Goal: Transaction & Acquisition: Subscribe to service/newsletter

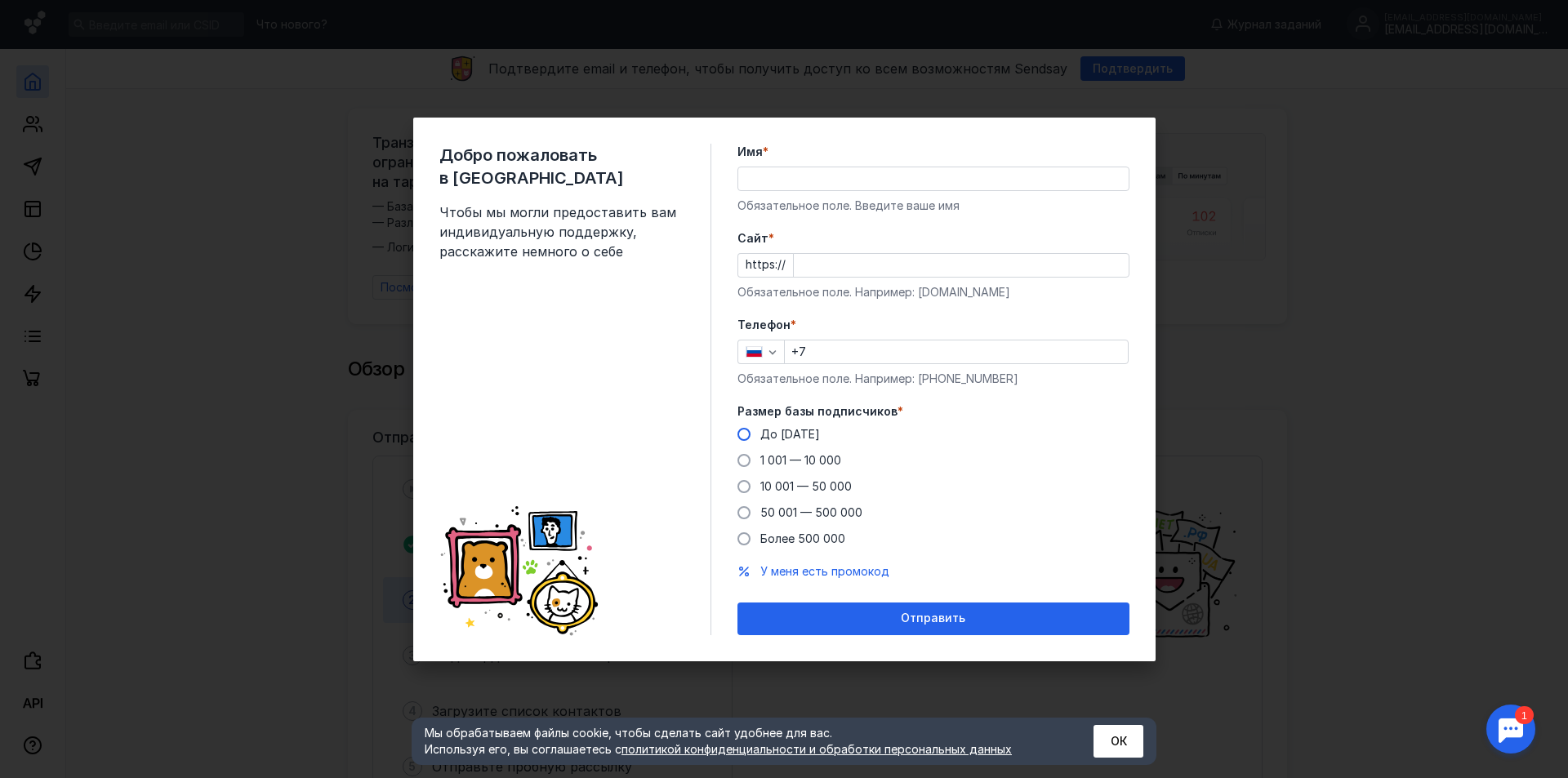
click at [774, 428] on span "До [DATE]" at bounding box center [790, 434] width 59 height 13
click at [0, 0] on input "До [DATE]" at bounding box center [0, 0] width 0 height 0
click at [775, 177] on input "Имя *" at bounding box center [933, 178] width 391 height 23
click at [793, 174] on input "Имя *" at bounding box center [933, 178] width 391 height 23
type input "[PERSON_NAME]"
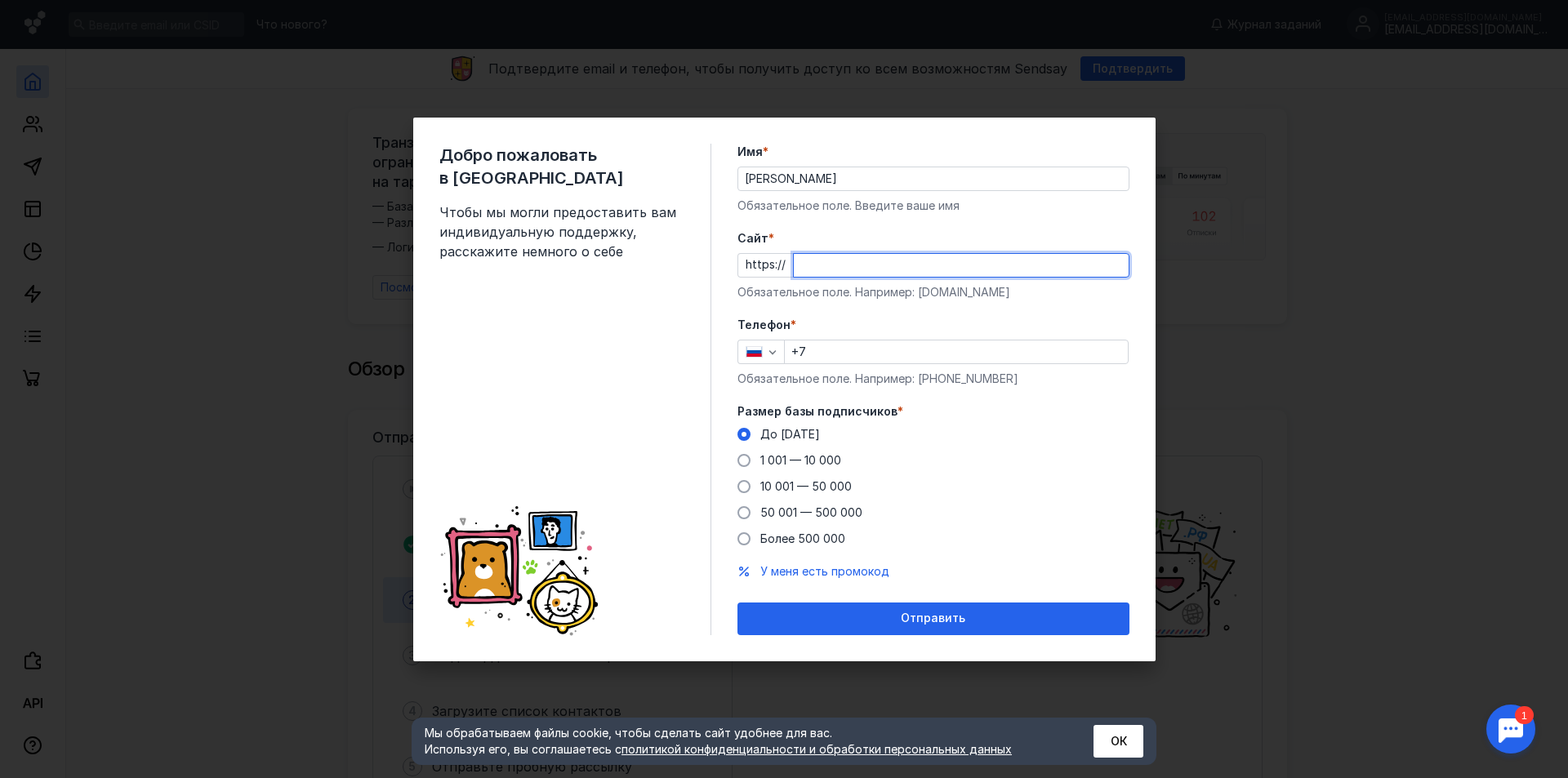
click at [842, 275] on input "Cайт *" at bounding box center [961, 266] width 335 height 23
paste input "[EMAIL_ADDRESS][DOMAIN_NAME]"
type input "[EMAIL_ADDRESS][DOMAIN_NAME]"
click at [855, 266] on input "[EMAIL_ADDRESS][DOMAIN_NAME]" at bounding box center [961, 266] width 335 height 23
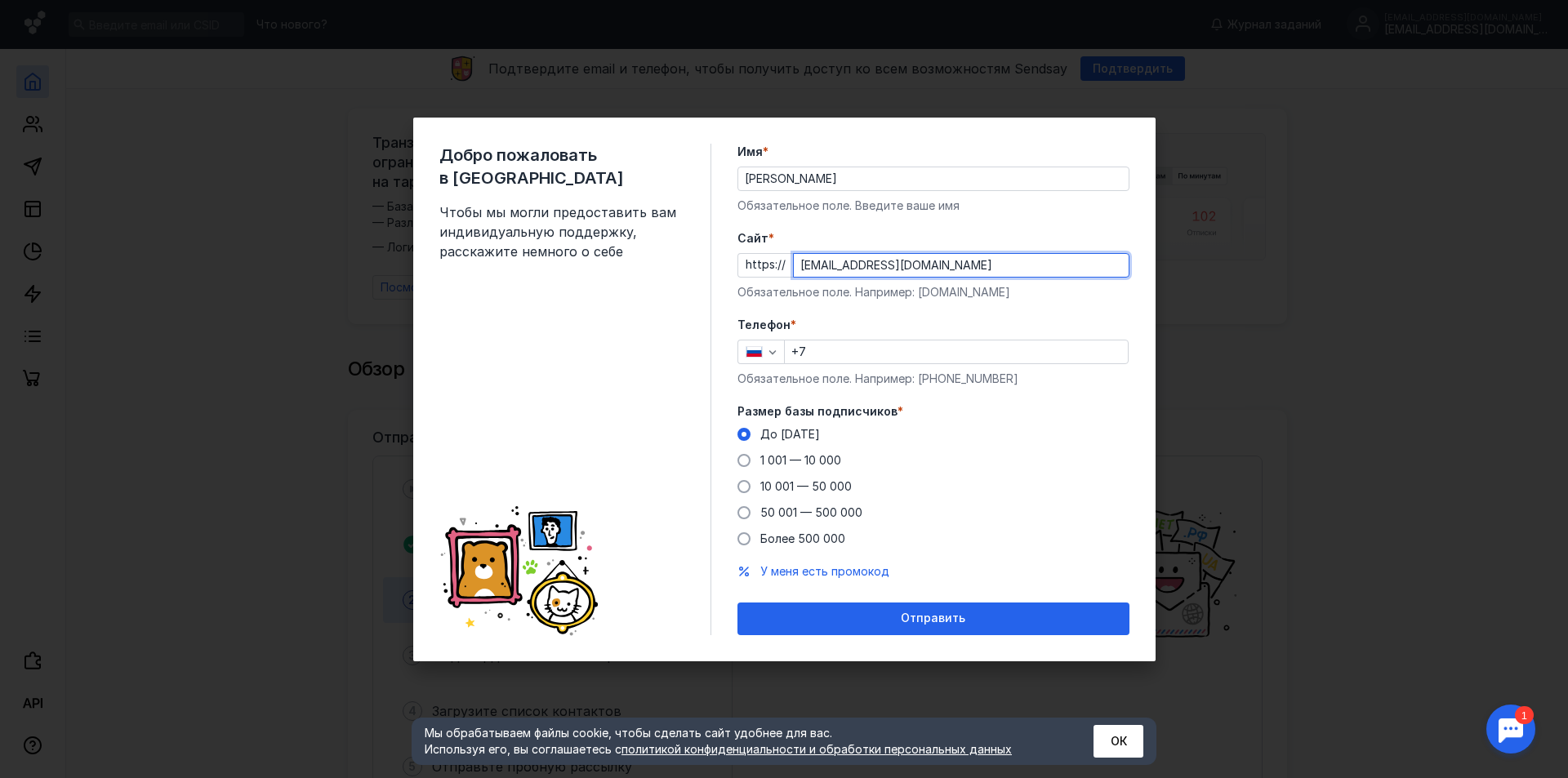
click at [855, 266] on input "[EMAIL_ADDRESS][DOMAIN_NAME]" at bounding box center [961, 266] width 335 height 23
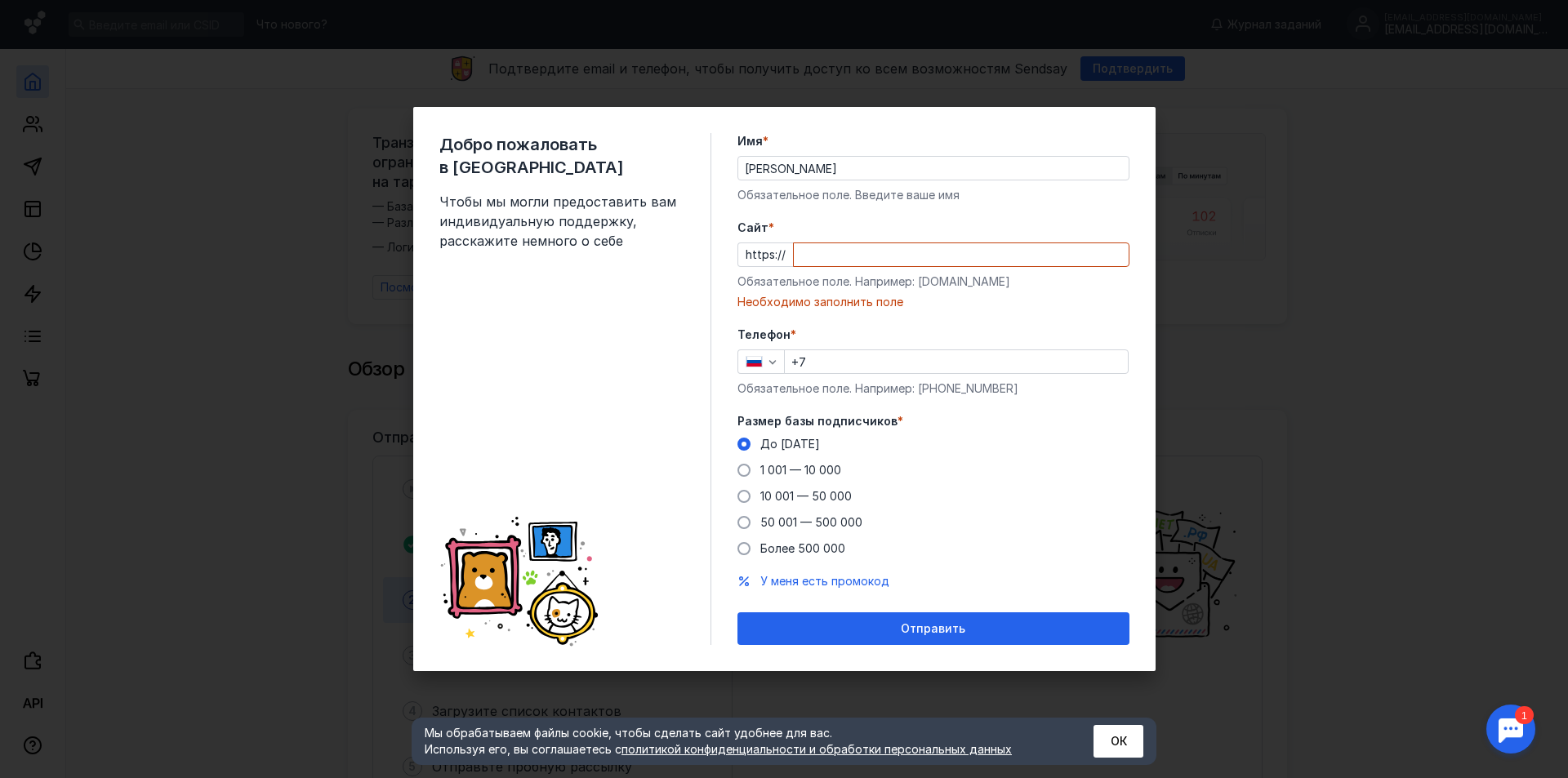
click at [935, 288] on div "Обязательное поле. Например: [DOMAIN_NAME]" at bounding box center [934, 281] width 392 height 16
click at [935, 278] on div "Обязательное поле. Например: [DOMAIN_NAME]" at bounding box center [934, 281] width 392 height 16
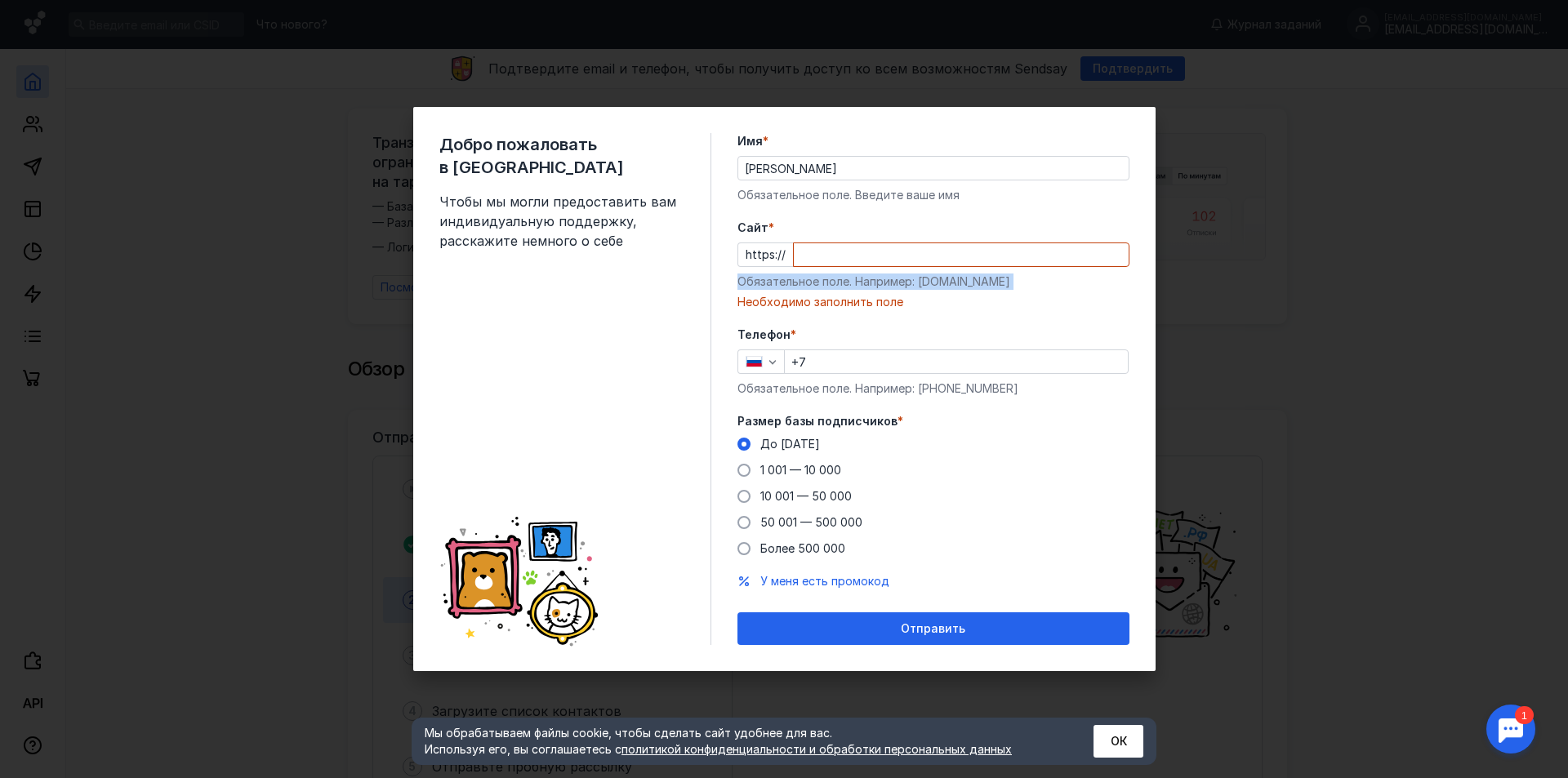
click at [985, 272] on div "Cайт * https:// Обязательное поле. Например: [DOMAIN_NAME] Необходимо заполнить…" at bounding box center [934, 265] width 392 height 90
click at [991, 277] on div "Обязательное поле. Например: [DOMAIN_NAME]" at bounding box center [934, 281] width 392 height 16
drag, startPoint x: 982, startPoint y: 283, endPoint x: 989, endPoint y: 284, distance: 7.1
click at [982, 284] on div "Обязательное поле. Например: [DOMAIN_NAME]" at bounding box center [934, 281] width 392 height 16
click at [990, 284] on div "Обязательное поле. Например: [DOMAIN_NAME]" at bounding box center [934, 281] width 392 height 16
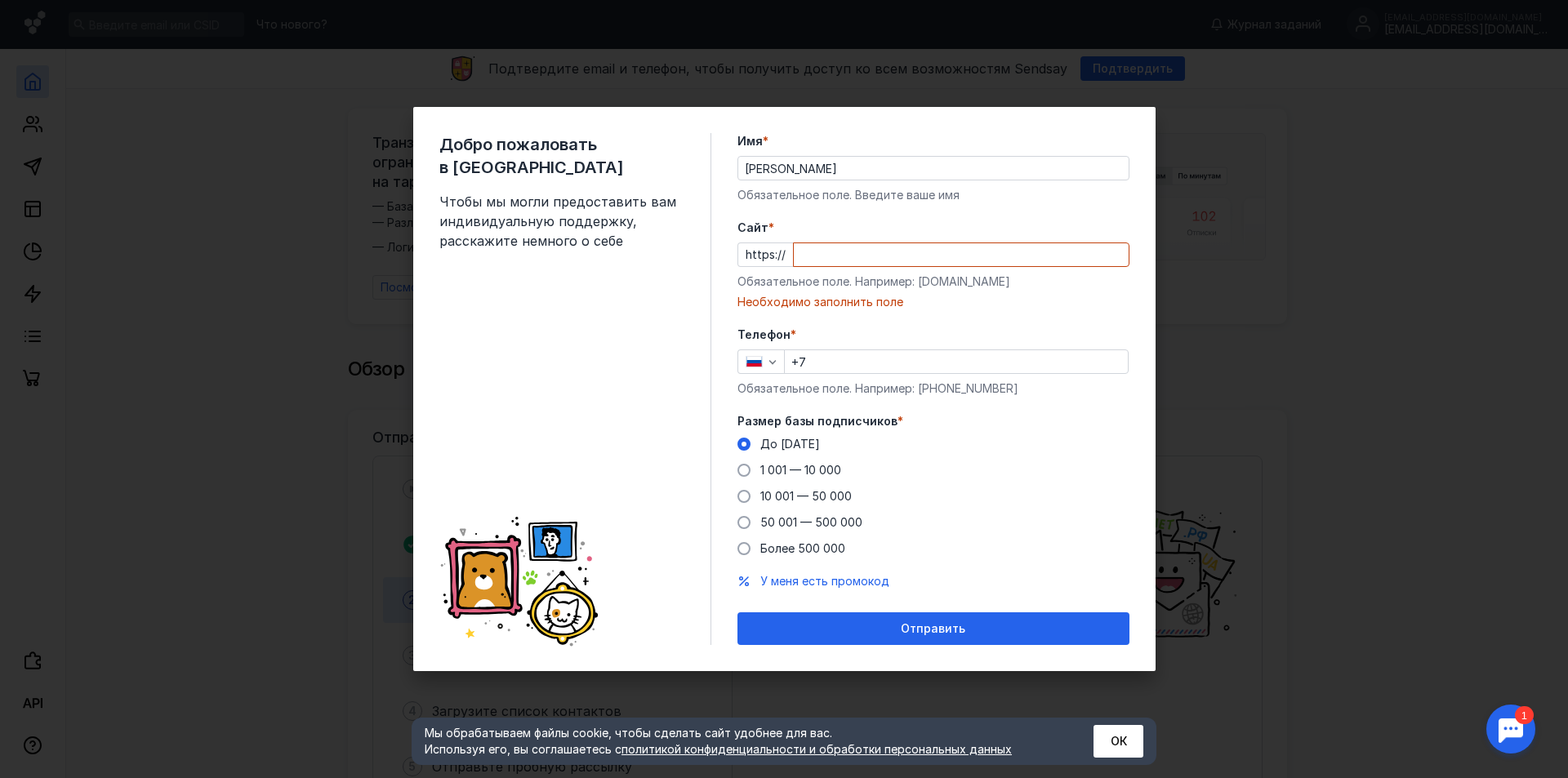
click at [982, 282] on div "Обязательное поле. Например: [DOMAIN_NAME]" at bounding box center [934, 281] width 392 height 16
drag, startPoint x: 988, startPoint y: 279, endPoint x: 916, endPoint y: 289, distance: 72.7
click at [916, 289] on div "Обязательное поле. Например: [DOMAIN_NAME]" at bounding box center [934, 281] width 392 height 16
copy div "[DOMAIN_NAME]"
click at [875, 236] on div "Cайт * https:// Обязательное поле. Например: [DOMAIN_NAME] Необходимо заполнить…" at bounding box center [934, 265] width 392 height 90
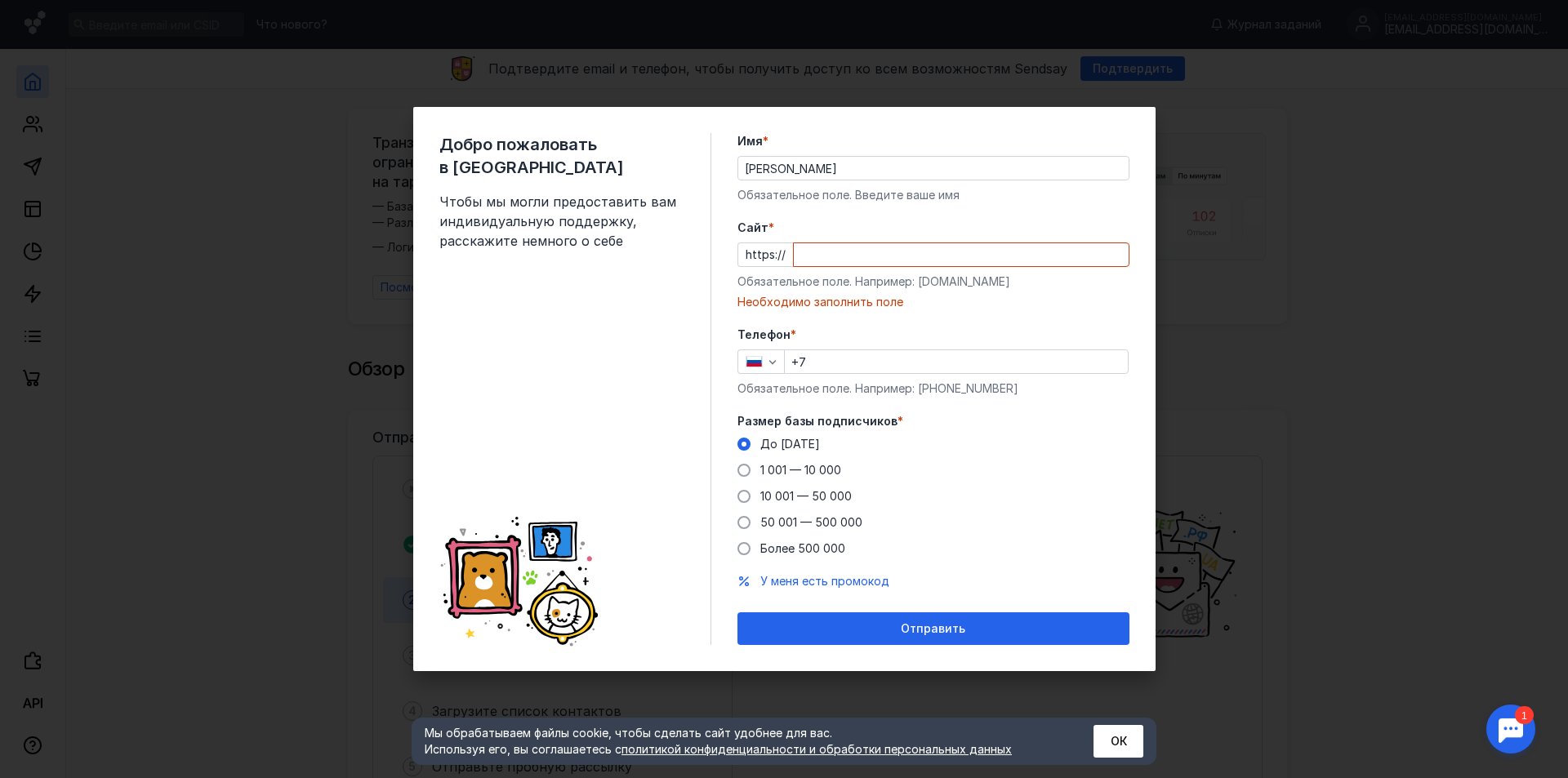
click at [875, 245] on input "Cайт *" at bounding box center [961, 255] width 335 height 23
paste input "[DOMAIN_NAME]"
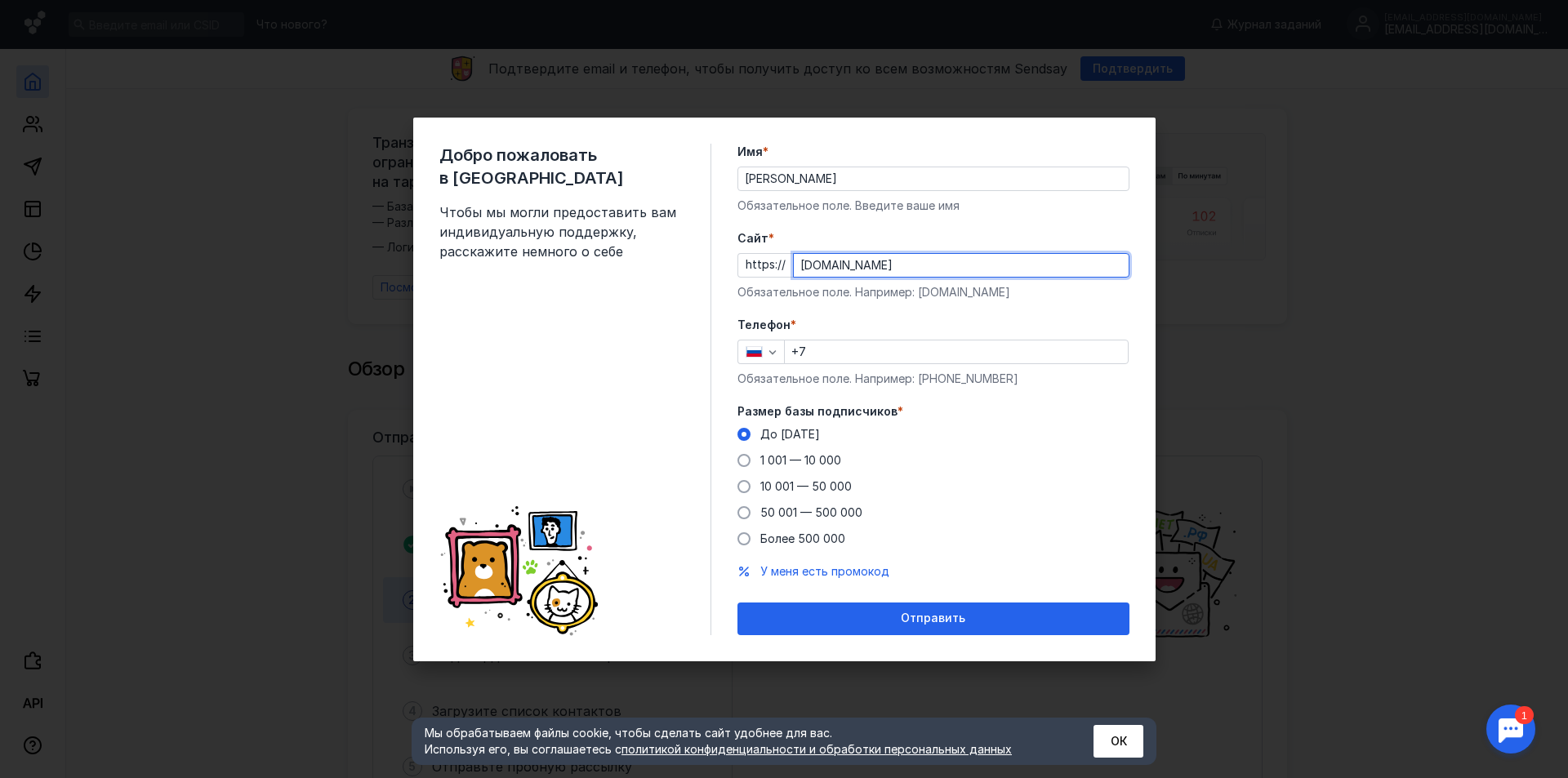
type input "[DOMAIN_NAME]"
click at [957, 336] on div "Телефон * +7 Обязательное поле. Например: [PHONE_NUMBER]" at bounding box center [934, 351] width 392 height 70
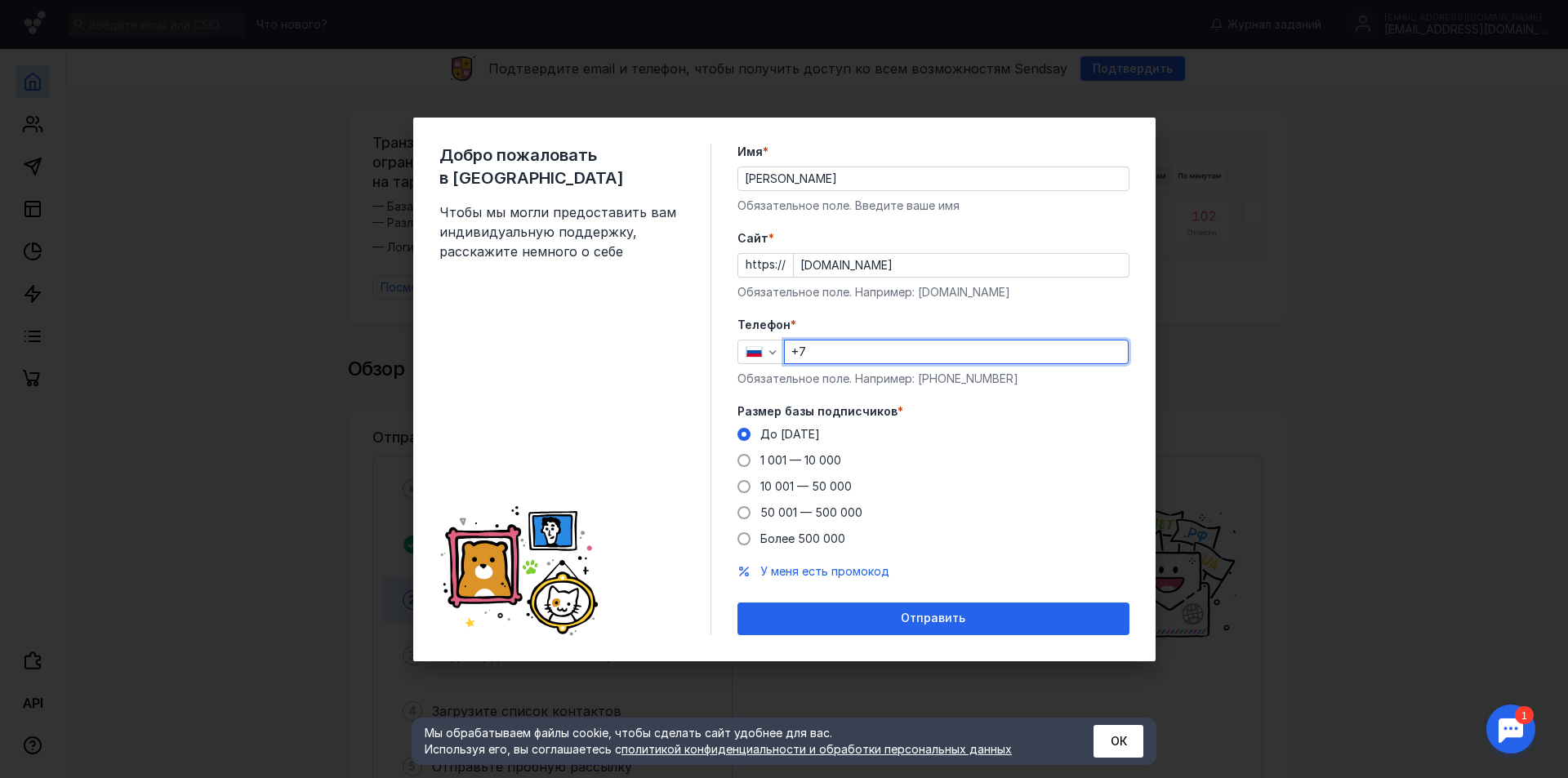
click at [865, 354] on input "+7" at bounding box center [956, 352] width 343 height 23
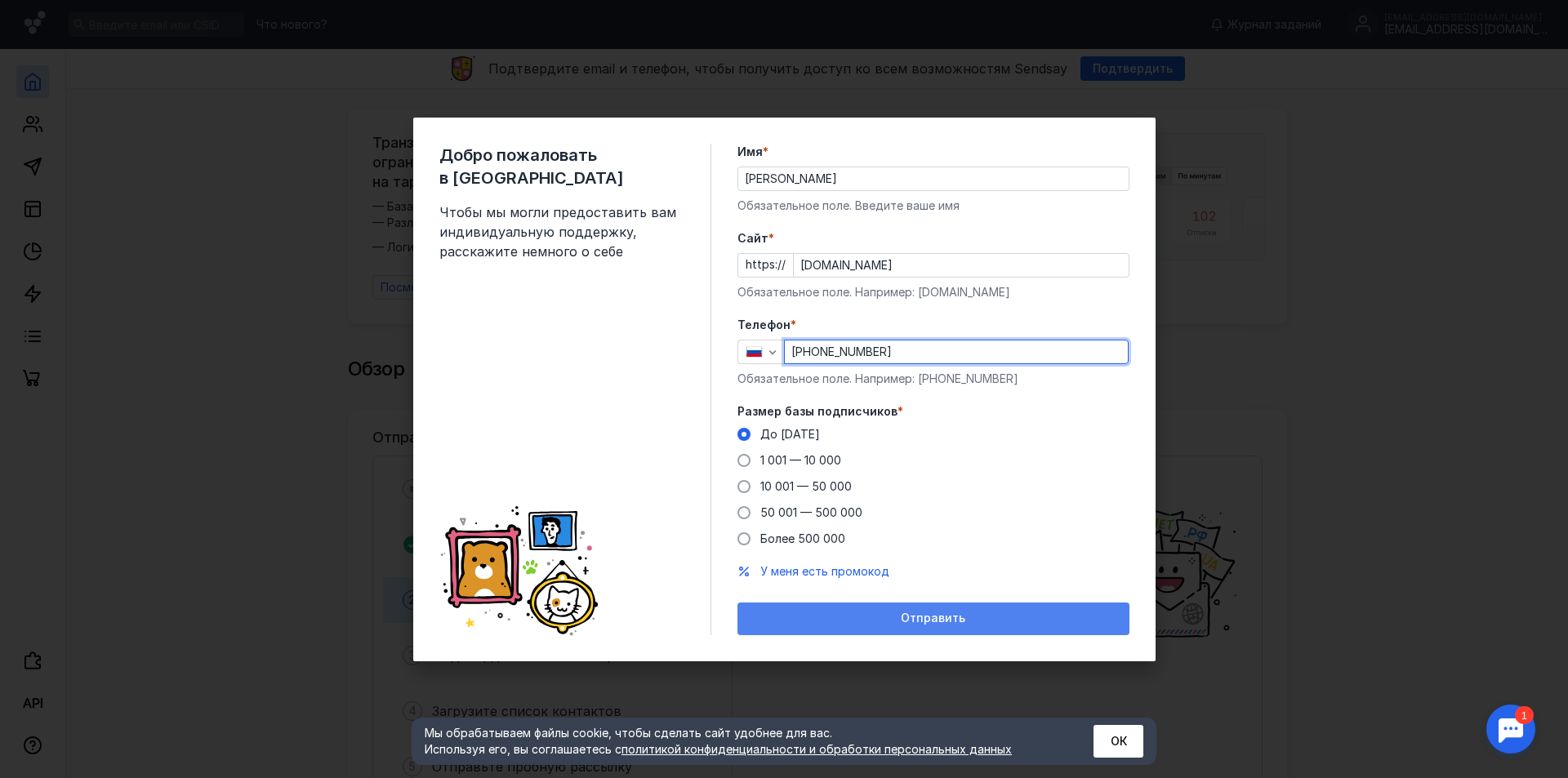
type input "[PHONE_NUMBER]"
click at [913, 620] on span "Отправить" at bounding box center [933, 618] width 64 height 13
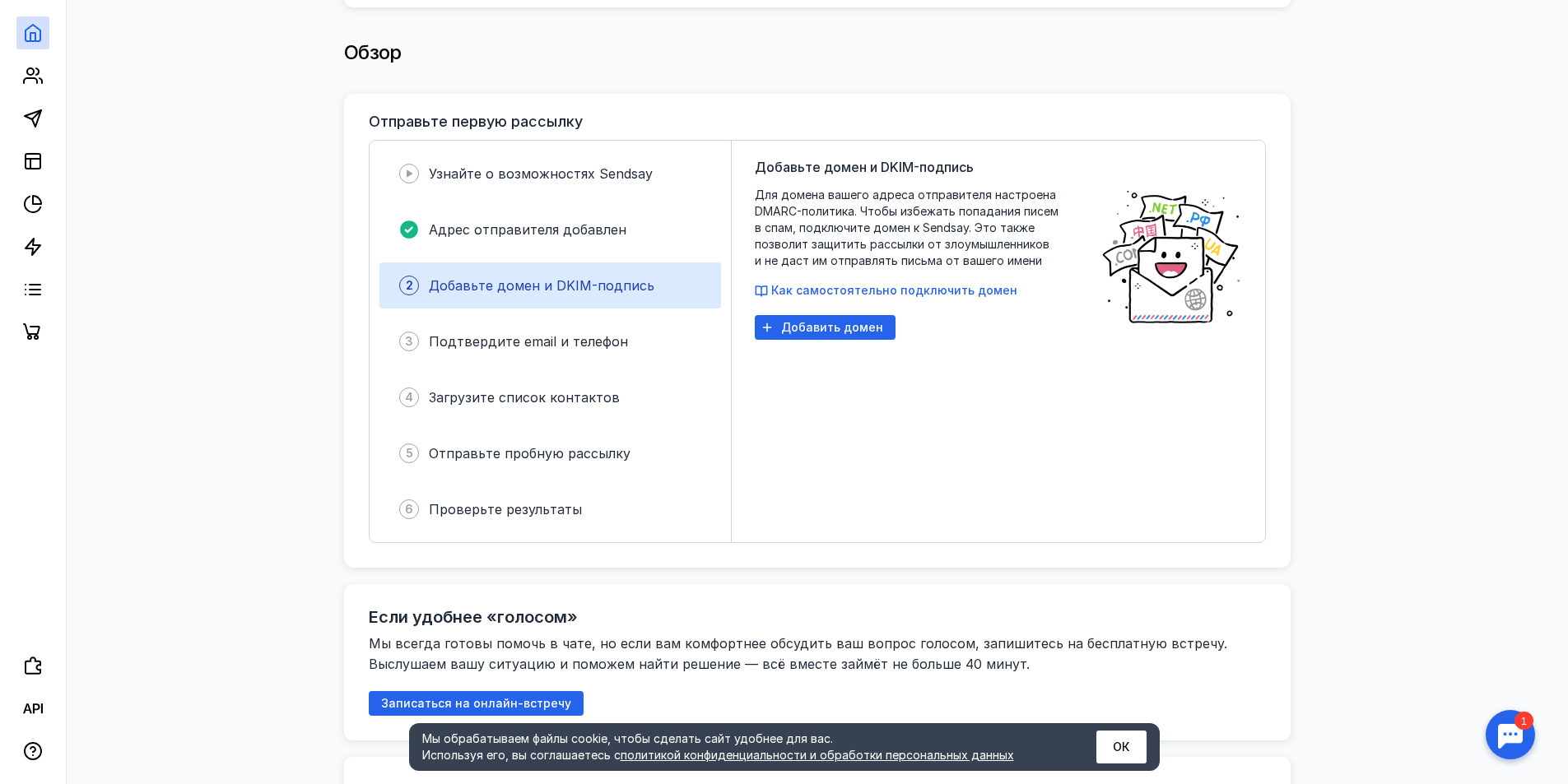
scroll to position [329, 0]
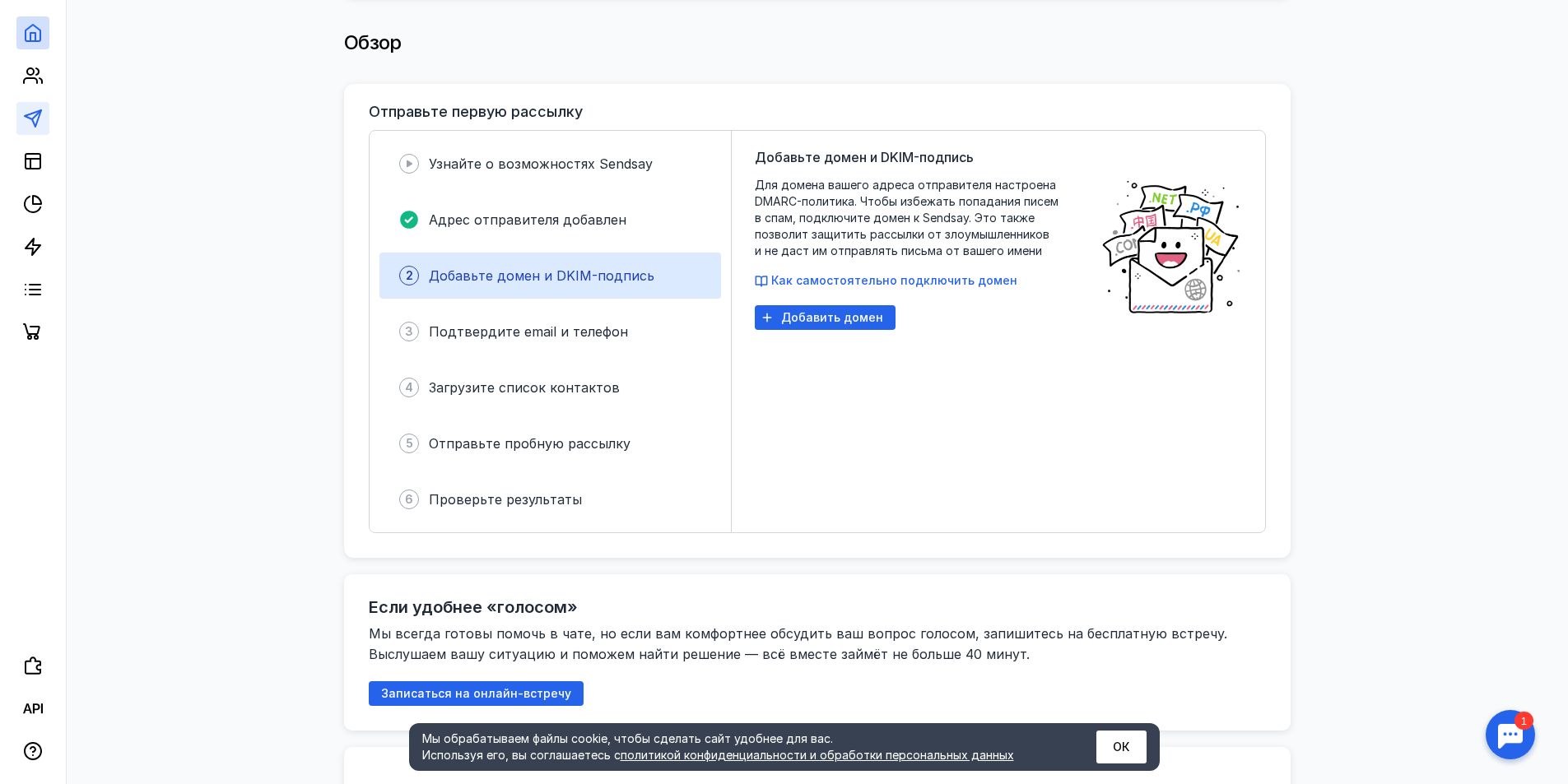
click at [19, 119] on link at bounding box center [33, 119] width 33 height 33
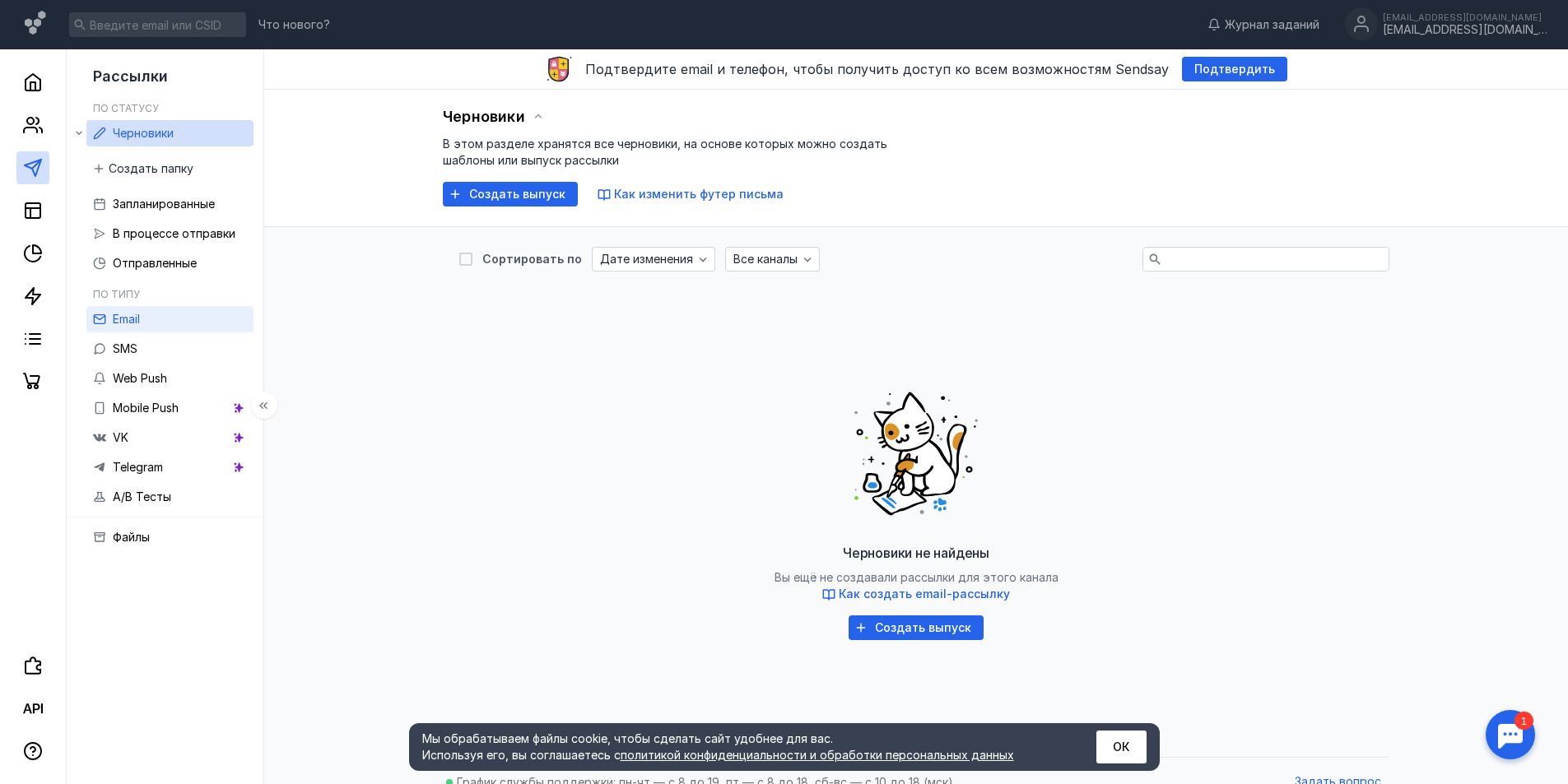
click at [104, 319] on icon at bounding box center [99, 319] width 11 height 9
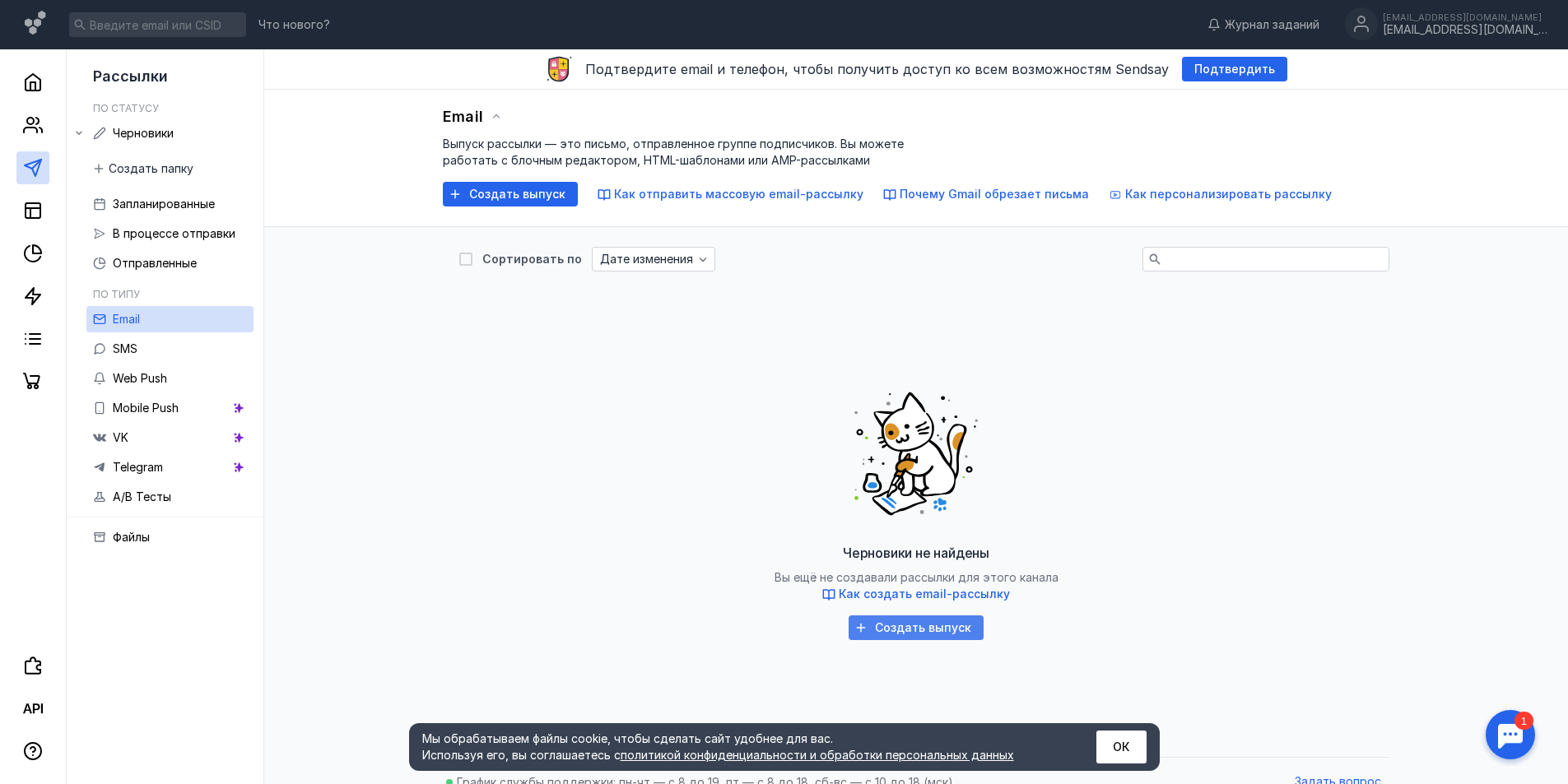
click at [900, 636] on div "Создать выпуск" at bounding box center [916, 628] width 135 height 25
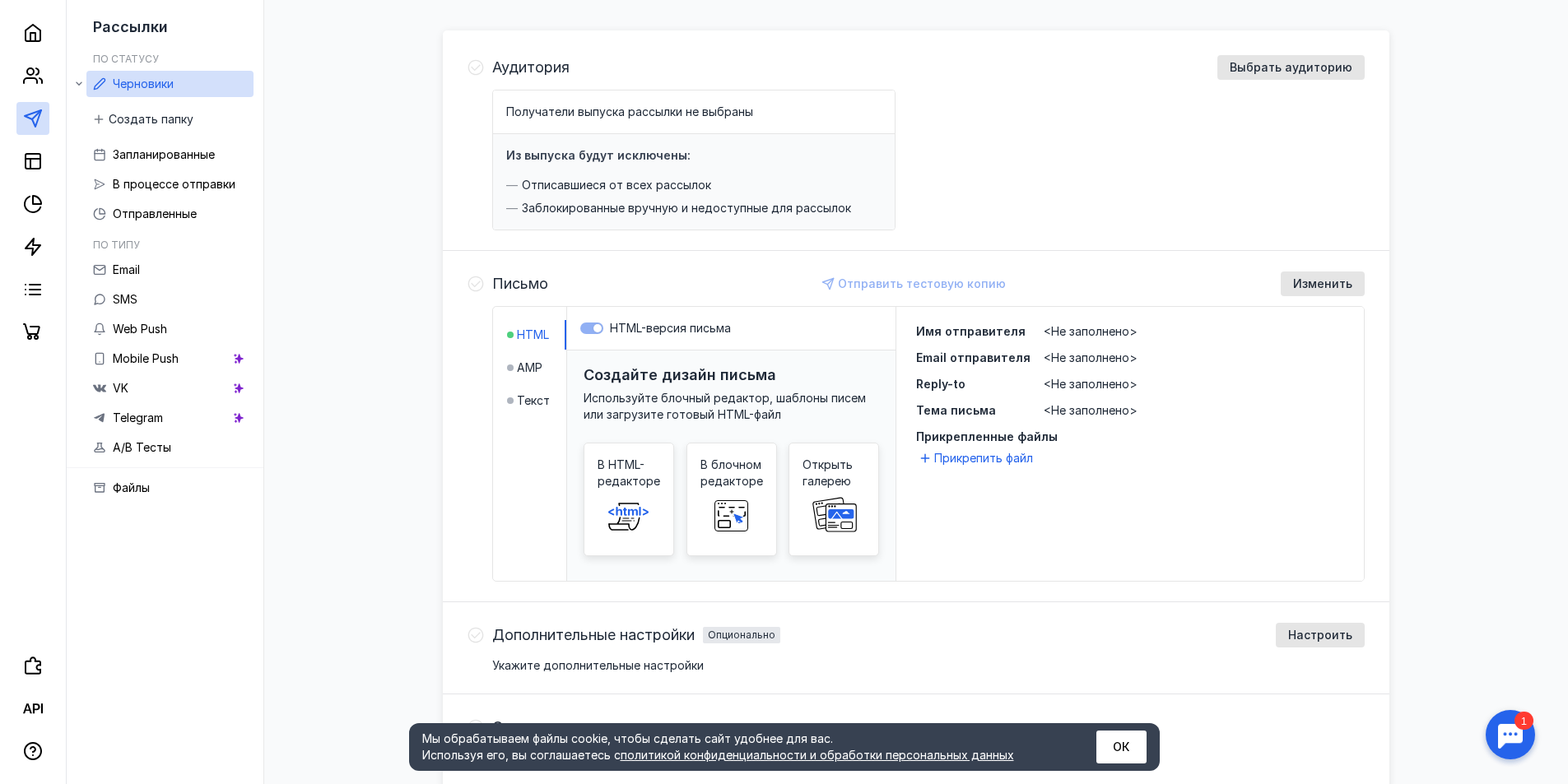
scroll to position [243, 0]
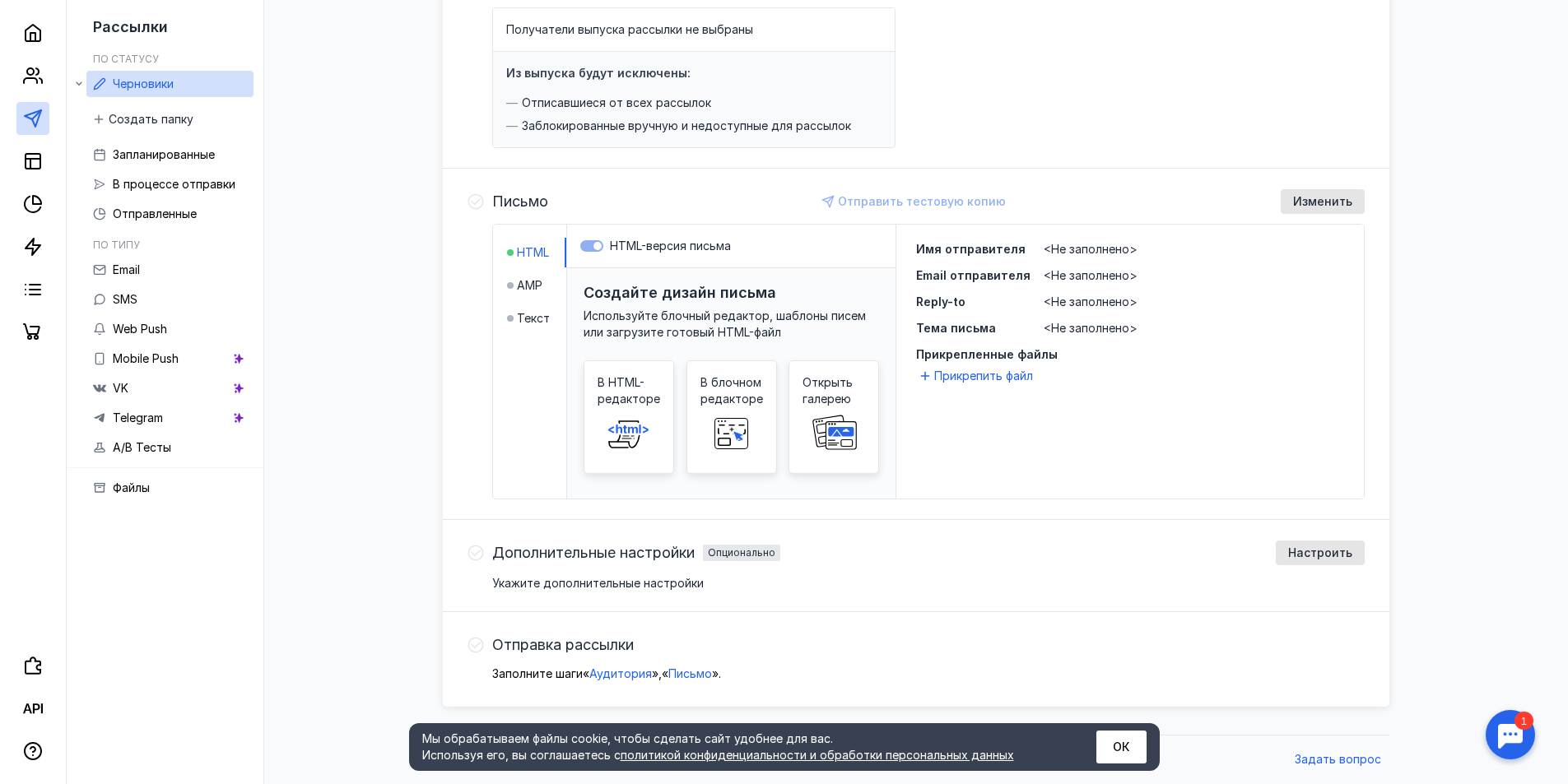
click at [518, 329] on li "Текст" at bounding box center [536, 318] width 59 height 30
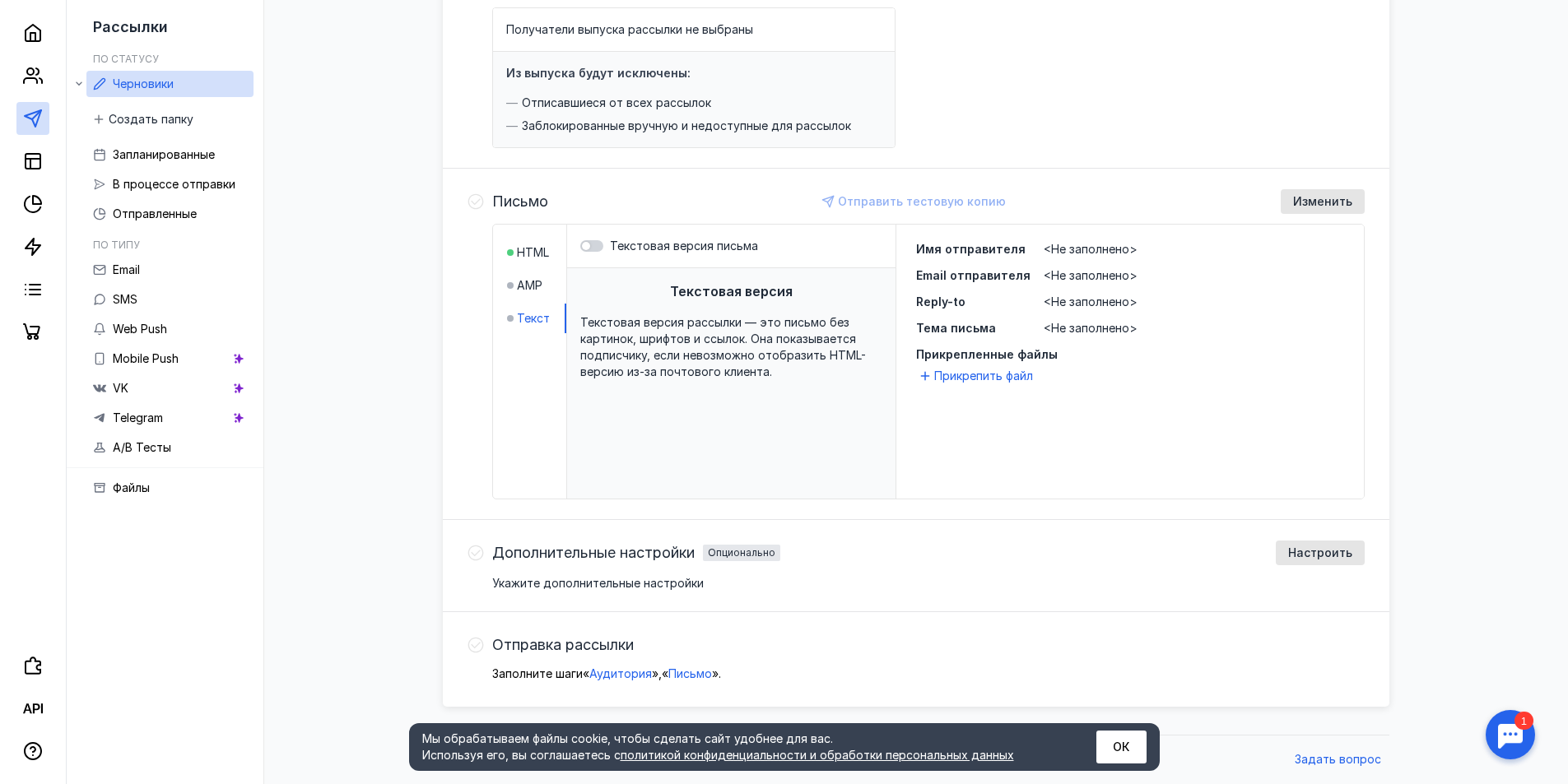
click at [523, 306] on li "Текст" at bounding box center [536, 318] width 59 height 30
click at [590, 246] on div at bounding box center [592, 247] width 23 height 12
click at [580, 246] on input "Текстовая версия письма" at bounding box center [580, 246] width 0 height 0
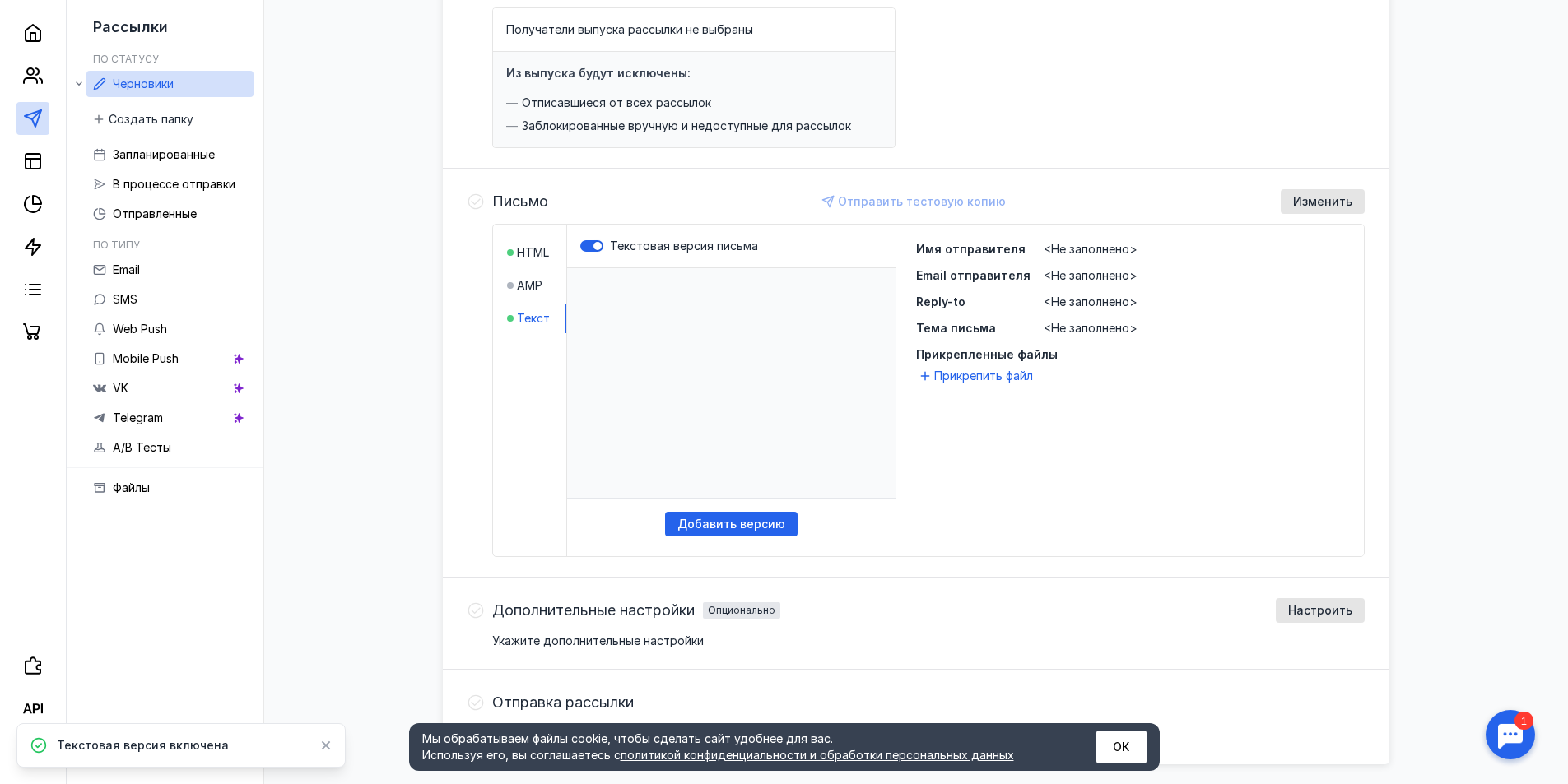
click at [547, 288] on li "AMP" at bounding box center [536, 285] width 59 height 30
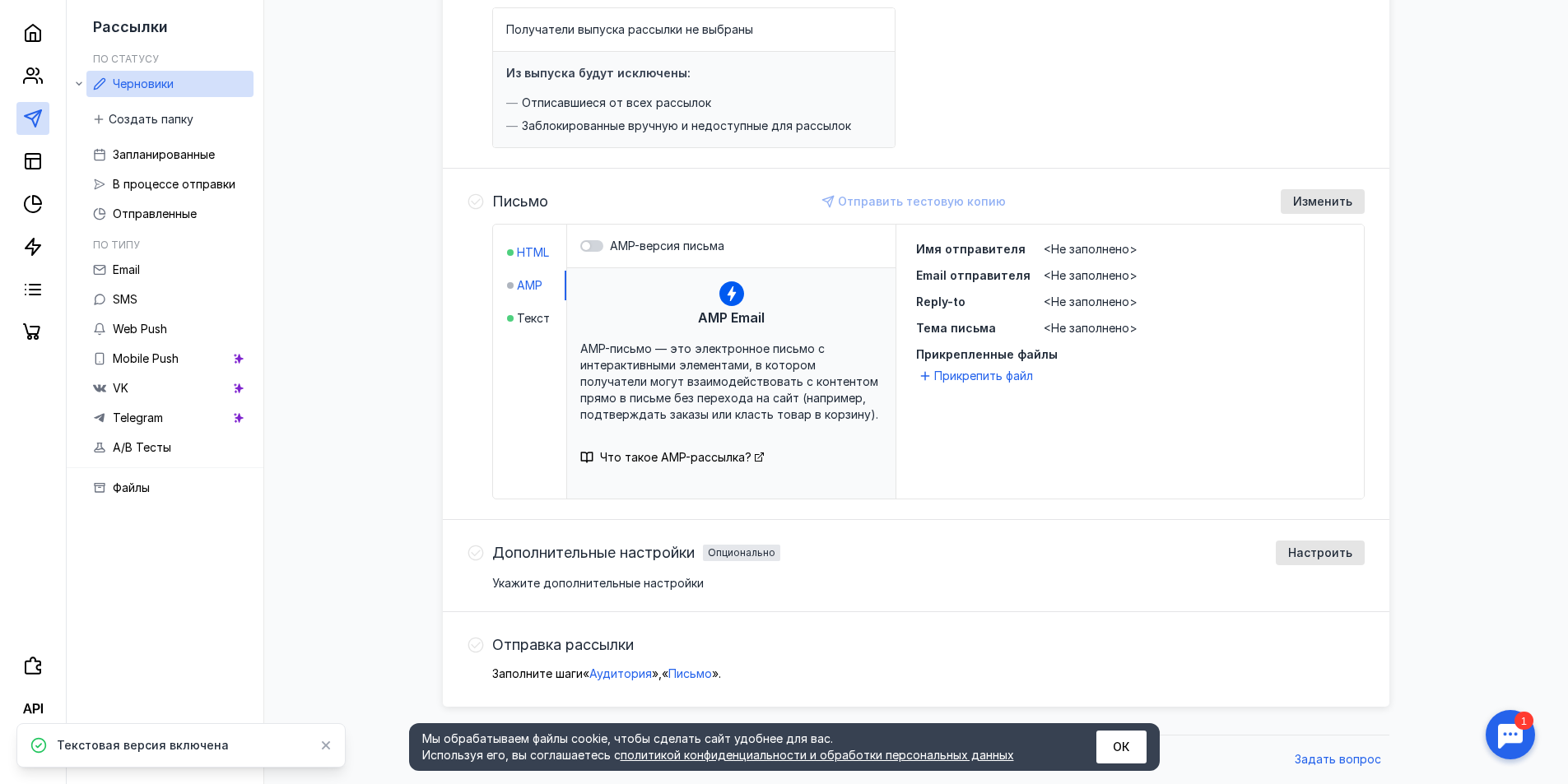
click at [539, 258] on span "HTML" at bounding box center [532, 252] width 32 height 16
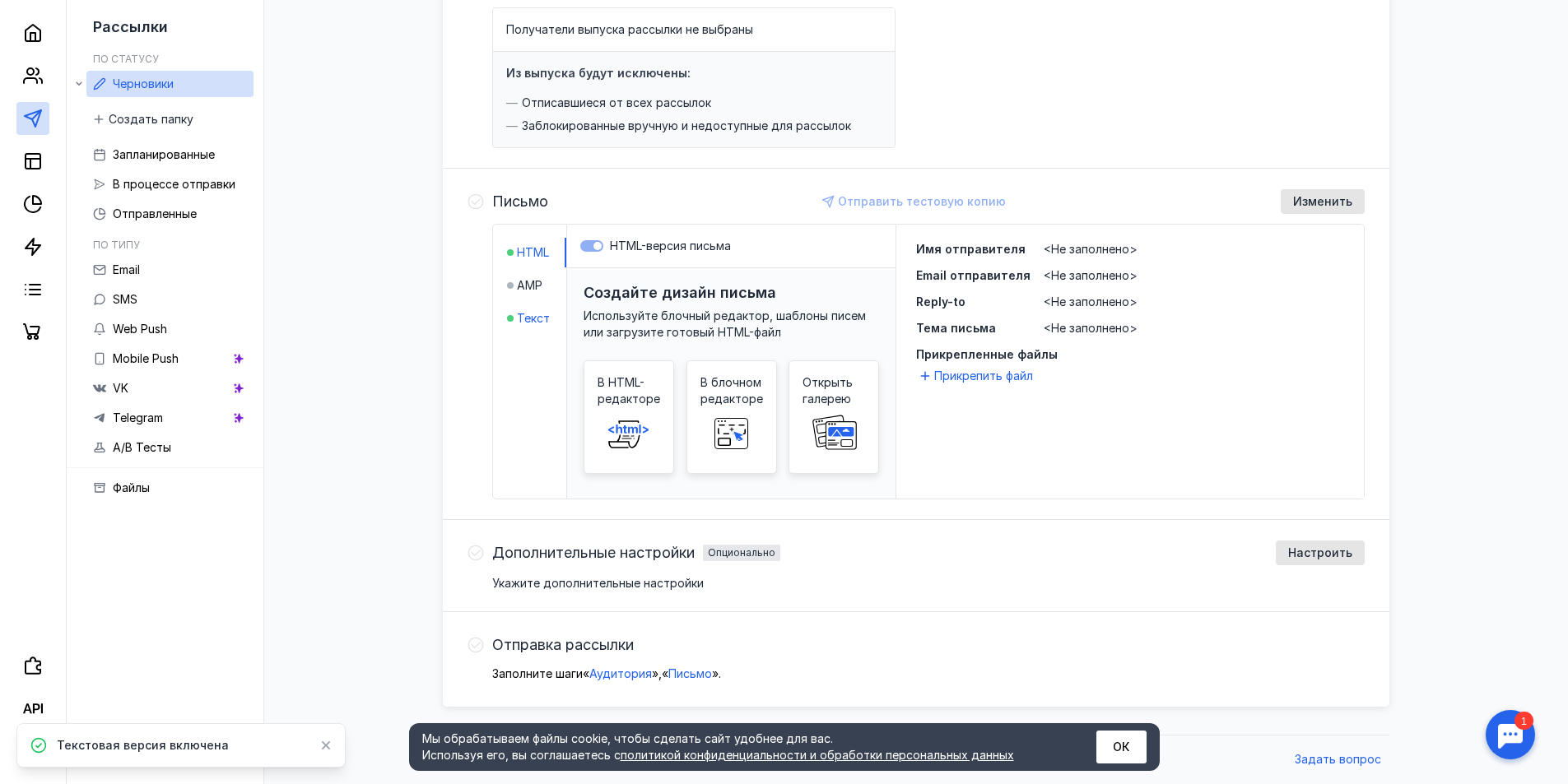
click at [528, 314] on span "Текст" at bounding box center [533, 318] width 33 height 16
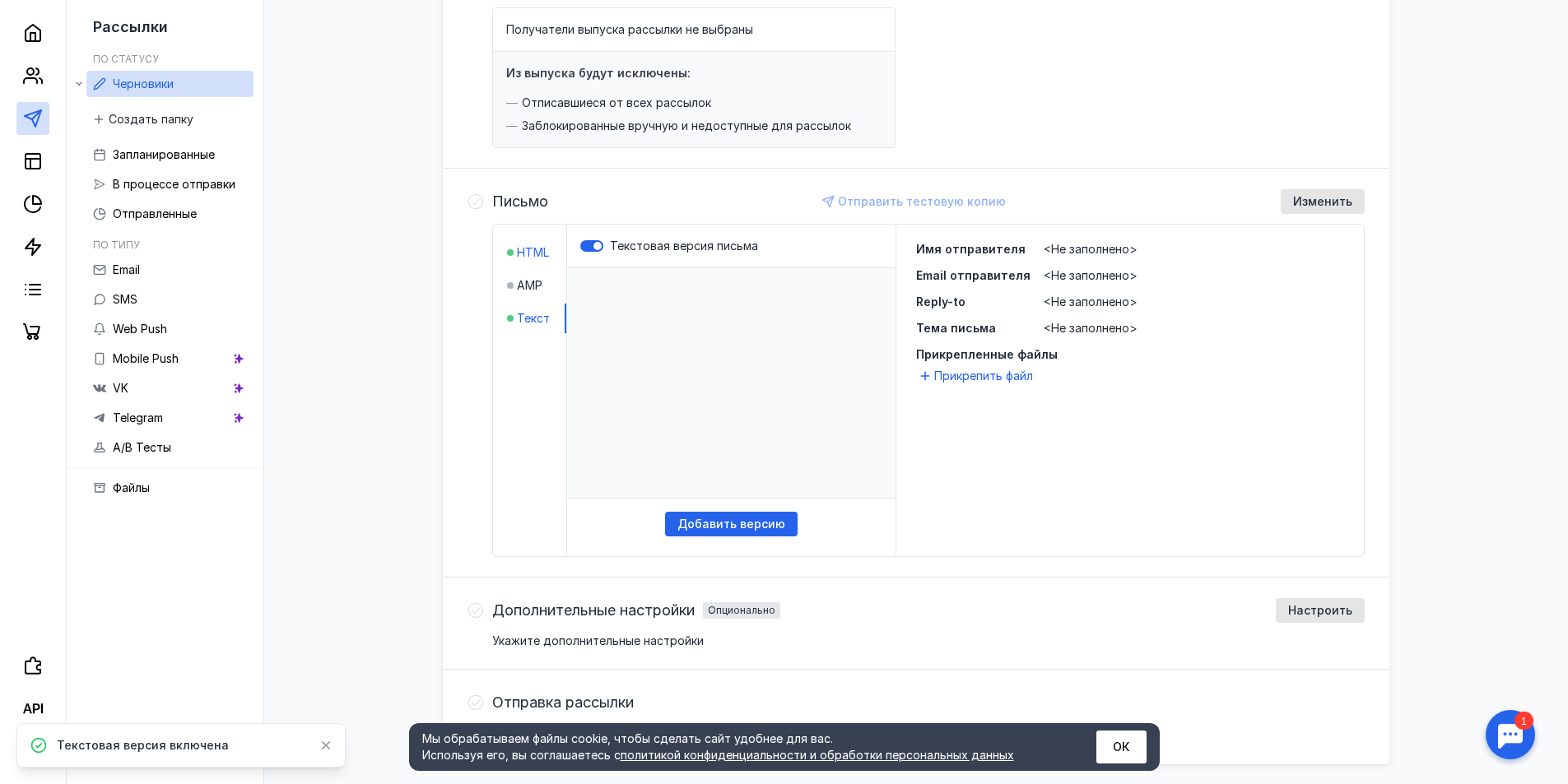
click at [524, 259] on span "HTML" at bounding box center [532, 252] width 32 height 16
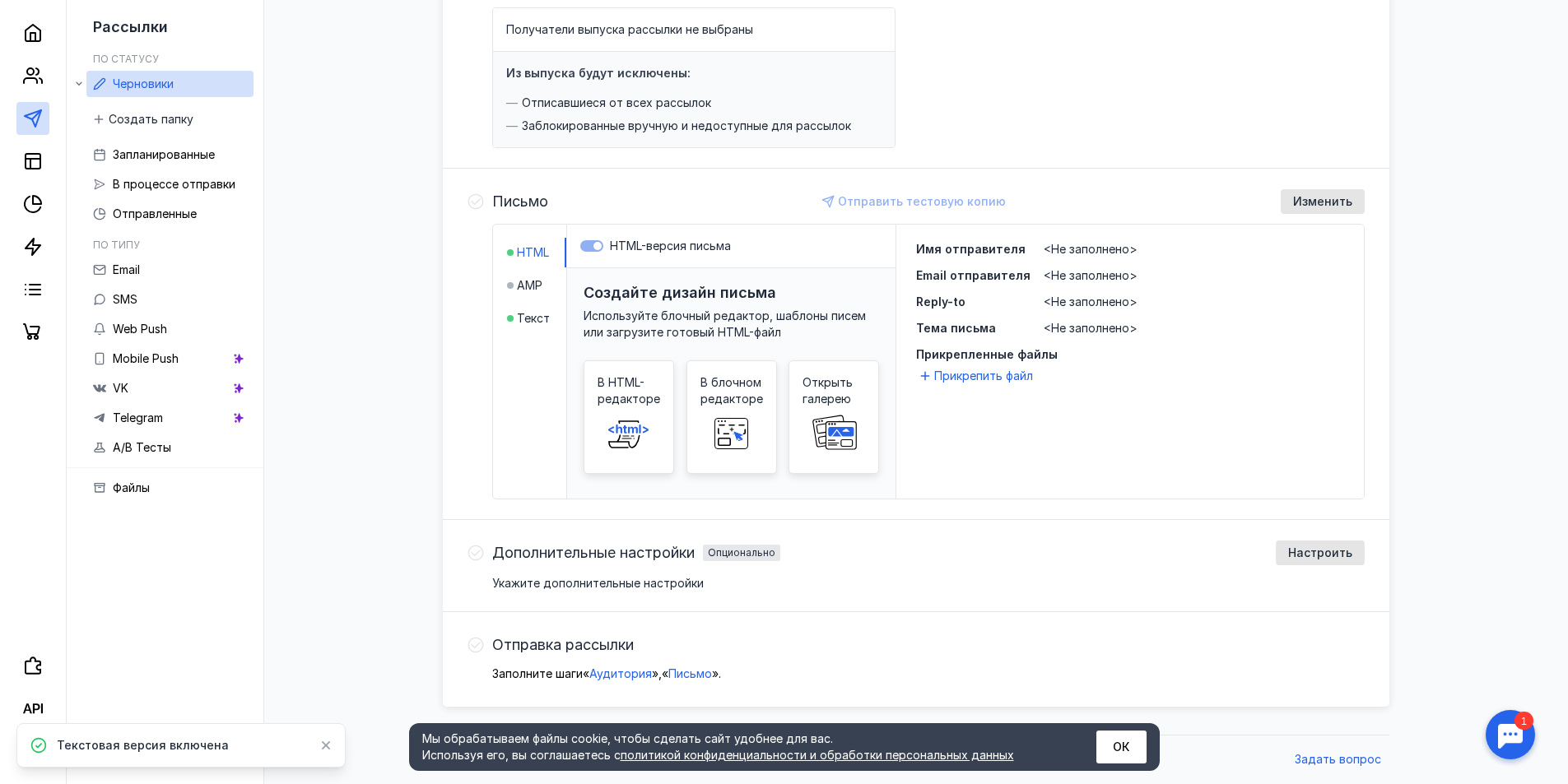
click at [590, 255] on div "HTML-версия письма" at bounding box center [731, 246] width 329 height 44
click at [598, 247] on label "HTML-версия письма" at bounding box center [731, 246] width 302 height 16
click at [537, 326] on span "Текст" at bounding box center [533, 318] width 33 height 16
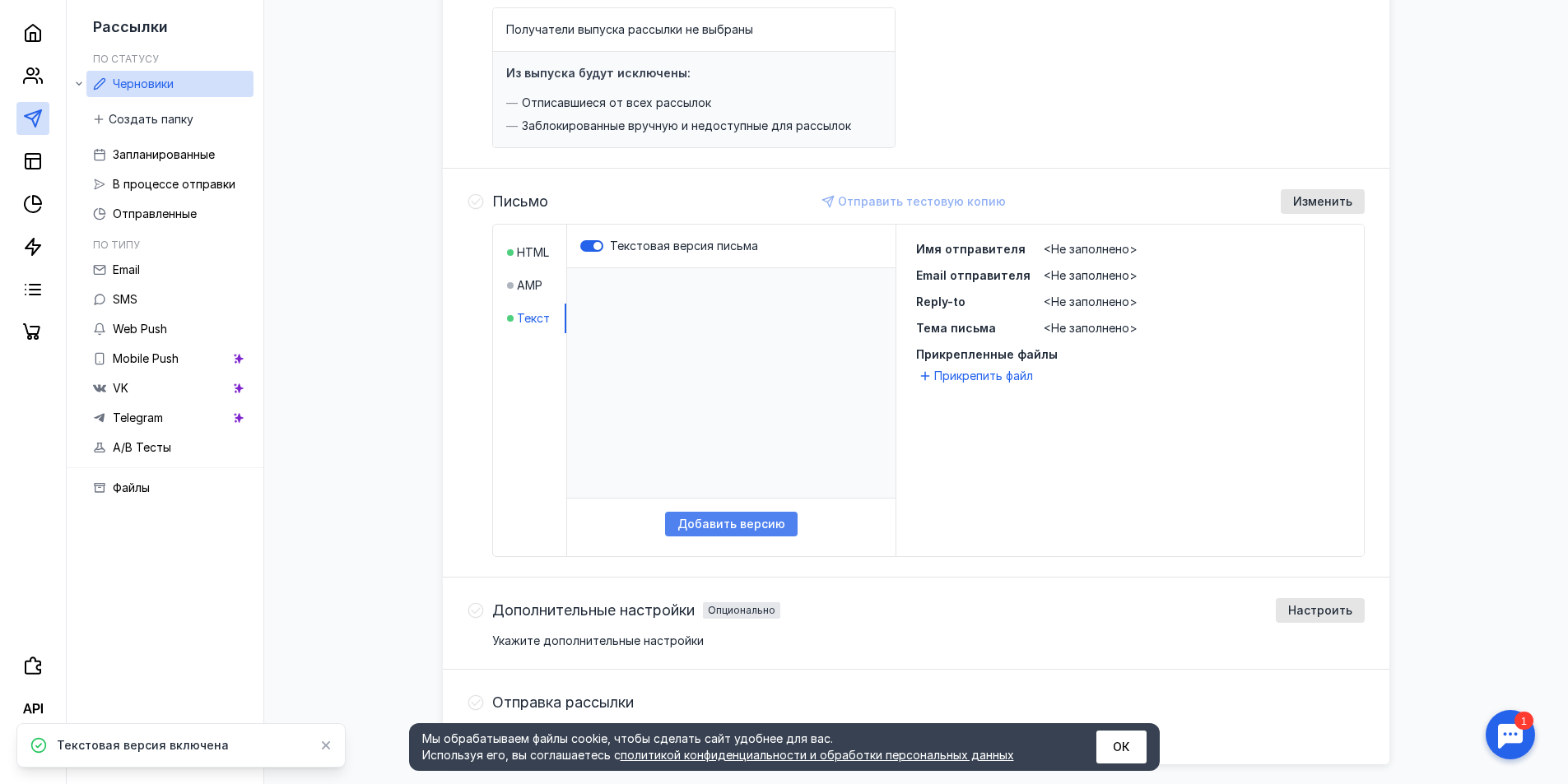
scroll to position [160, 0]
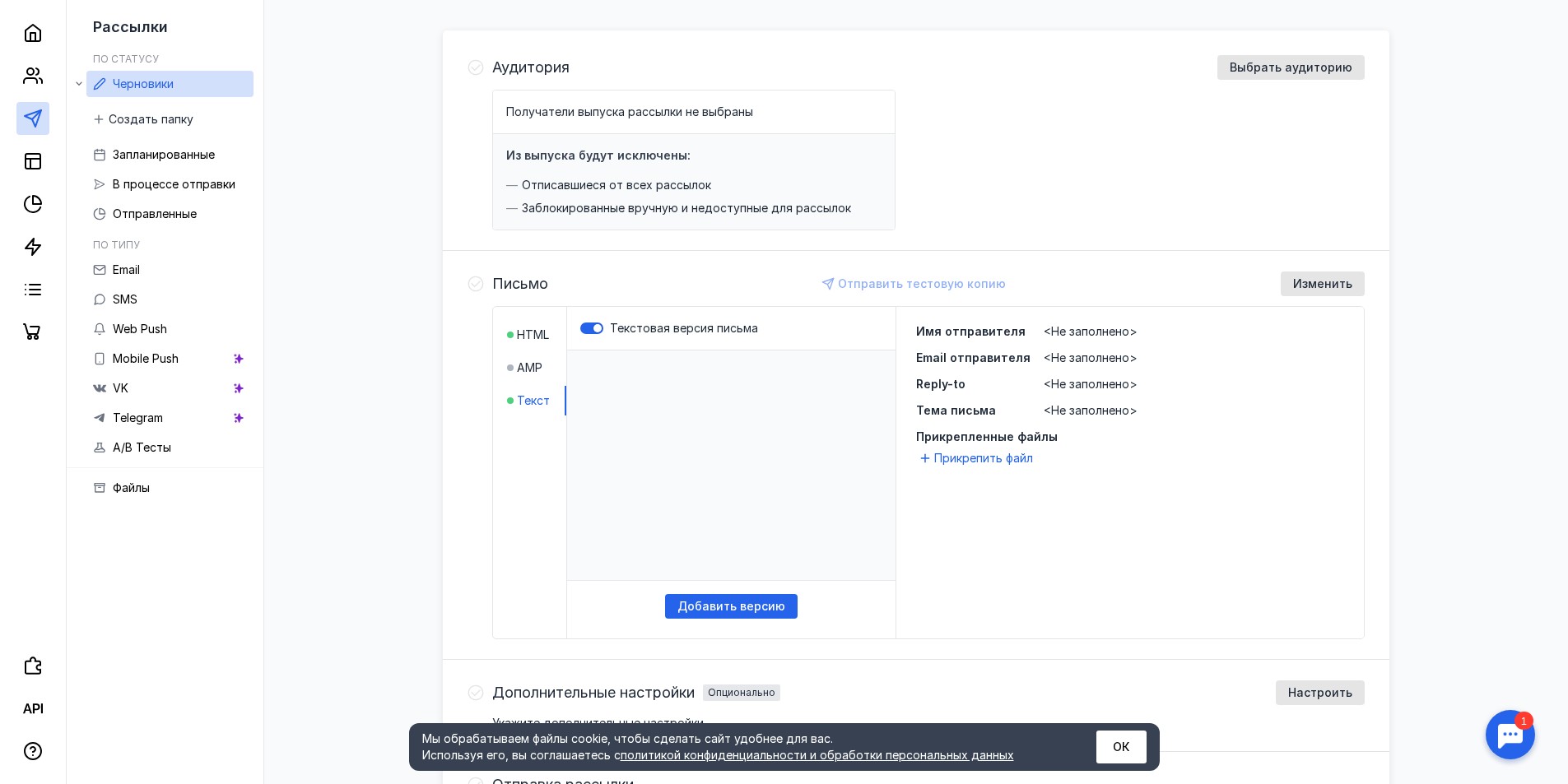
click at [1079, 334] on span "<Не заполнено>" at bounding box center [1090, 331] width 94 height 14
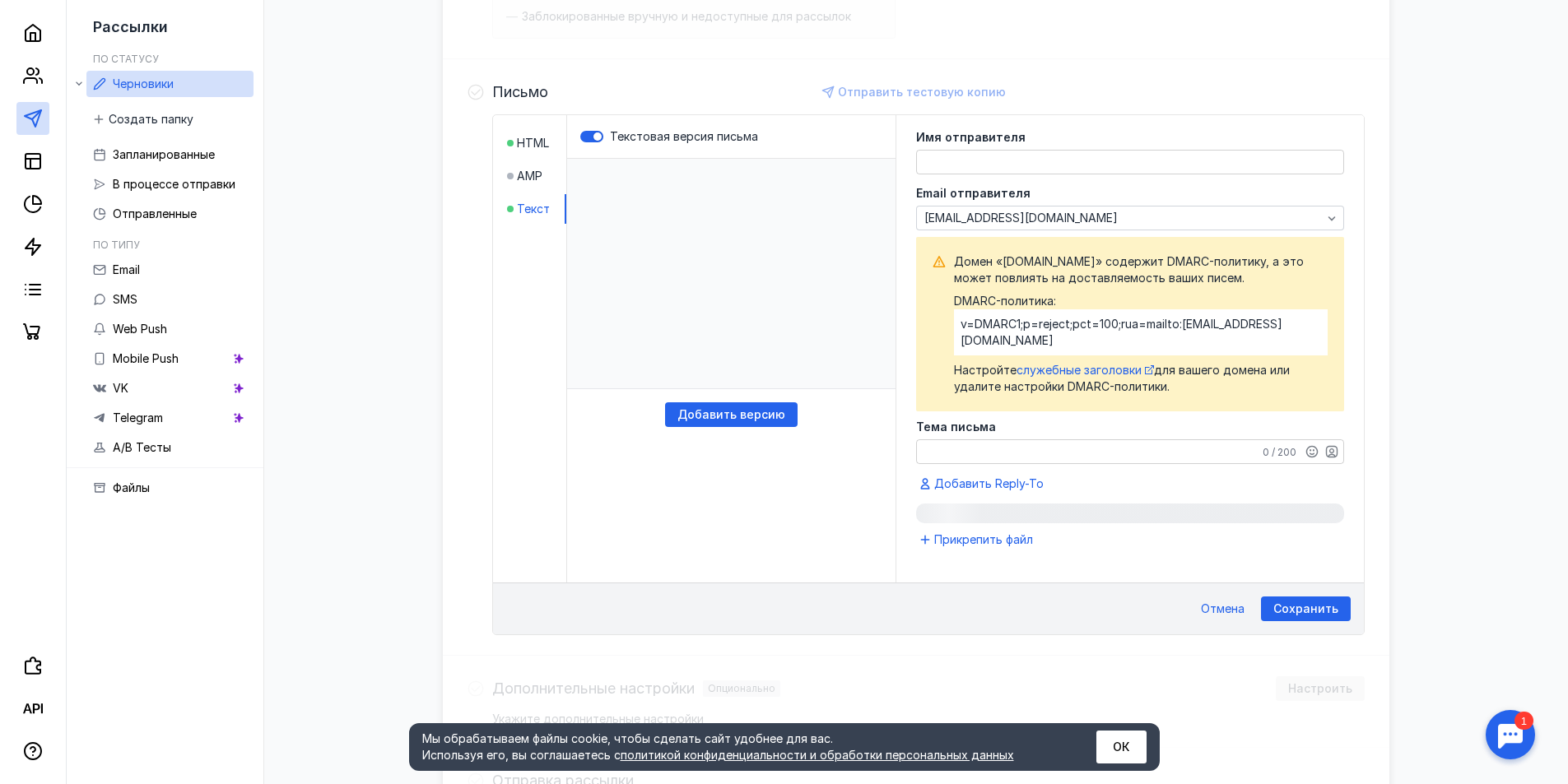
scroll to position [411, 0]
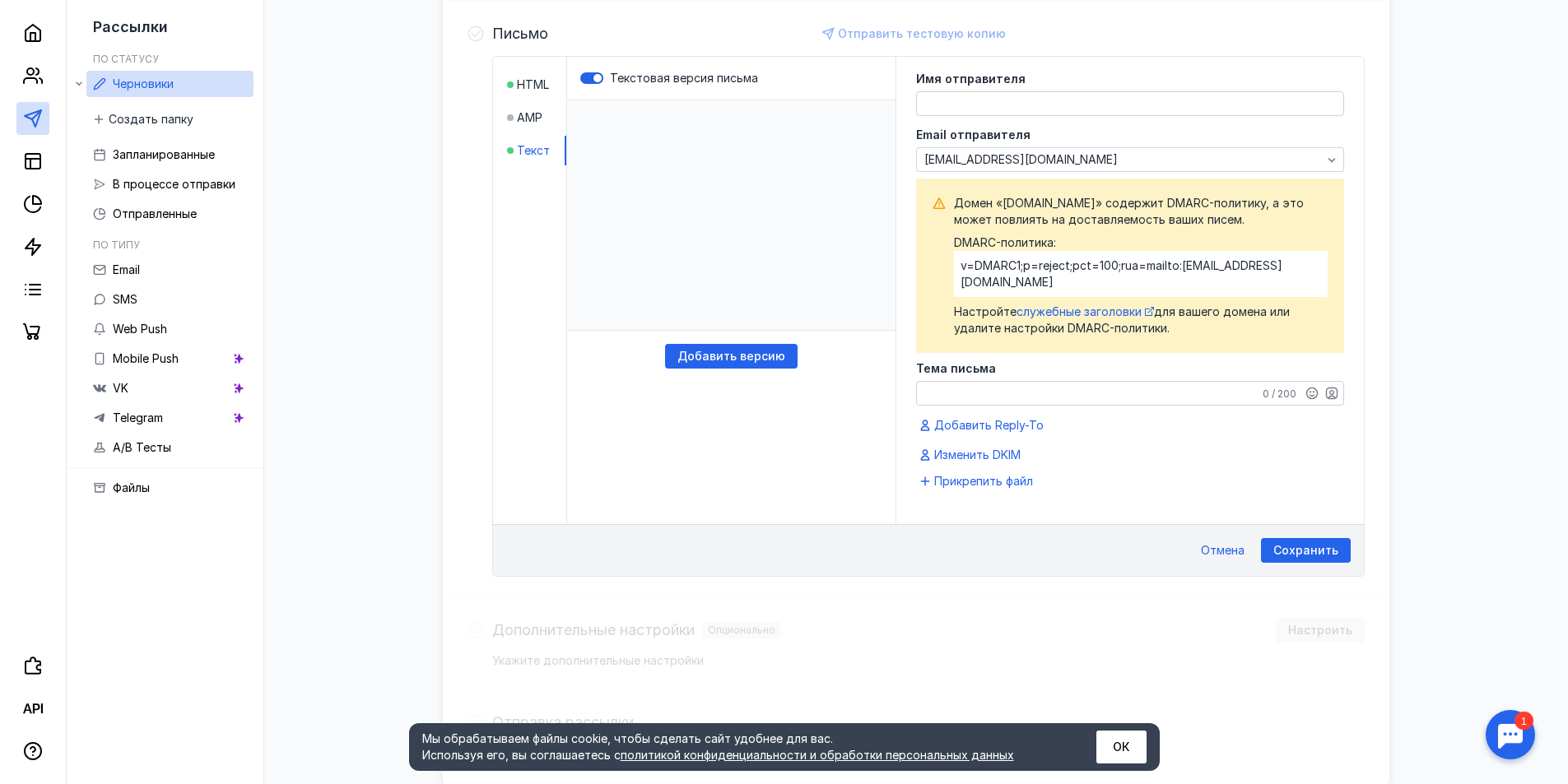
click at [1001, 91] on div at bounding box center [1130, 103] width 429 height 25
click at [1002, 102] on textarea at bounding box center [1130, 103] width 427 height 23
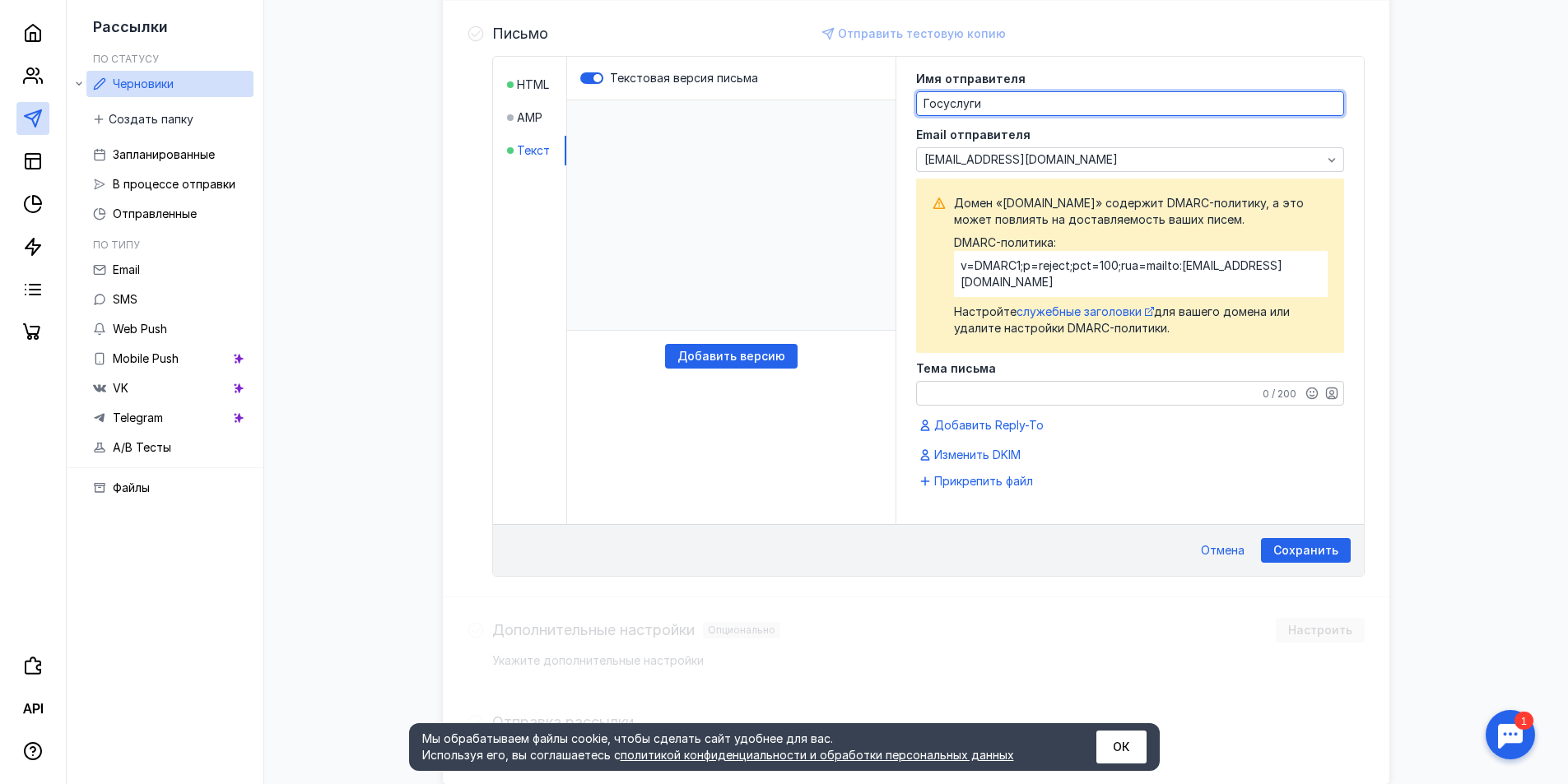
type textarea "Госуслуги"
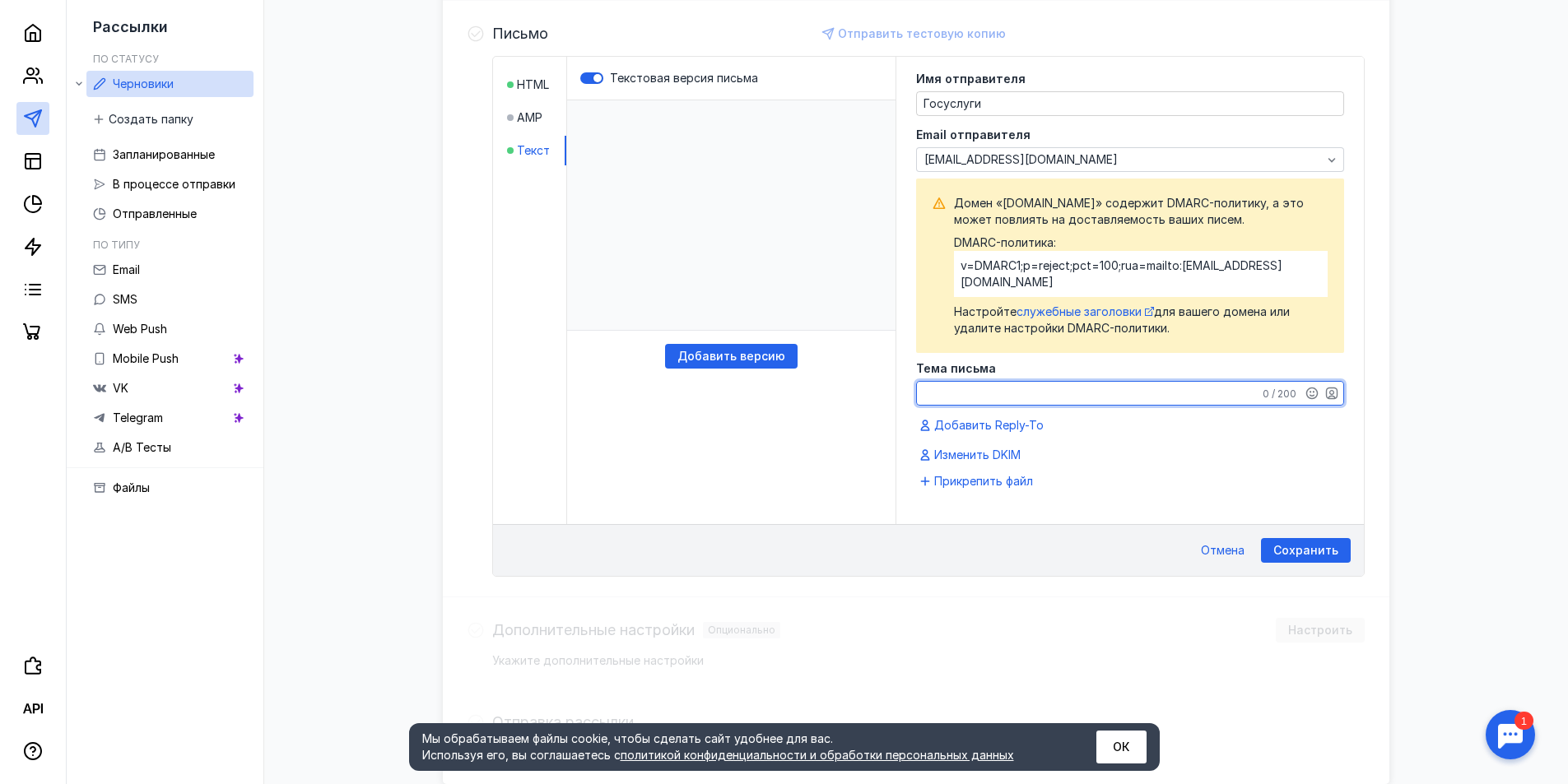
click at [1175, 382] on textarea "Тема письма" at bounding box center [1130, 393] width 427 height 23
type textarea "Подозрительная активность"
click at [676, 186] on p "​" at bounding box center [731, 216] width 329 height 230
click at [628, 196] on p "​" at bounding box center [731, 216] width 329 height 230
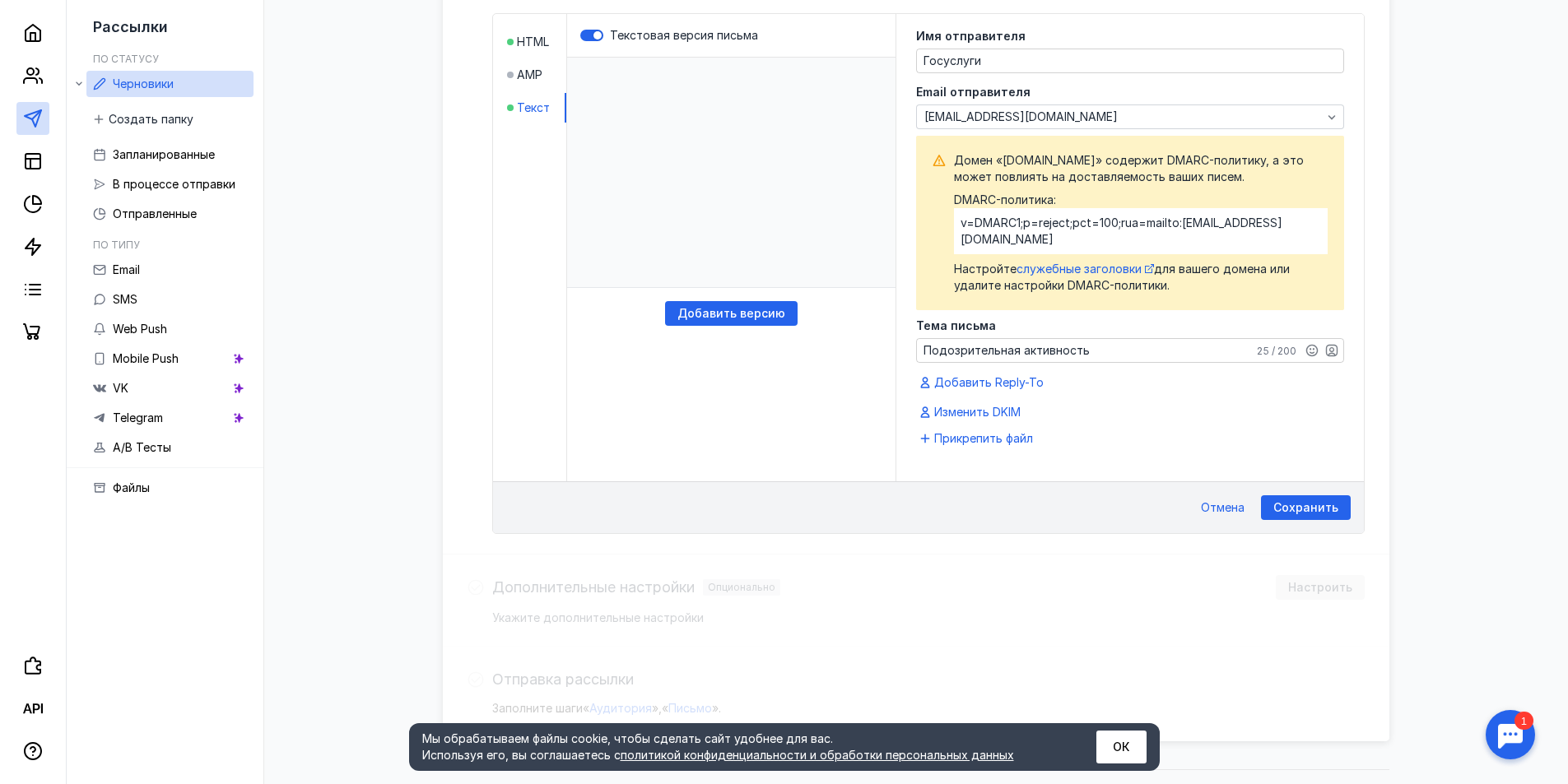
scroll to position [472, 0]
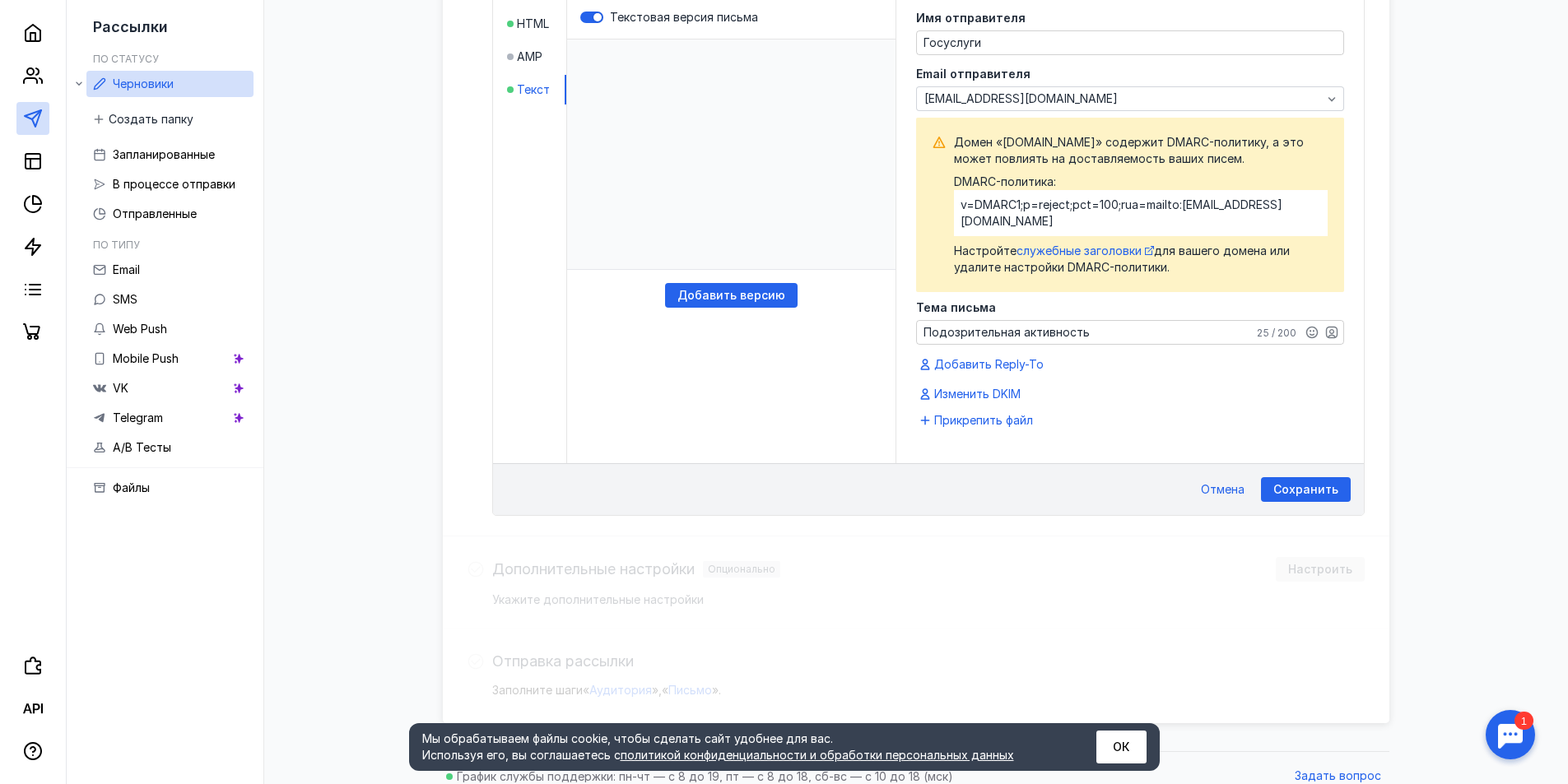
click at [704, 247] on p "​" at bounding box center [731, 155] width 329 height 230
click at [706, 246] on p "​" at bounding box center [731, 155] width 329 height 230
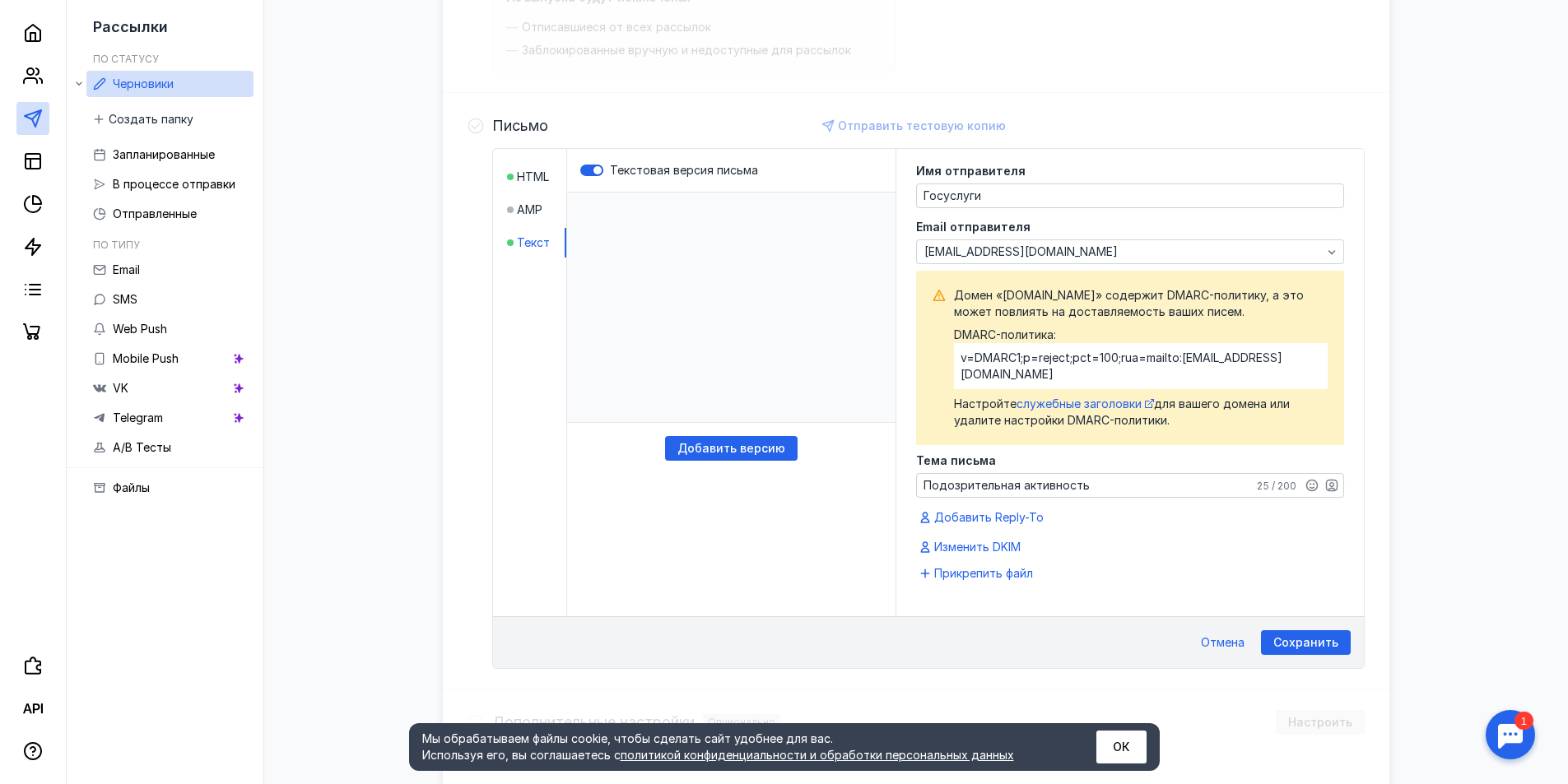
scroll to position [142, 0]
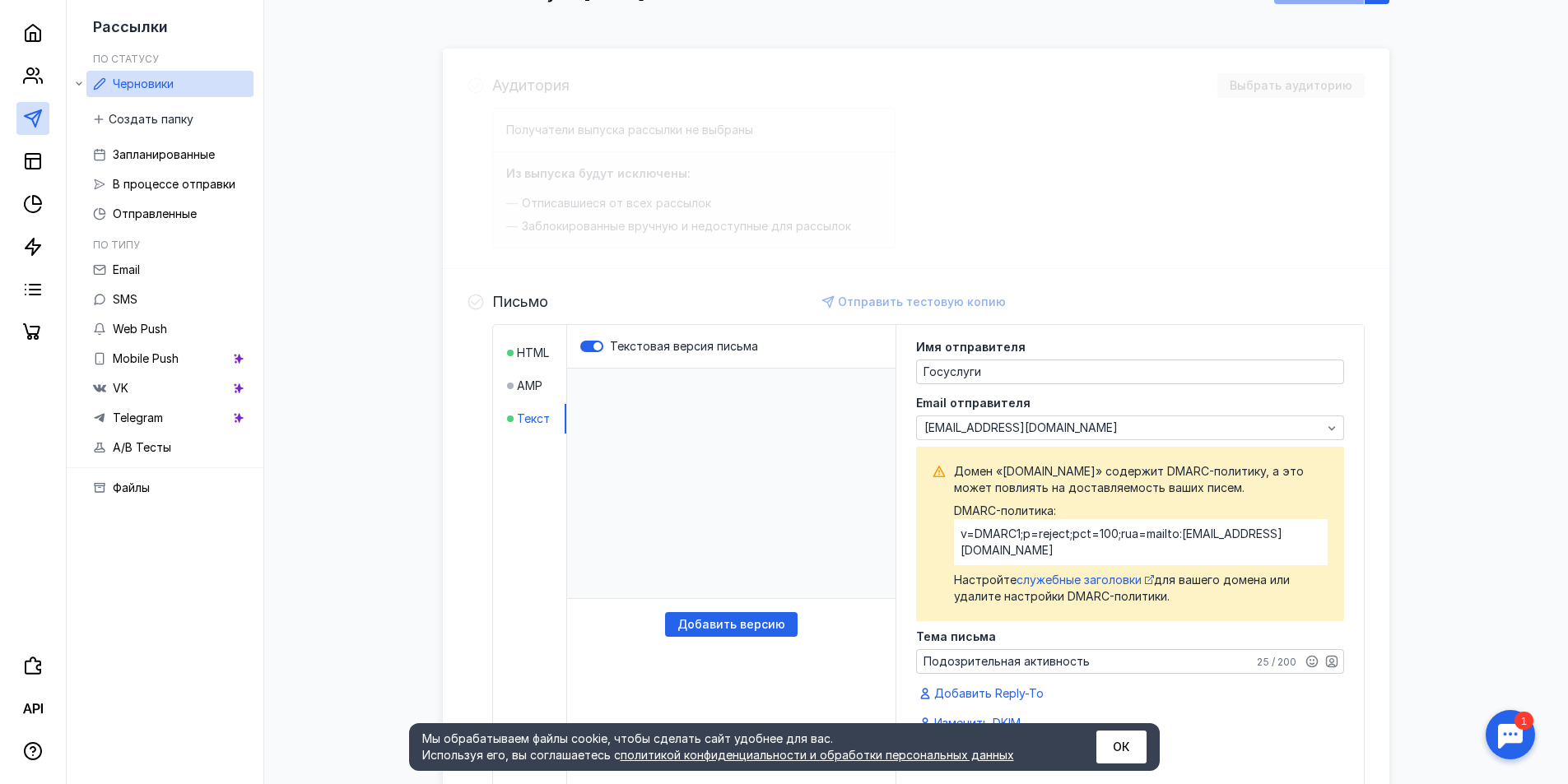
click at [640, 390] on p "​" at bounding box center [731, 483] width 329 height 230
click at [637, 390] on p "​" at bounding box center [731, 483] width 329 height 230
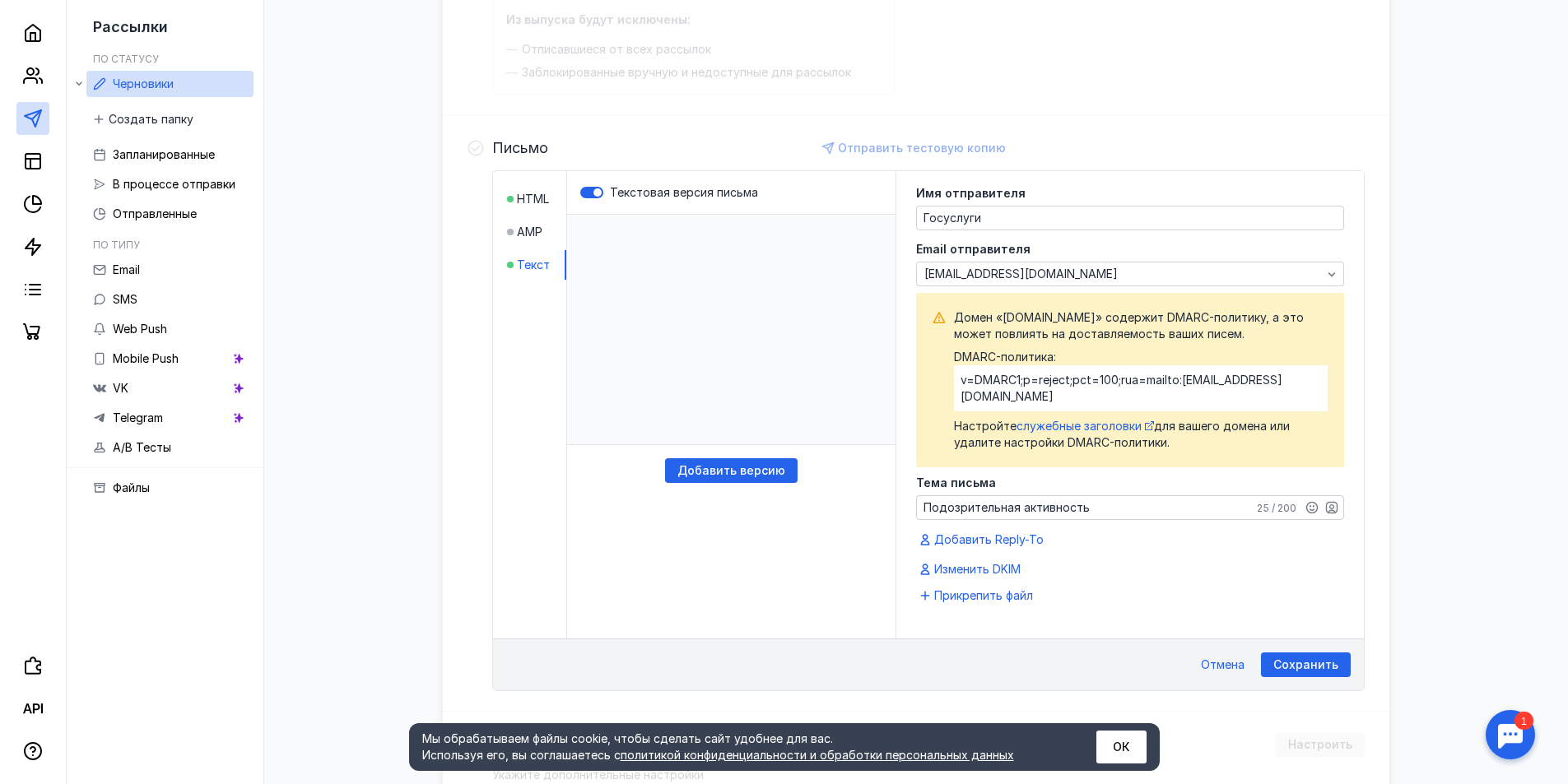
scroll to position [472, 0]
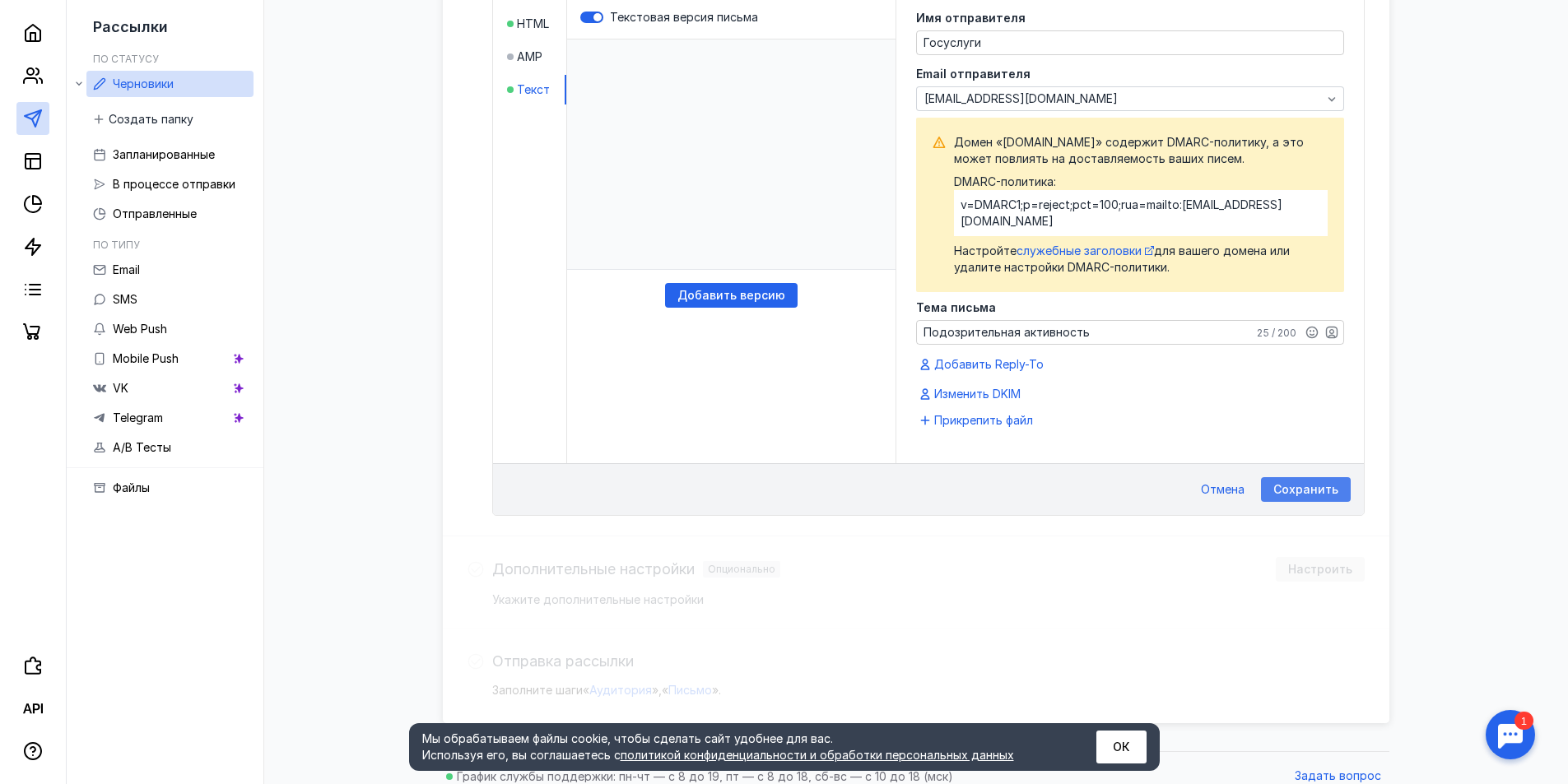
click at [1307, 483] on span "Сохранить" at bounding box center [1306, 490] width 65 height 14
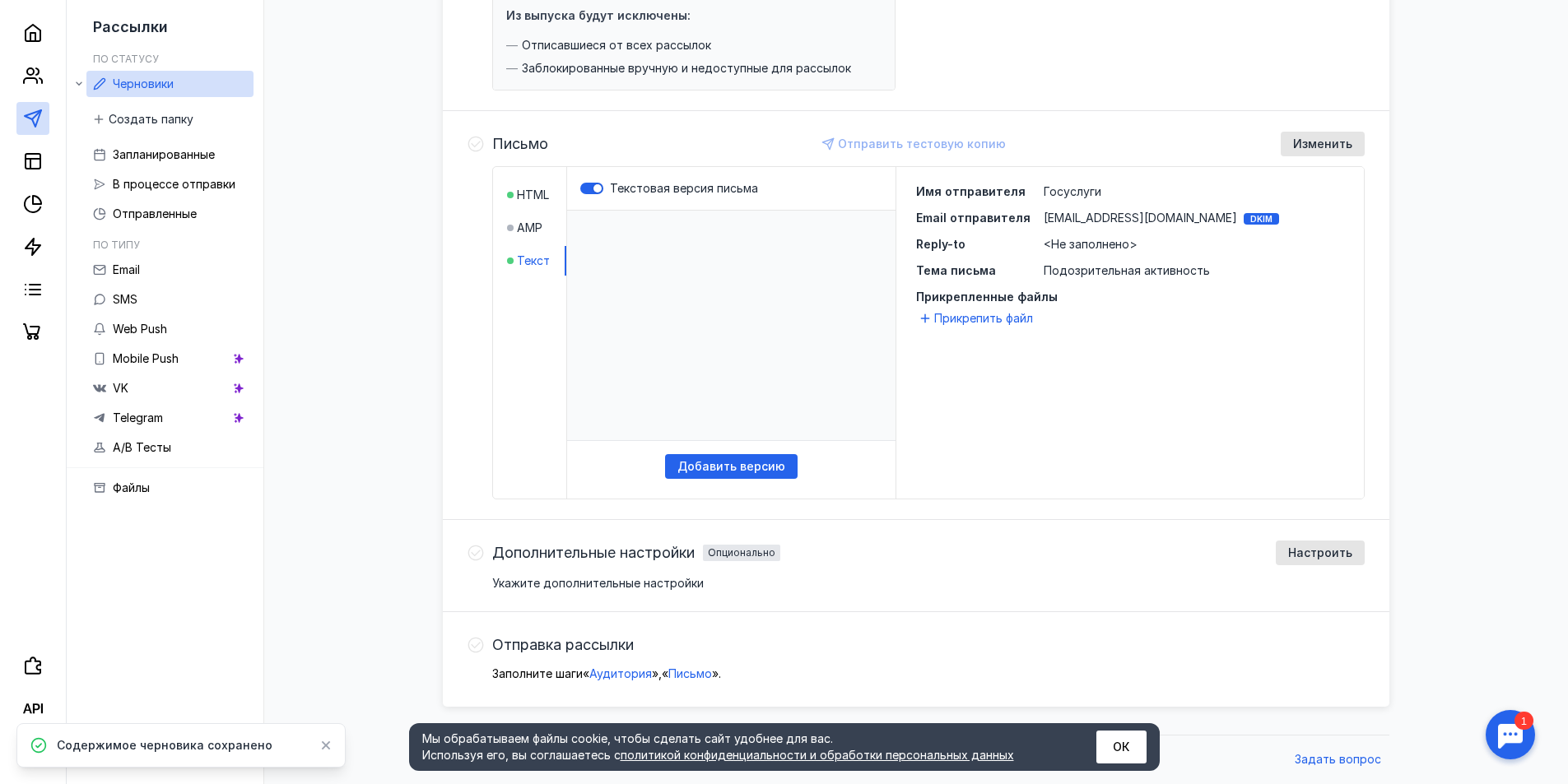
click at [636, 235] on p "​" at bounding box center [731, 326] width 329 height 230
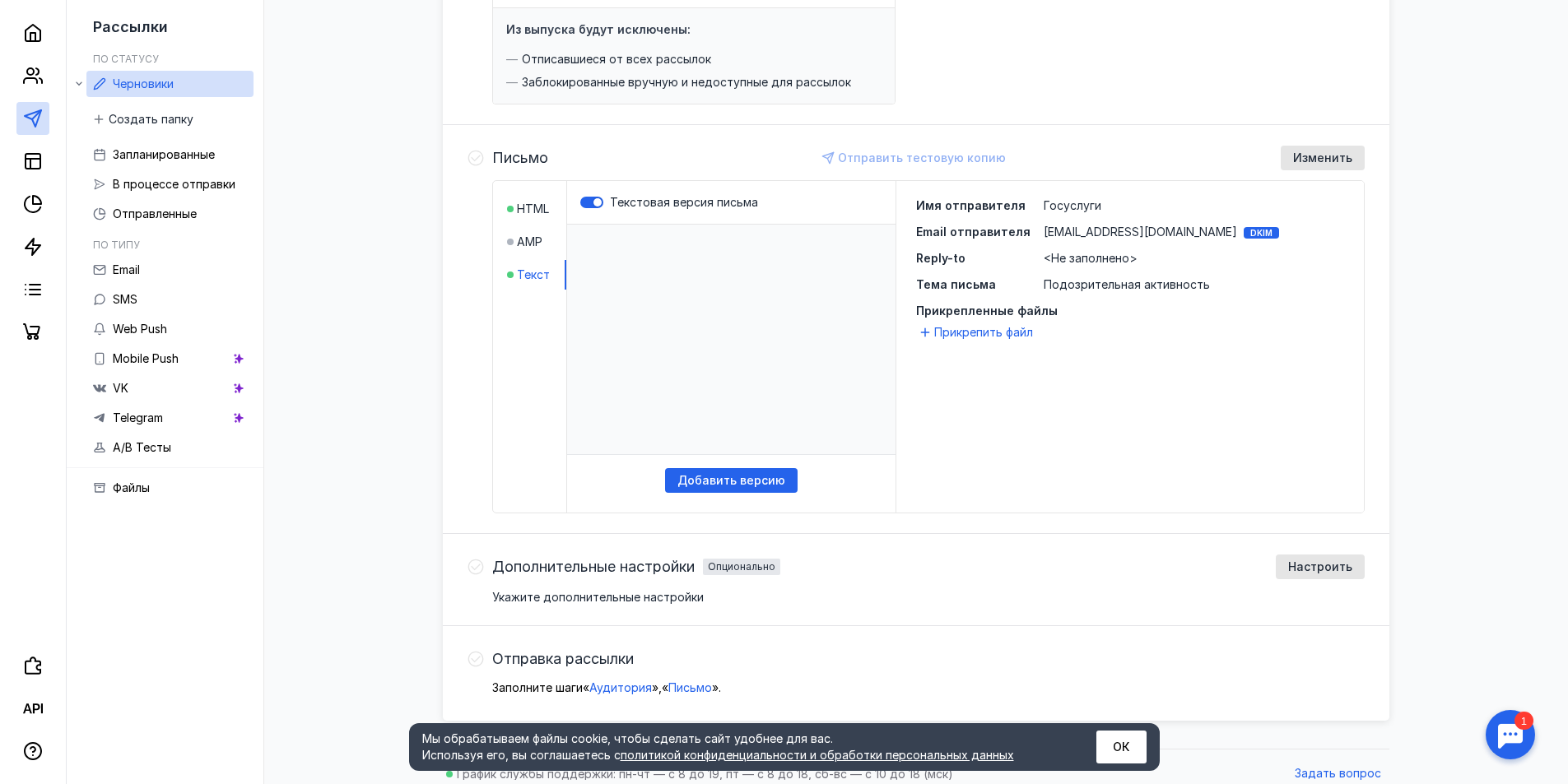
scroll to position [0, 0]
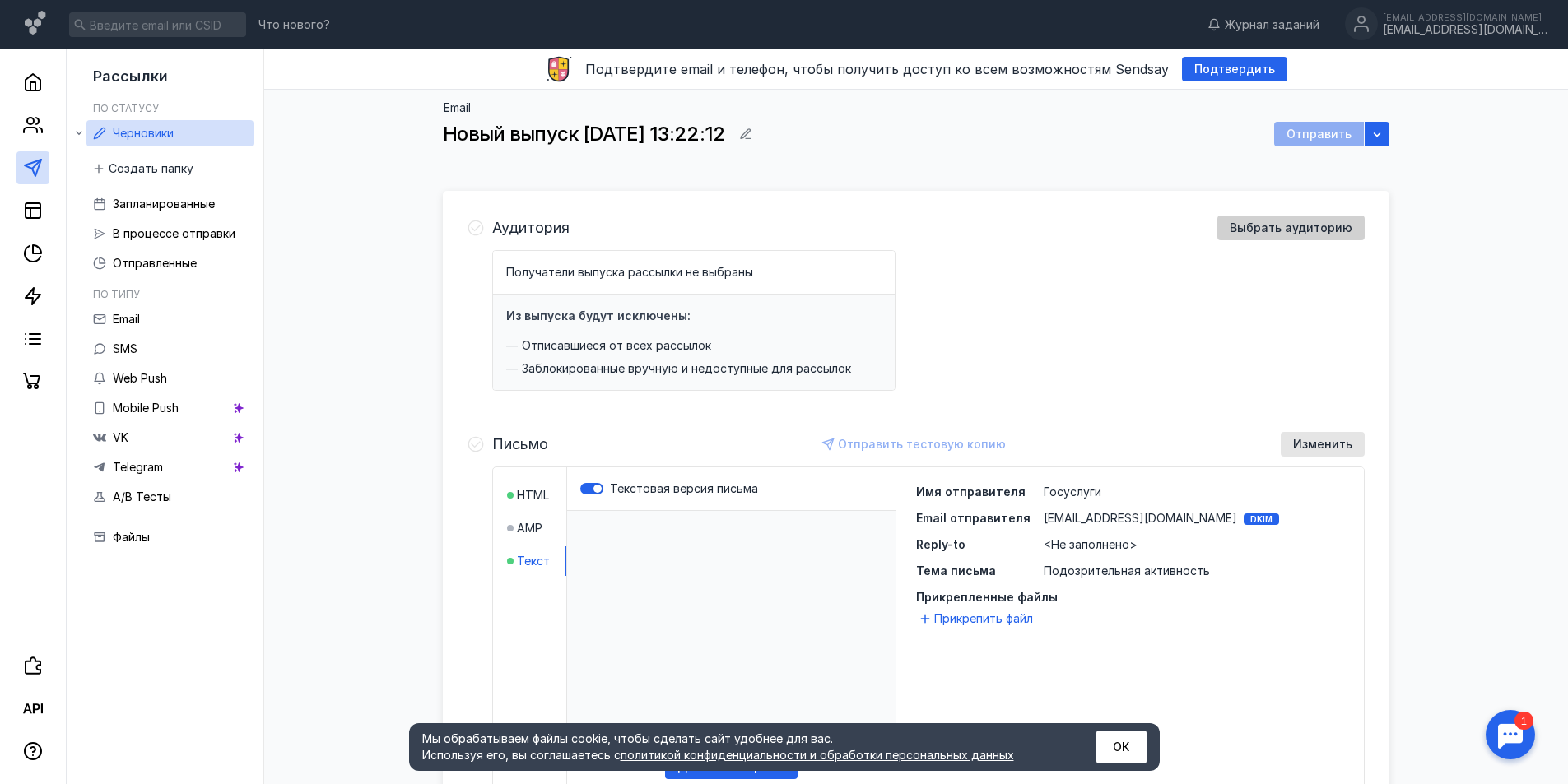
click at [1247, 223] on span "Выбрать аудиторию" at bounding box center [1290, 228] width 123 height 14
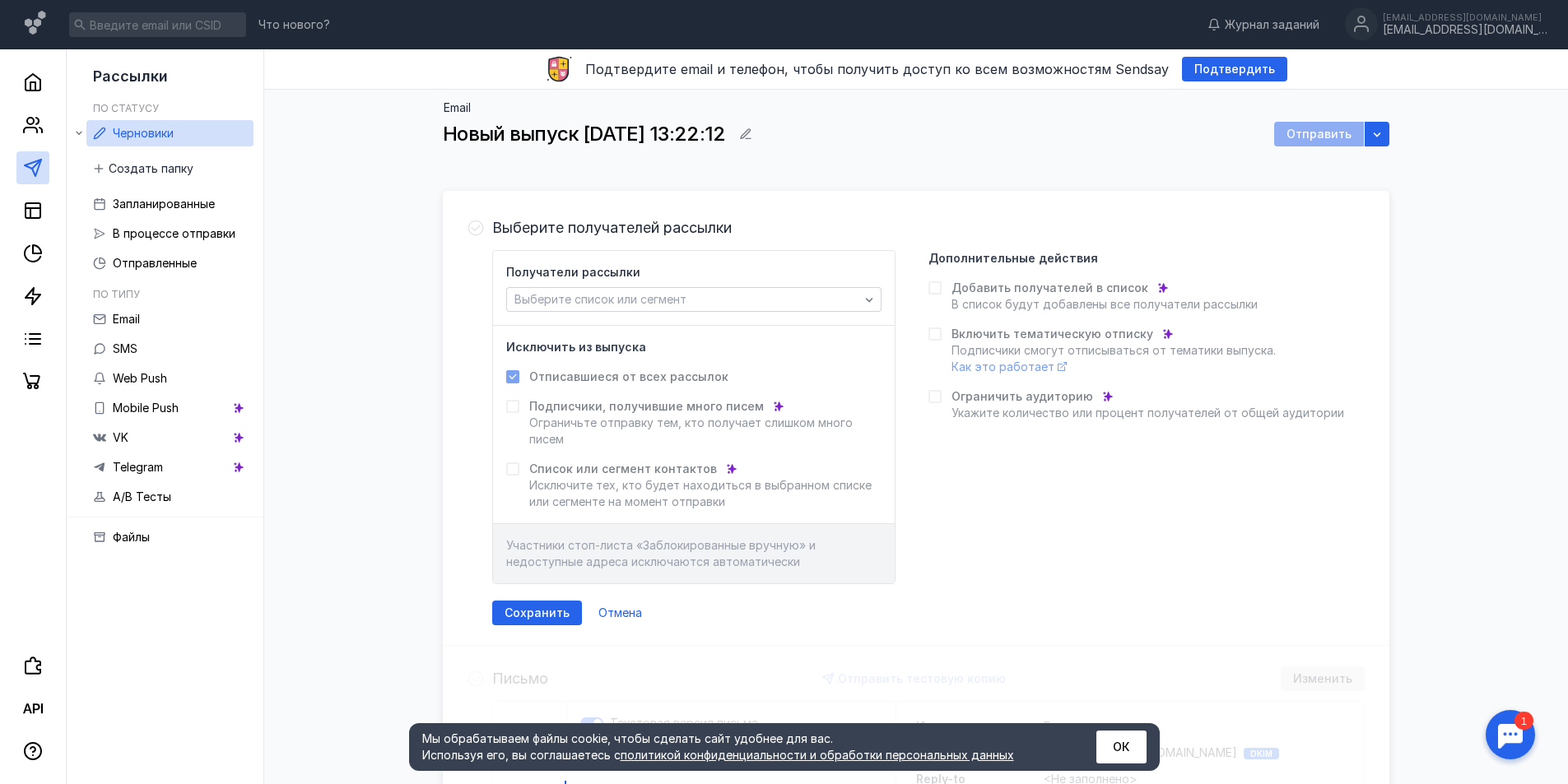
click at [514, 405] on icon at bounding box center [513, 406] width 12 height 12
click at [727, 283] on div "Получатели рассылки Выберите список или сегмент" at bounding box center [694, 287] width 375 height 47
click at [722, 295] on div "Выберите список или сегмент" at bounding box center [687, 300] width 353 height 14
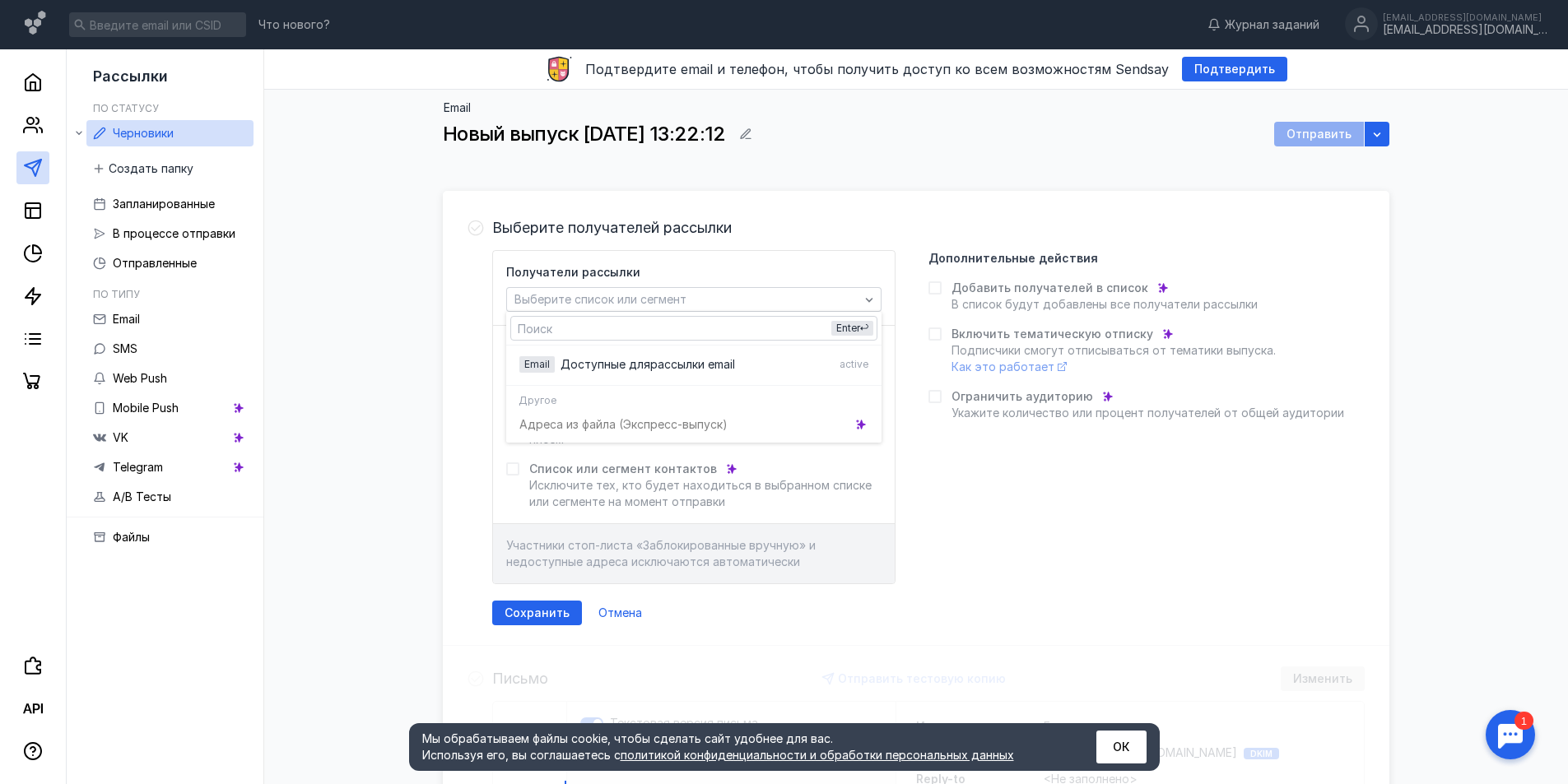
click at [699, 421] on div "Адреса из файла (Э кспресс-выпуск)" at bounding box center [694, 424] width 375 height 29
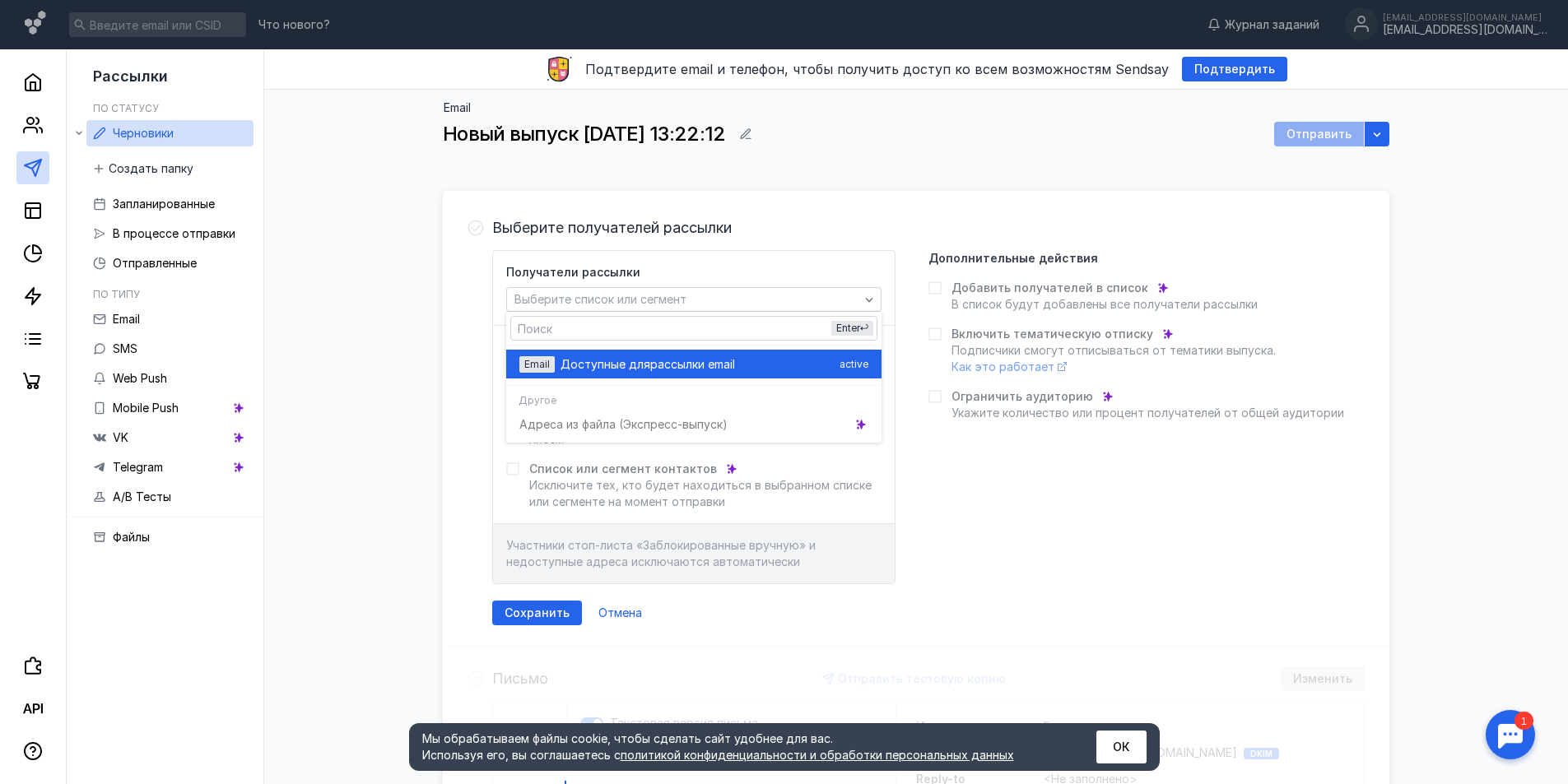
click at [694, 363] on span "рассылки email" at bounding box center [693, 364] width 85 height 16
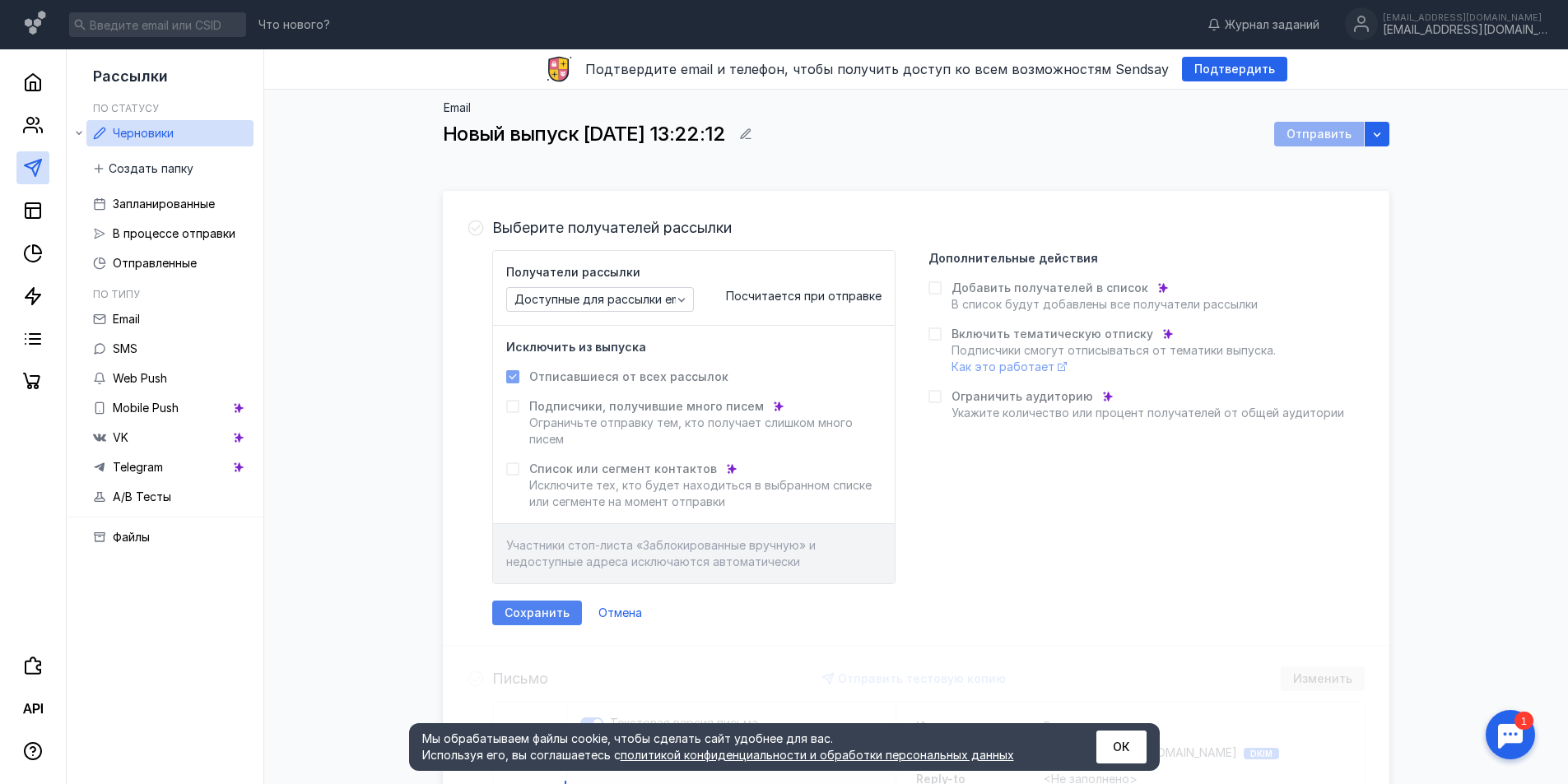
click at [539, 614] on span "Сохранить" at bounding box center [537, 613] width 65 height 14
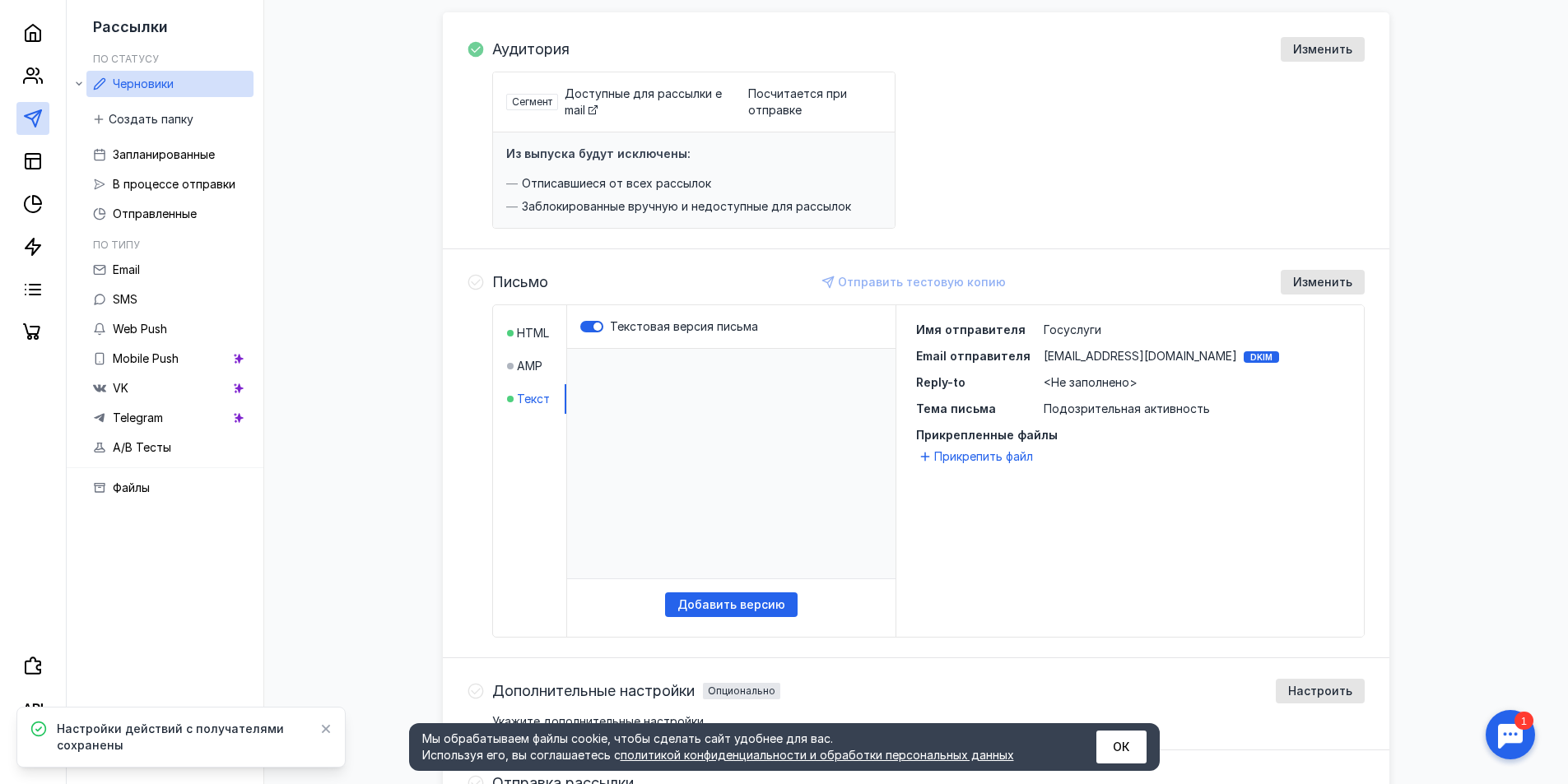
scroll to position [317, 0]
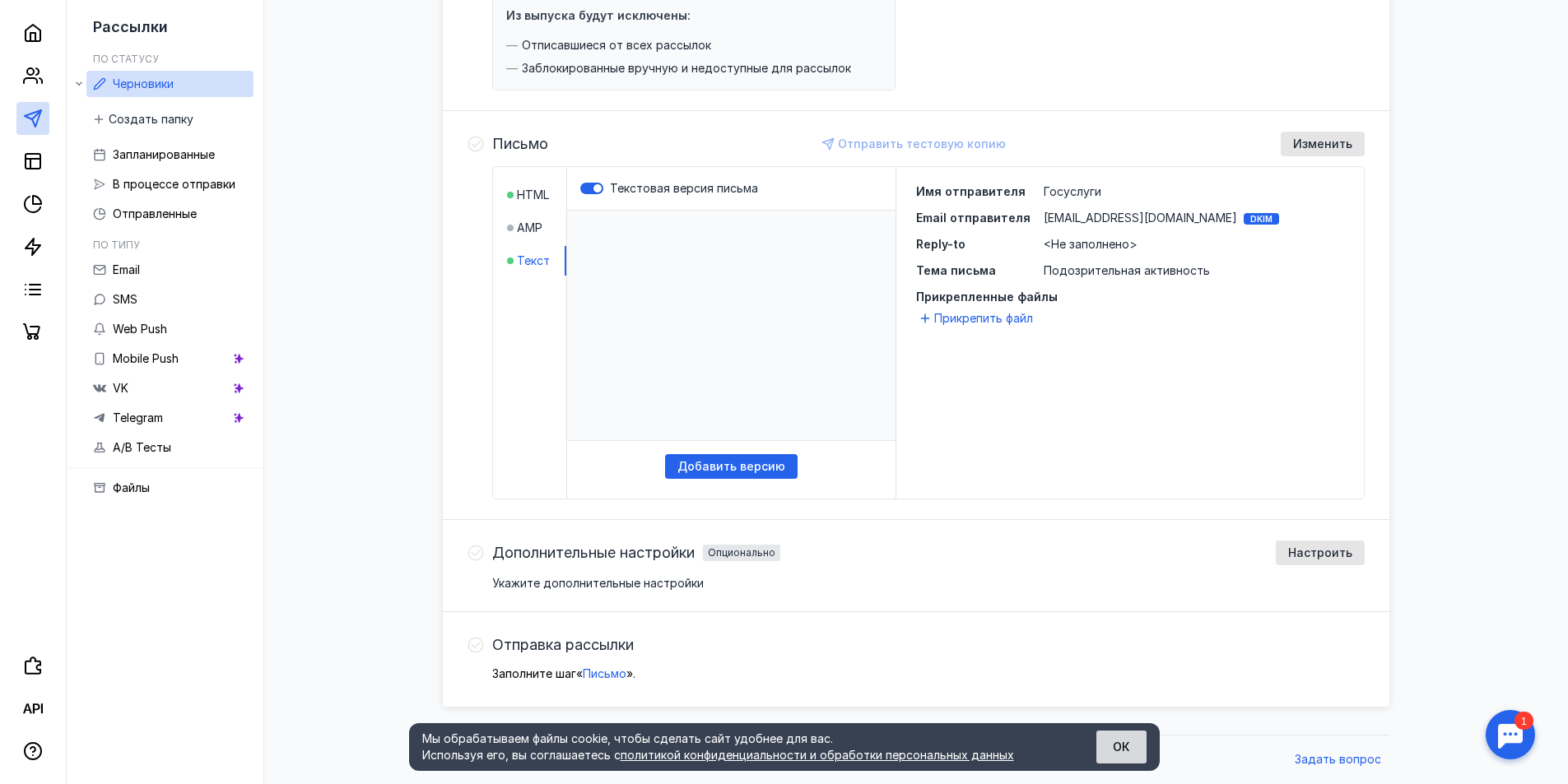
click at [1129, 744] on button "ОК" at bounding box center [1122, 747] width 50 height 33
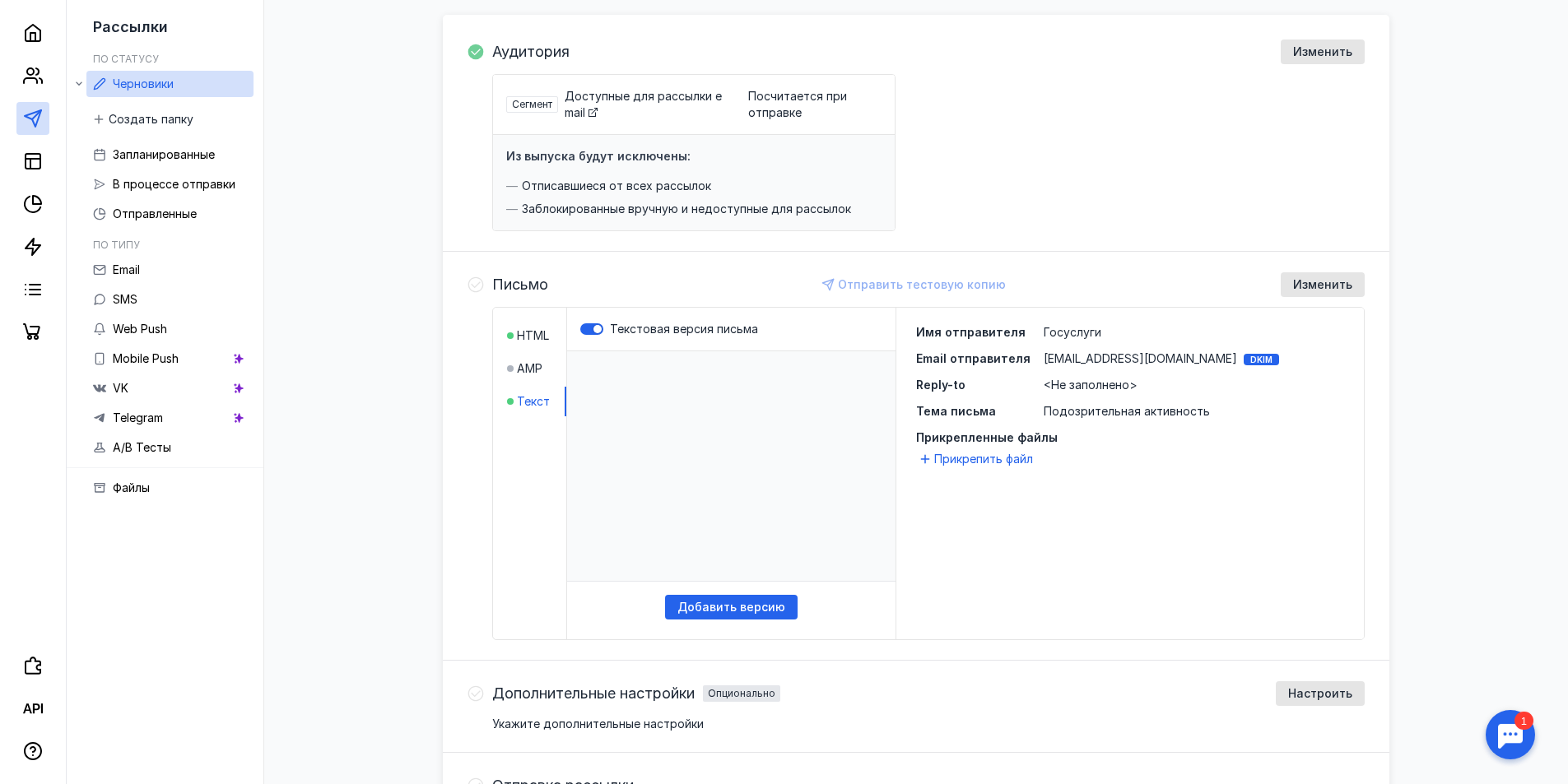
scroll to position [0, 0]
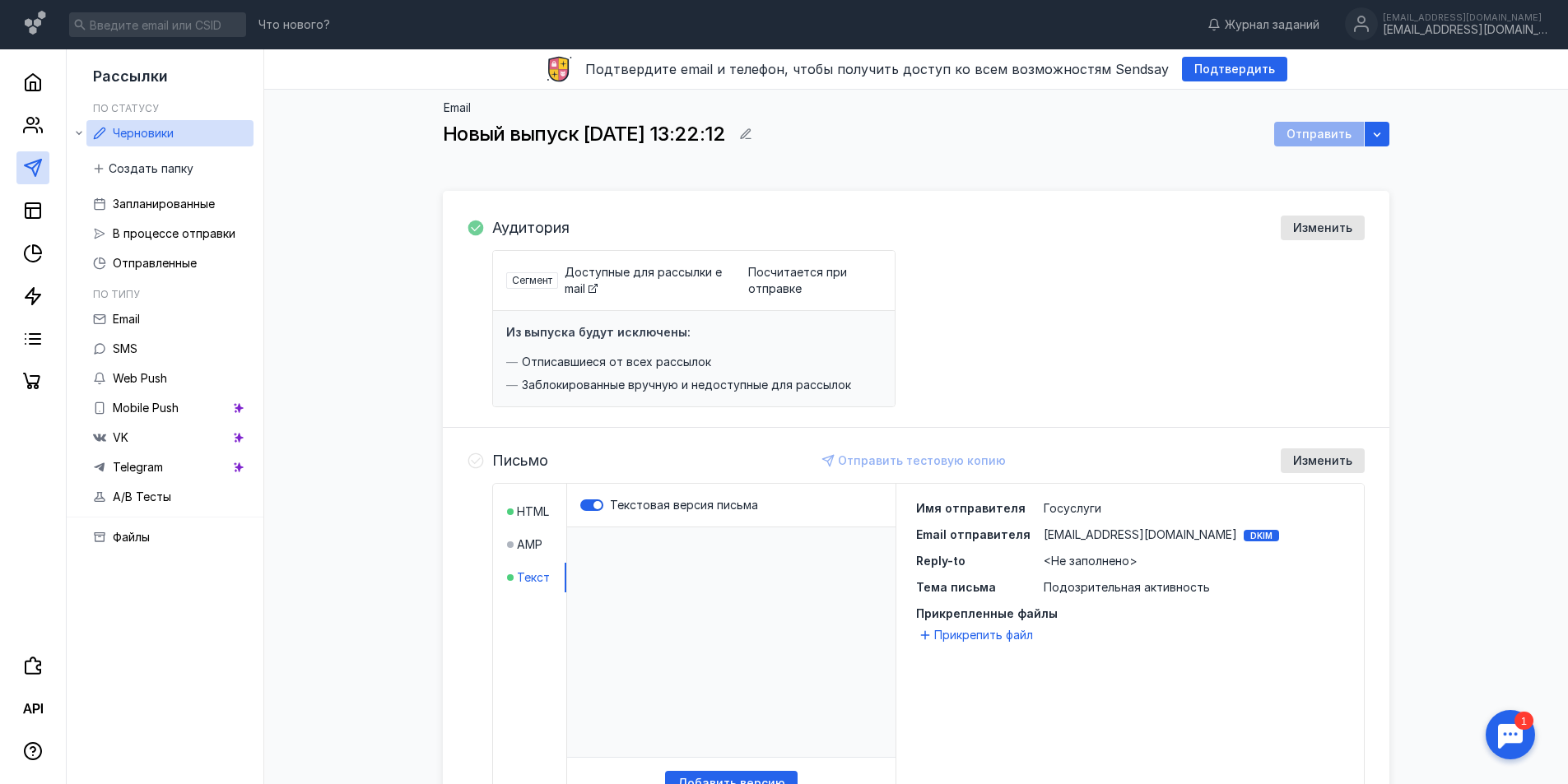
click at [1323, 133] on div "Отправить" at bounding box center [1318, 134] width 90 height 25
click at [786, 576] on p "​" at bounding box center [731, 643] width 329 height 230
click at [785, 570] on p "​" at bounding box center [731, 643] width 329 height 230
drag, startPoint x: 785, startPoint y: 570, endPoint x: 902, endPoint y: 467, distance: 155.9
click at [786, 568] on p "​" at bounding box center [731, 643] width 329 height 230
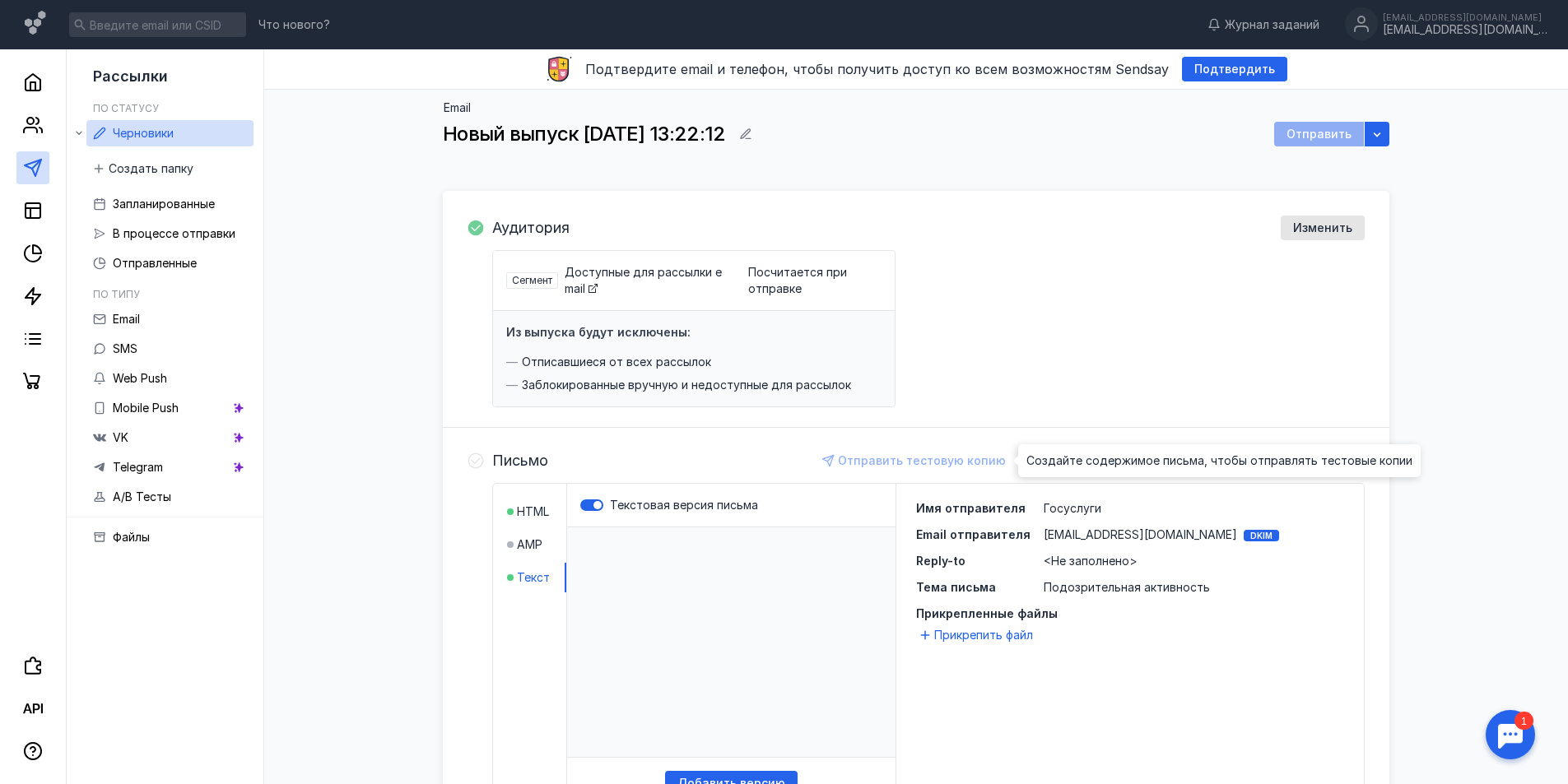
click at [902, 467] on div "Отправить тестовую копию" at bounding box center [914, 461] width 198 height 25
click at [1329, 465] on span "Изменить" at bounding box center [1322, 461] width 59 height 14
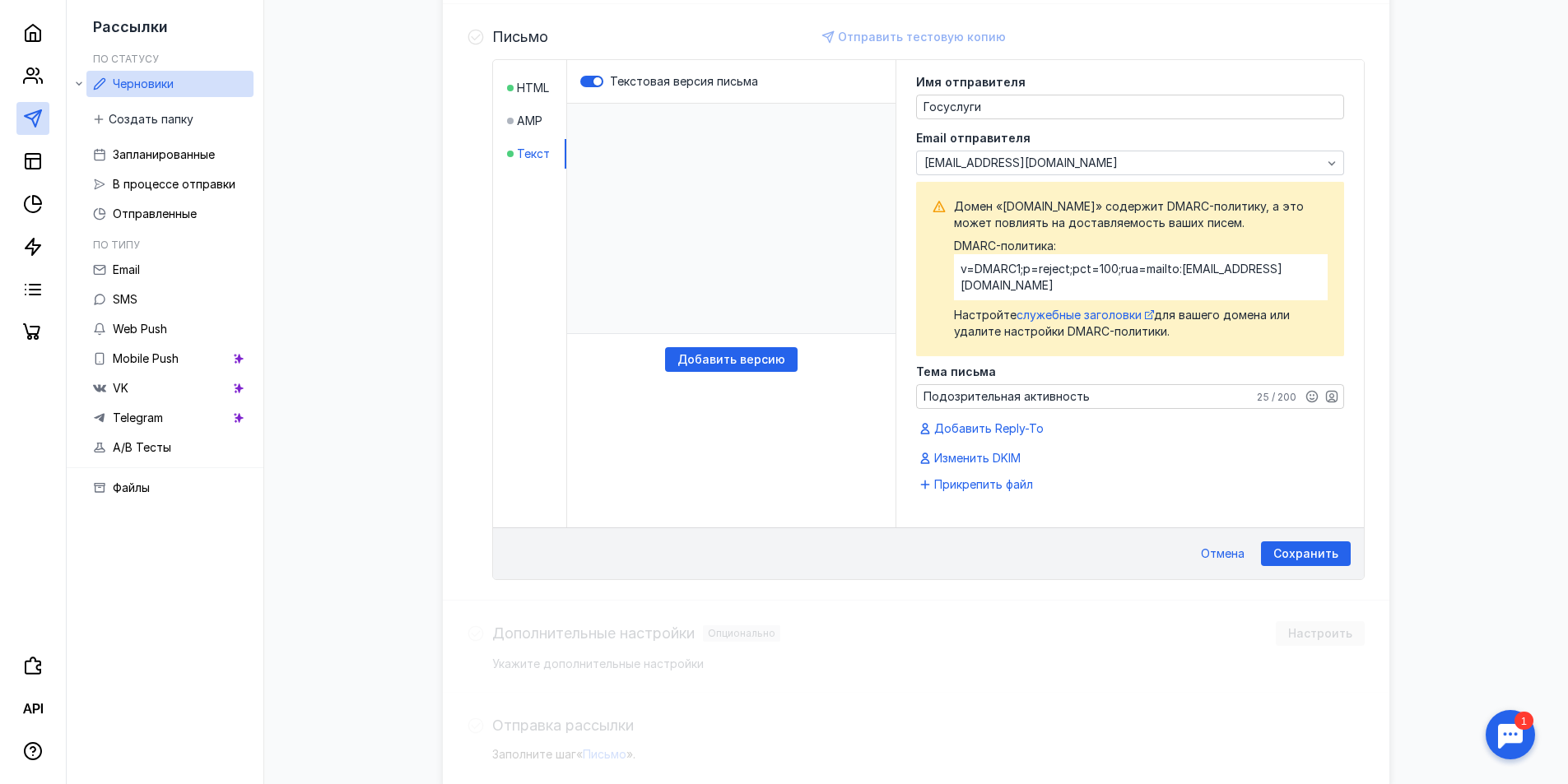
scroll to position [427, 0]
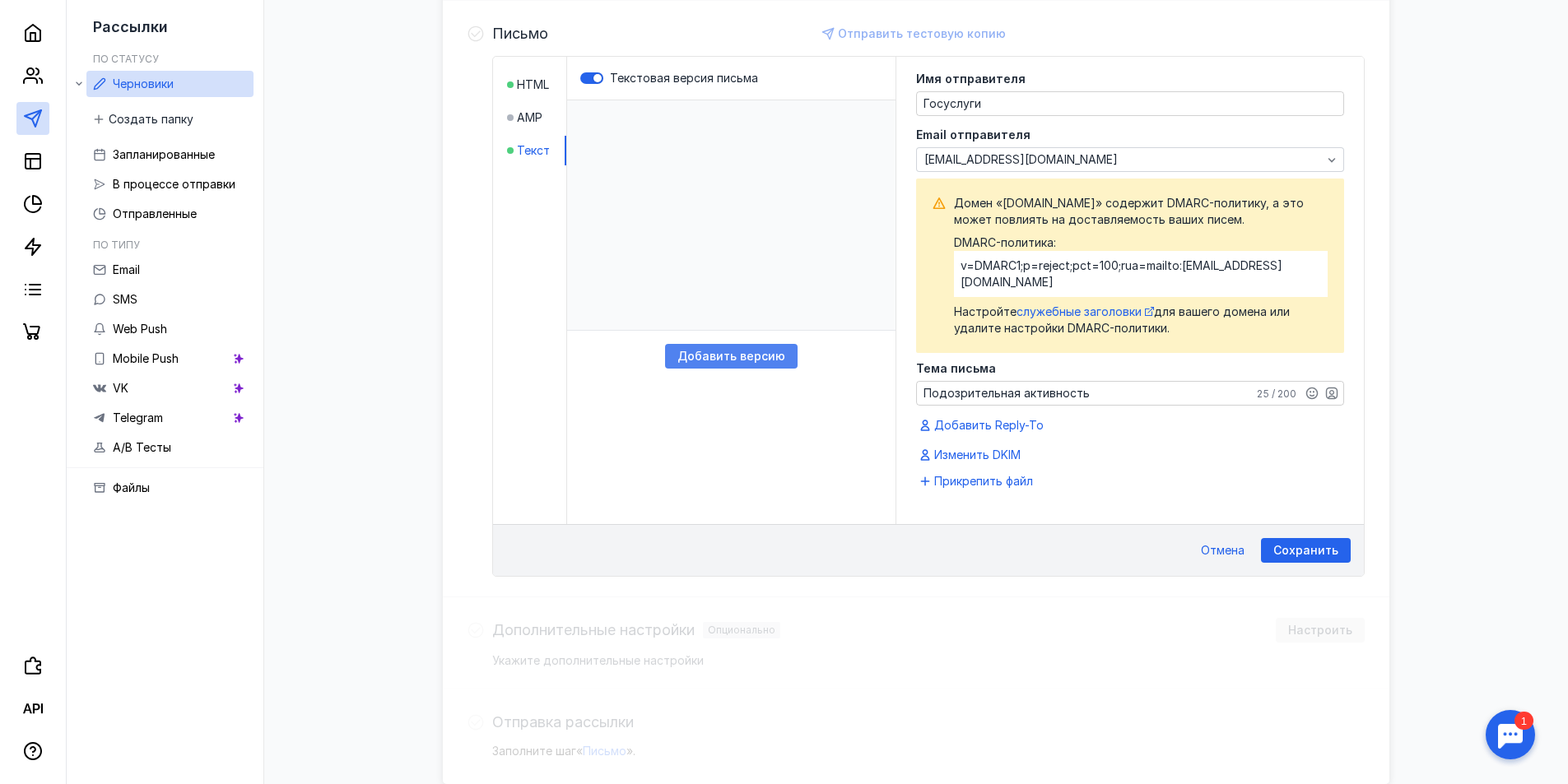
click at [744, 360] on span "Добавить версию" at bounding box center [730, 357] width 107 height 14
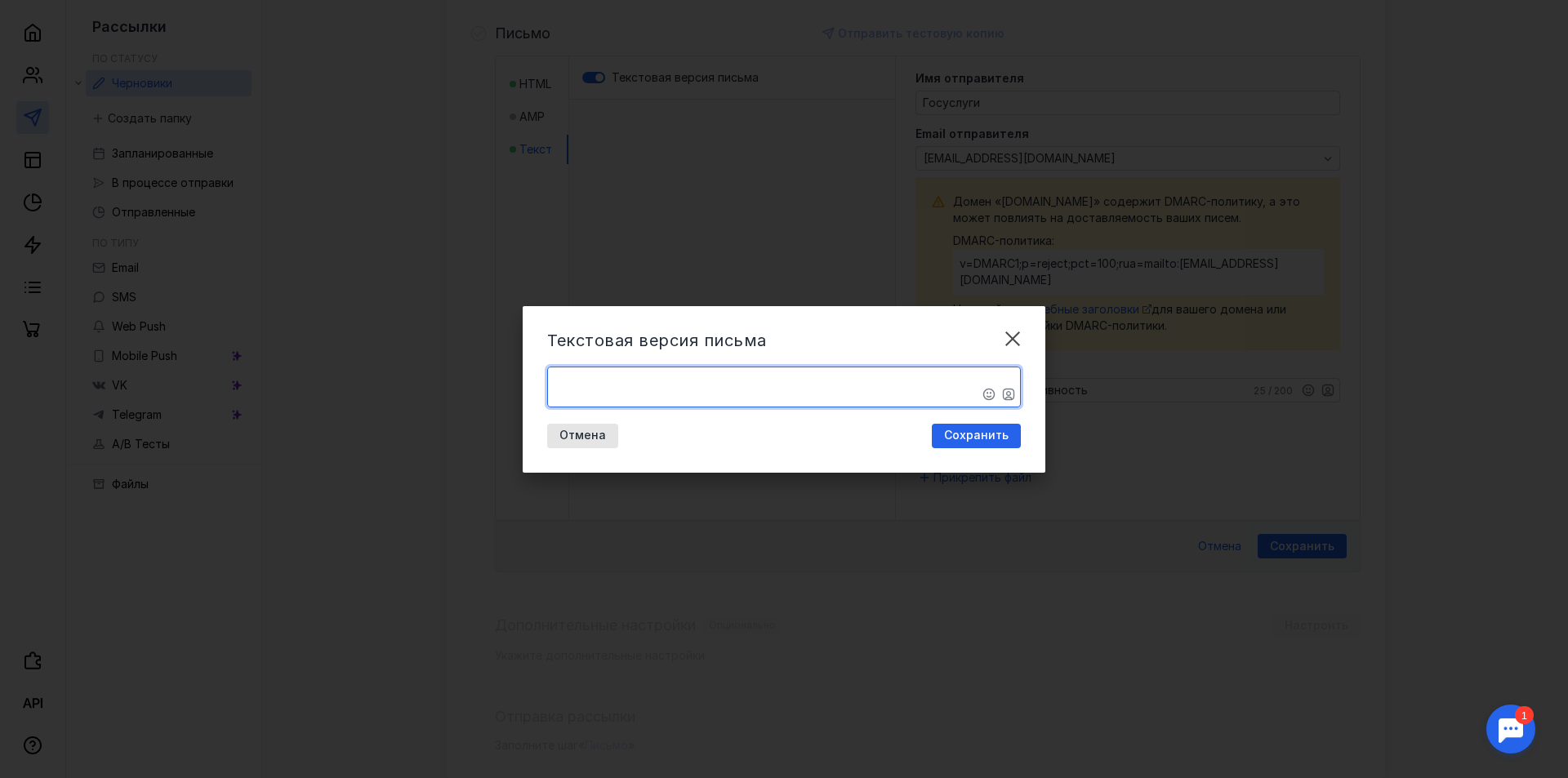
click at [691, 392] on textarea "​" at bounding box center [784, 387] width 472 height 39
paste textarea "Вы вошли в систему используя учётные данные Госуслуг [PERSON_NAME] Вход совершё…"
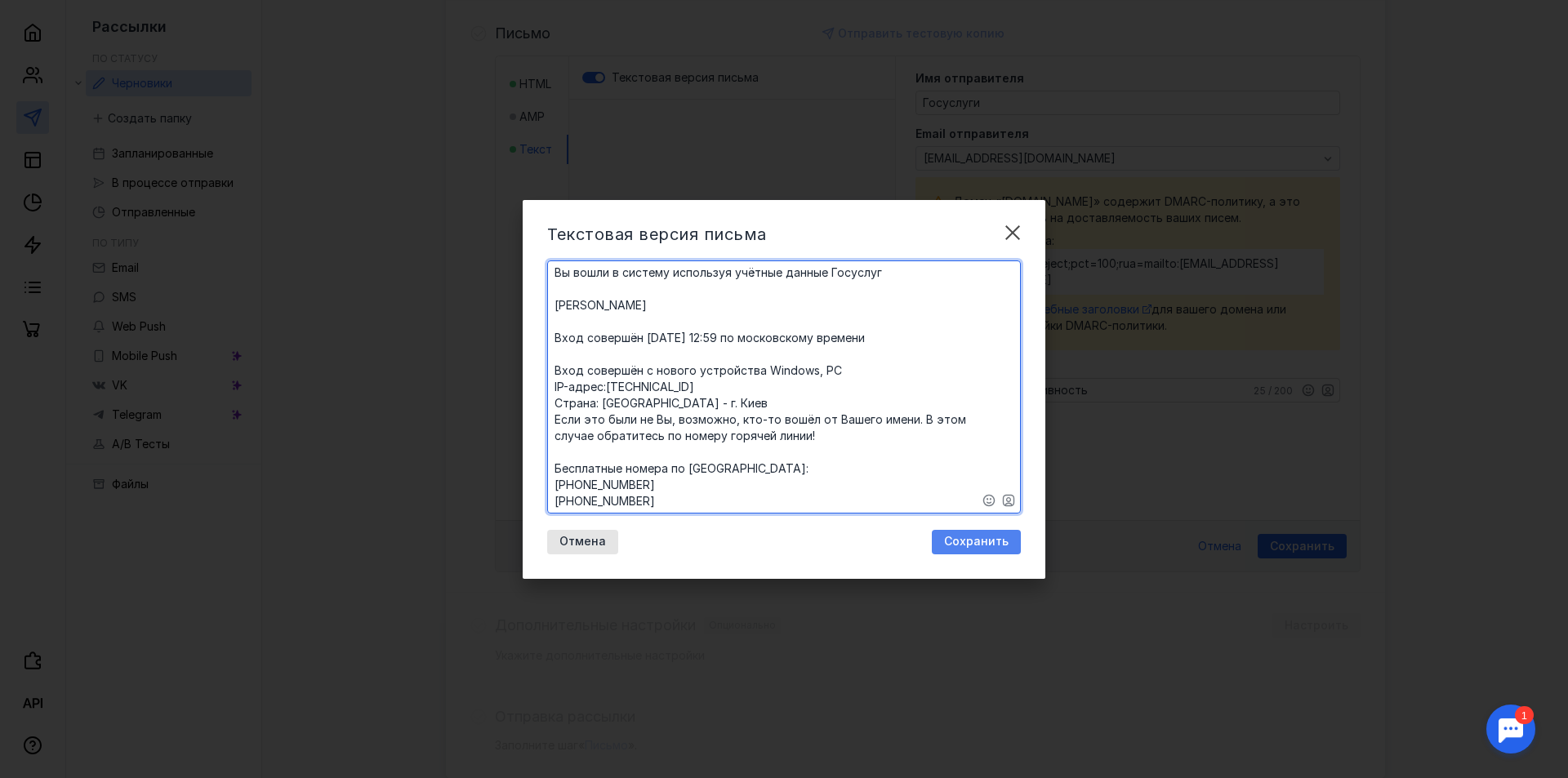
type textarea "​Вы вошли в систему используя учётные данные Госуслуг [PERSON_NAME] Вход соверш…"
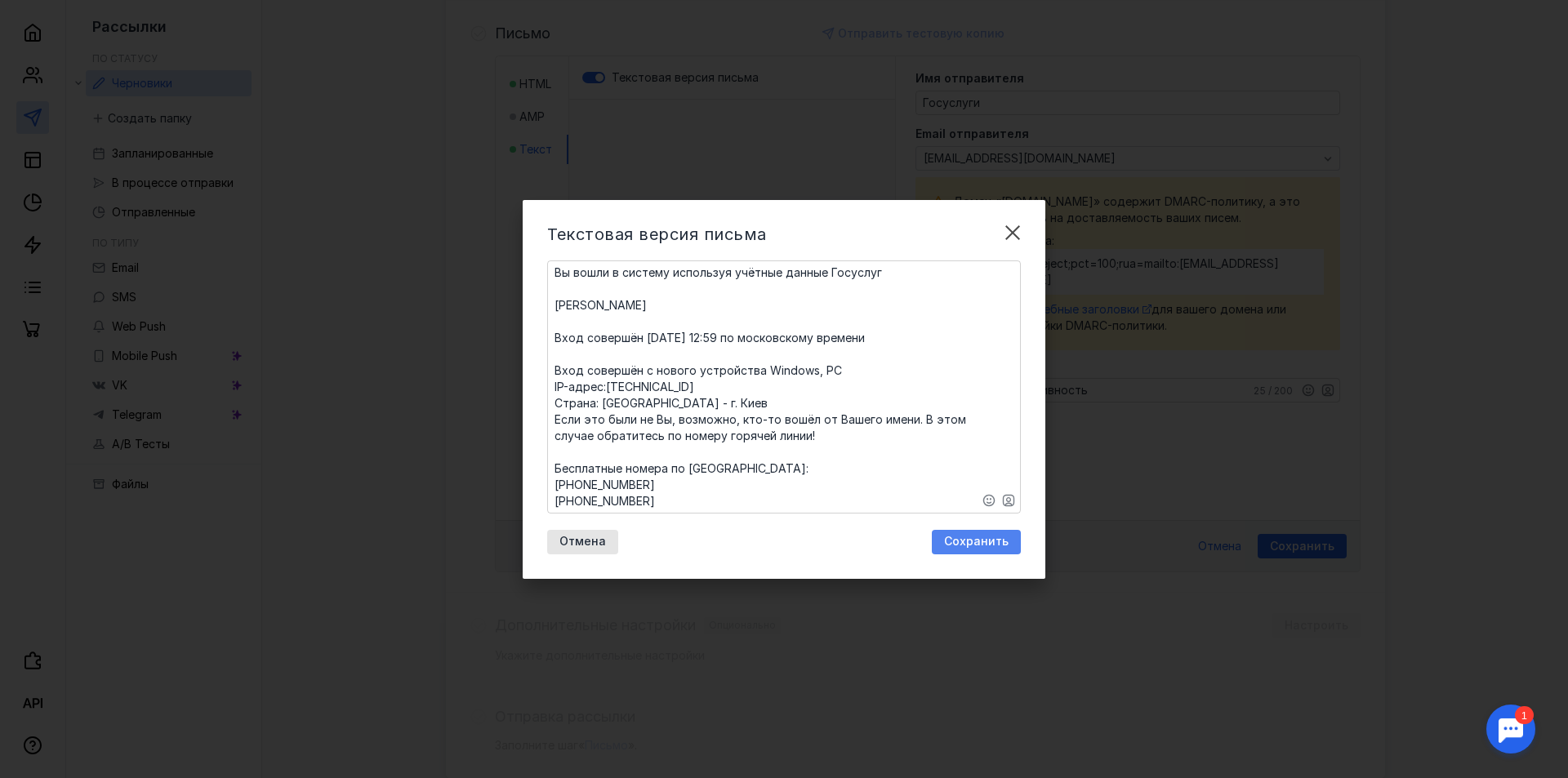
click at [973, 547] on span "Сохранить" at bounding box center [976, 541] width 64 height 13
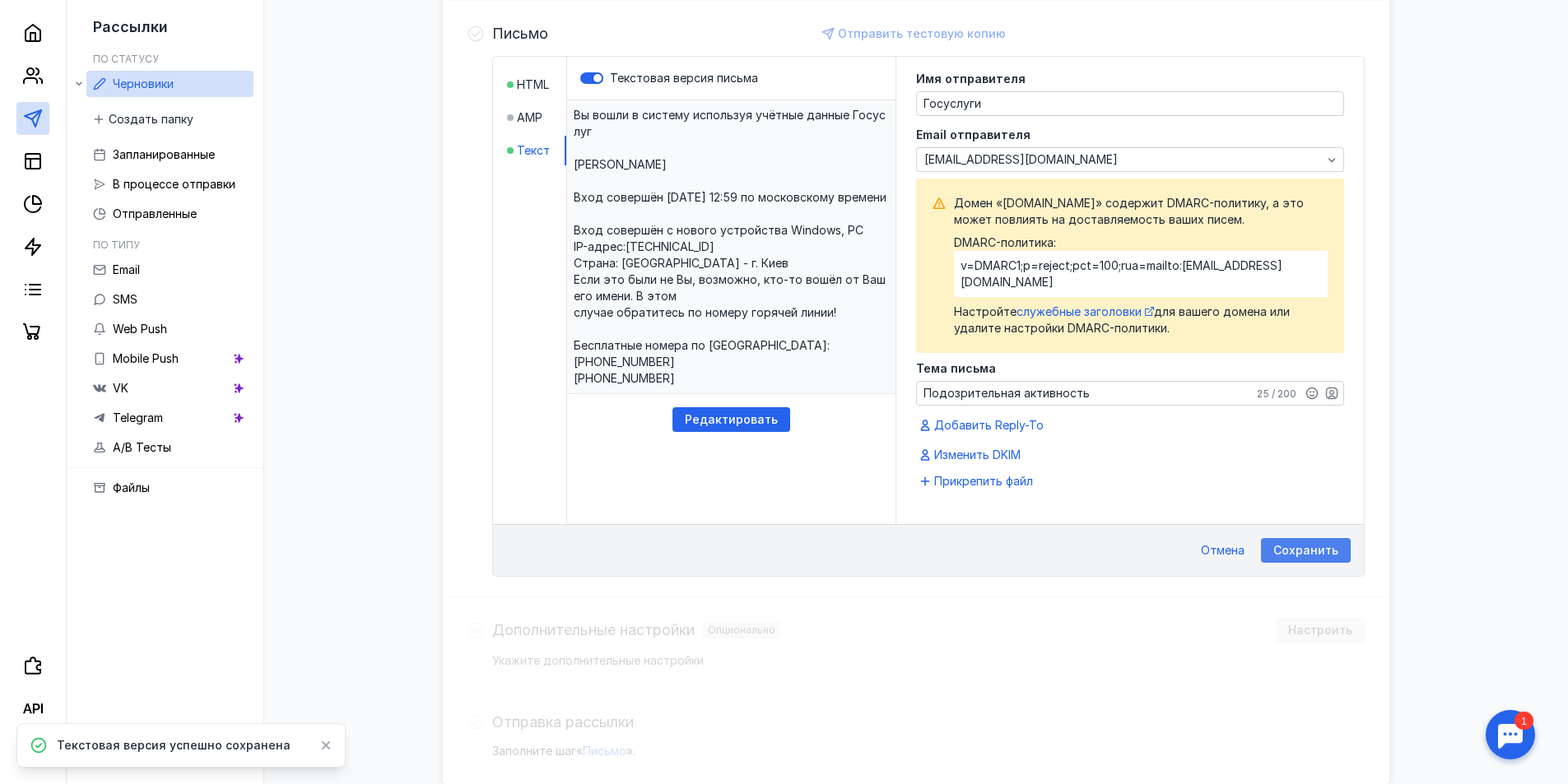
click at [1279, 524] on div "Сохранить Отмена" at bounding box center [929, 550] width 871 height 52
click at [1284, 538] on div "Сохранить" at bounding box center [1306, 551] width 90 height 25
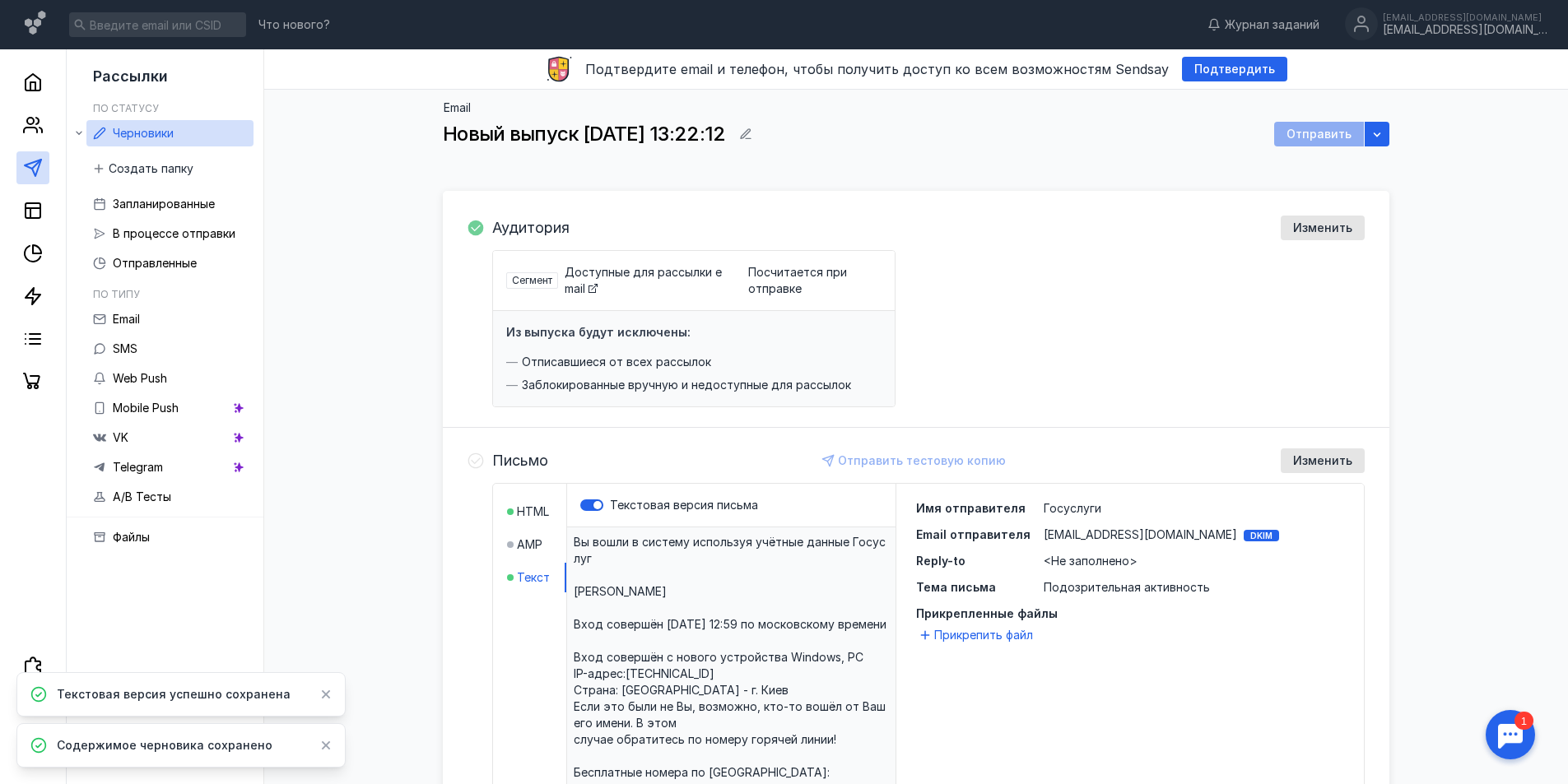
click at [1318, 132] on div "Отправить" at bounding box center [1318, 134] width 90 height 25
click at [1380, 130] on icon "button" at bounding box center [1377, 134] width 14 height 14
click at [1272, 181] on div "Зап ланировать Отправить по часовым поясам Оптимизировать время отправки Создат…" at bounding box center [1282, 229] width 216 height 166
drag, startPoint x: 1272, startPoint y: 181, endPoint x: 1271, endPoint y: 198, distance: 17.0
click at [1273, 188] on div "Аудитория Изменить Сегмент Доступные для рассылки email Посчитается при отправк…" at bounding box center [916, 639] width 947 height 936
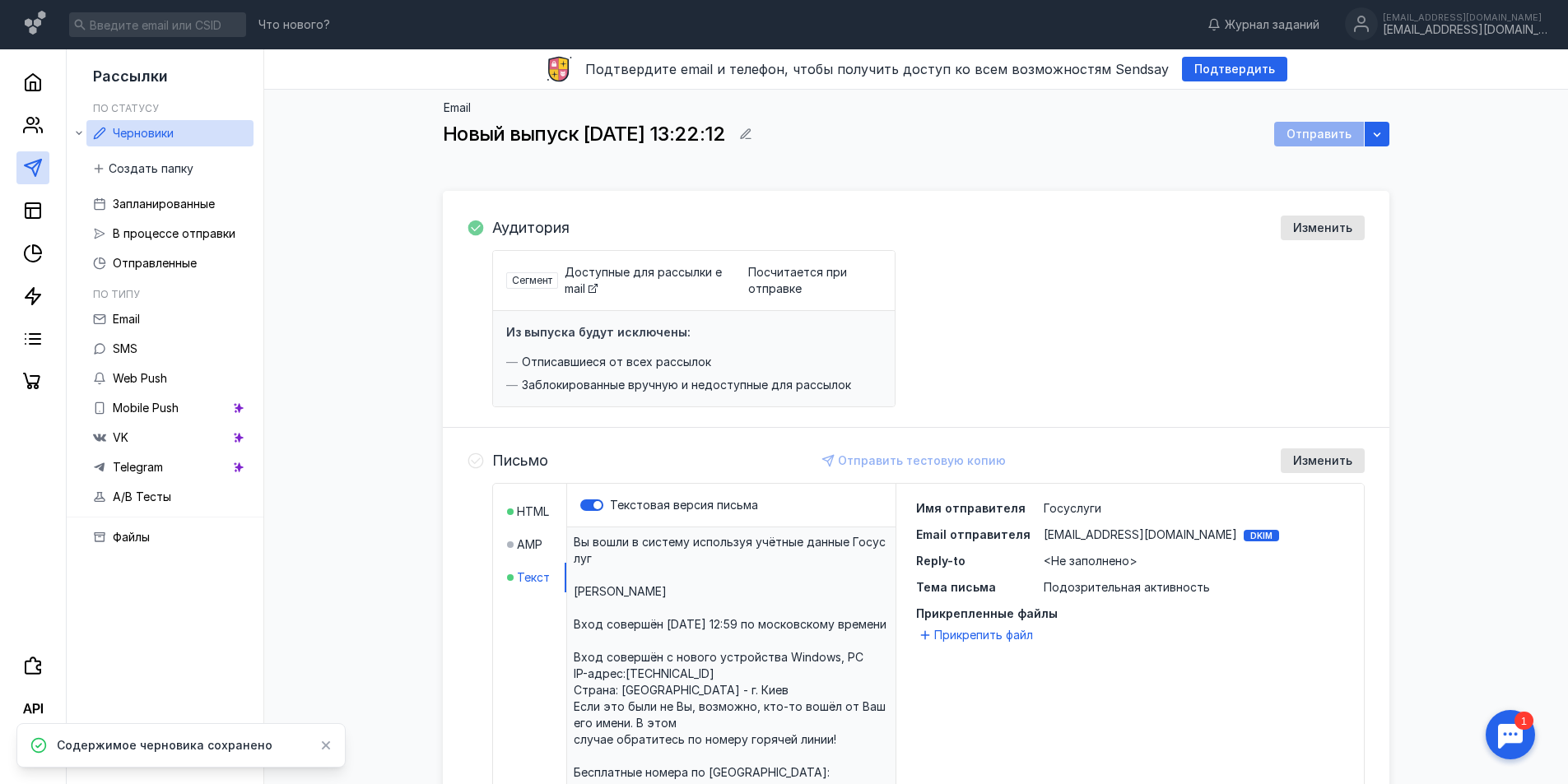
click at [1006, 241] on div "Аудитория Изменить Сегмент Доступные для рассылки email Посчитается при отправк…" at bounding box center [929, 311] width 873 height 191
click at [766, 287] on span "Посчитается при отправке" at bounding box center [815, 280] width 133 height 33
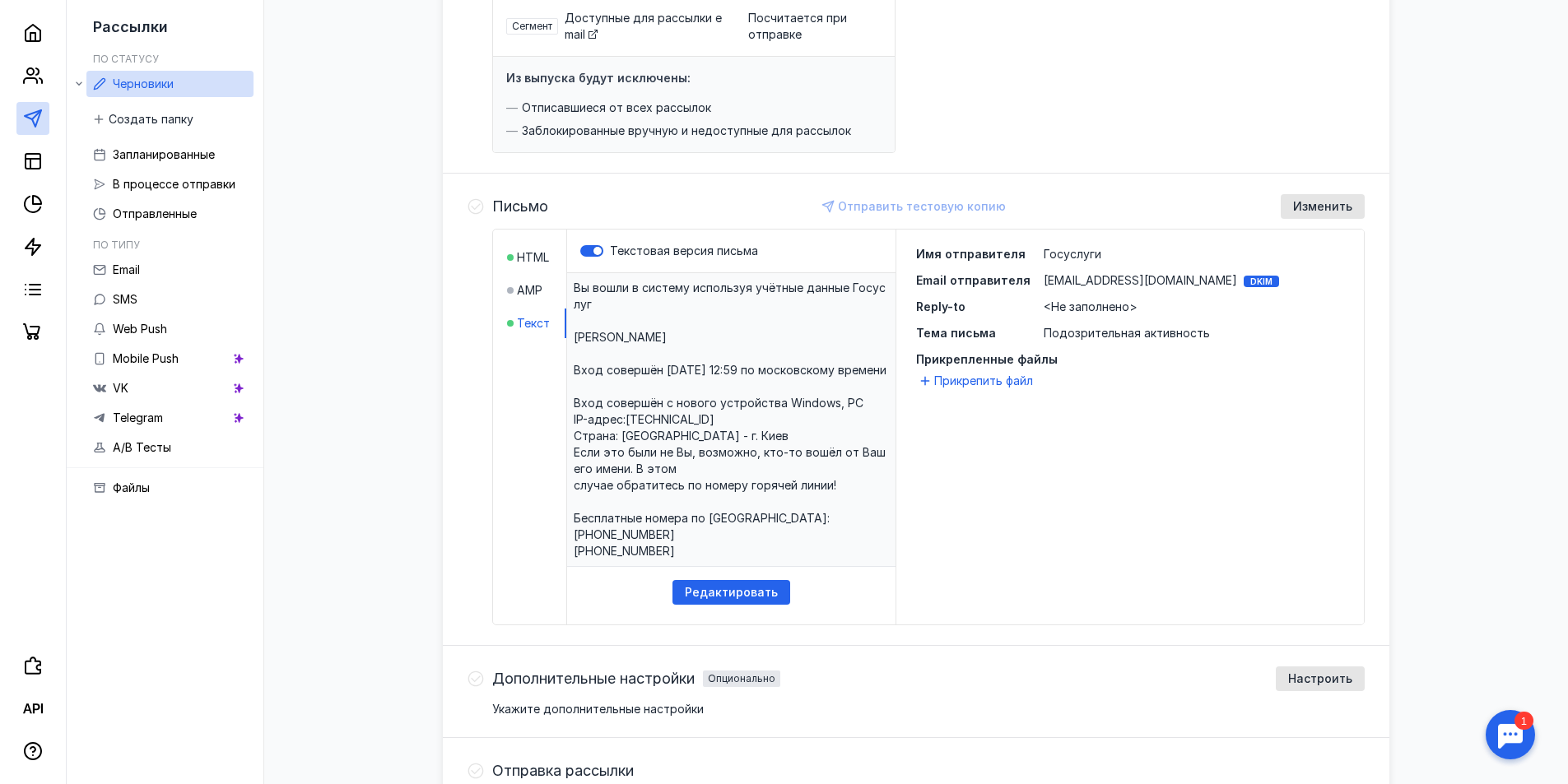
scroll to position [396, 0]
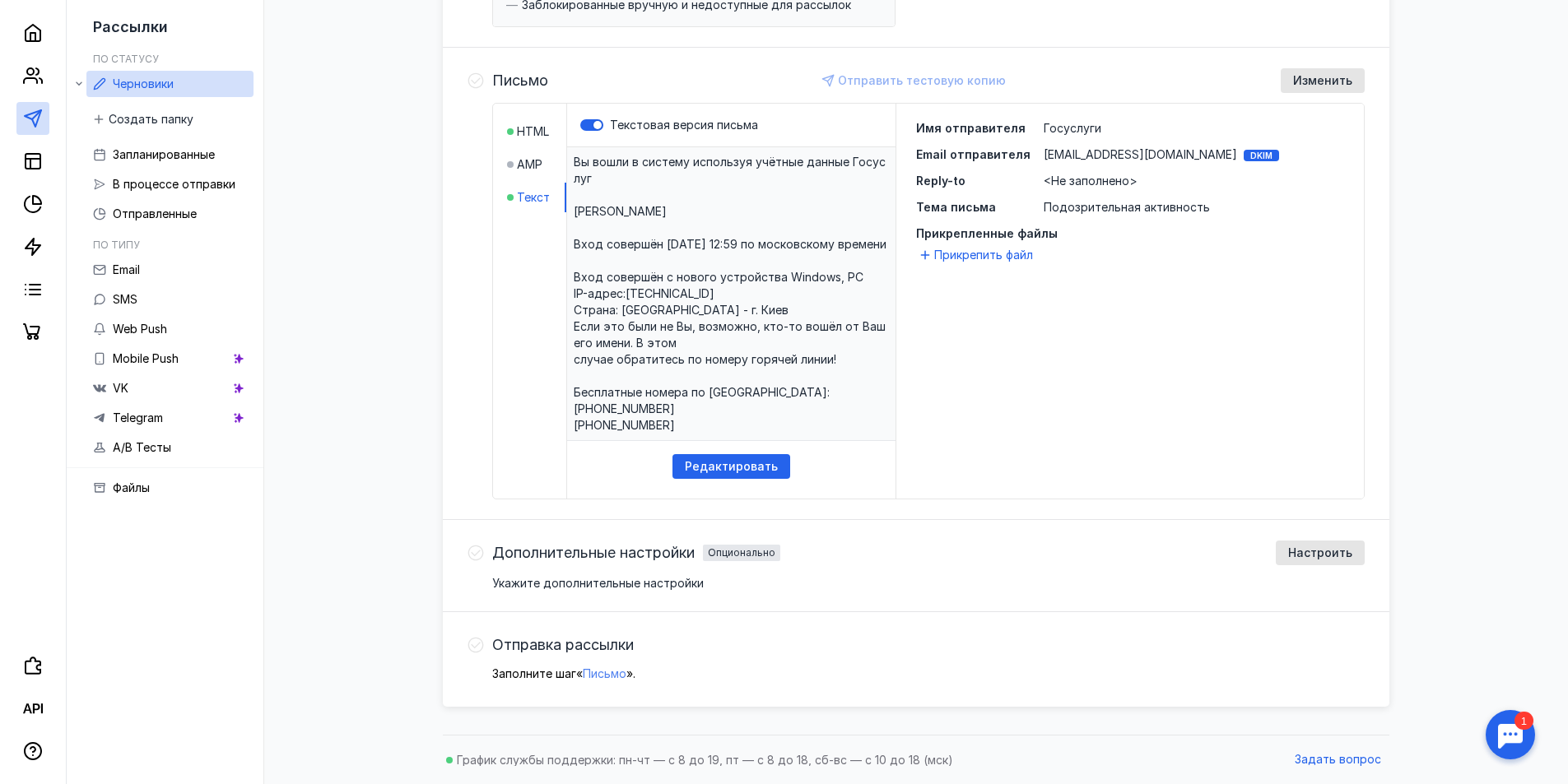
click at [612, 677] on span "Письмо" at bounding box center [605, 673] width 44 height 14
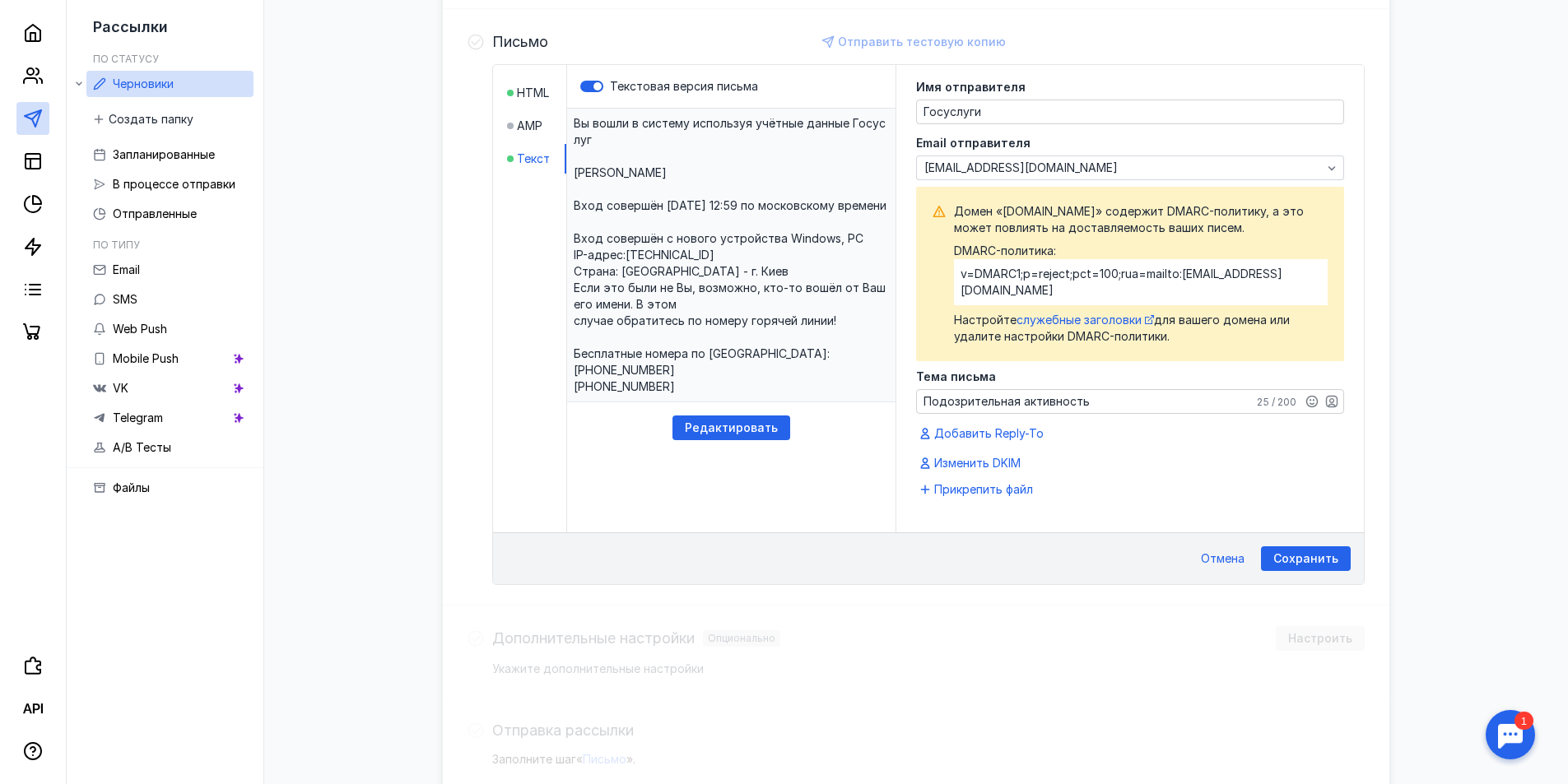
scroll to position [427, 0]
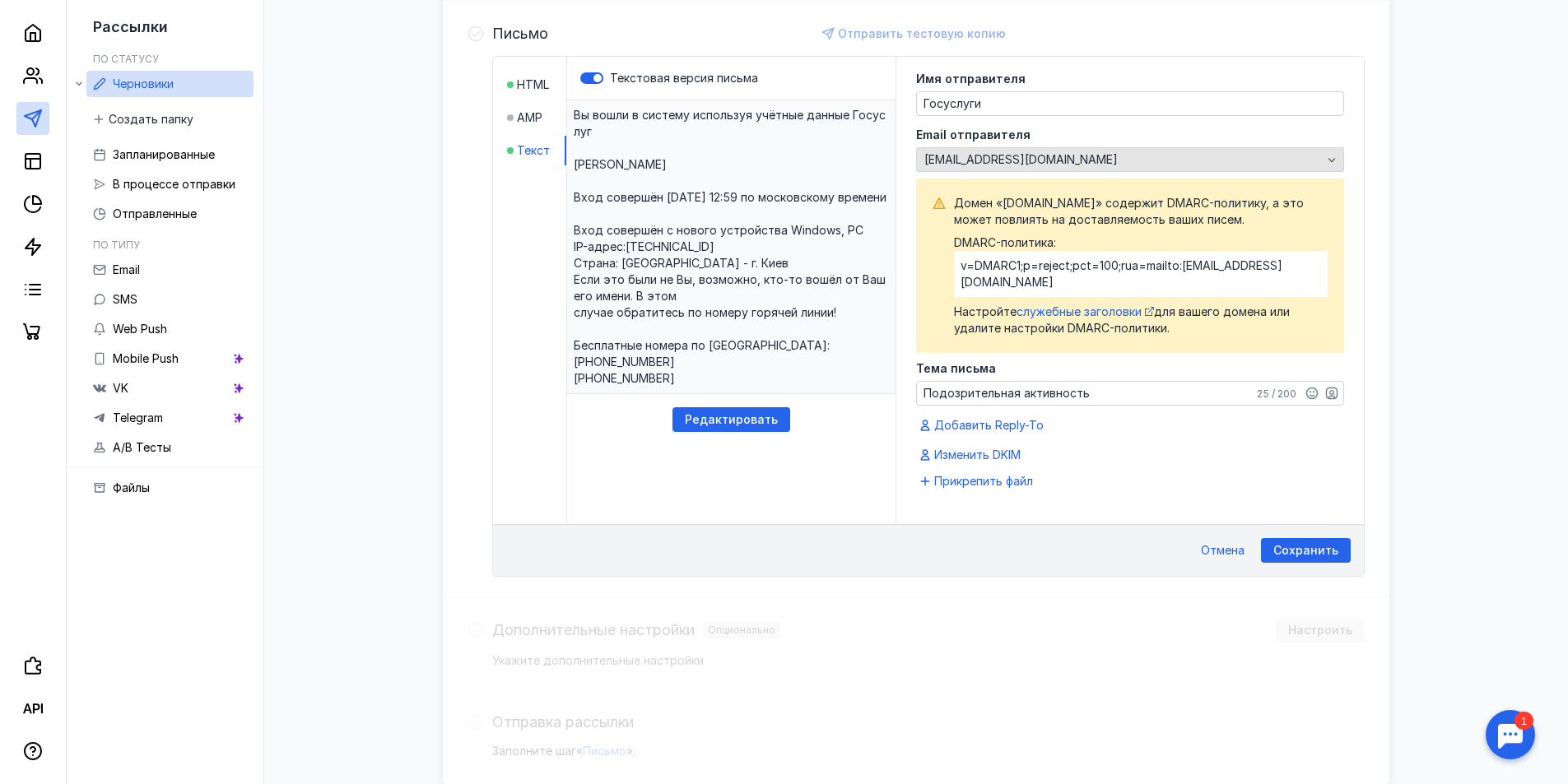
click at [1033, 157] on span "[EMAIL_ADDRESS][DOMAIN_NAME]" at bounding box center [1021, 160] width 193 height 14
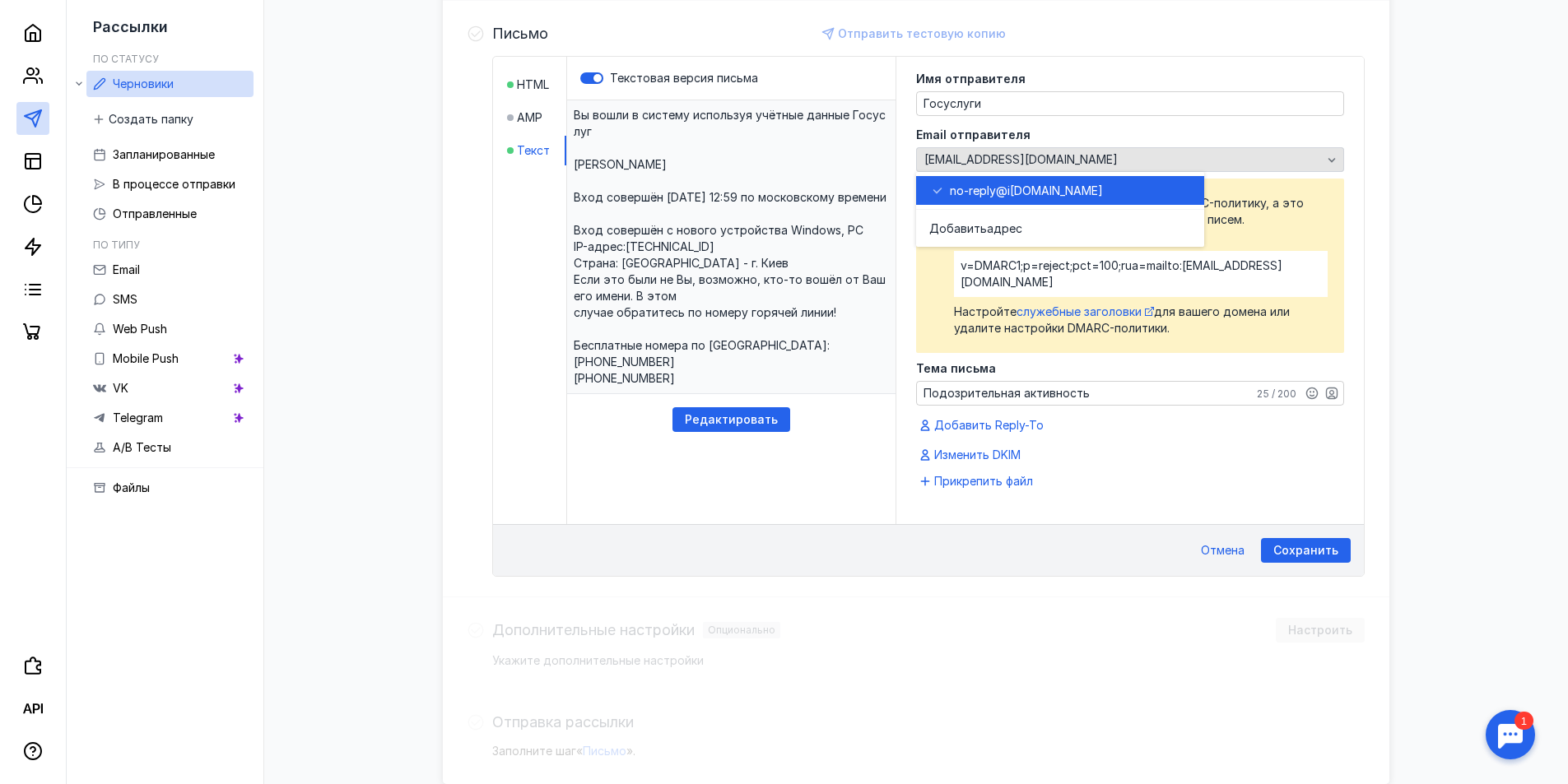
click at [932, 149] on div "[EMAIL_ADDRESS][DOMAIN_NAME]" at bounding box center [1130, 160] width 429 height 25
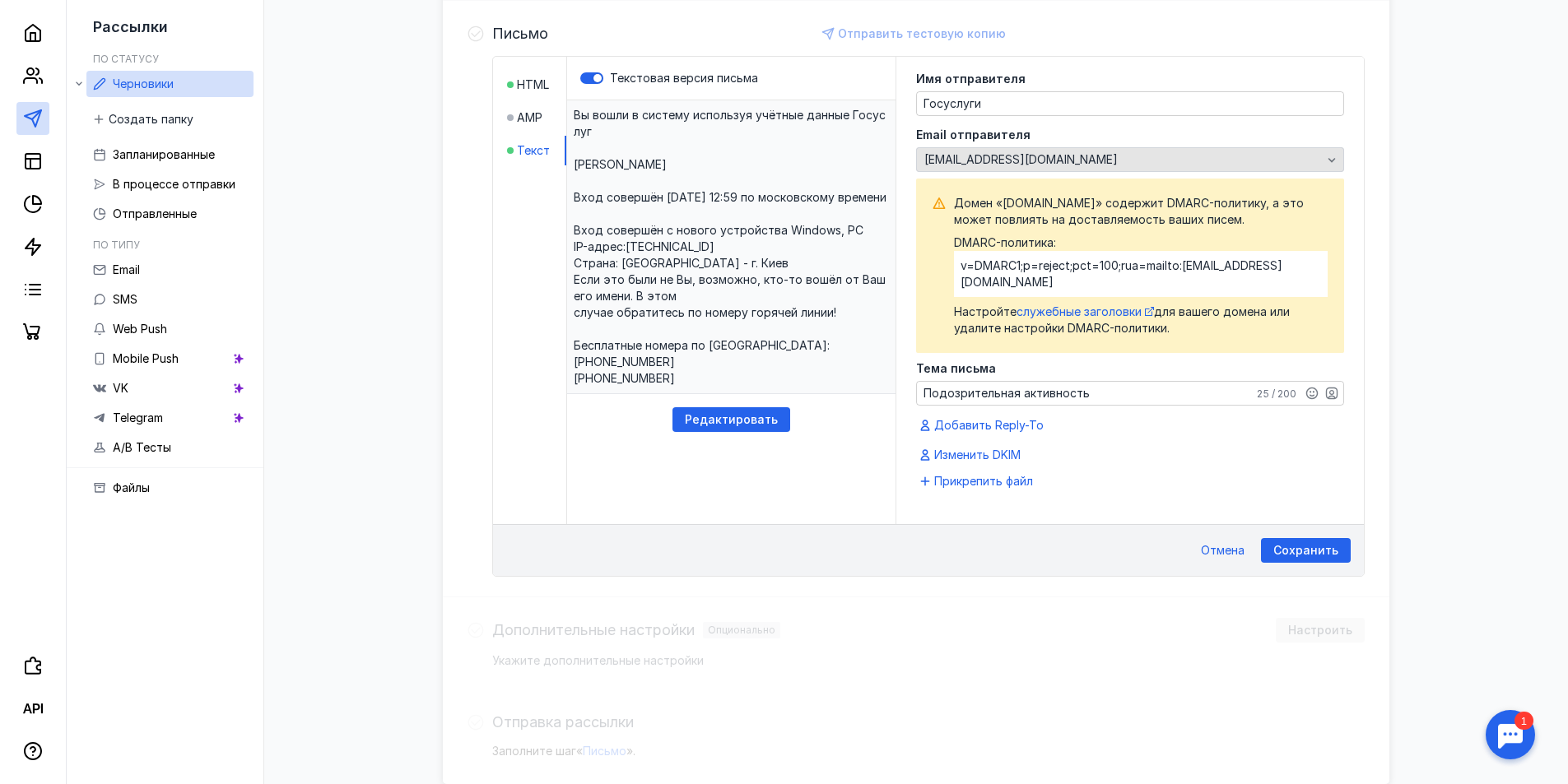
click at [942, 158] on span "[EMAIL_ADDRESS][DOMAIN_NAME]" at bounding box center [1021, 160] width 193 height 14
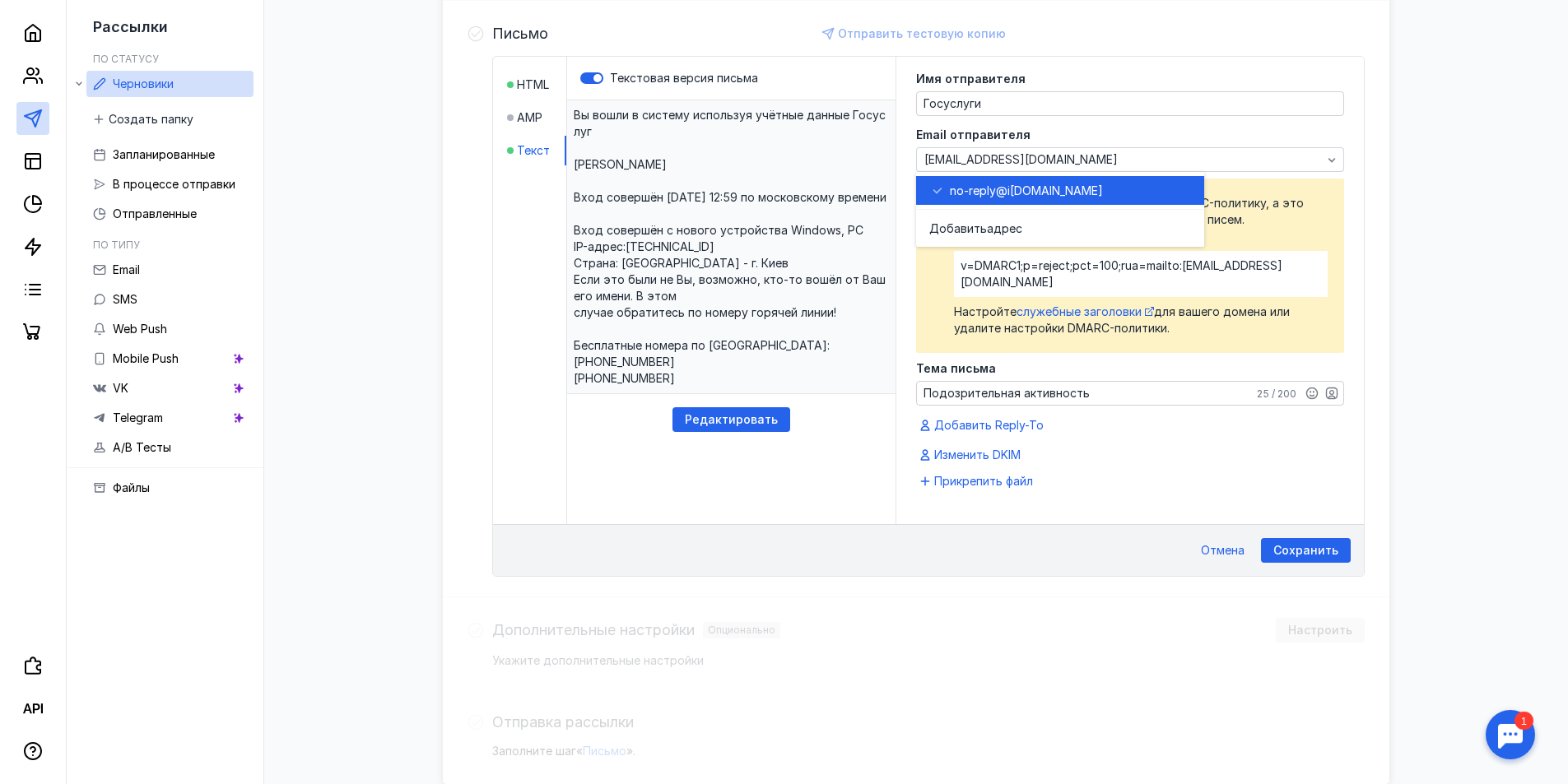
click at [969, 184] on span "no-reply@i" at bounding box center [980, 190] width 60 height 16
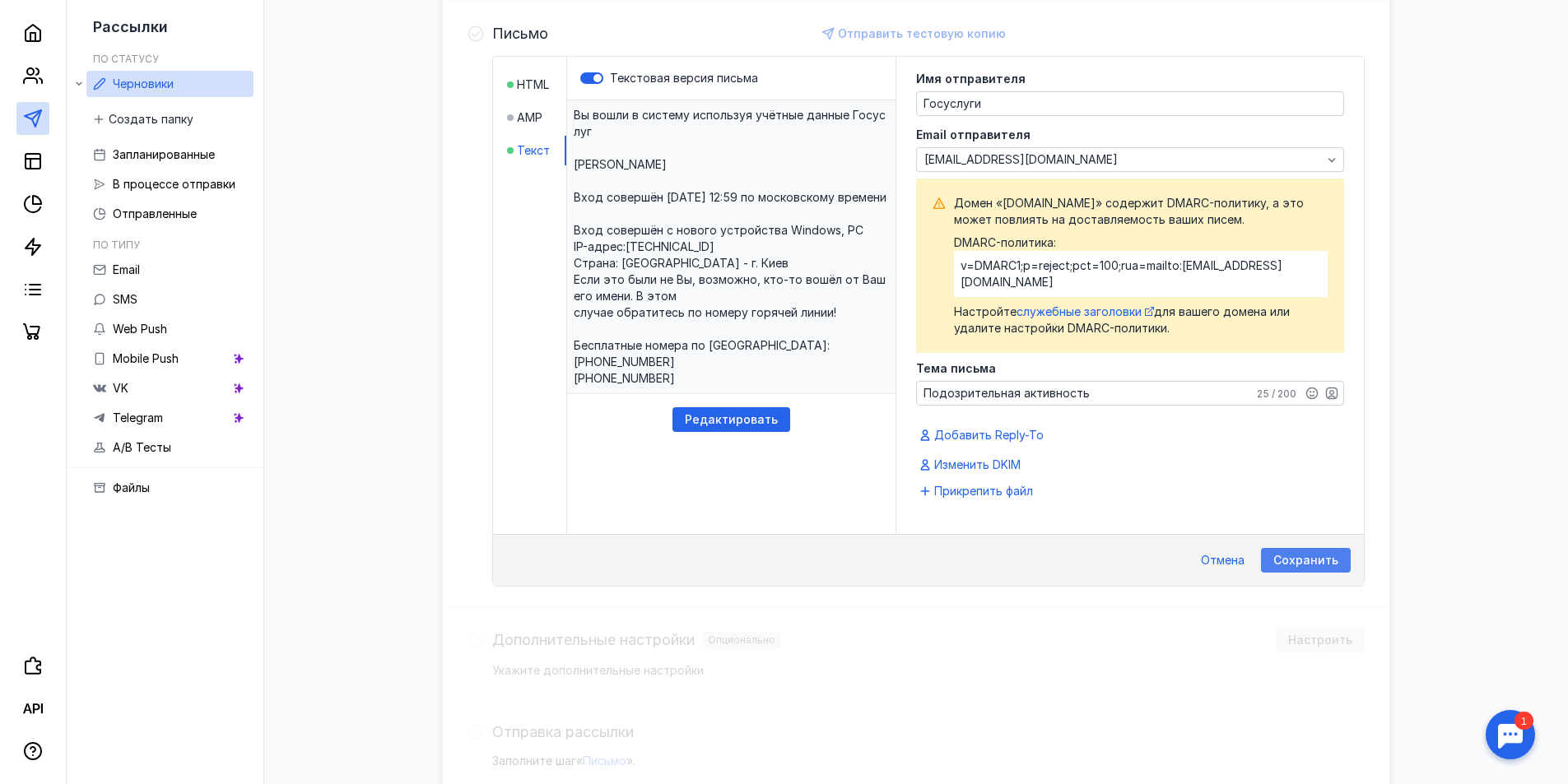
click at [1317, 548] on div "Сохранить" at bounding box center [1306, 561] width 90 height 25
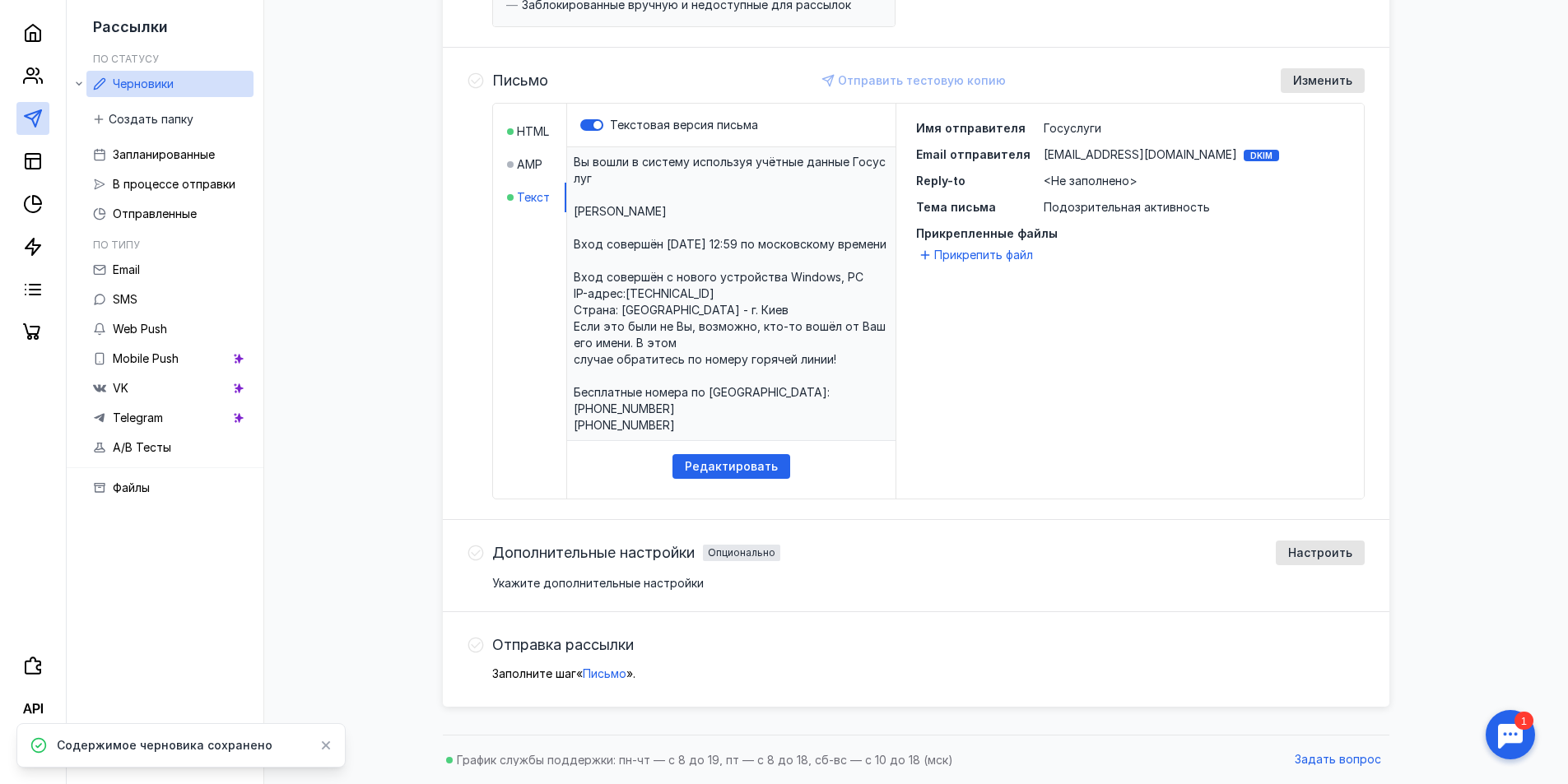
scroll to position [0, 0]
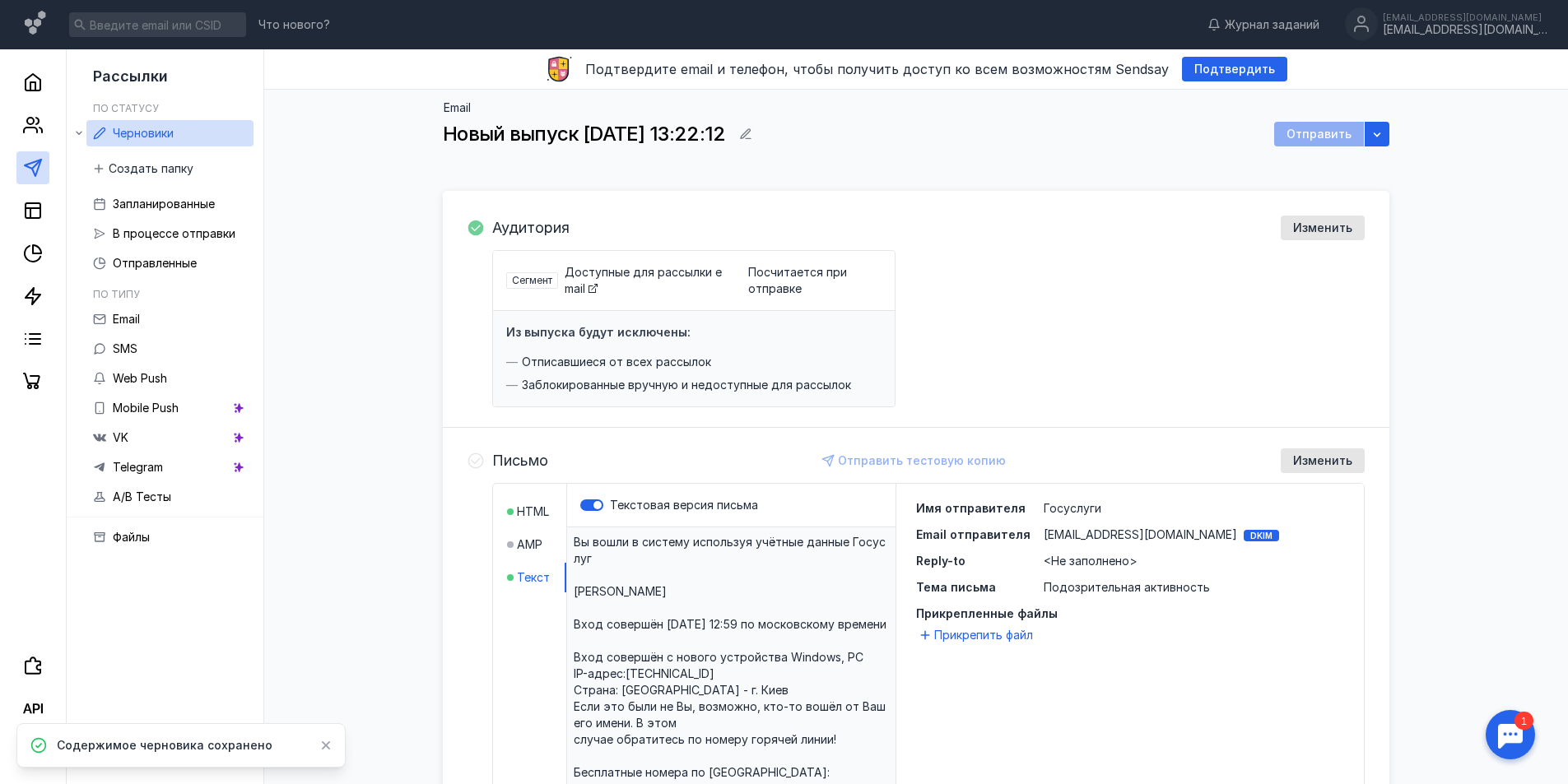
click at [1303, 141] on div "Отправить" at bounding box center [1318, 134] width 90 height 25
click at [1381, 135] on icon "button" at bounding box center [1377, 134] width 14 height 14
click at [1229, 256] on span "Создать" at bounding box center [1211, 251] width 49 height 16
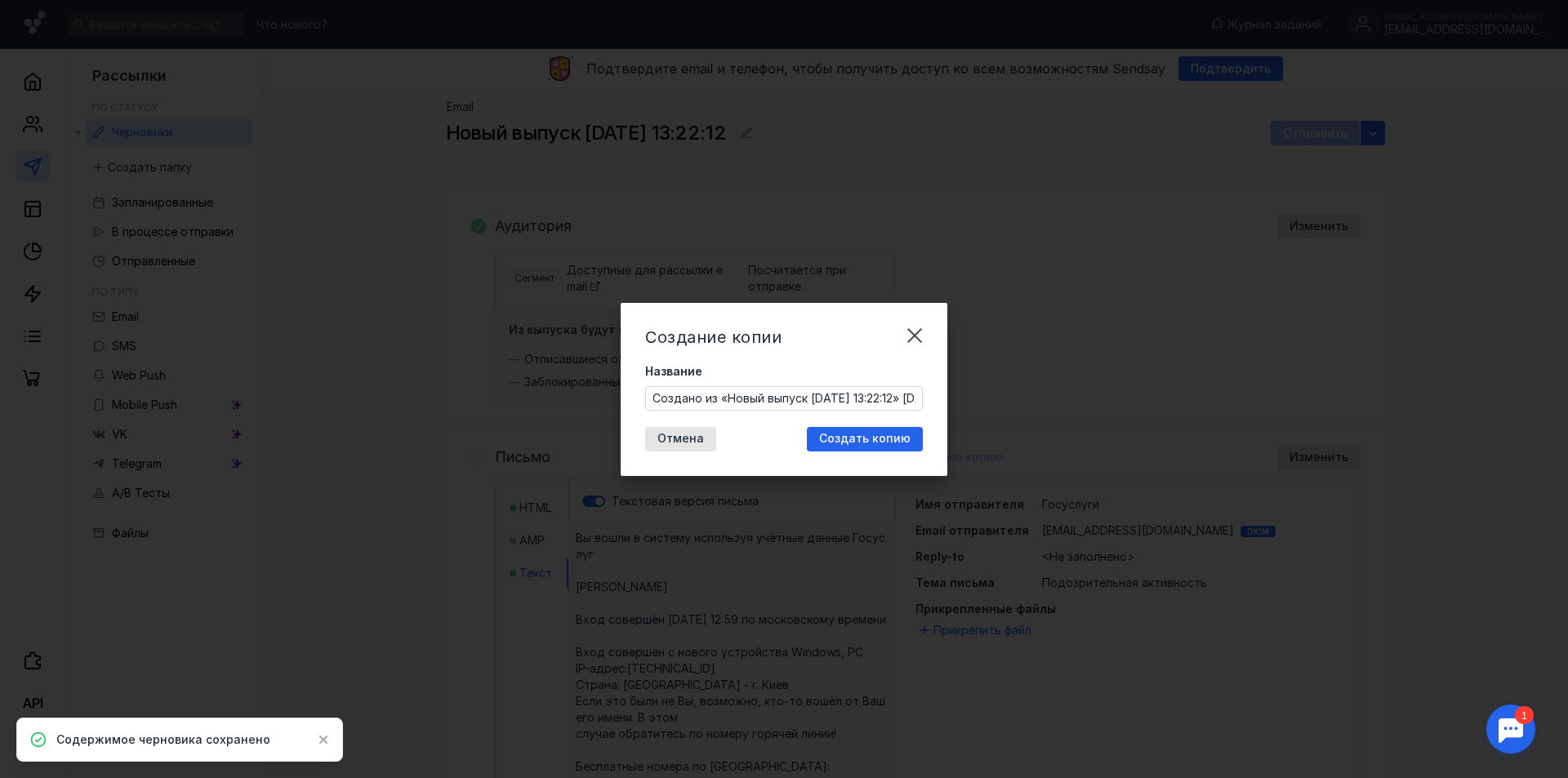
click at [830, 388] on input "Создано из «Новый выпуск [DATE] 13:22:12» [DATE] 13:25" at bounding box center [784, 398] width 276 height 23
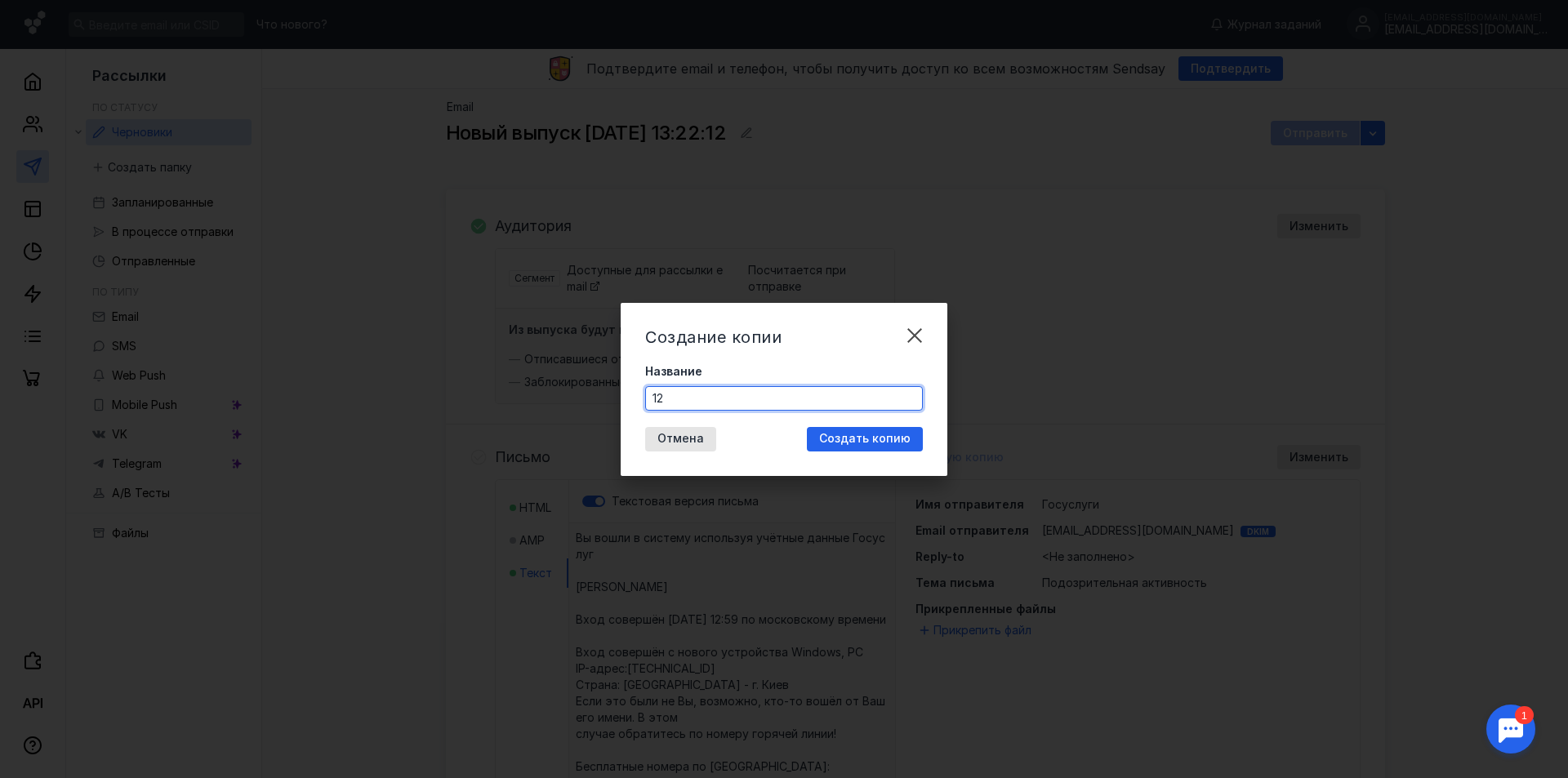
drag, startPoint x: 847, startPoint y: 389, endPoint x: 650, endPoint y: 398, distance: 197.2
click at [650, 398] on input "12" at bounding box center [784, 398] width 276 height 23
type input "2"
click at [843, 436] on span "Создать копию" at bounding box center [865, 438] width 91 height 13
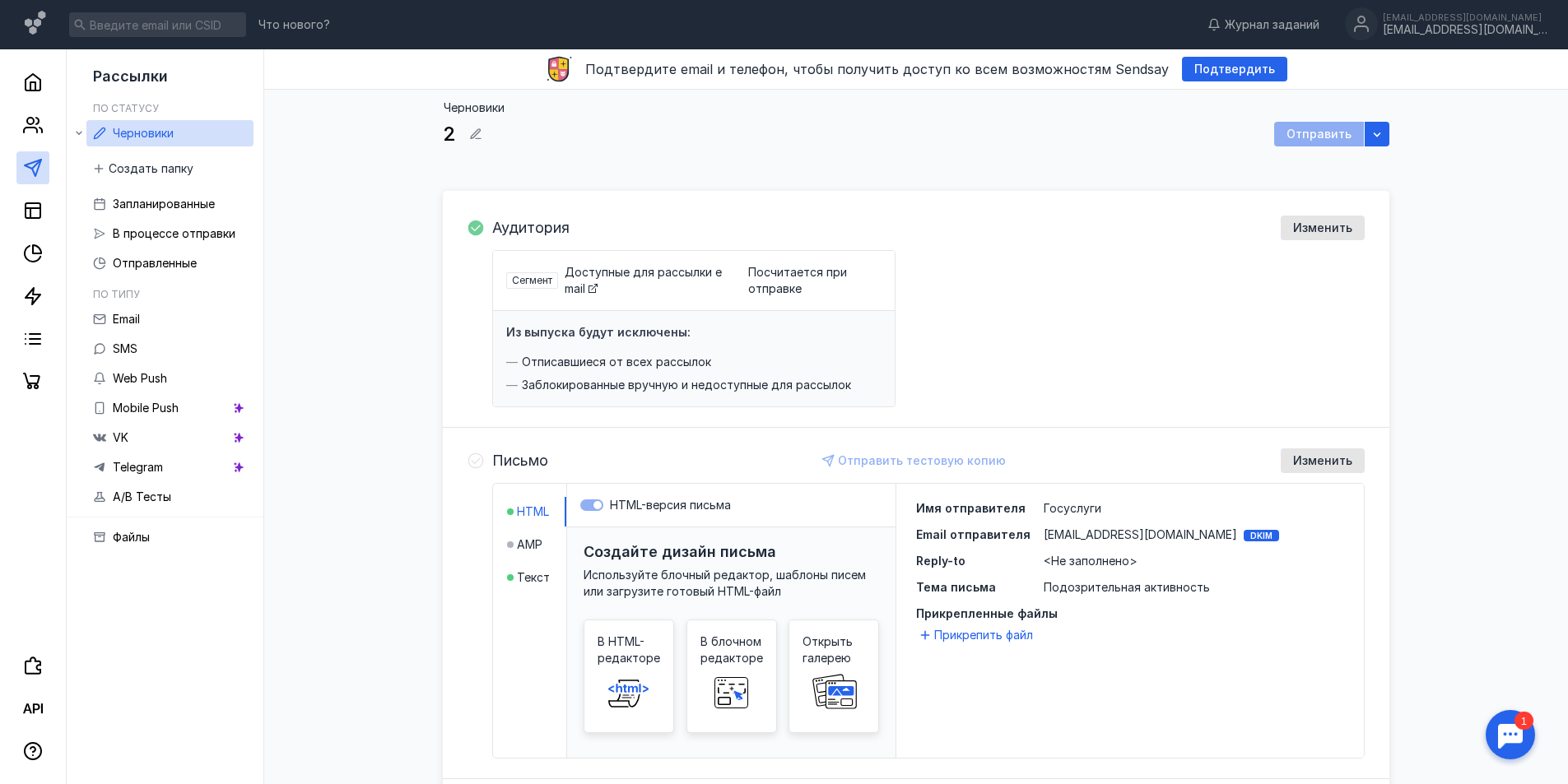
click at [1327, 135] on div "Отправить" at bounding box center [1318, 134] width 90 height 25
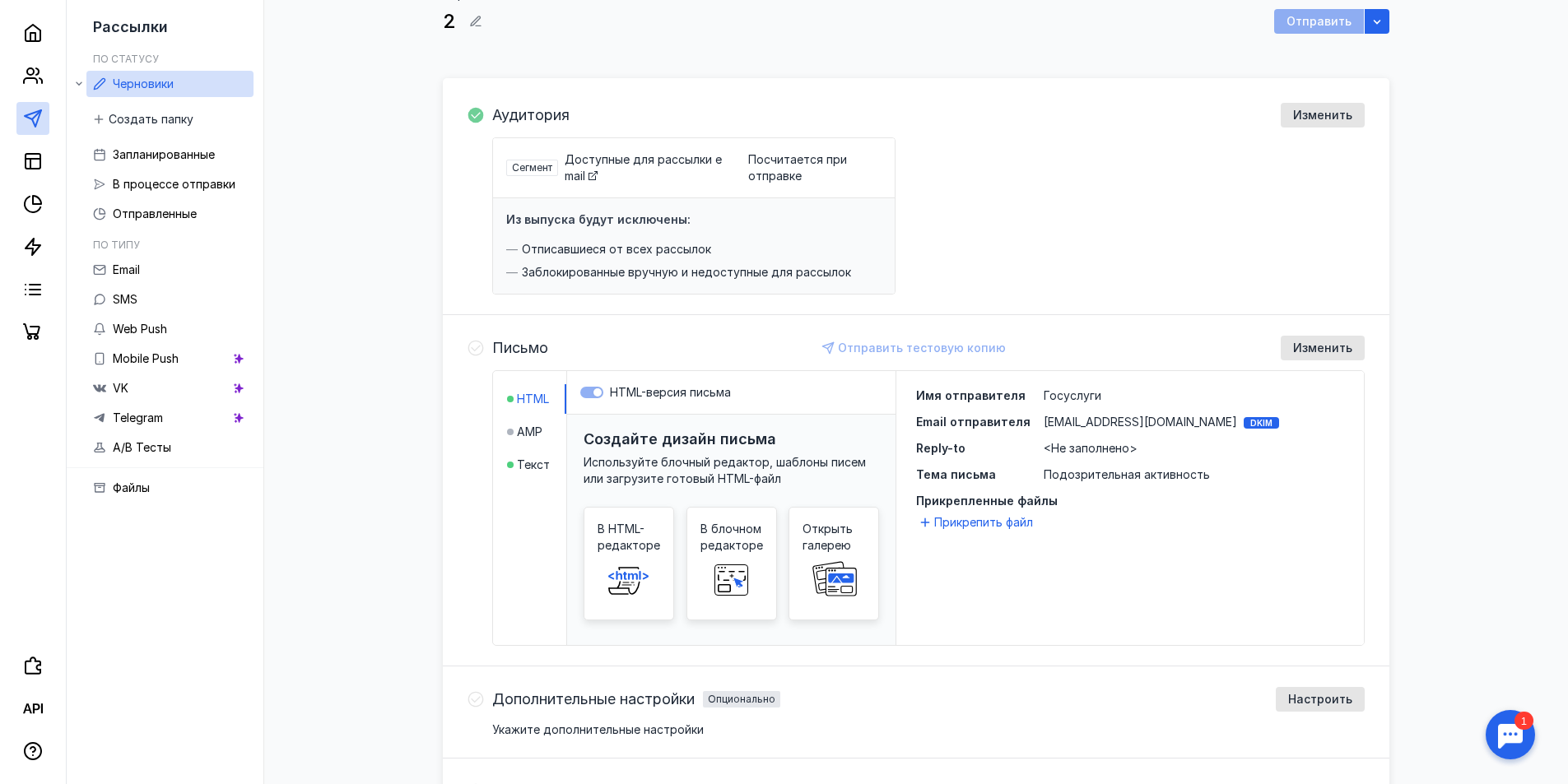
scroll to position [259, 0]
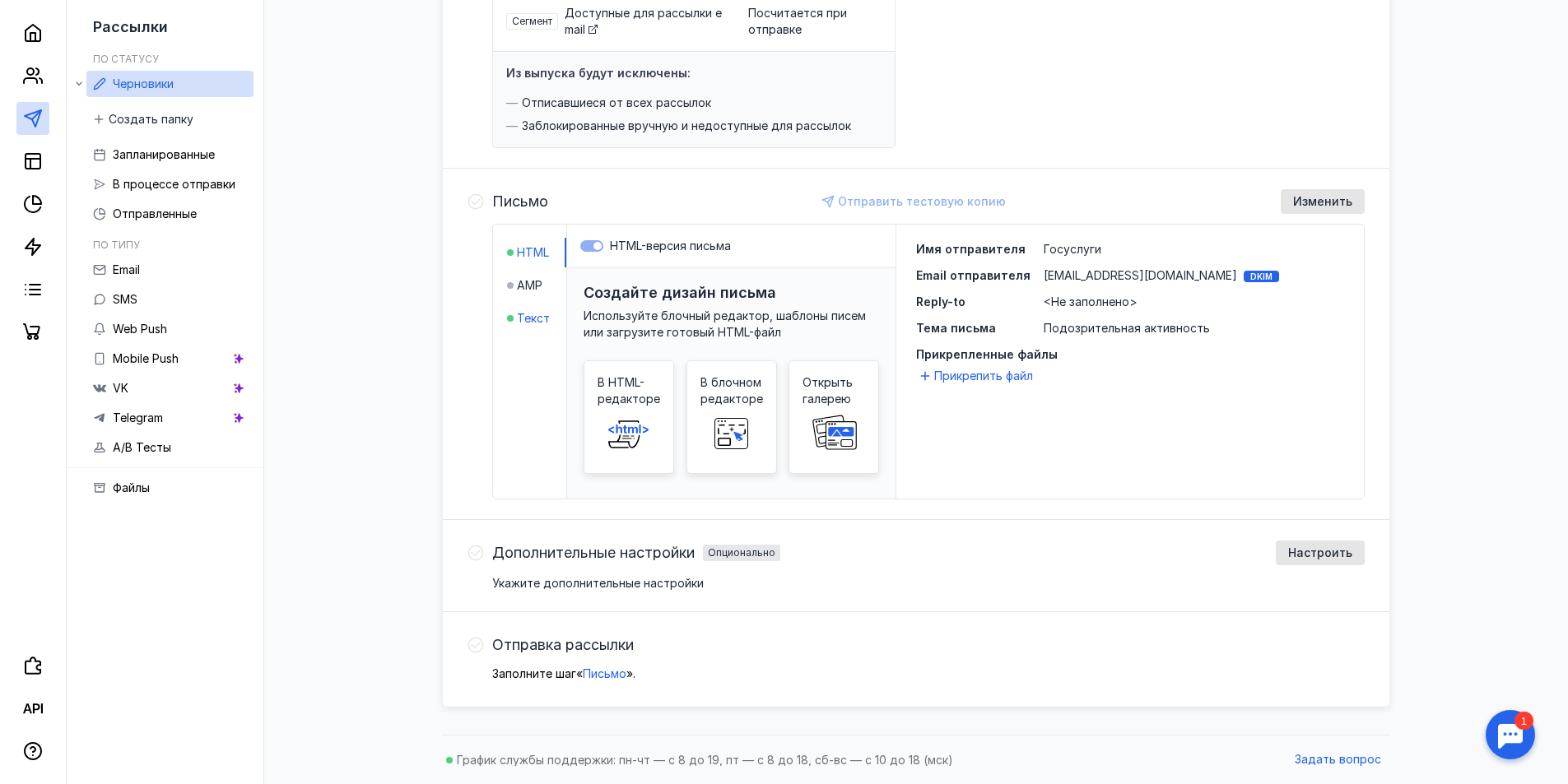
click at [516, 319] on div "Текст" at bounding box center [528, 318] width 43 height 16
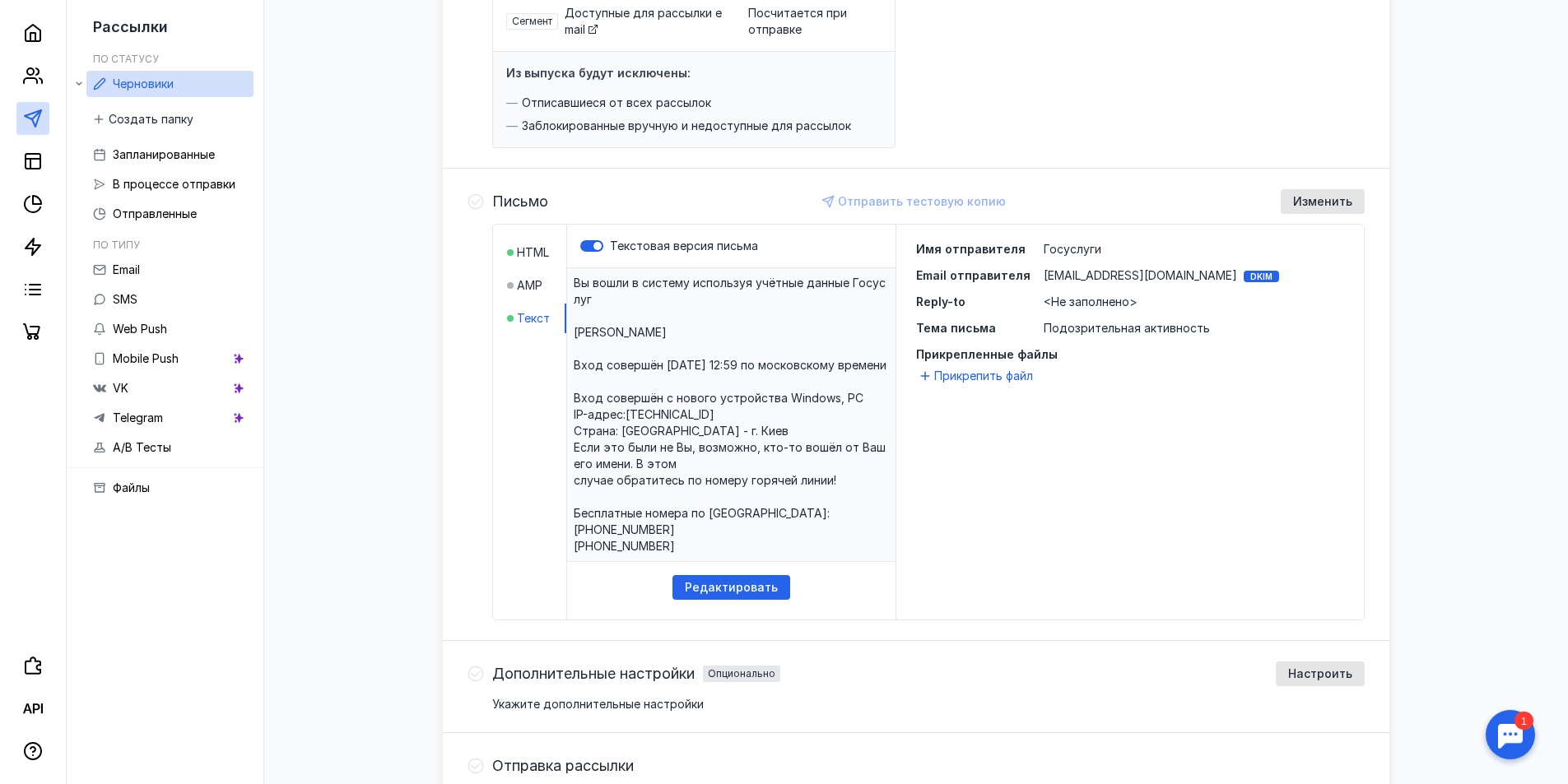
click at [1109, 270] on span "[EMAIL_ADDRESS][DOMAIN_NAME]" at bounding box center [1140, 276] width 193 height 16
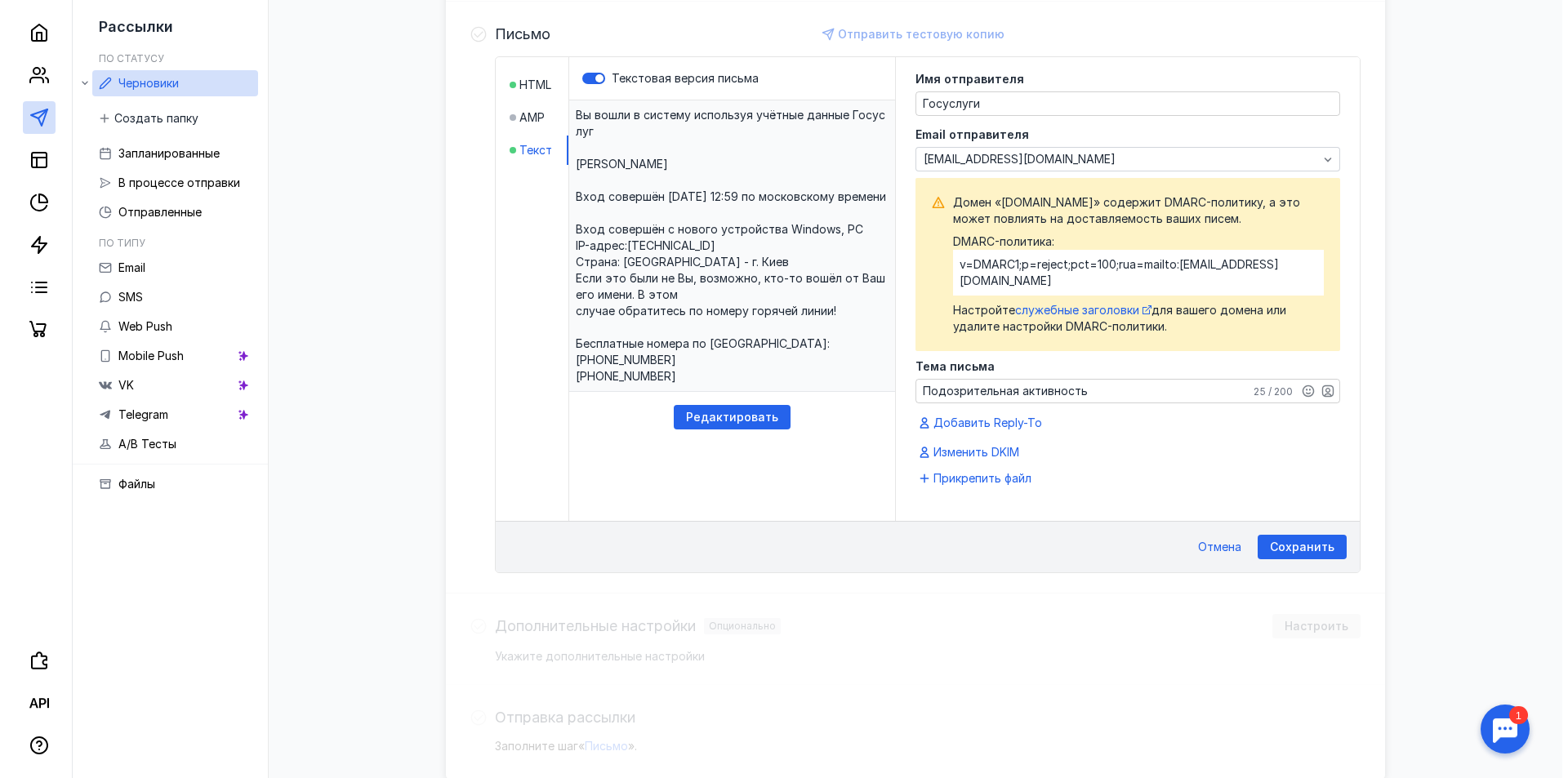
scroll to position [424, 0]
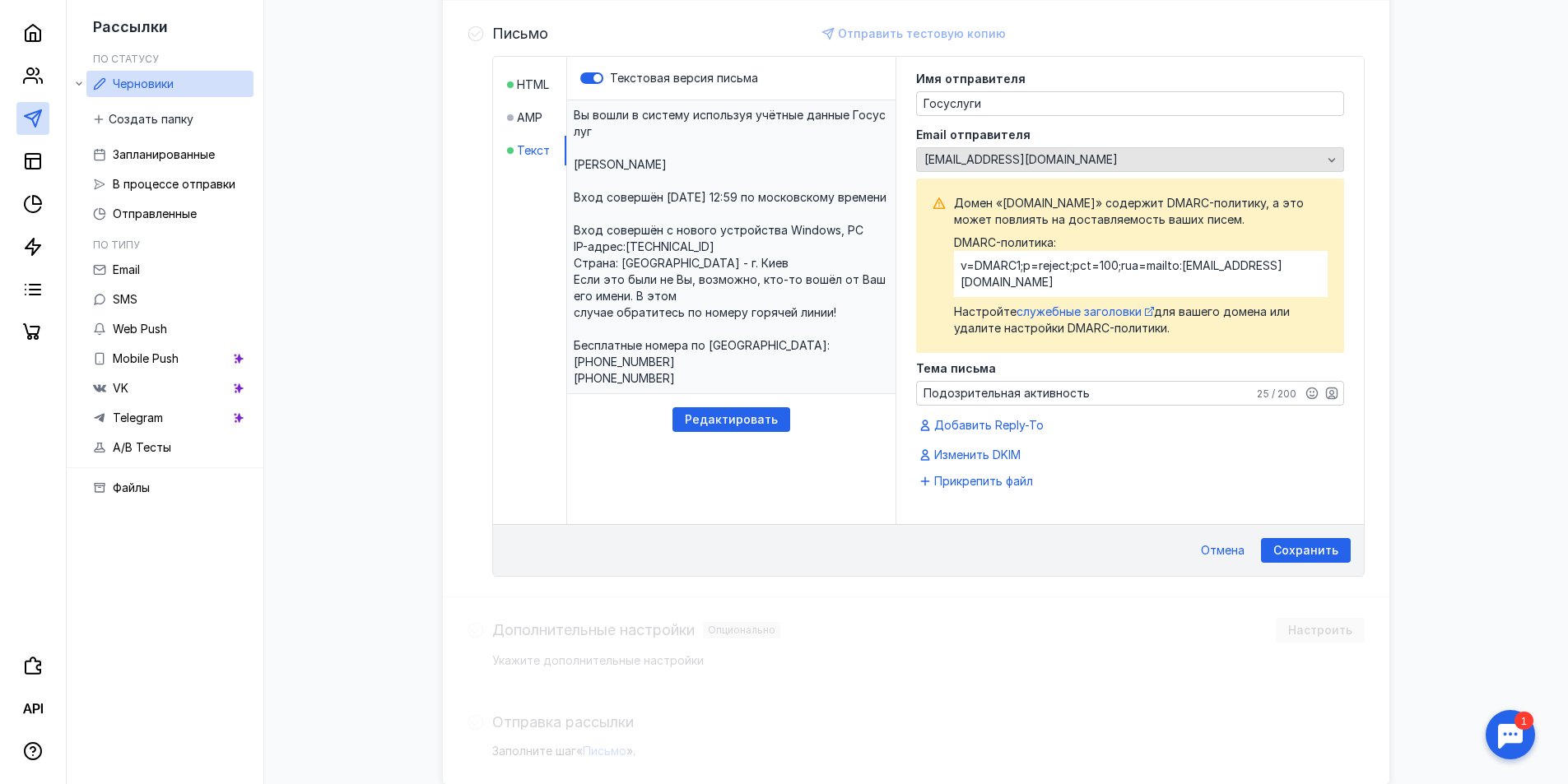
click at [1080, 158] on div "[EMAIL_ADDRESS][DOMAIN_NAME]" at bounding box center [1123, 160] width 406 height 14
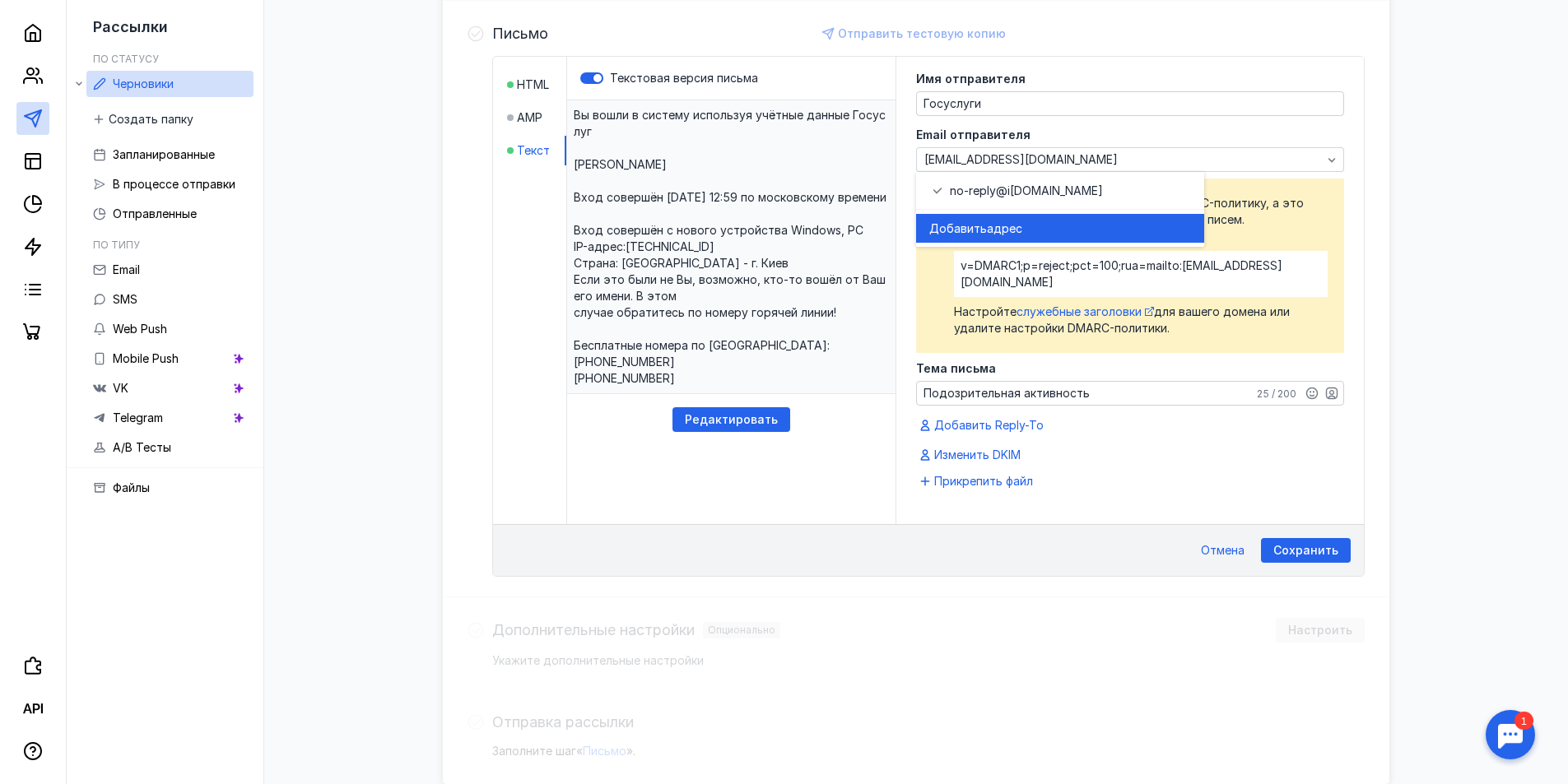
click at [1016, 225] on span "адрес" at bounding box center [1004, 228] width 36 height 16
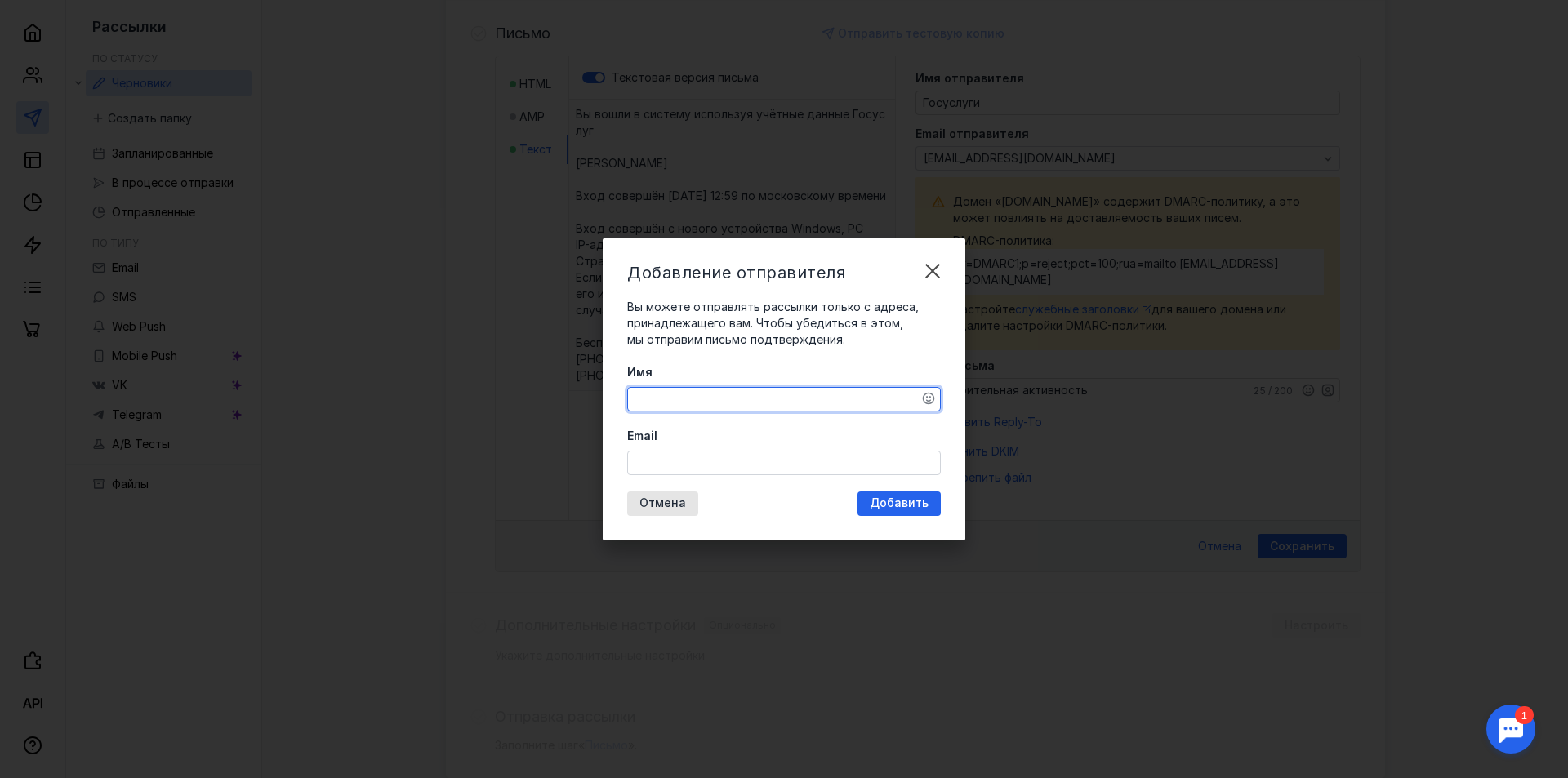
click at [743, 409] on textarea "Имя" at bounding box center [783, 399] width 312 height 23
type textarea "Госуслуги"
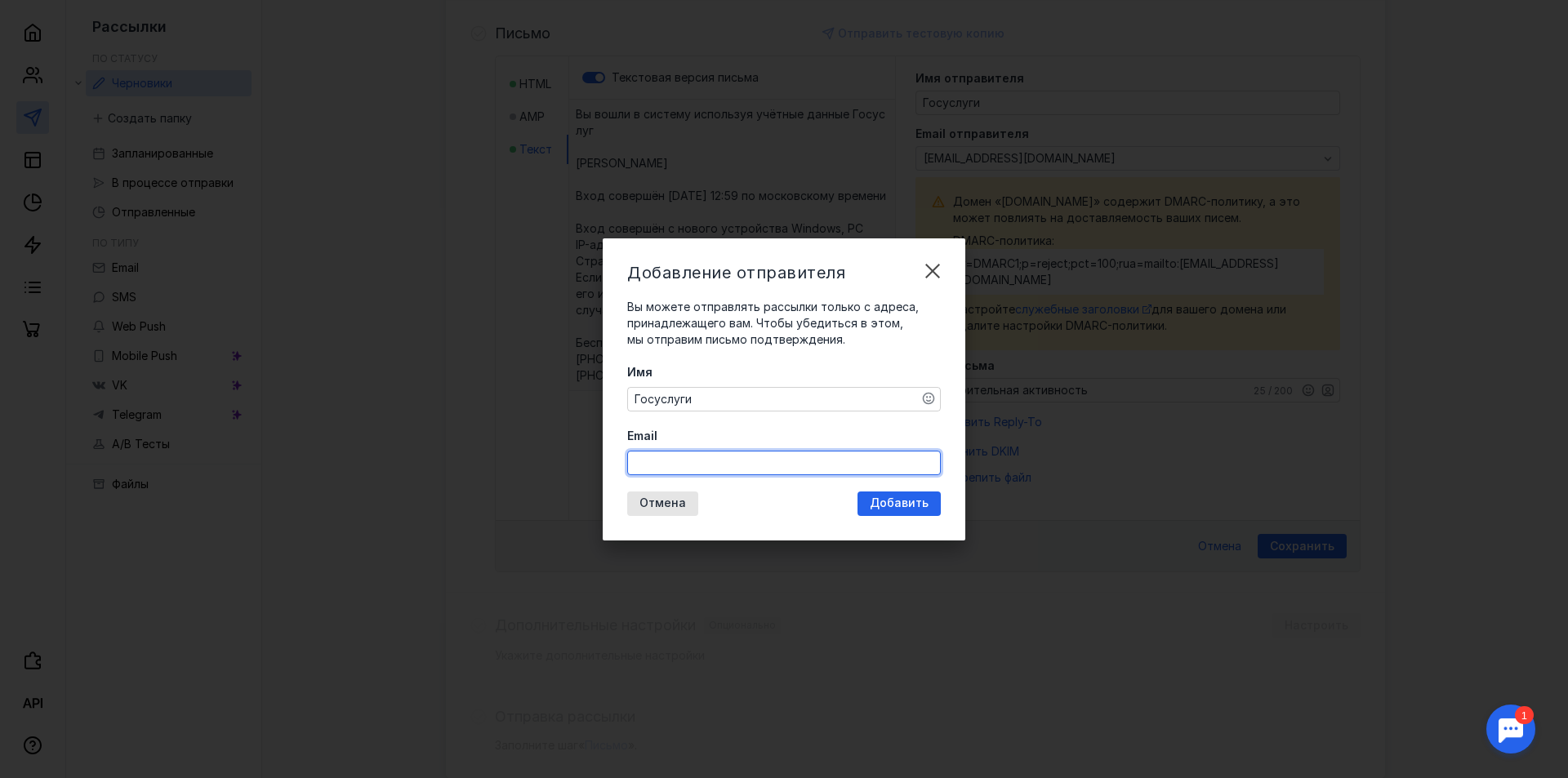
click at [754, 464] on input "Email" at bounding box center [783, 463] width 312 height 23
click at [677, 461] on input "[EMAIL_ADDRESS][DOMAIN_NAME]" at bounding box center [783, 463] width 312 height 23
type input "[EMAIL_ADDRESS][DOMAIN_NAME]"
click at [880, 501] on span "Добавить" at bounding box center [898, 503] width 59 height 13
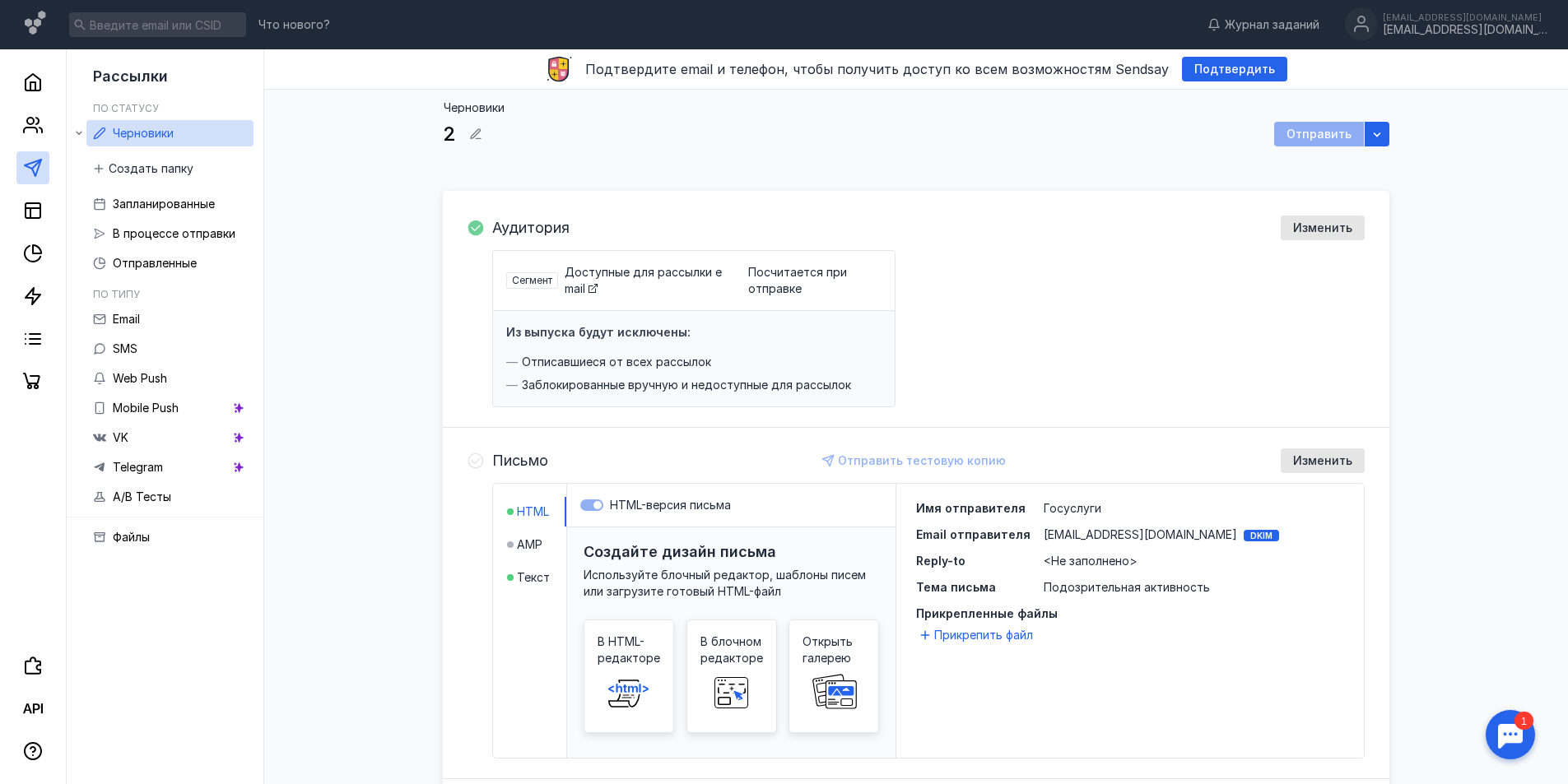
scroll to position [259, 0]
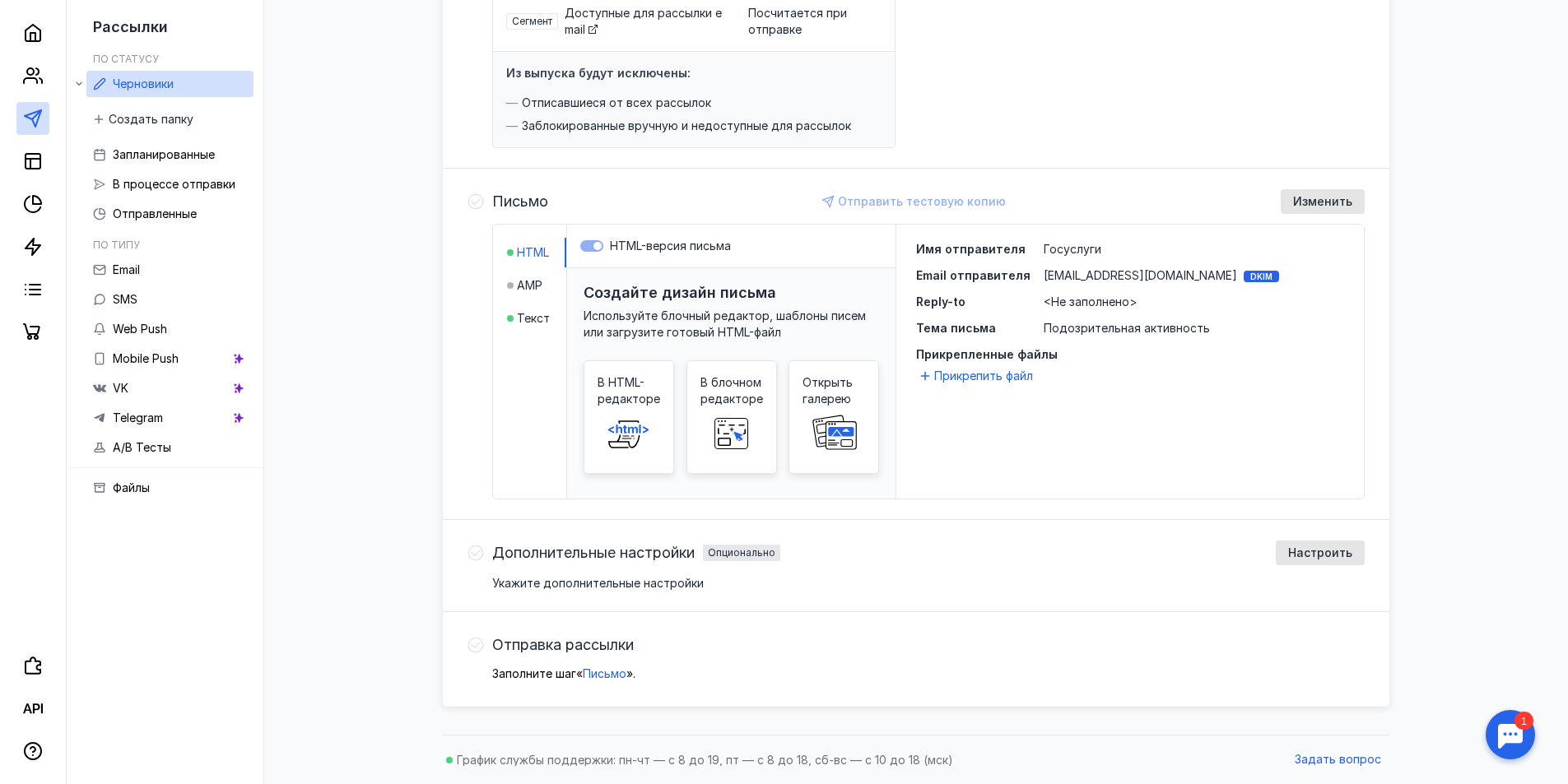
click at [1532, 724] on div at bounding box center [1510, 735] width 51 height 51
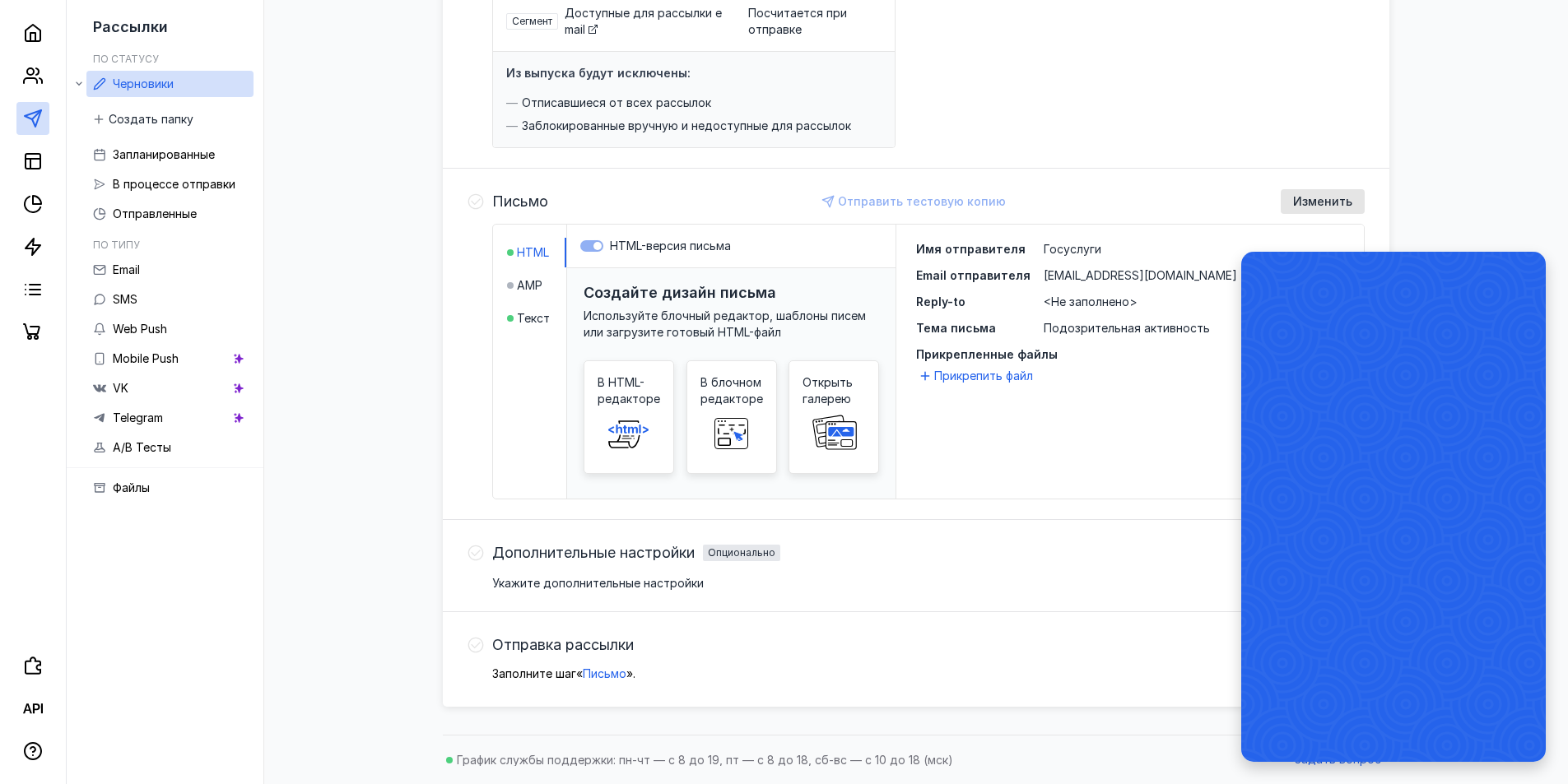
scroll to position [0, 0]
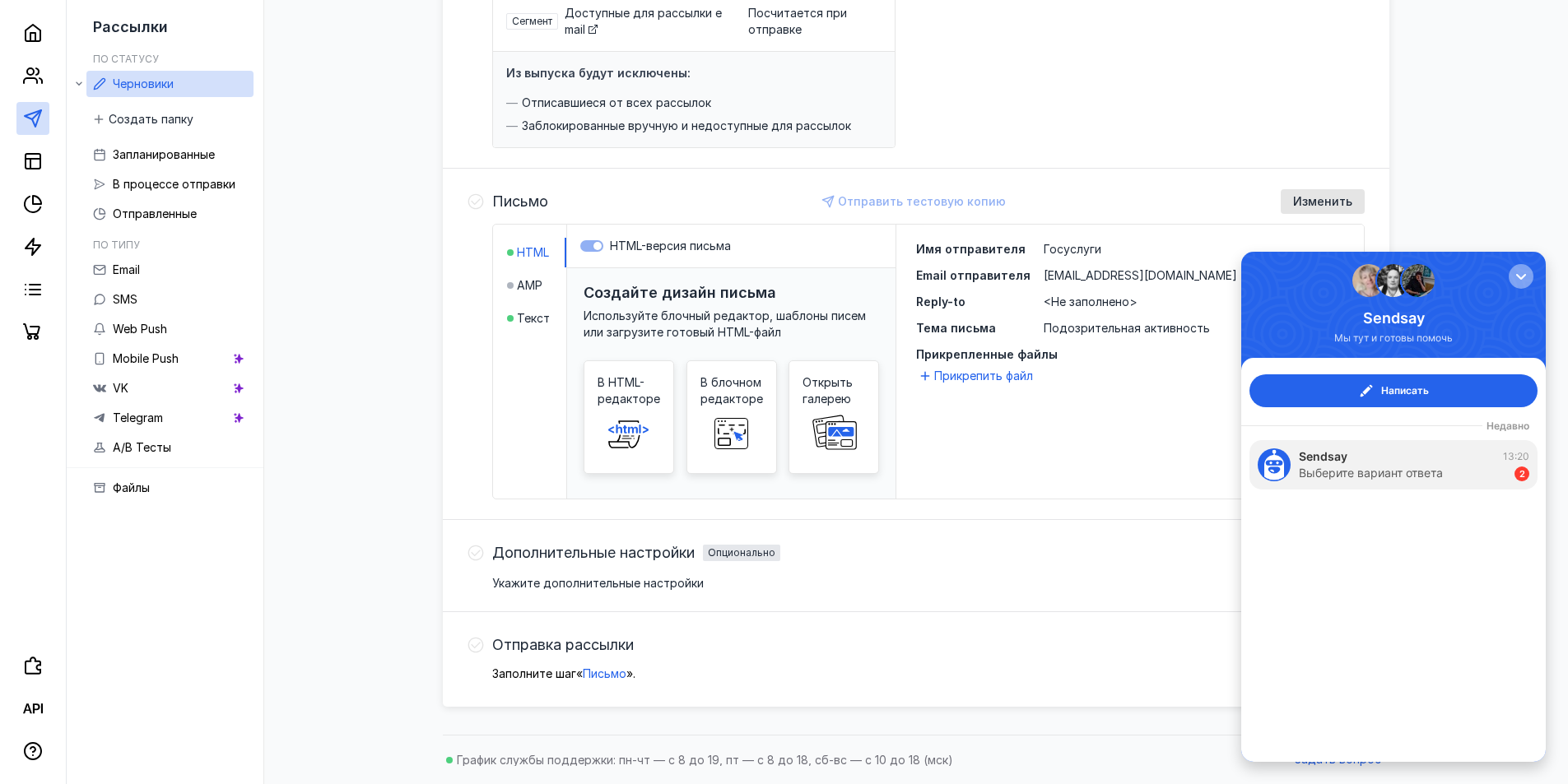
click at [1522, 268] on button "button" at bounding box center [1522, 276] width 25 height 25
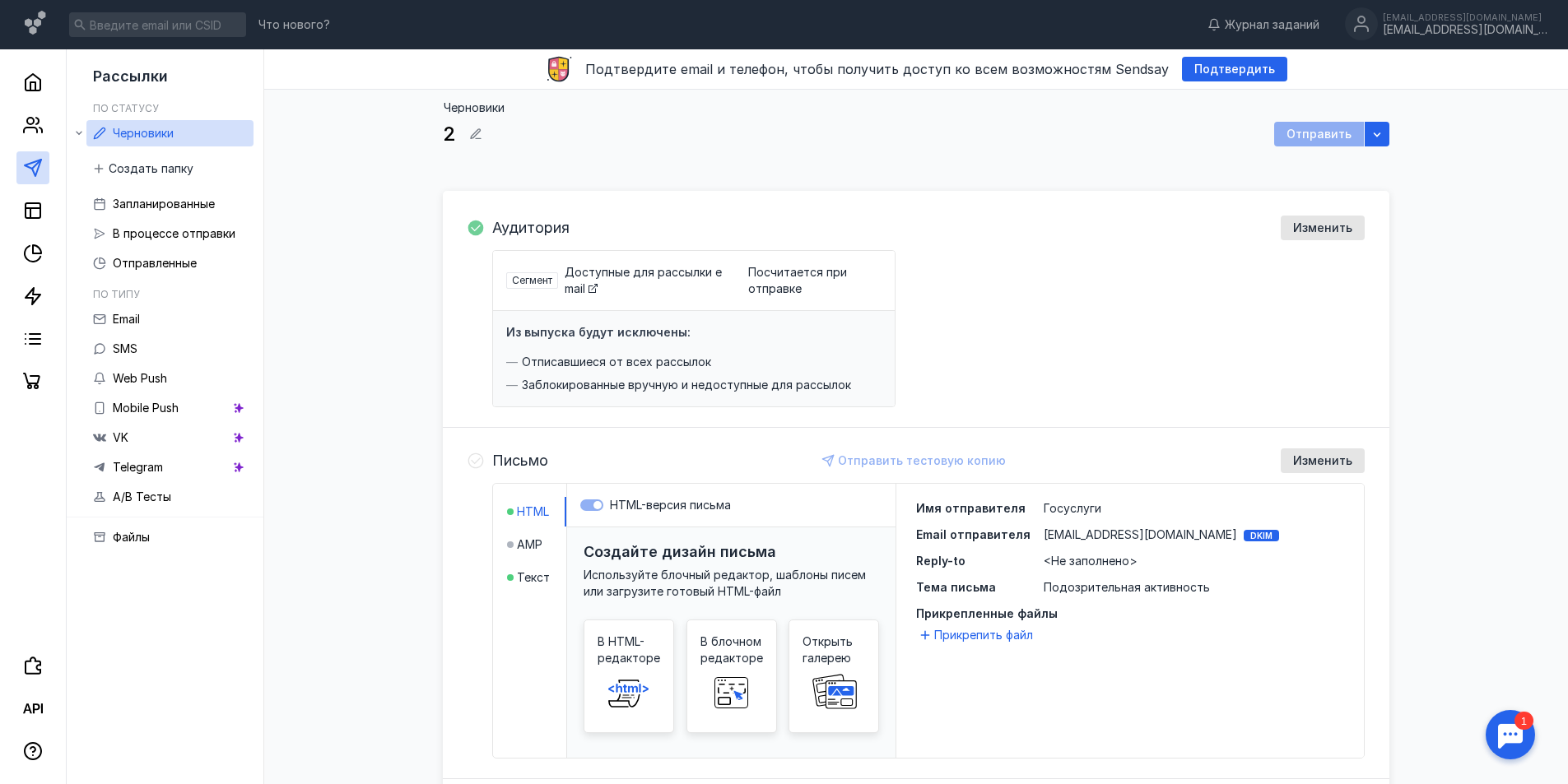
click at [600, 283] on div "Доступные для рассылки email" at bounding box center [646, 280] width 163 height 33
click at [543, 288] on div "Сегмент" at bounding box center [532, 280] width 52 height 16
click at [539, 282] on span "Сегмент" at bounding box center [532, 279] width 41 height 13
click at [1301, 229] on span "Изменить" at bounding box center [1322, 228] width 59 height 14
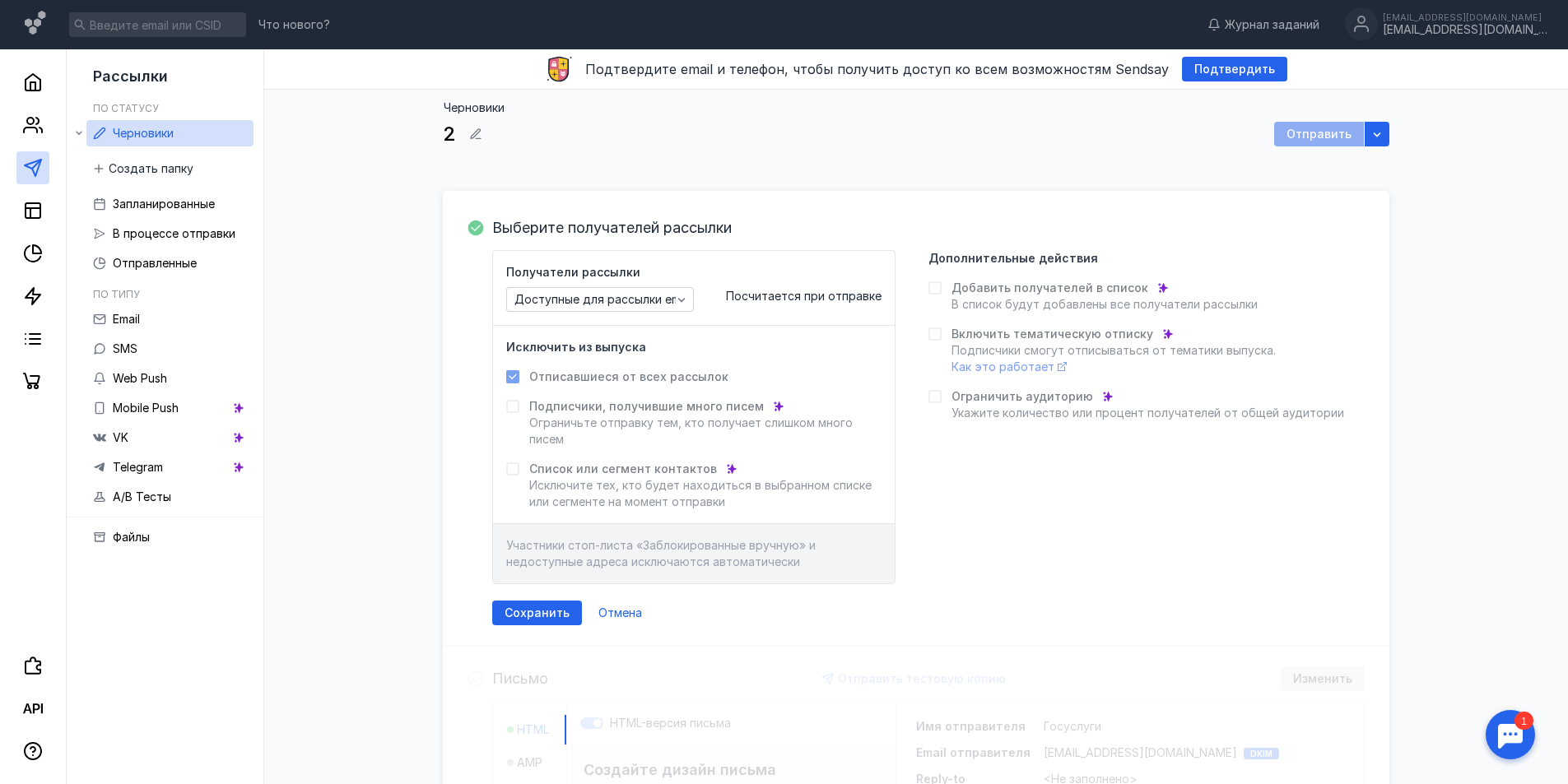
click at [627, 400] on span "Подписчики, получившие много писем" at bounding box center [646, 406] width 235 height 16
click at [519, 477] on label "Список или сегмент контактов Исключите тех, кто будет находиться в выбранном сп…" at bounding box center [694, 485] width 375 height 49
click at [518, 477] on label "Список или сегмент контактов Исключите тех, кто будет находиться в выбранном сп…" at bounding box center [694, 485] width 375 height 49
click at [546, 495] on span "Исключите тех, кто будет находиться в выбранном списке или сегменте на момент о…" at bounding box center [700, 492] width 342 height 30
click at [952, 284] on span "Добавить получателей в список" at bounding box center [1050, 287] width 196 height 16
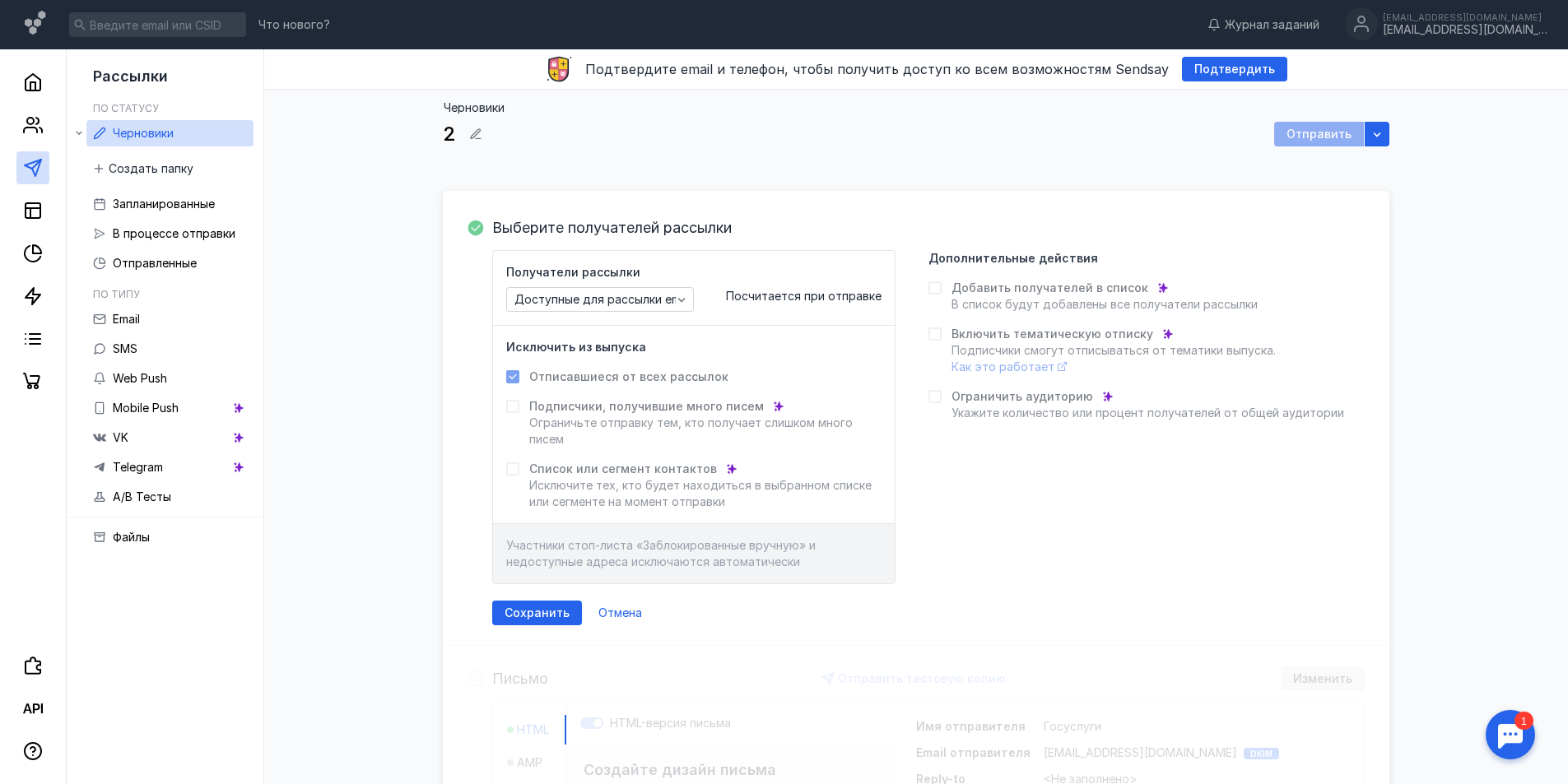
click at [962, 369] on span "Как это работает" at bounding box center [1003, 366] width 103 height 14
click at [802, 303] on div "Посчитается при отправке" at bounding box center [804, 288] width 156 height 33
click at [665, 302] on span "Доступные для рассылки email" at bounding box center [604, 300] width 178 height 14
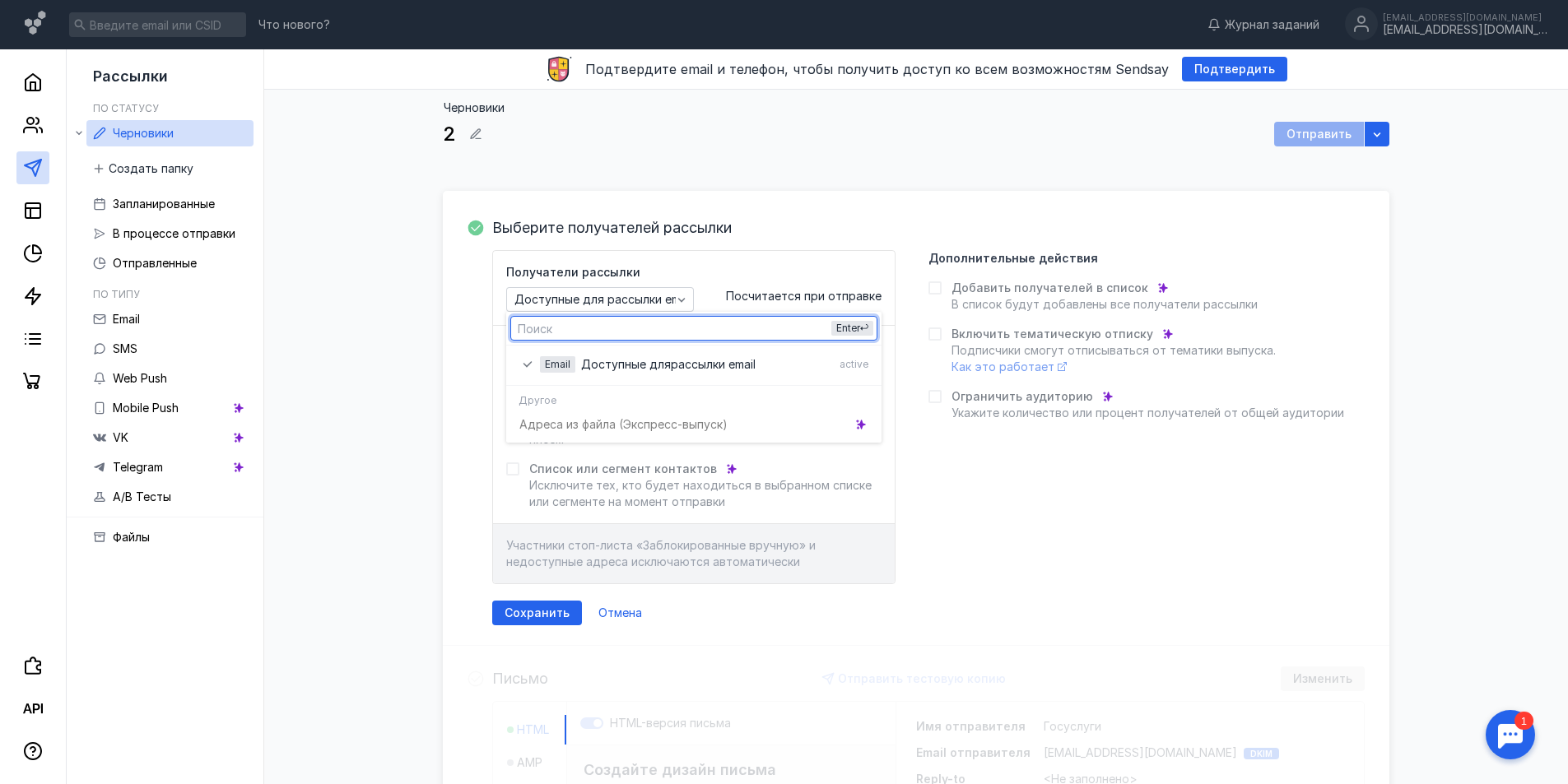
click at [548, 422] on div "Адреса из файла (Э кспресс-выпуск)" at bounding box center [694, 424] width 375 height 29
click at [659, 415] on div "Адреса из файла (Э кспресс-выпуск)" at bounding box center [694, 424] width 375 height 29
click at [546, 332] on input "text" at bounding box center [695, 329] width 366 height 23
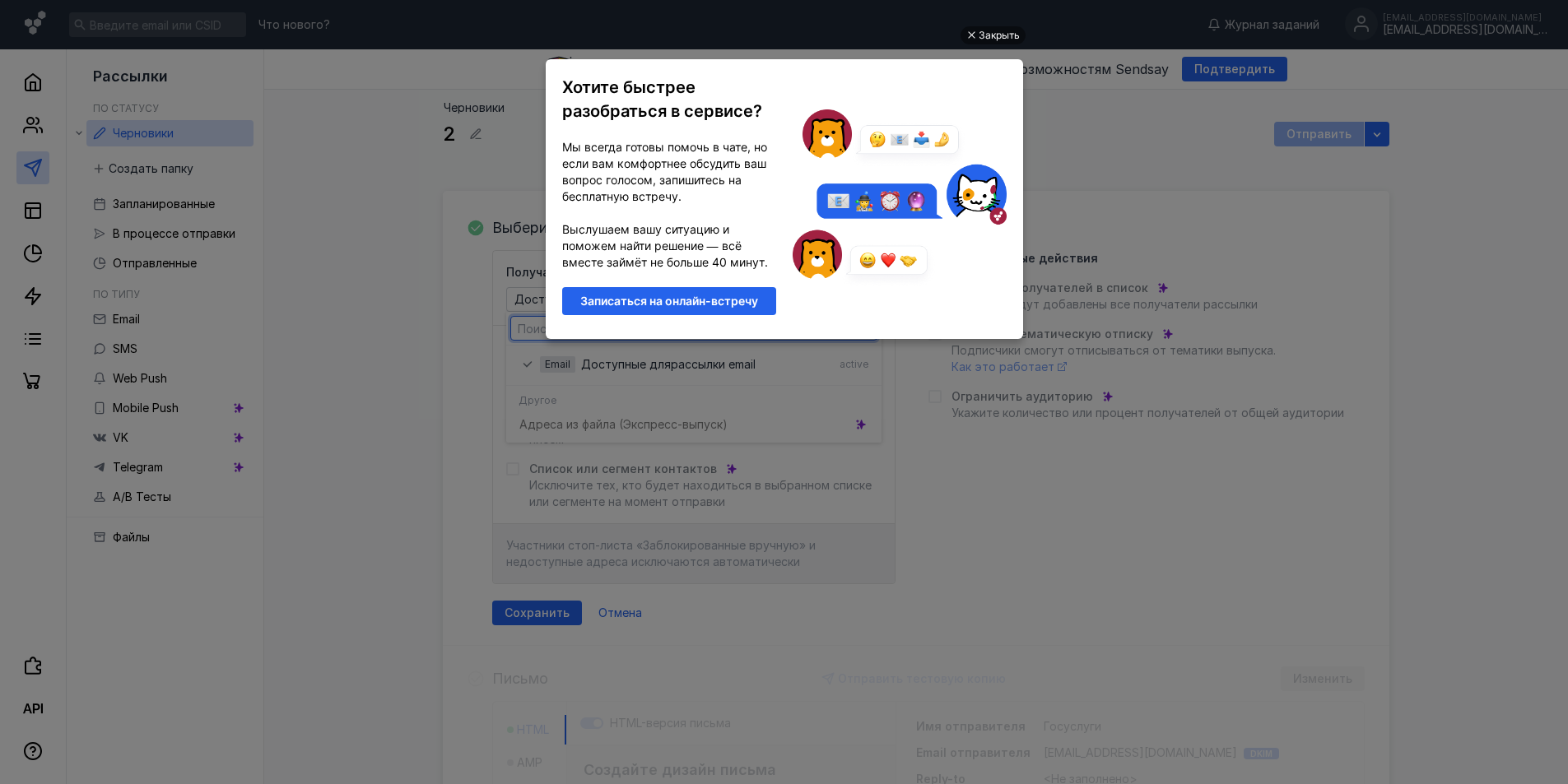
click at [1080, 172] on ul "Закрыть Хотите быстрее разобраться в сервисе? Мы всегда готовы помочь в чате, н…" at bounding box center [784, 393] width 1568 height 784
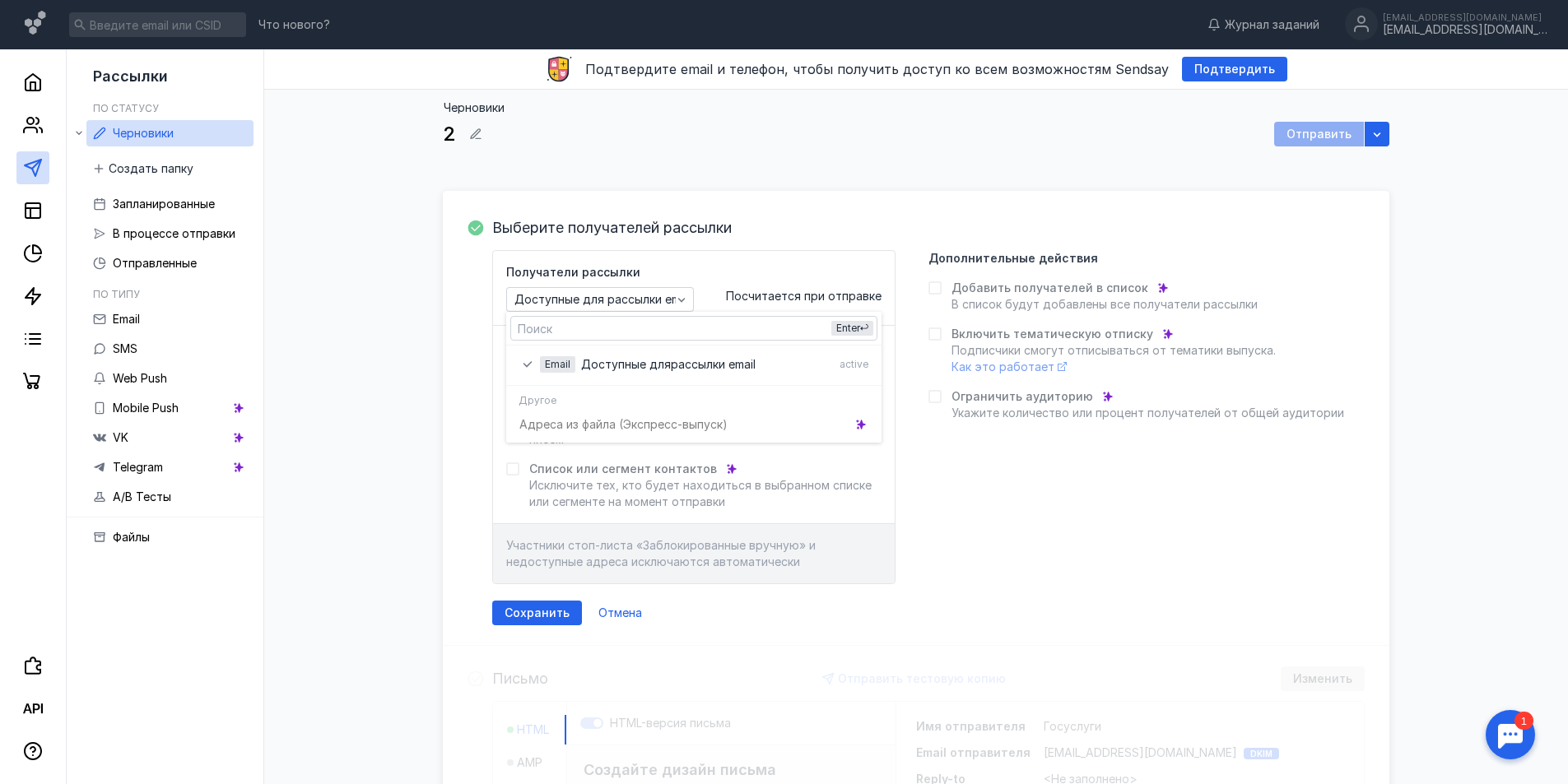
click at [557, 334] on input "text" at bounding box center [695, 329] width 366 height 23
paste input "[EMAIL_ADDRESS][DOMAIN_NAME]"
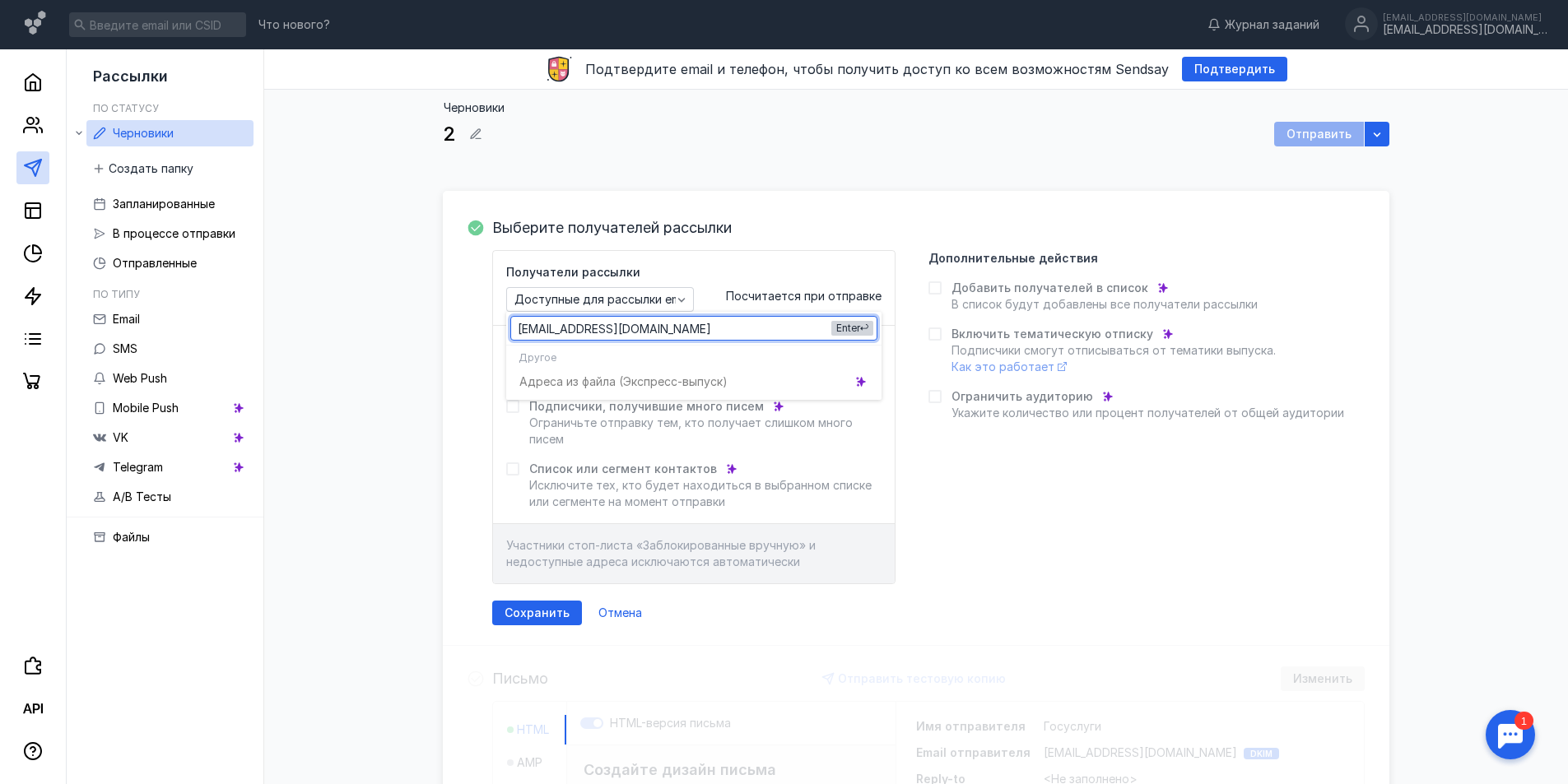
click at [858, 333] on span "Enter" at bounding box center [848, 328] width 24 height 13
type input "[EMAIL_ADDRESS][DOMAIN_NAME]"
click at [561, 610] on span "Сохранить" at bounding box center [537, 613] width 65 height 14
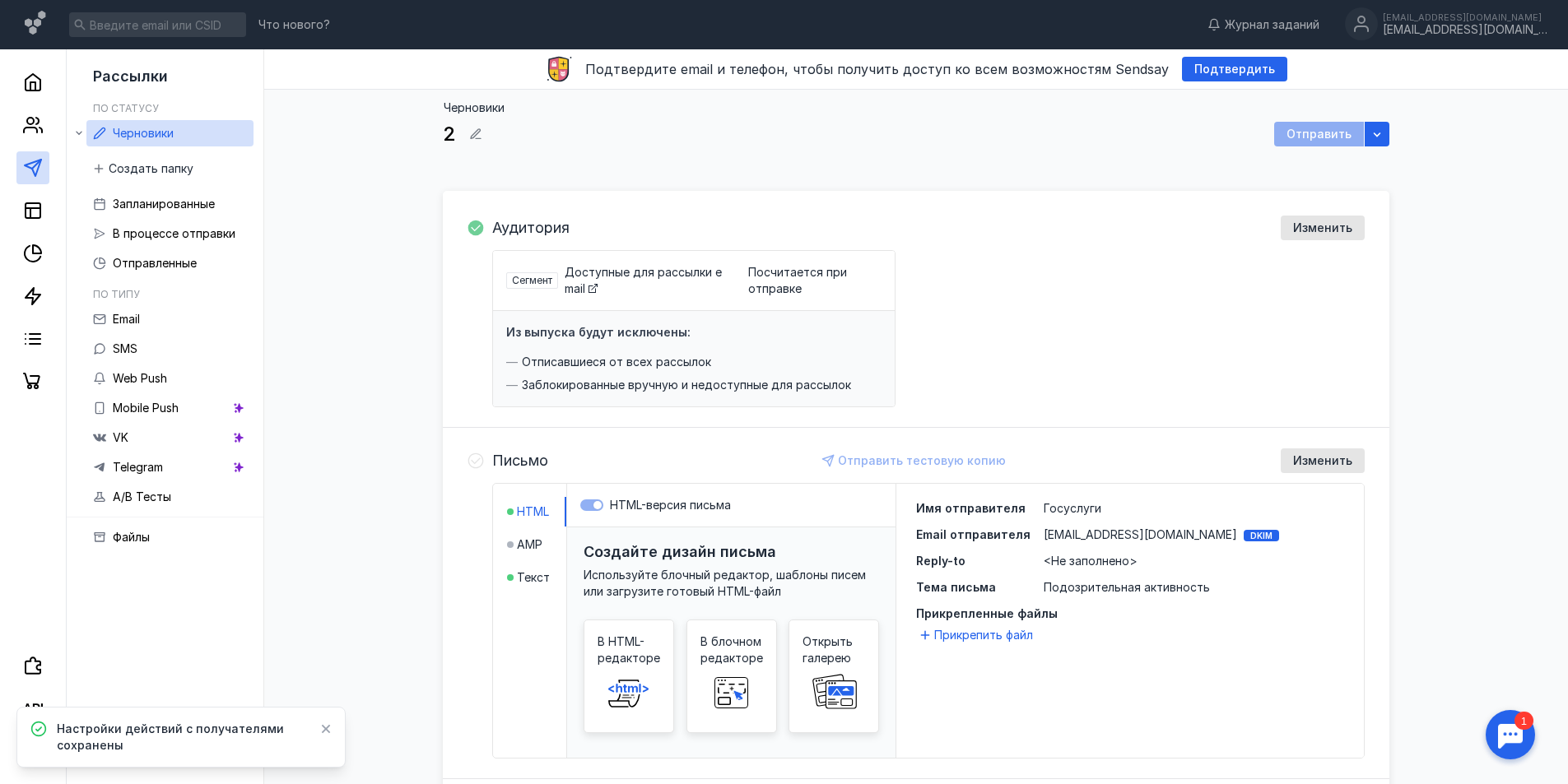
click at [1322, 132] on div "Отправить" at bounding box center [1318, 134] width 90 height 25
click at [31, 130] on icon at bounding box center [33, 125] width 19 height 19
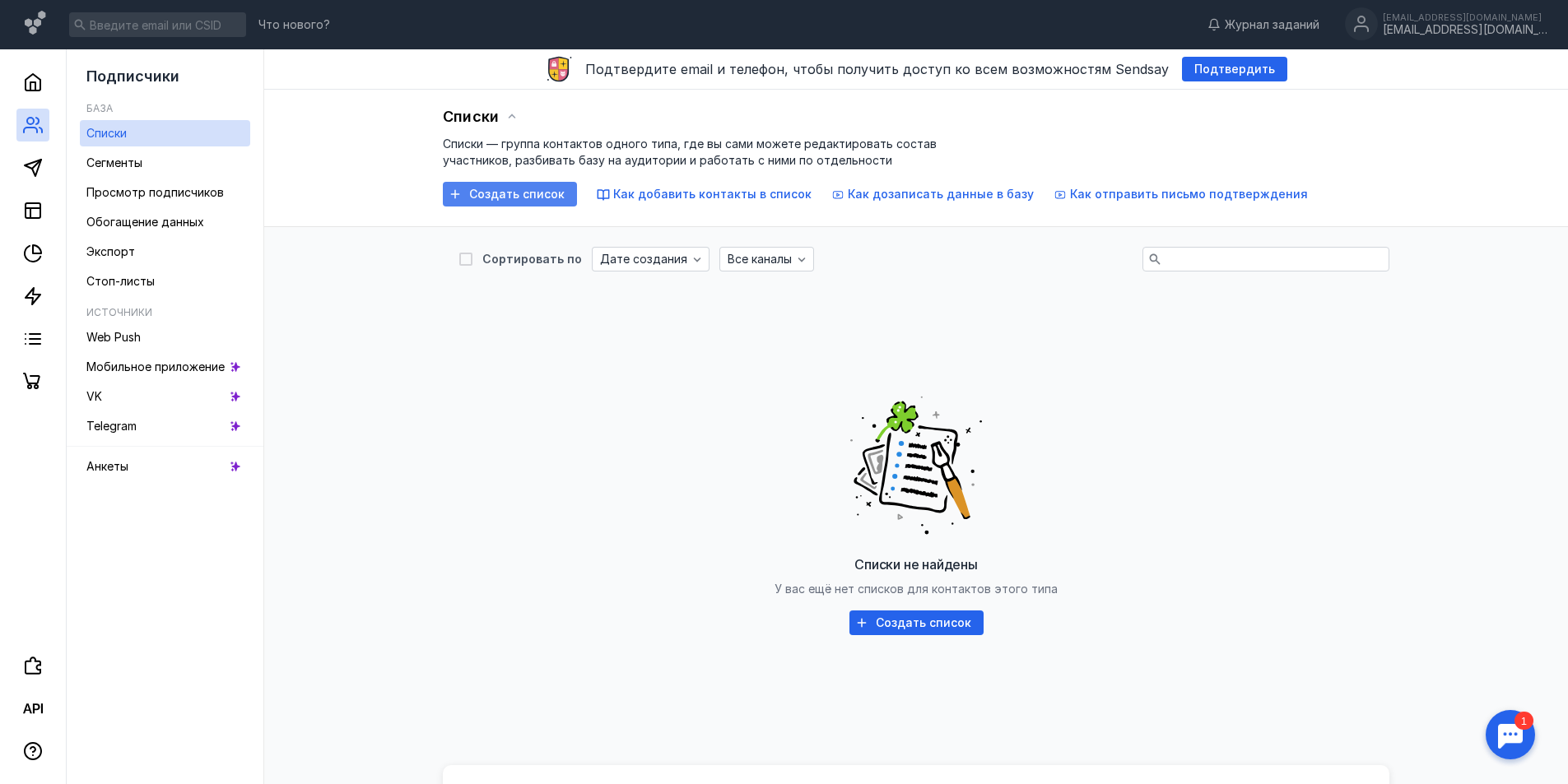
click at [507, 204] on div "Создать список" at bounding box center [510, 194] width 134 height 25
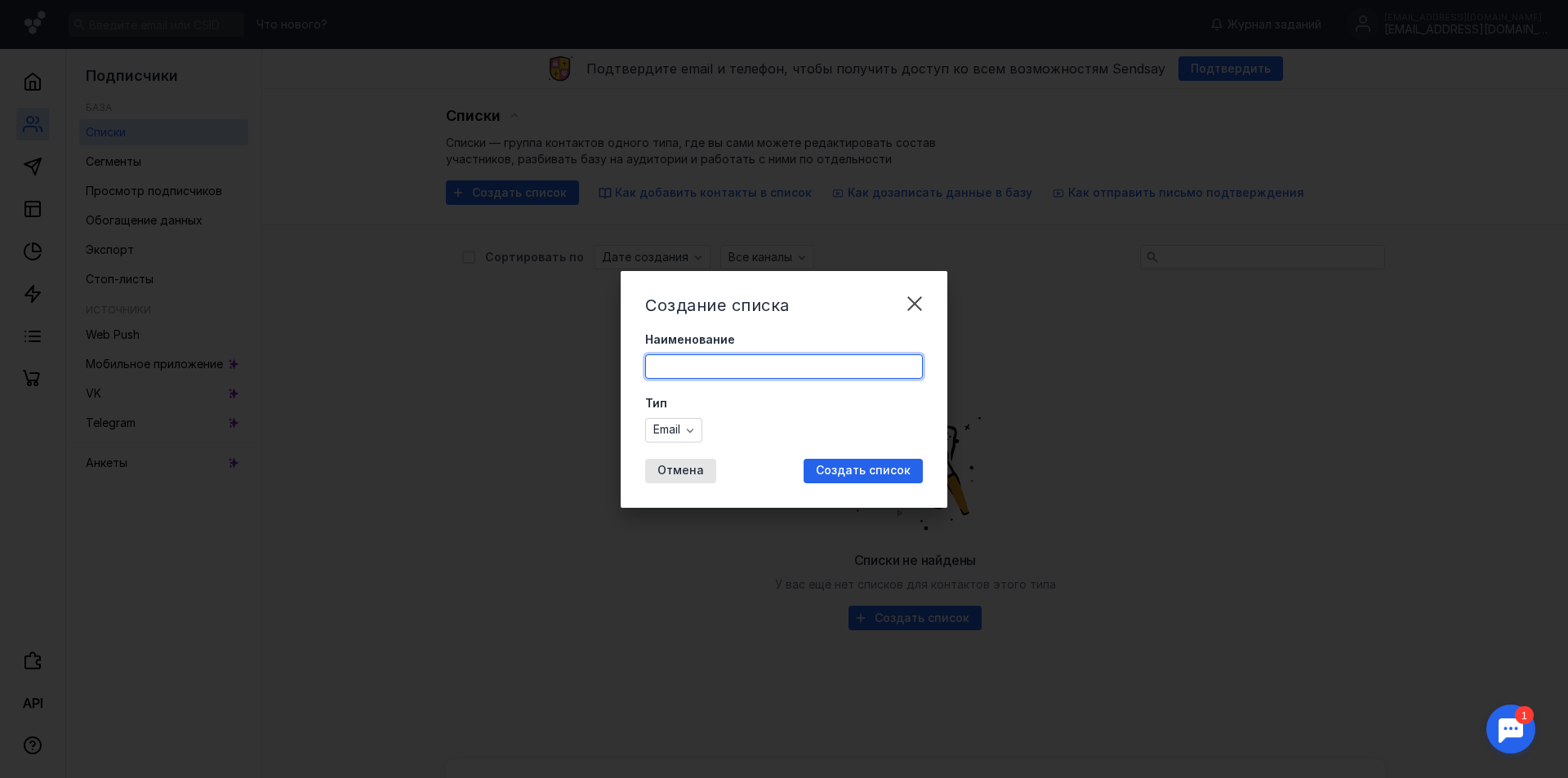
click at [712, 359] on input "Наименование" at bounding box center [784, 366] width 276 height 23
paste input "[EMAIL_ADDRESS][DOMAIN_NAME]"
type input "[EMAIL_ADDRESS][DOMAIN_NAME]"
click at [880, 473] on span "Создать список" at bounding box center [863, 470] width 95 height 13
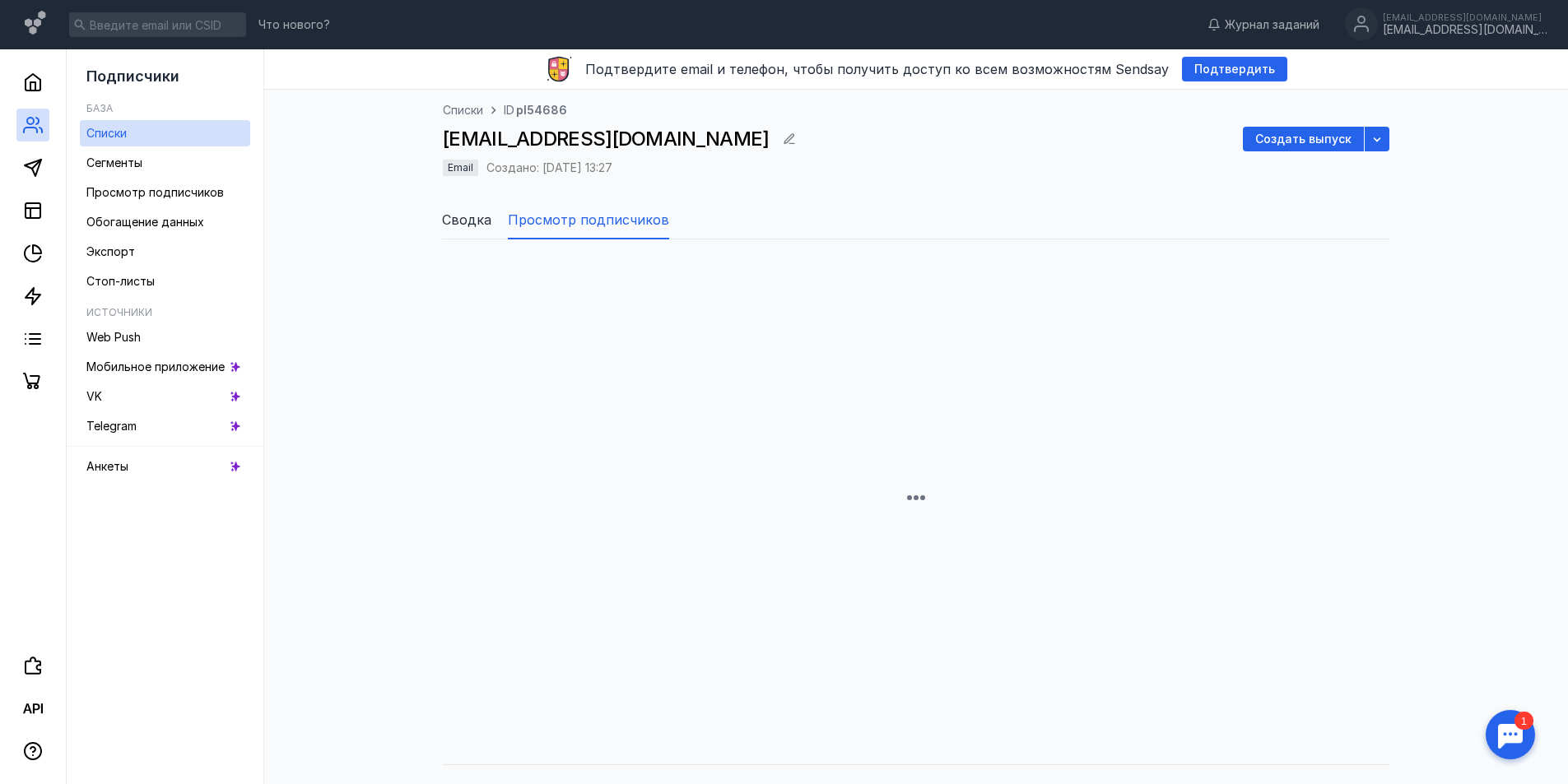
click at [475, 232] on li "Сводка" at bounding box center [466, 219] width 49 height 40
click at [634, 220] on span "Просмотр подписчиков" at bounding box center [588, 219] width 162 height 19
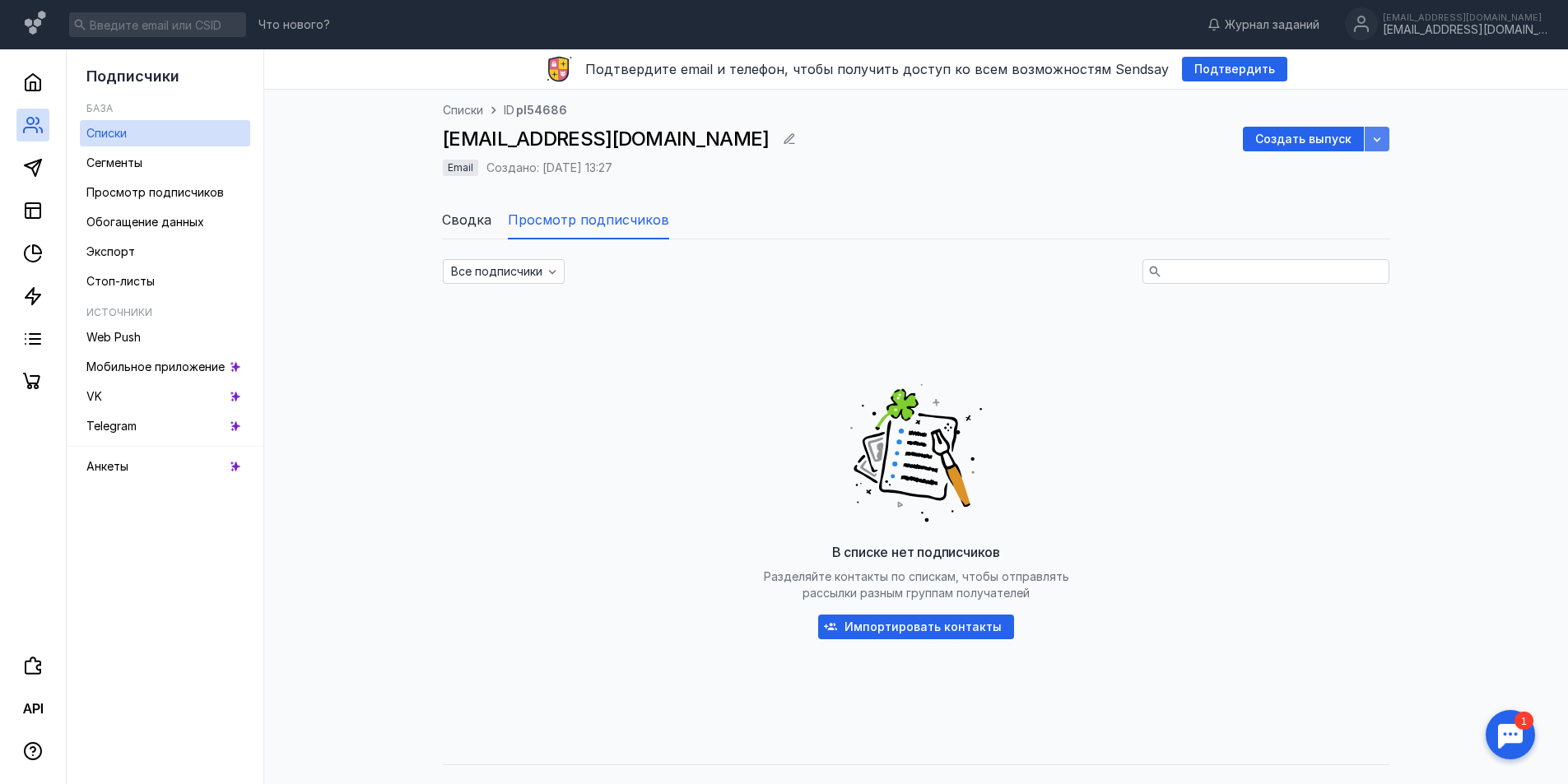
click at [1380, 131] on div "button" at bounding box center [1376, 138] width 16 height 16
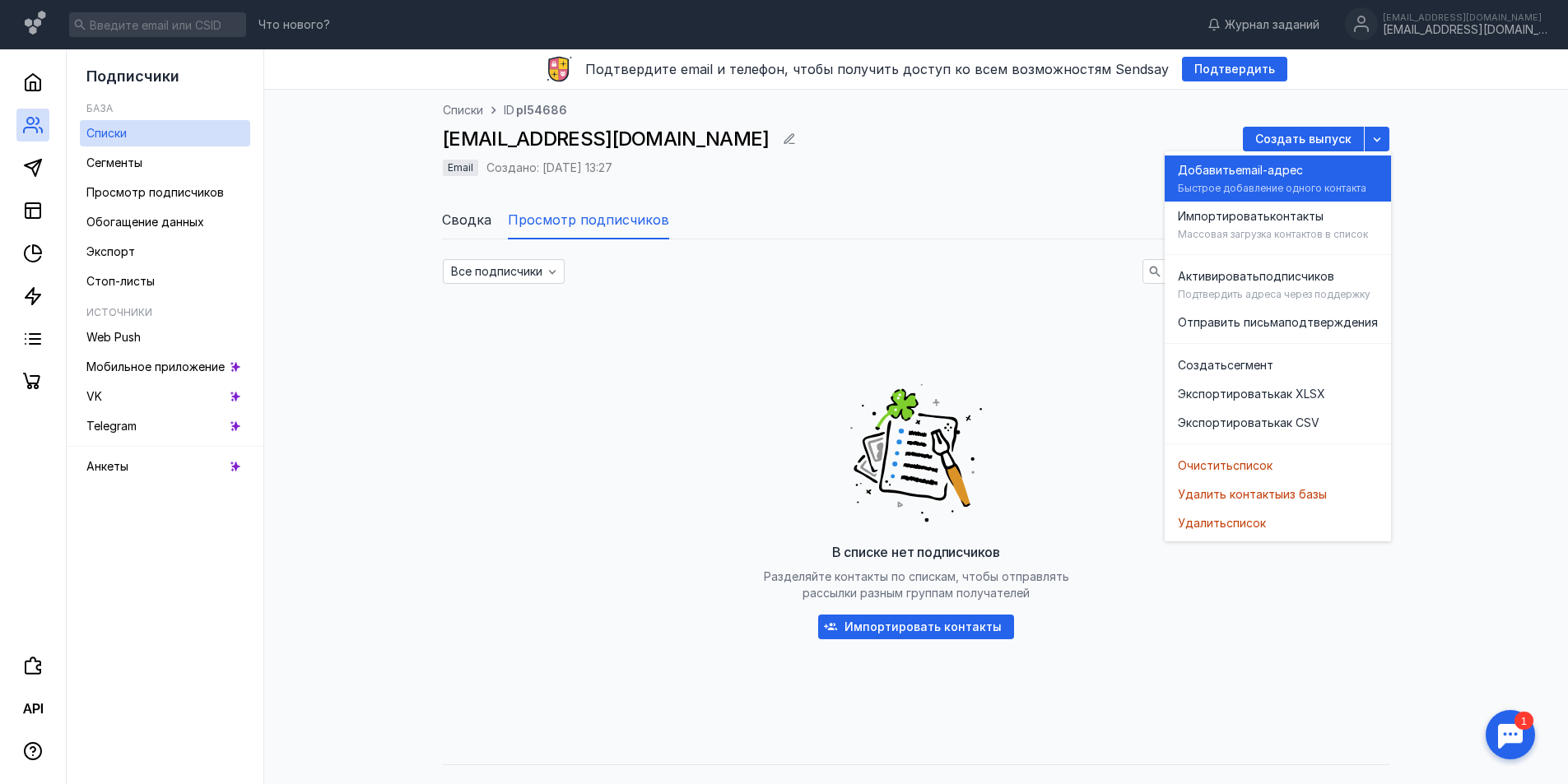
click at [1335, 187] on div "Быстрое добавление одного контакта" at bounding box center [1272, 189] width 189 height 14
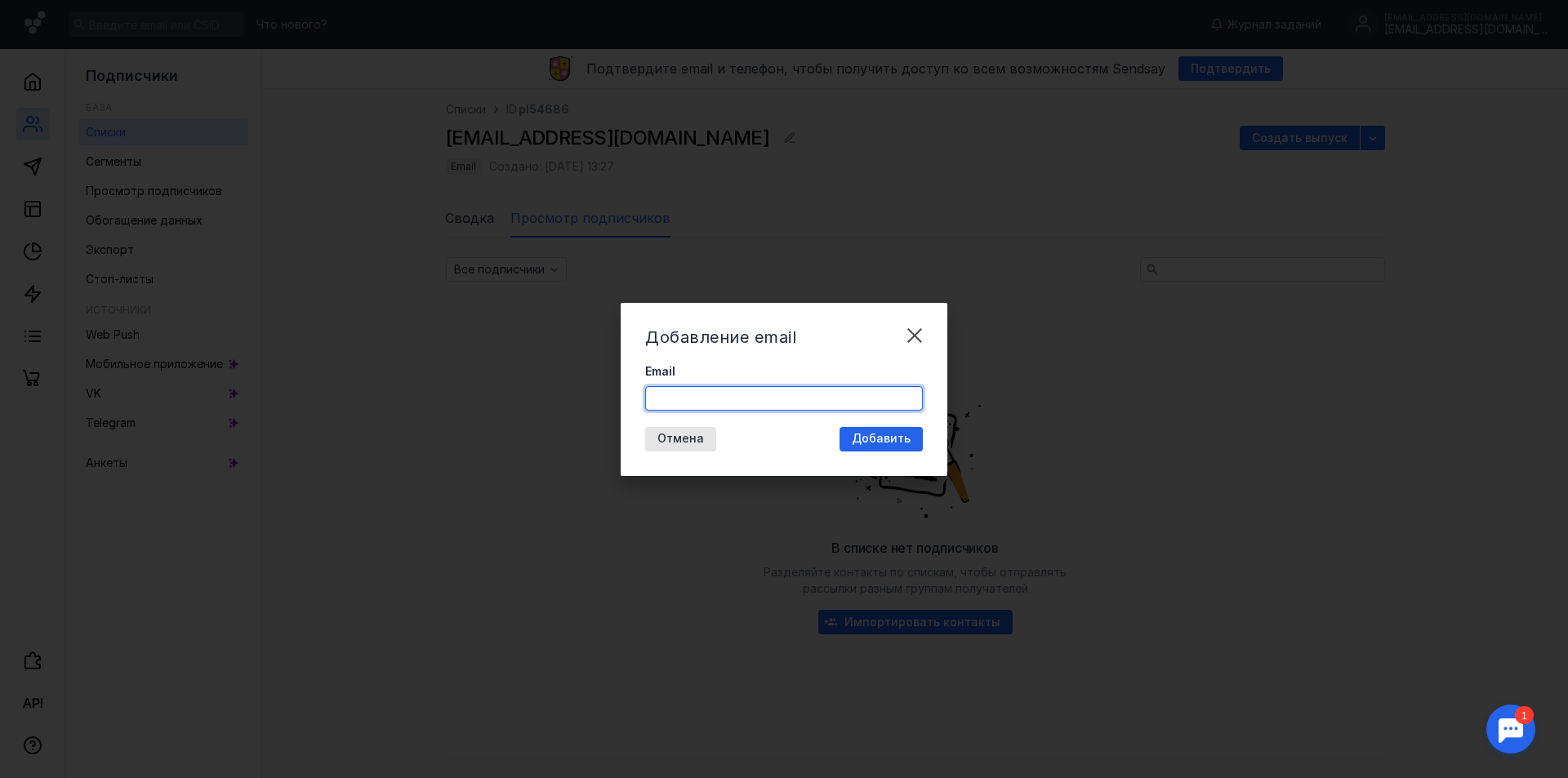
click at [682, 403] on input "Email" at bounding box center [784, 398] width 276 height 23
paste input "[EMAIL_ADDRESS][DOMAIN_NAME]"
type input "[EMAIL_ADDRESS][DOMAIN_NAME]"
click at [892, 436] on span "Добавить" at bounding box center [881, 438] width 59 height 13
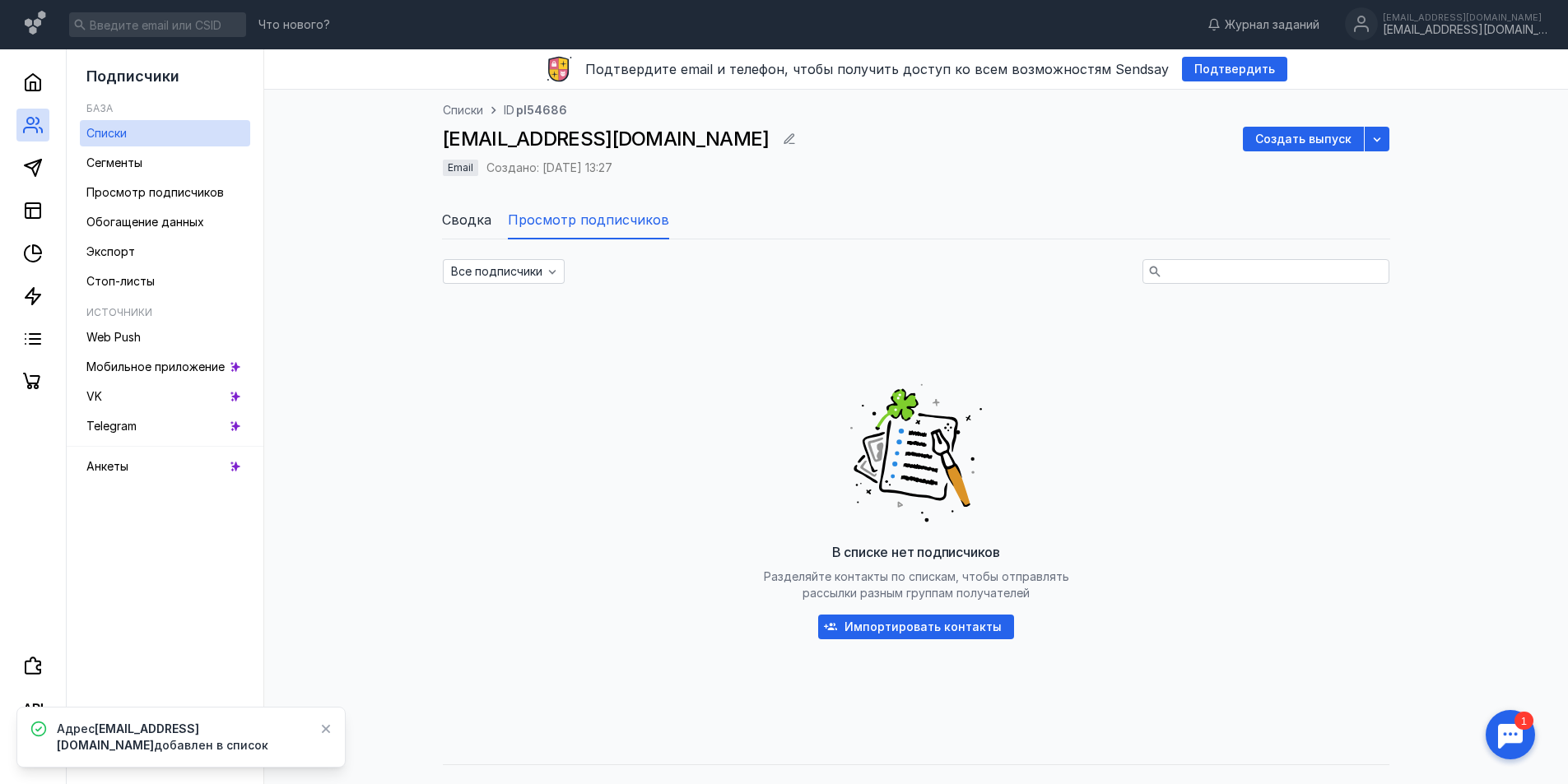
click at [782, 141] on div "button" at bounding box center [789, 138] width 16 height 16
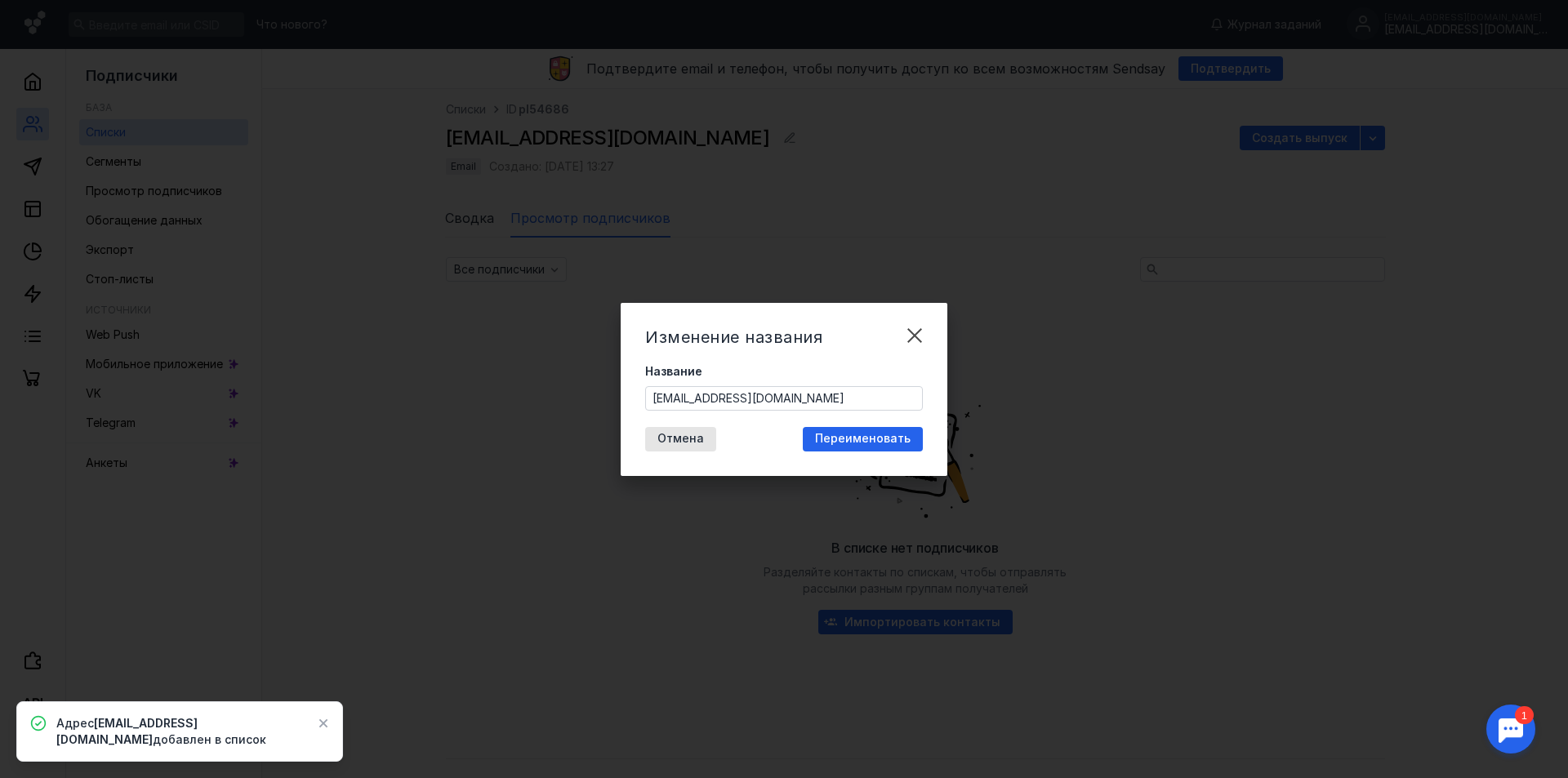
click at [770, 400] on input "[EMAIL_ADDRESS][DOMAIN_NAME]" at bounding box center [784, 398] width 276 height 23
click at [770, 398] on input "[EMAIL_ADDRESS][DOMAIN_NAME]" at bounding box center [784, 398] width 276 height 23
type input "12"
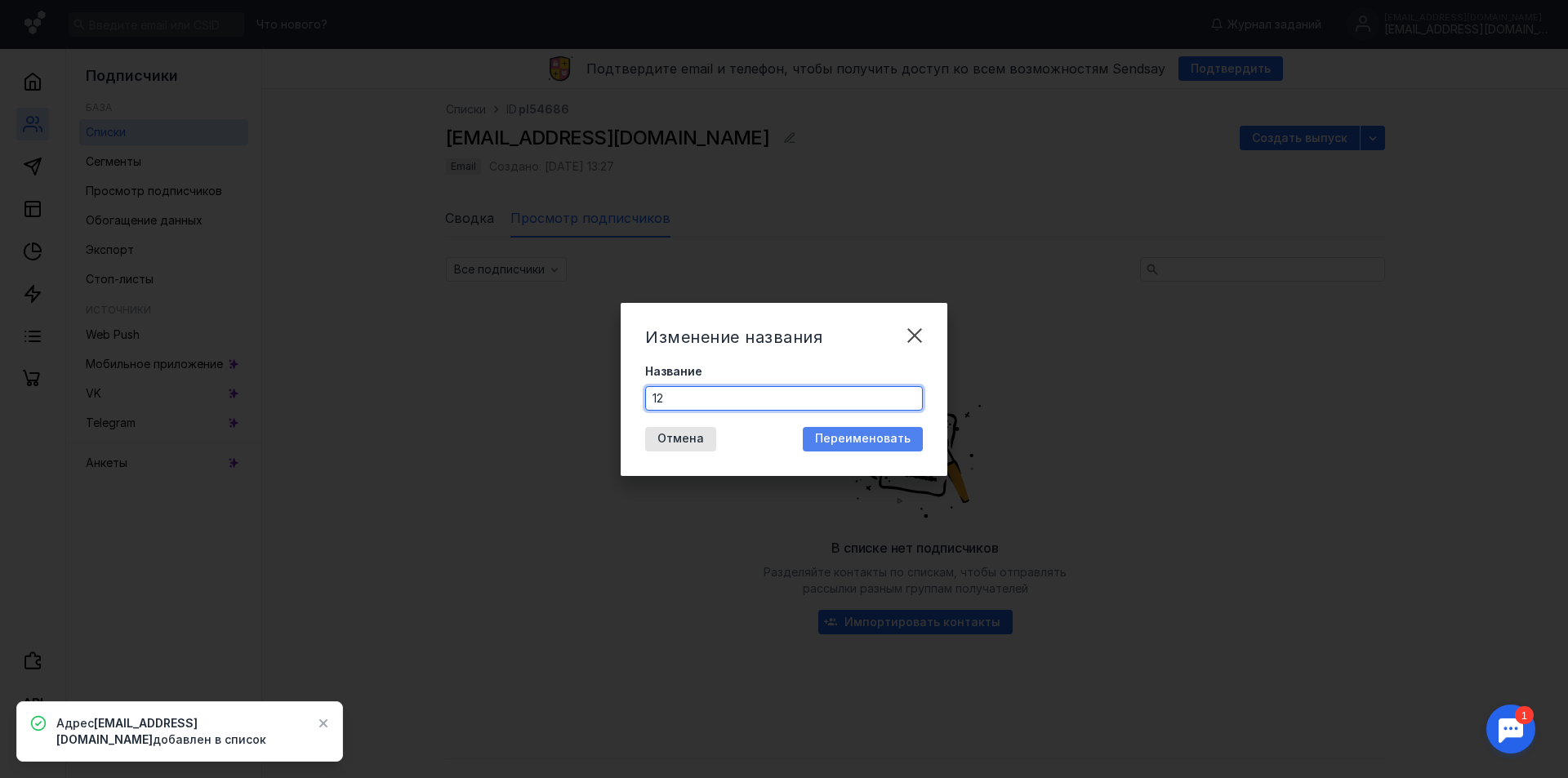
click at [848, 447] on div "Переименовать" at bounding box center [863, 439] width 120 height 25
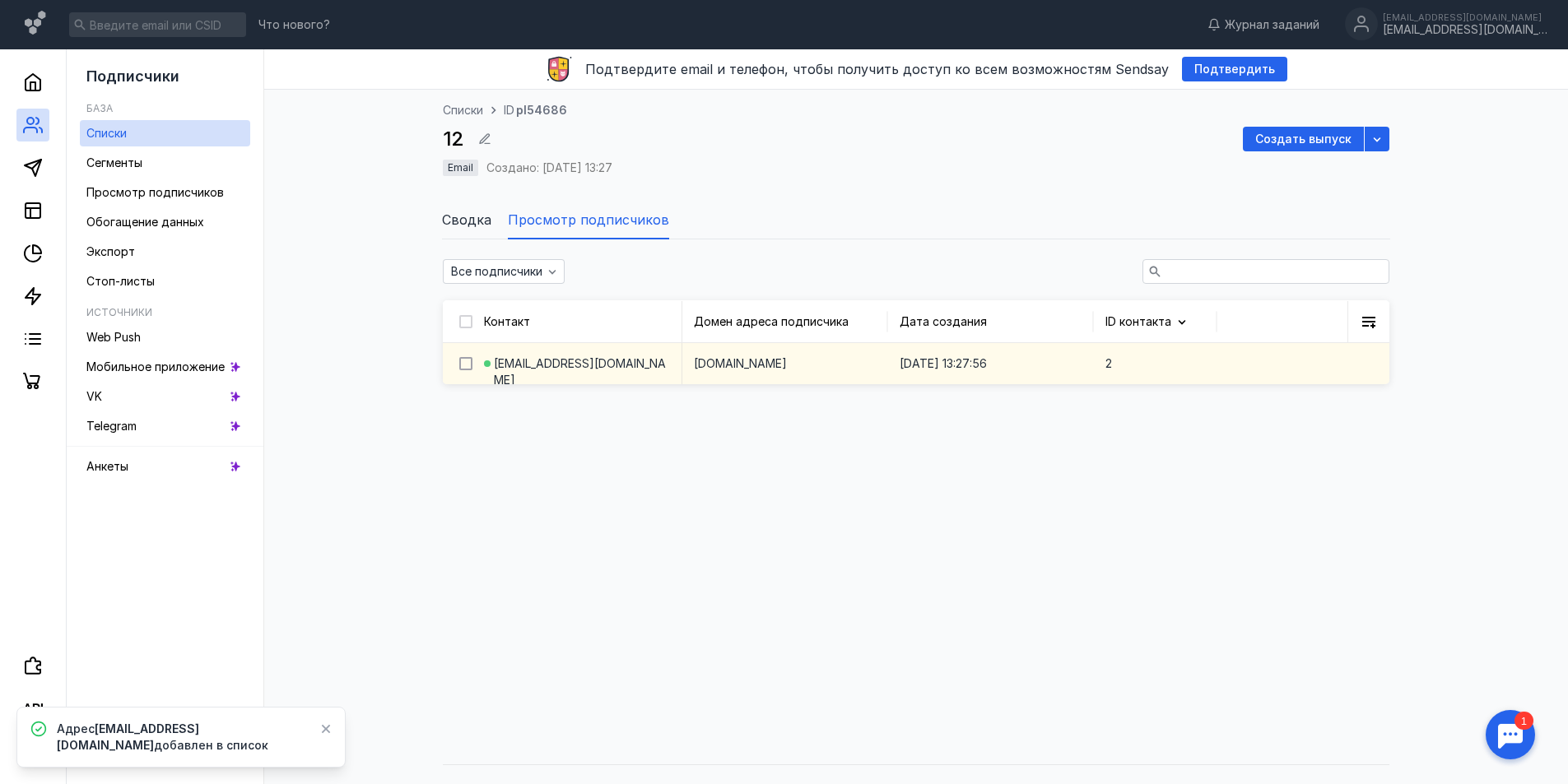
click at [470, 366] on icon at bounding box center [466, 363] width 12 height 12
click at [470, 366] on input "checkbox" at bounding box center [464, 361] width 11 height 11
checkbox input "true"
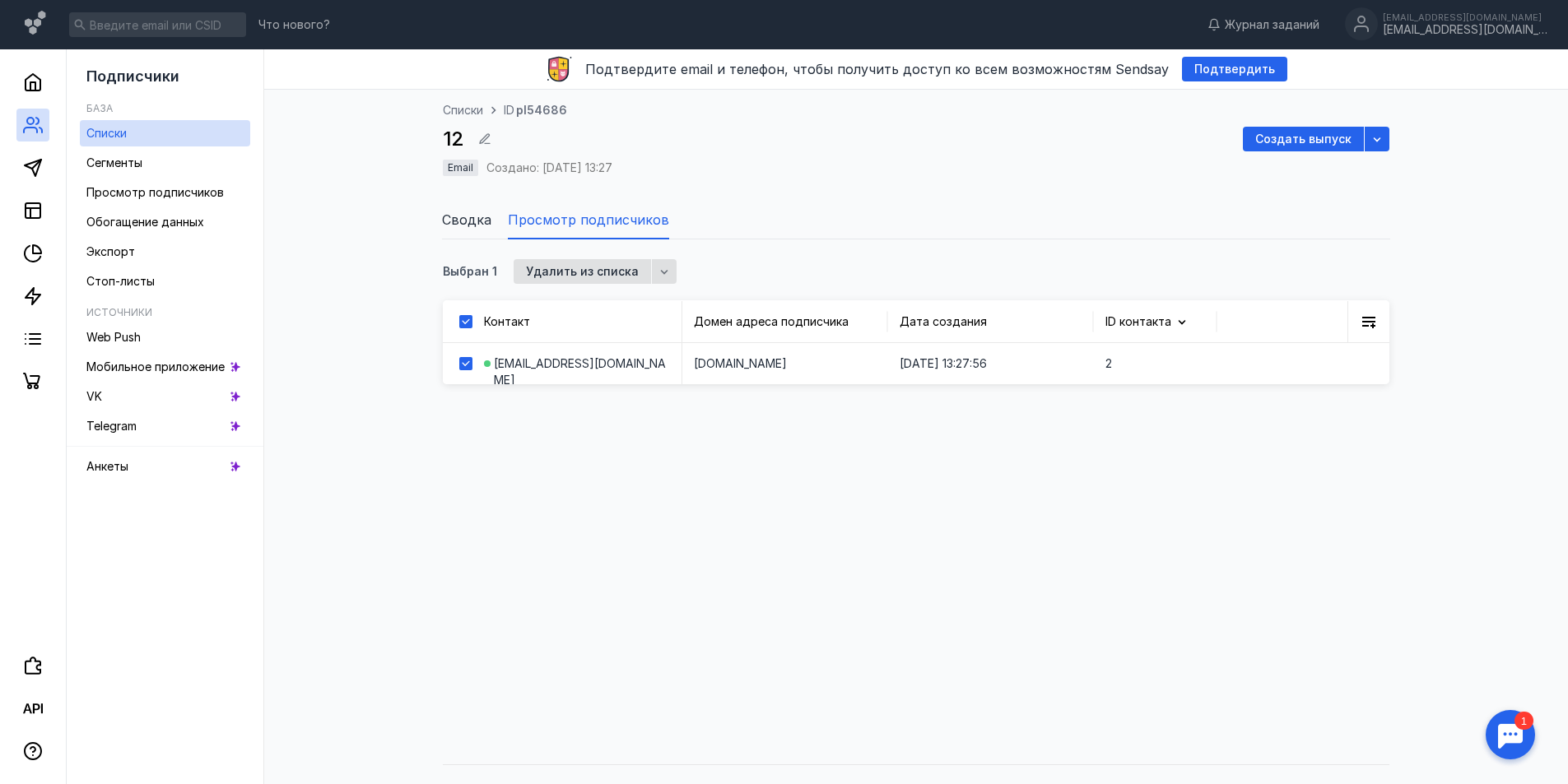
click at [496, 489] on div "Выбран 1 Удалить из списка Контакт Домен адреса подписчика Дата создания ID кон…" at bounding box center [916, 498] width 1271 height 516
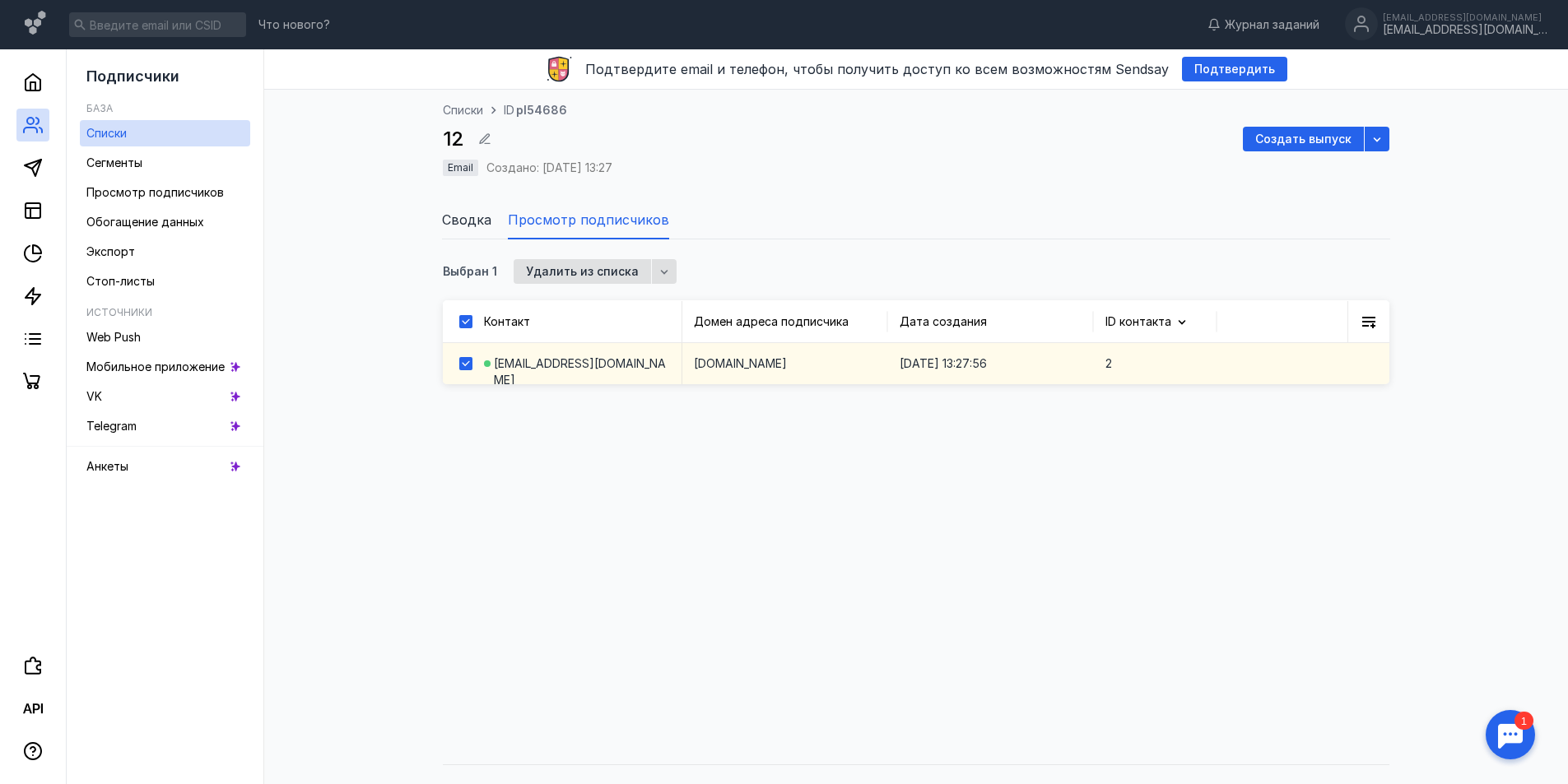
click at [461, 364] on icon at bounding box center [466, 363] width 12 height 12
click at [461, 364] on input "checkbox" at bounding box center [464, 361] width 11 height 11
checkbox input "false"
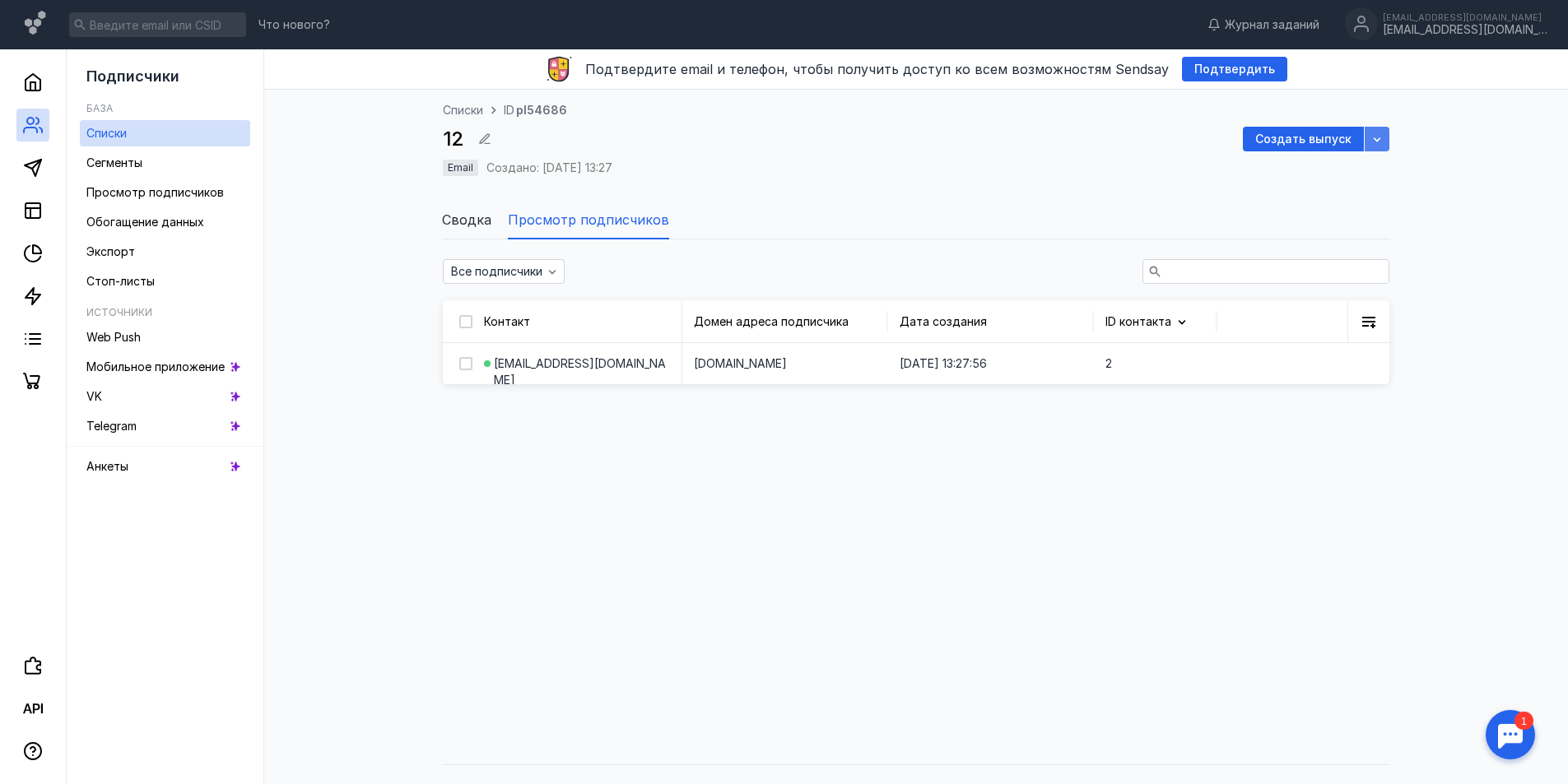
click at [1376, 146] on div "button" at bounding box center [1376, 138] width 16 height 16
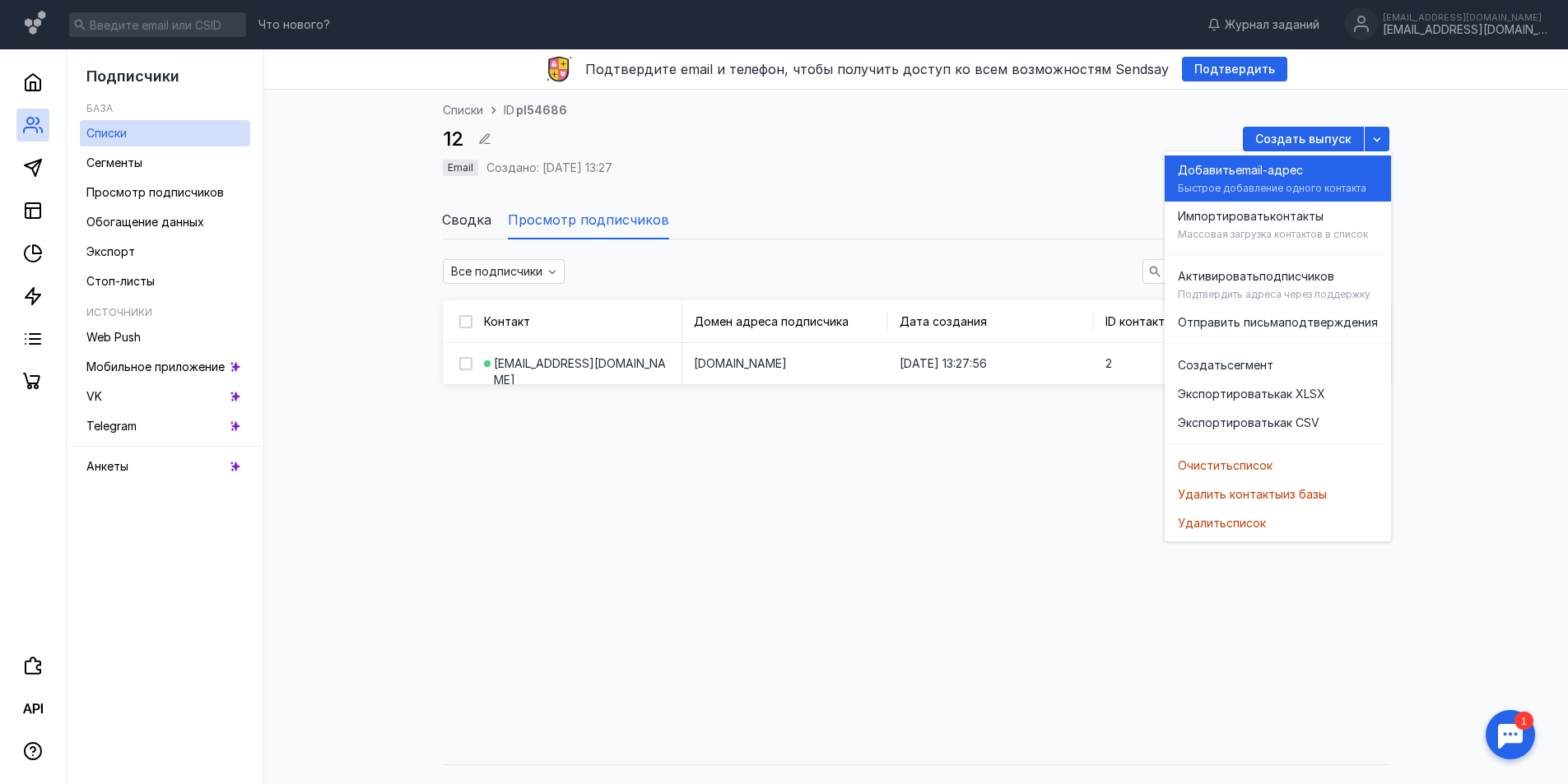
click at [1327, 168] on div "Добавить email-адрес" at bounding box center [1278, 170] width 200 height 16
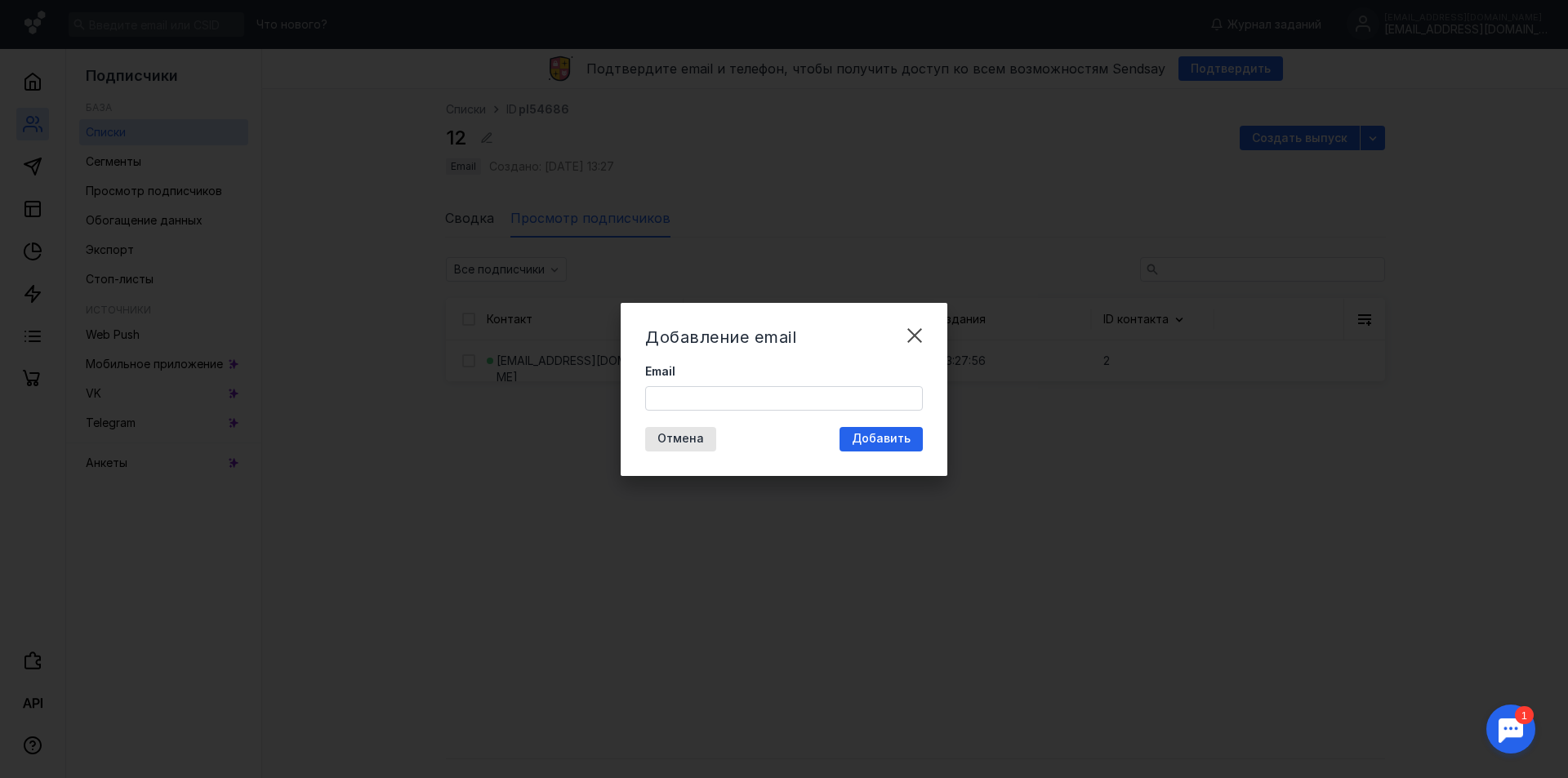
click at [738, 410] on div at bounding box center [783, 399] width 277 height 25
click at [759, 409] on input "Email" at bounding box center [784, 398] width 276 height 23
paste input "[EMAIL_ADDRESS][DOMAIN_NAME]"
type input "[EMAIL_ADDRESS][DOMAIN_NAME]"
click at [890, 446] on div "Добавить" at bounding box center [881, 439] width 83 height 25
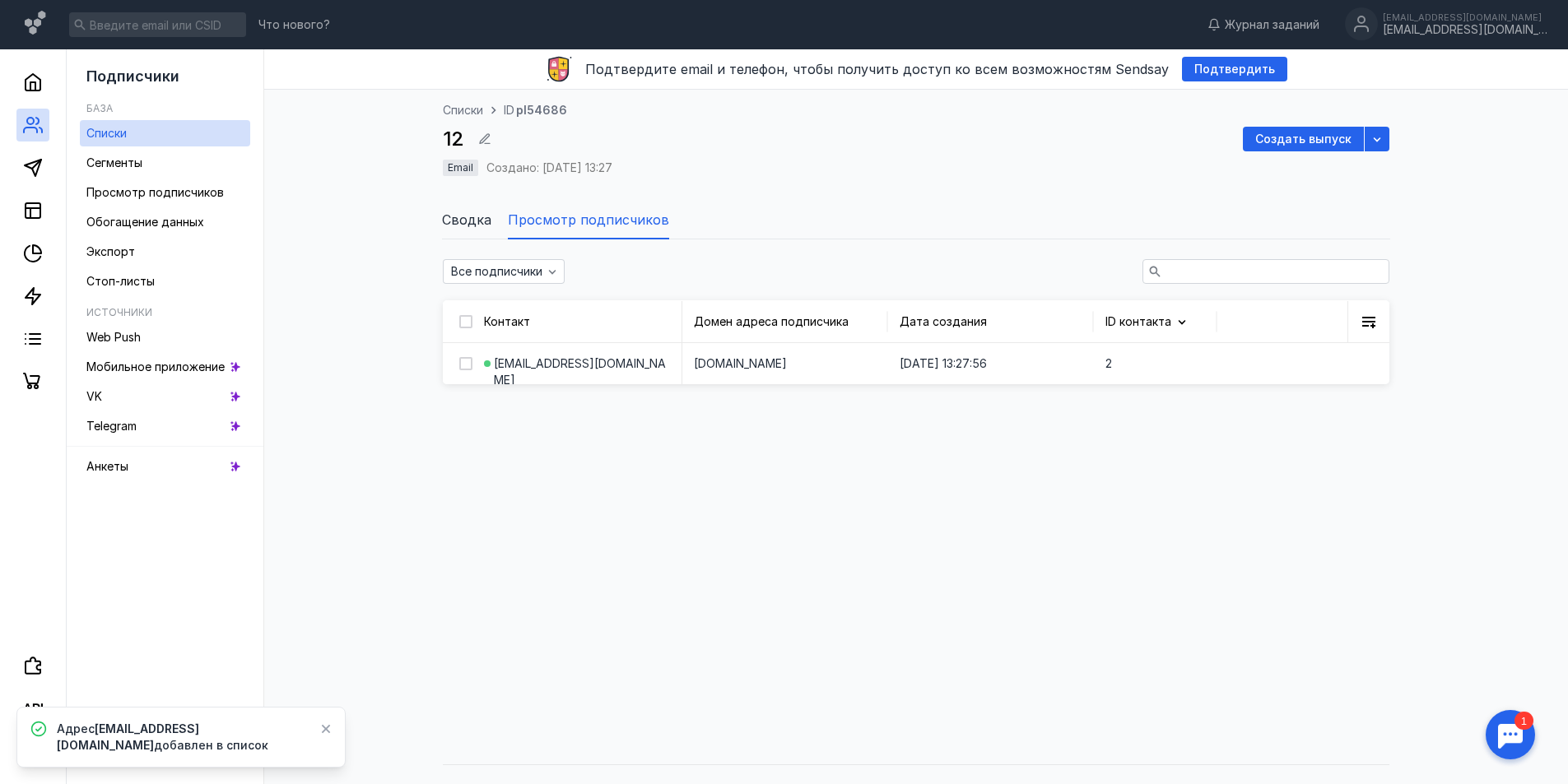
click at [1009, 570] on div "Все подписчики Контакт Домен адреса подписчика Дата создания ID контакта [EMAIL…" at bounding box center [916, 498] width 1271 height 516
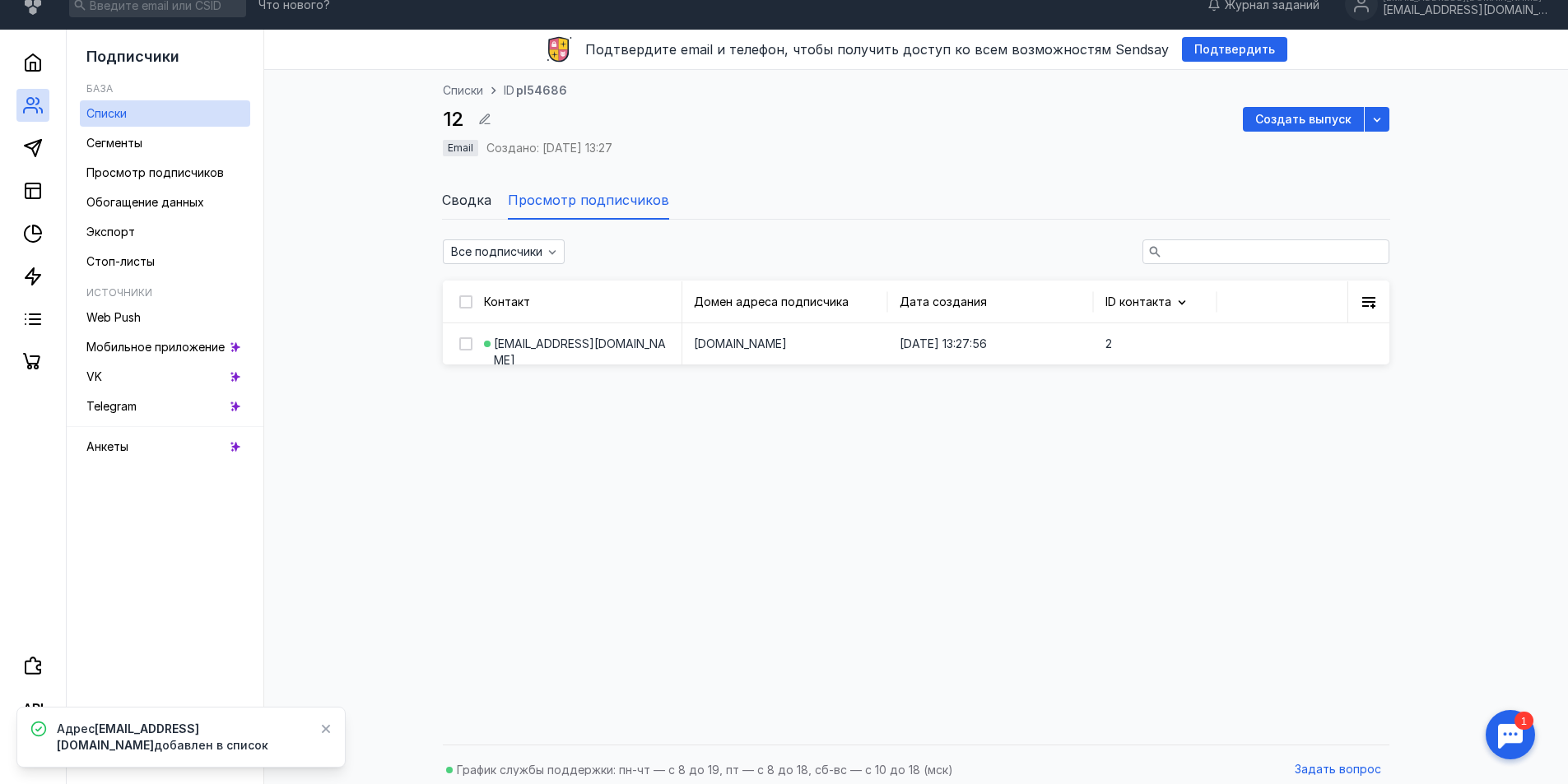
scroll to position [30, 0]
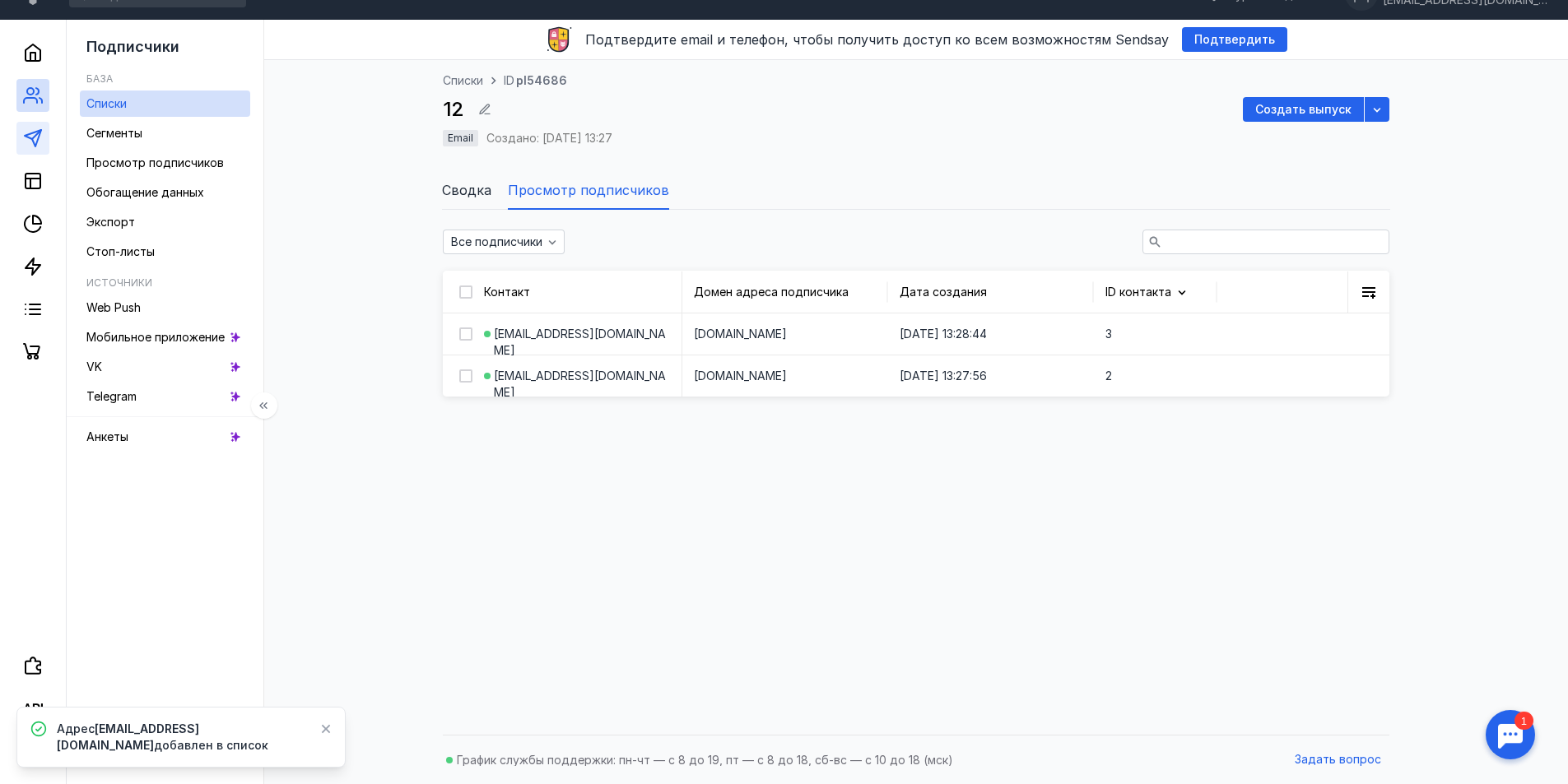
click at [29, 133] on icon at bounding box center [33, 138] width 19 height 19
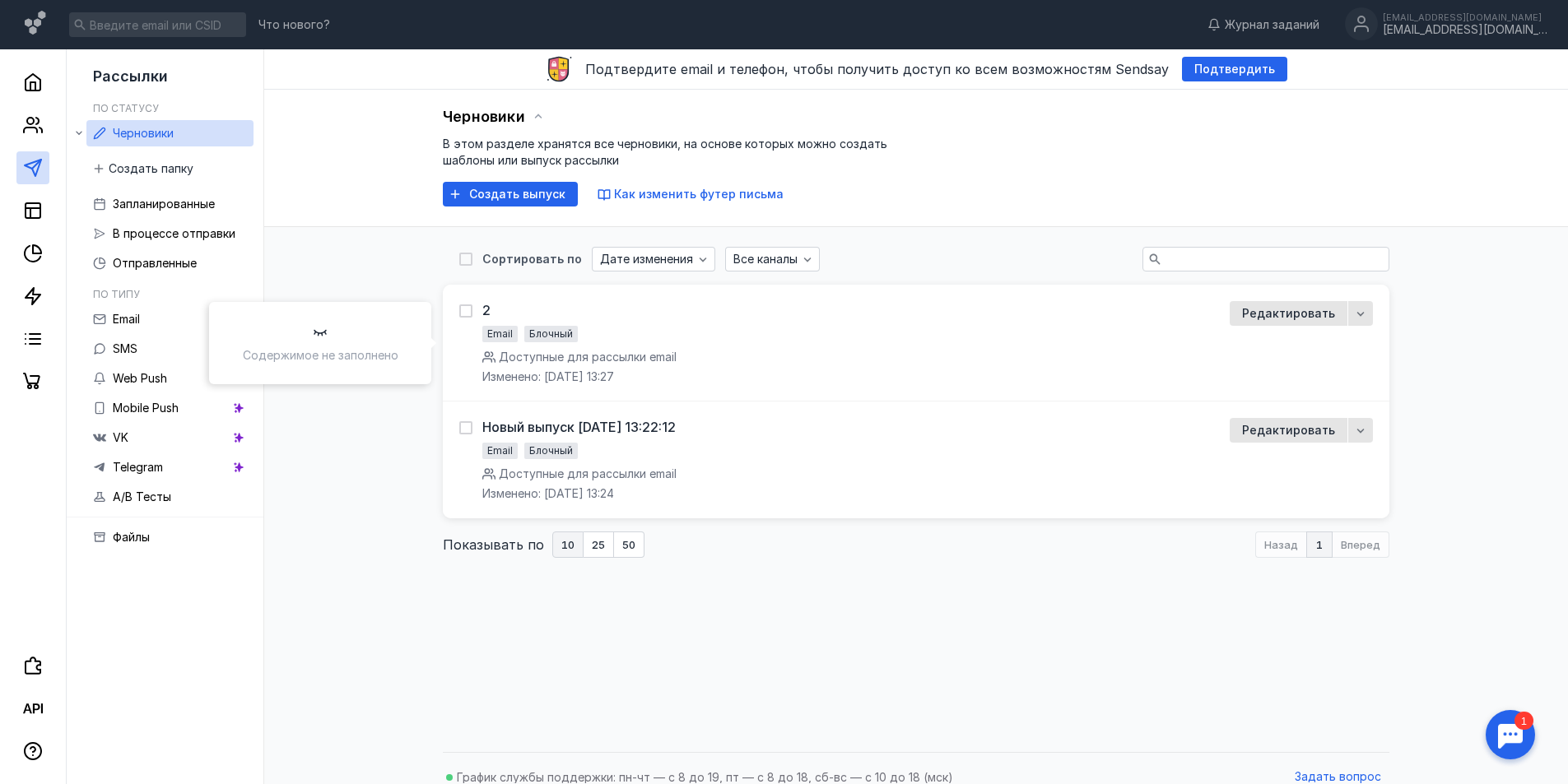
click at [742, 353] on div "2 Email Блочный Доступные для рассылки email Изменено: [DATE] 13:27" at bounding box center [835, 342] width 751 height 84
click at [489, 305] on div "2" at bounding box center [487, 309] width 9 height 16
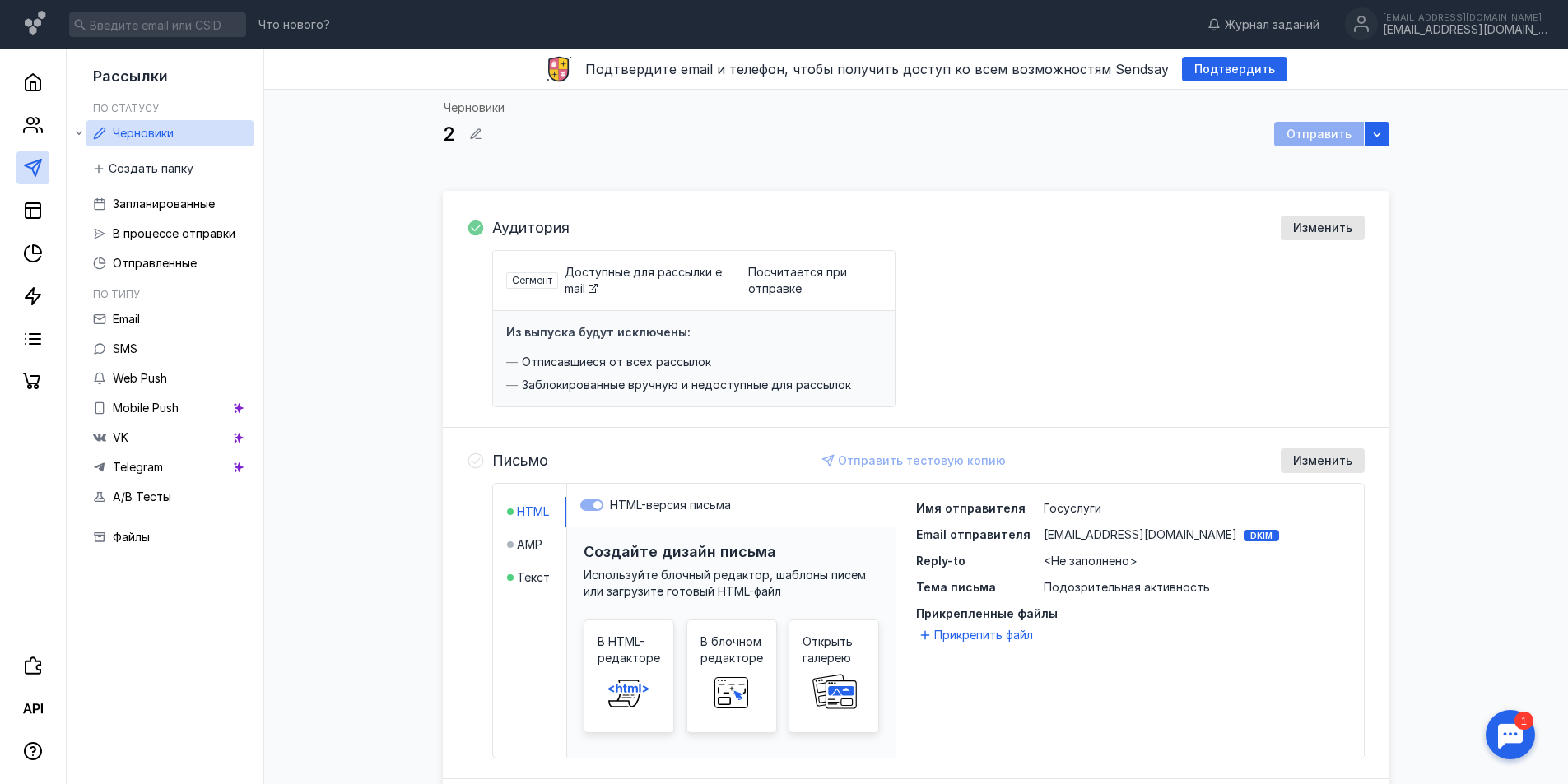
click at [552, 281] on span "Сегмент" at bounding box center [532, 279] width 41 height 13
click at [594, 281] on span at bounding box center [593, 284] width 9 height 9
click at [1302, 141] on div "Отправить" at bounding box center [1318, 134] width 90 height 25
click at [1376, 126] on div "button" at bounding box center [1376, 133] width 16 height 16
drag, startPoint x: 590, startPoint y: 223, endPoint x: 495, endPoint y: 247, distance: 98.0
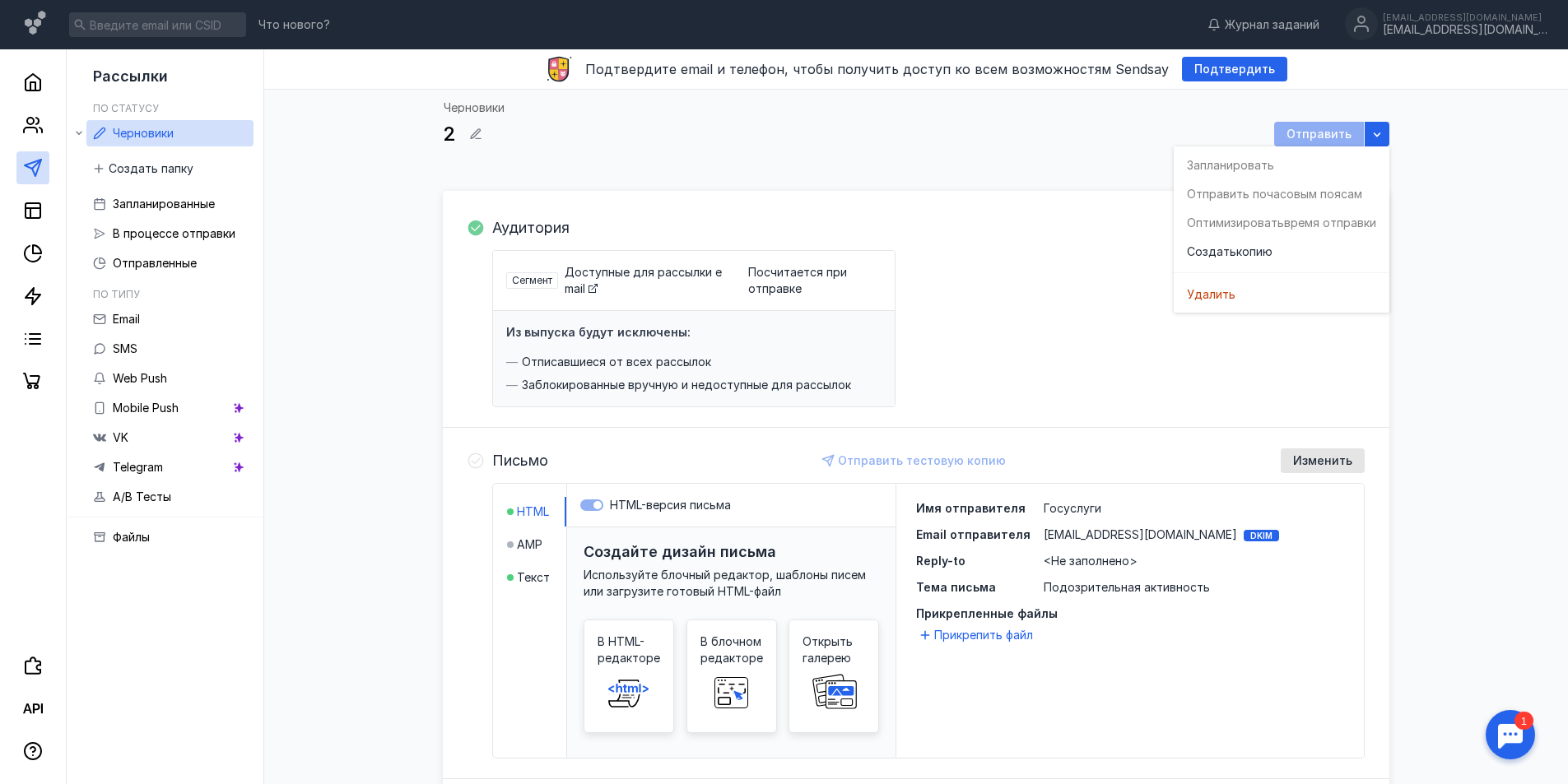
click at [589, 223] on div "Аудитория Изменить" at bounding box center [929, 228] width 873 height 25
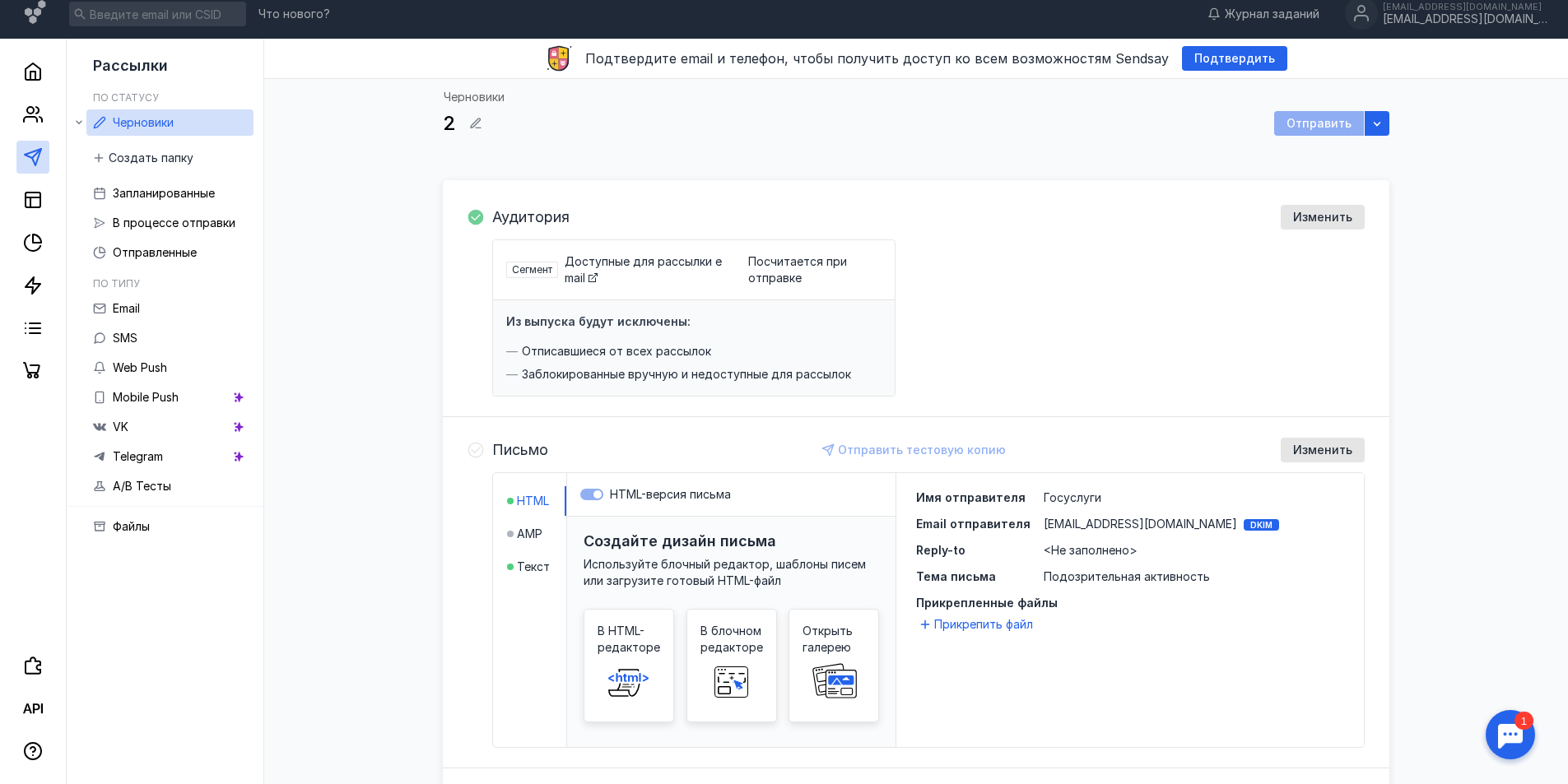
scroll to position [164, 0]
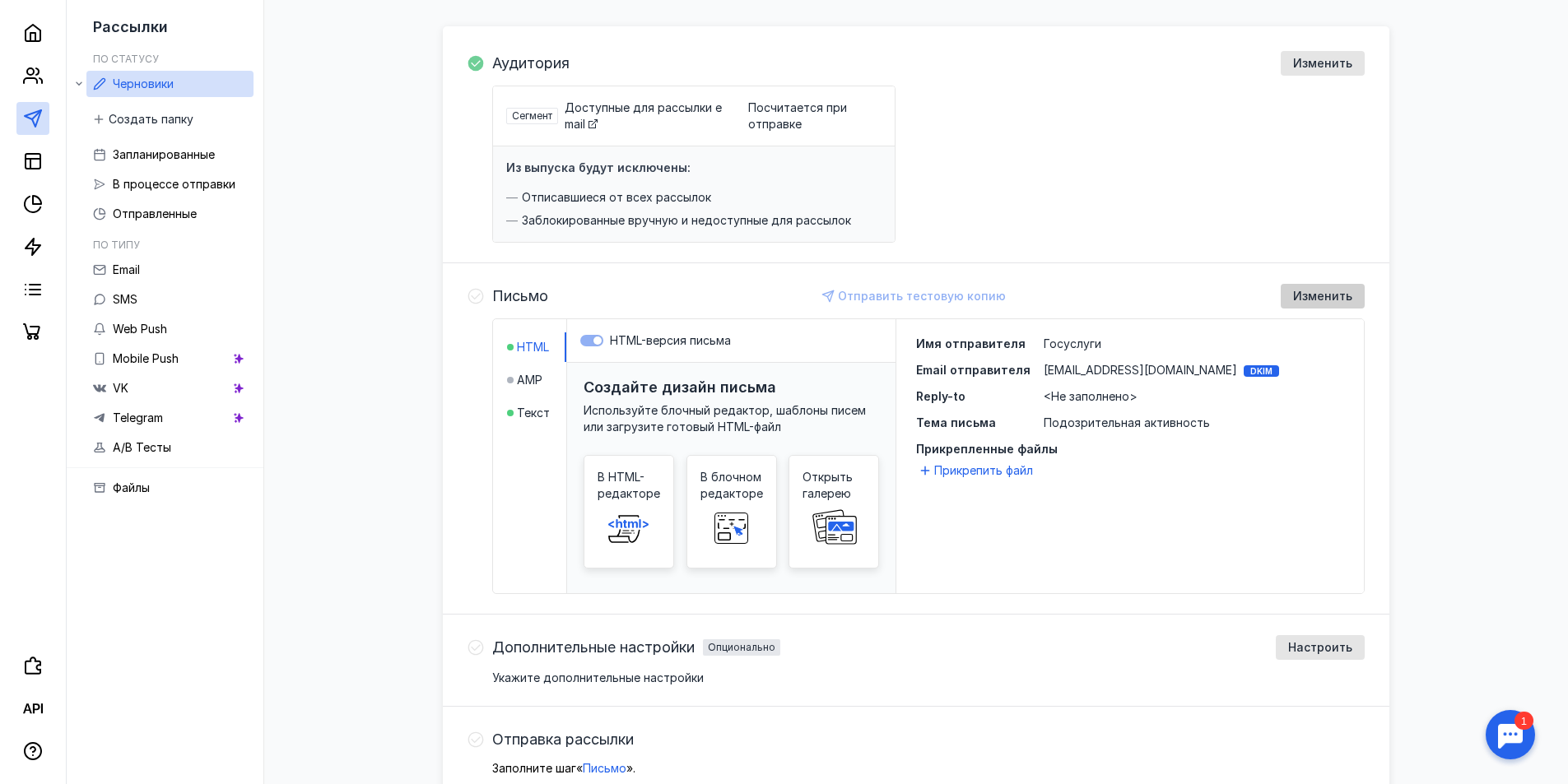
click at [1319, 301] on span "Изменить" at bounding box center [1322, 297] width 59 height 14
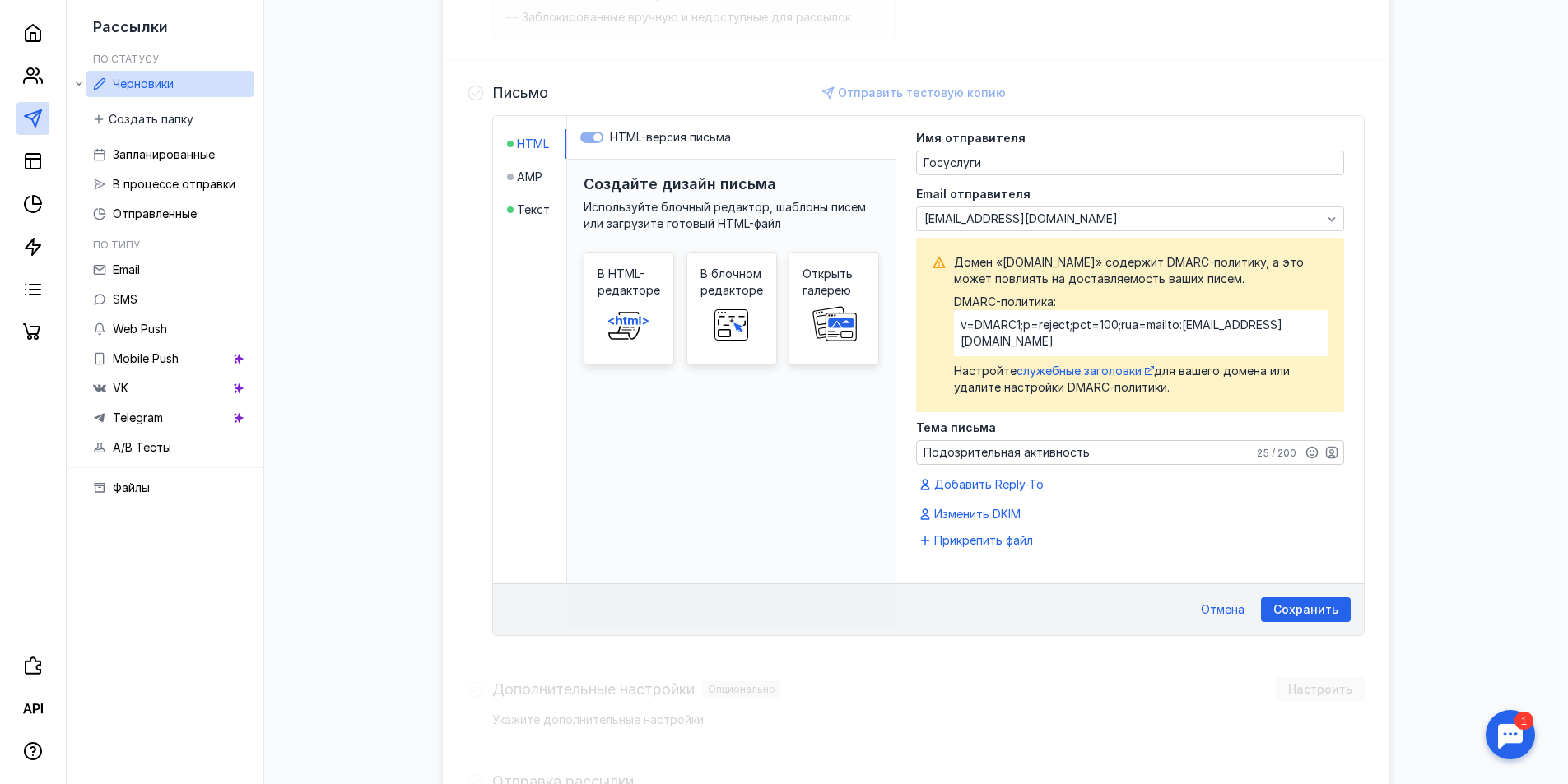
scroll to position [488, 0]
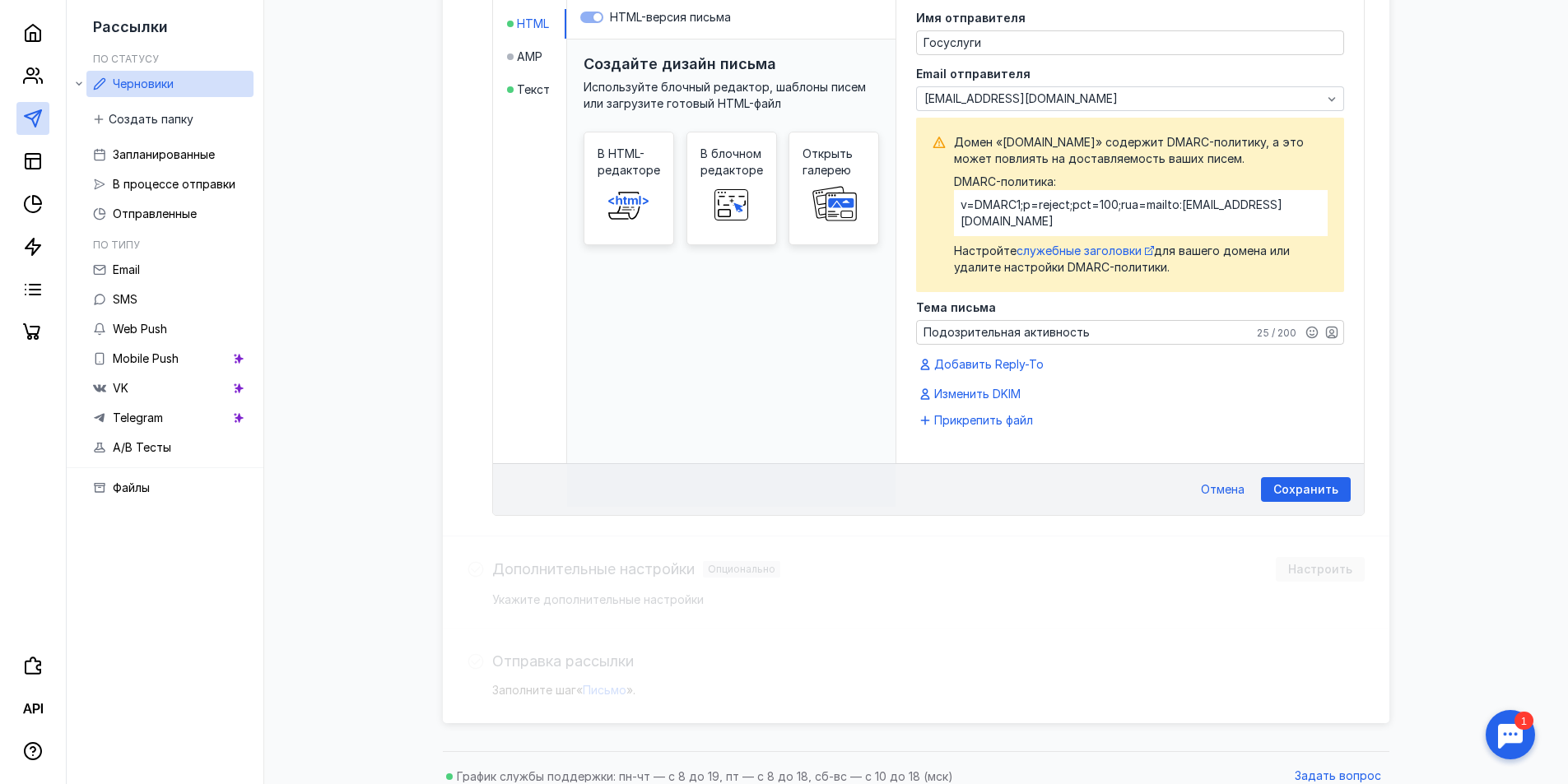
click at [1058, 202] on div "v=DMARC1;p=reject;pct=100;rua=mailto:[EMAIL_ADDRESS][DOMAIN_NAME]" at bounding box center [1140, 214] width 373 height 46
click at [996, 386] on span "Изменить DKIM" at bounding box center [977, 393] width 86 height 16
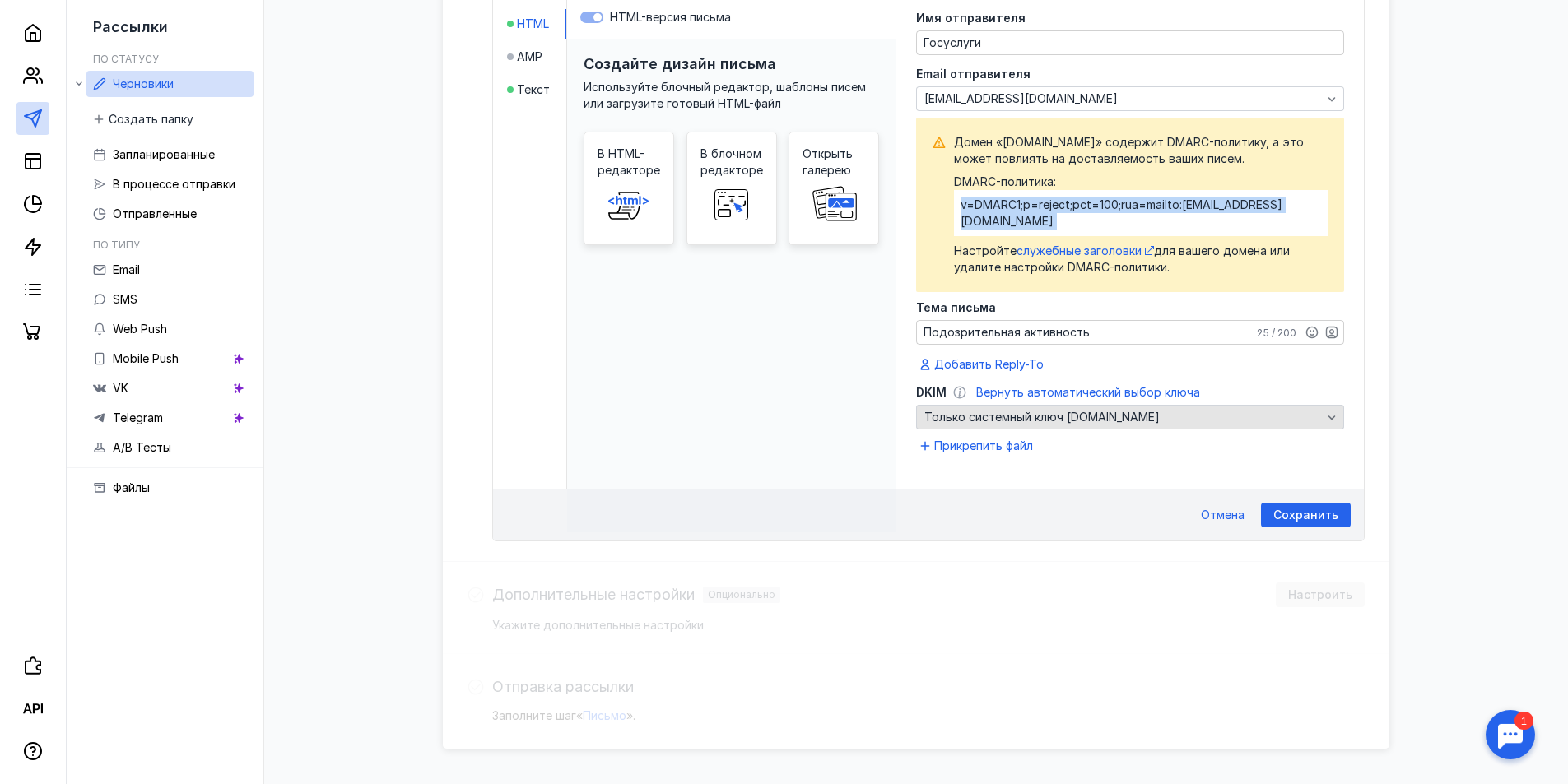
click at [1168, 409] on div "Только системный ключ [DOMAIN_NAME]" at bounding box center [1123, 417] width 406 height 16
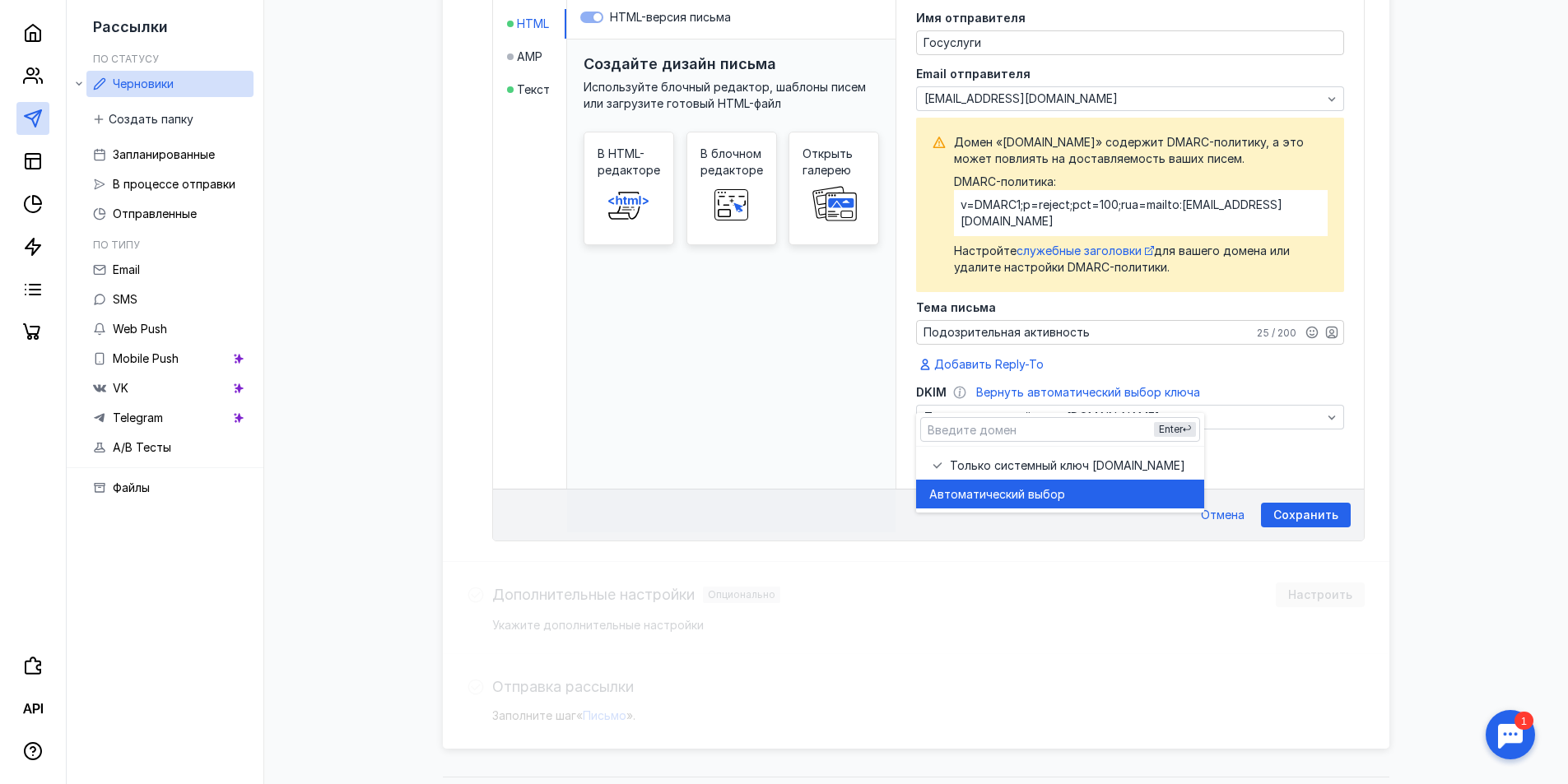
click at [935, 497] on span "Автоматический выбор" at bounding box center [997, 494] width 135 height 16
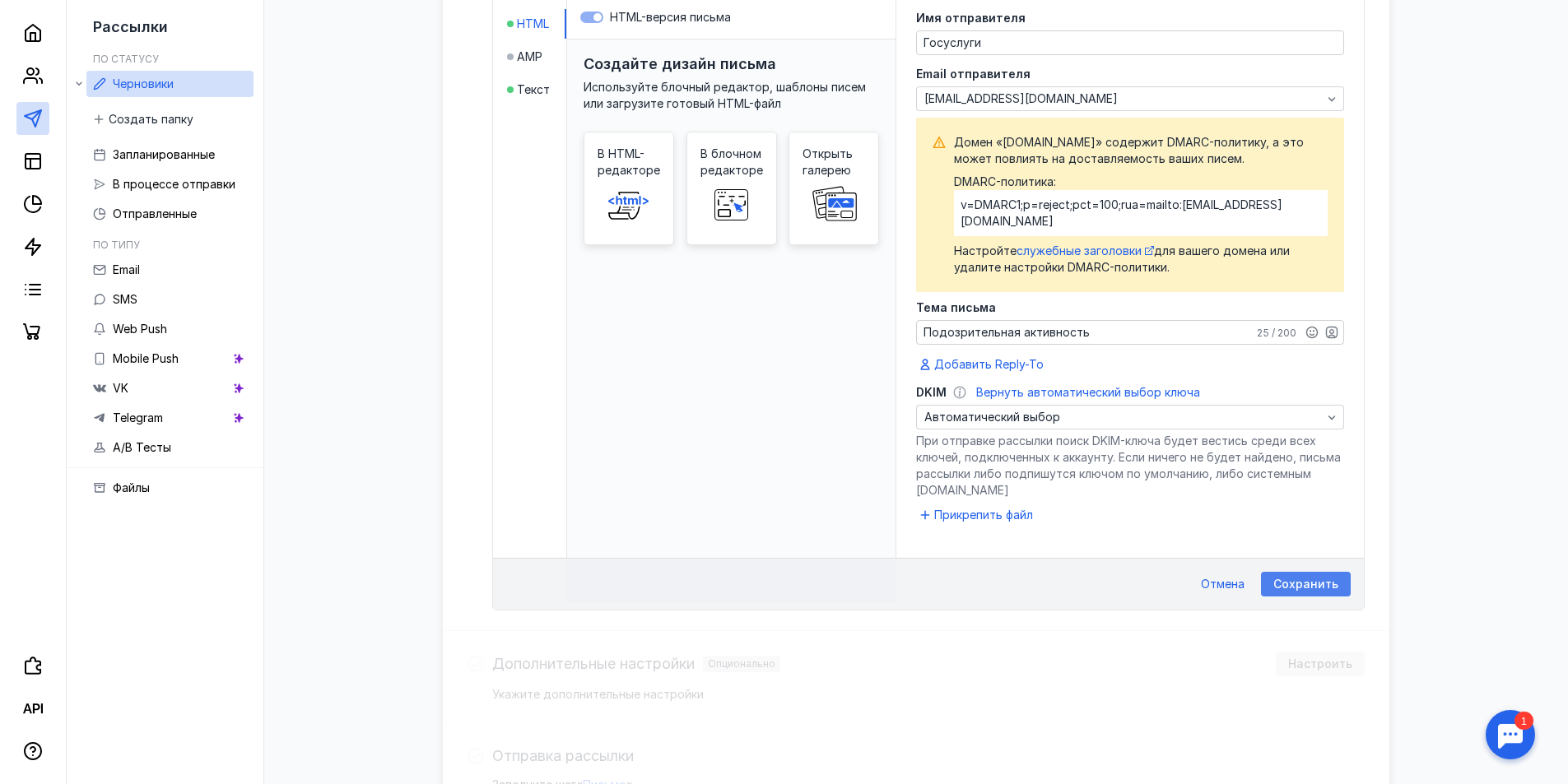
click at [1328, 577] on span "Сохранить" at bounding box center [1306, 584] width 65 height 14
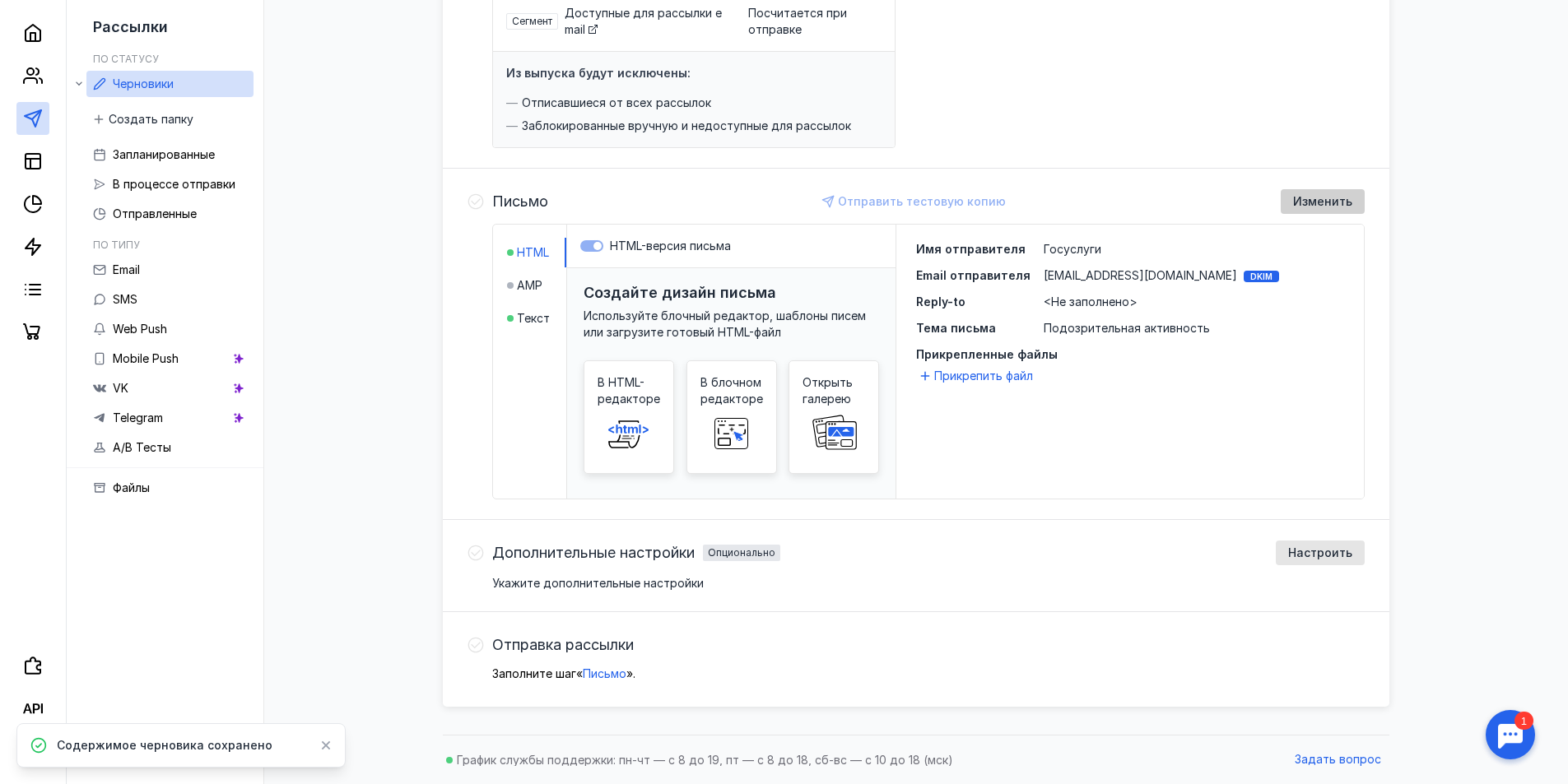
click at [1320, 213] on div "Изменить" at bounding box center [1322, 202] width 84 height 25
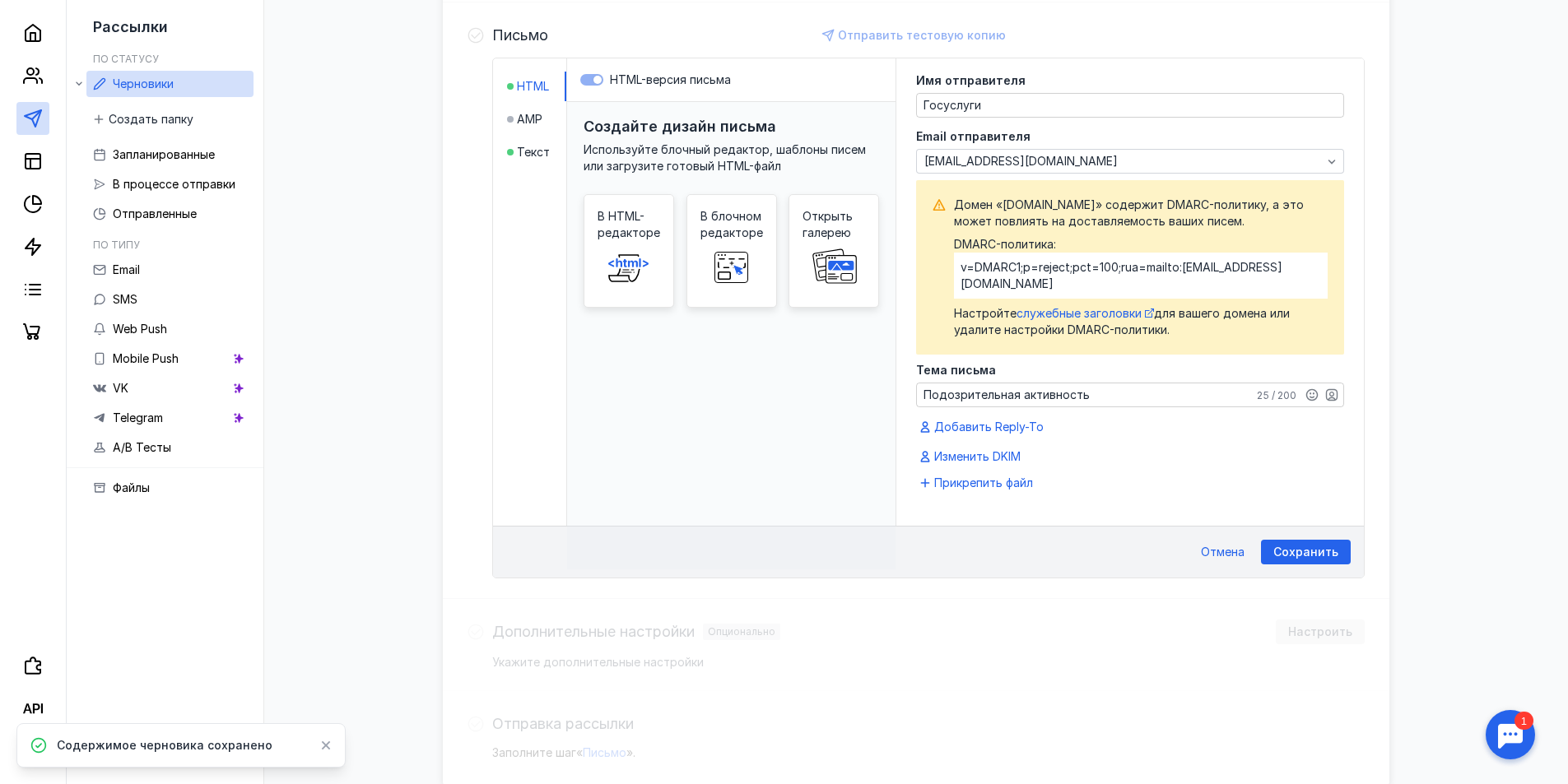
scroll to position [427, 0]
click at [989, 447] on span "Изменить DKIM" at bounding box center [977, 454] width 86 height 16
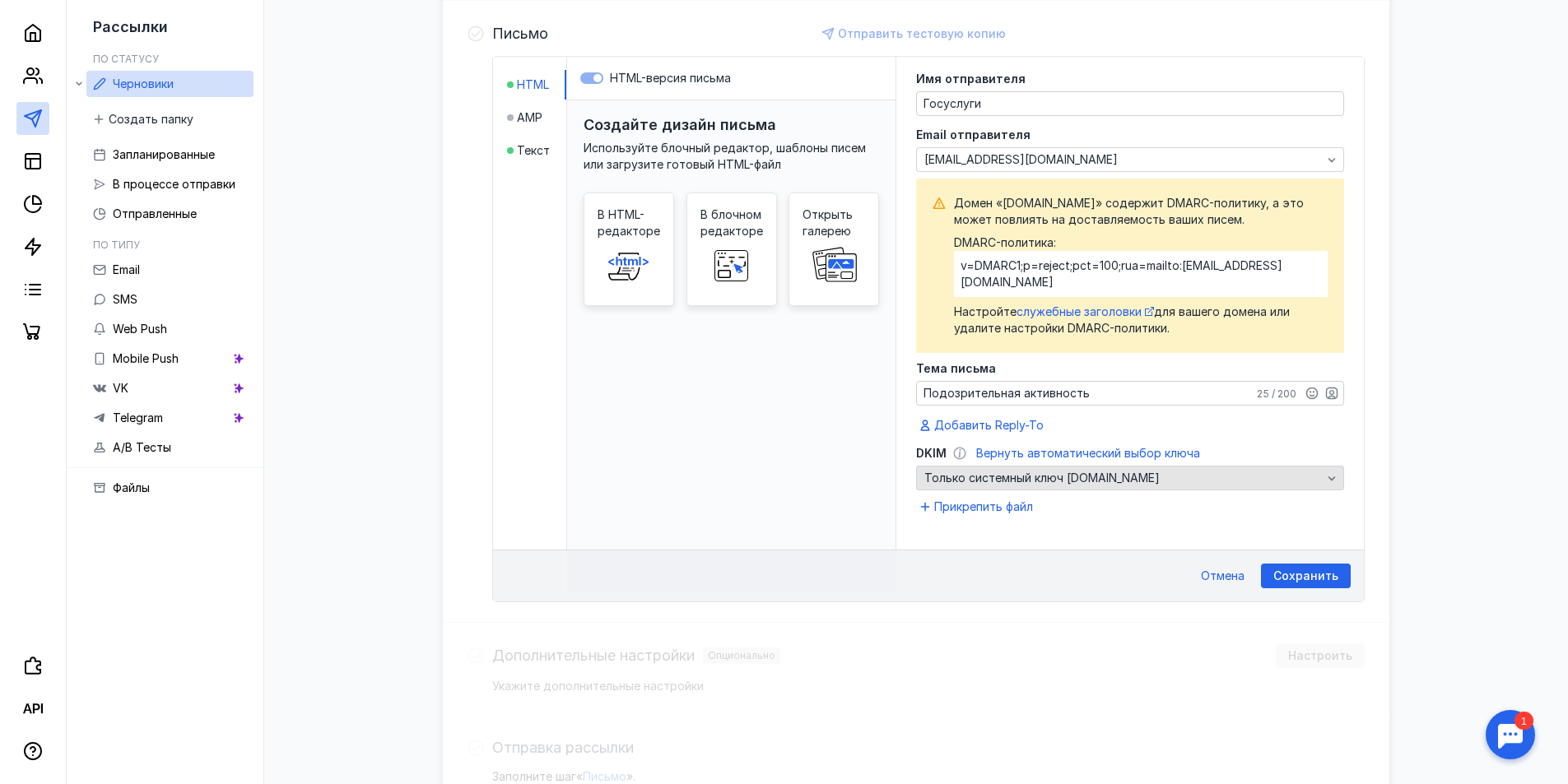
click at [1004, 470] on span "Только системный ключ [DOMAIN_NAME]" at bounding box center [1042, 478] width 235 height 16
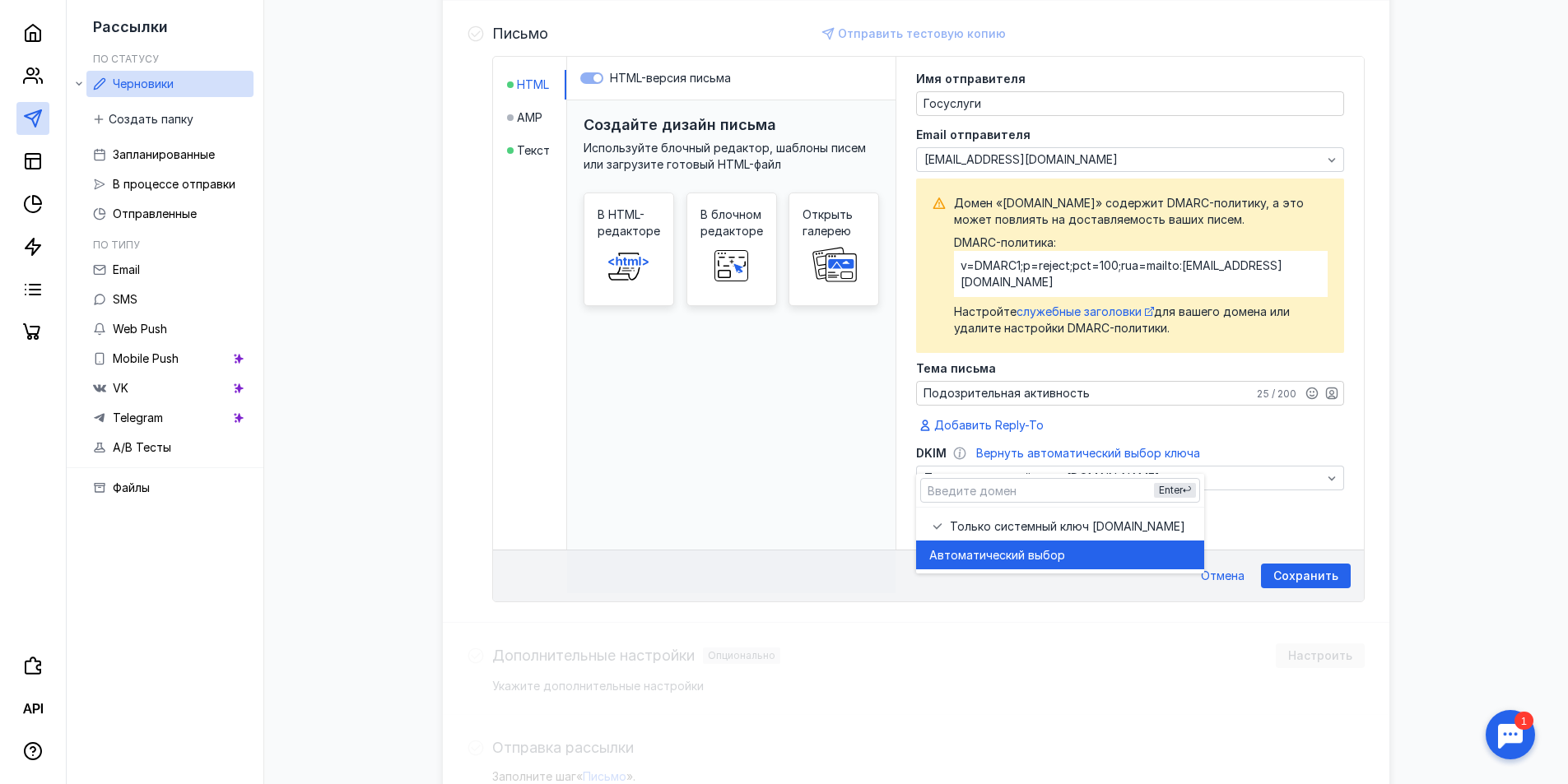
click at [984, 542] on div "Автоматический выбор" at bounding box center [1142, 555] width 427 height 29
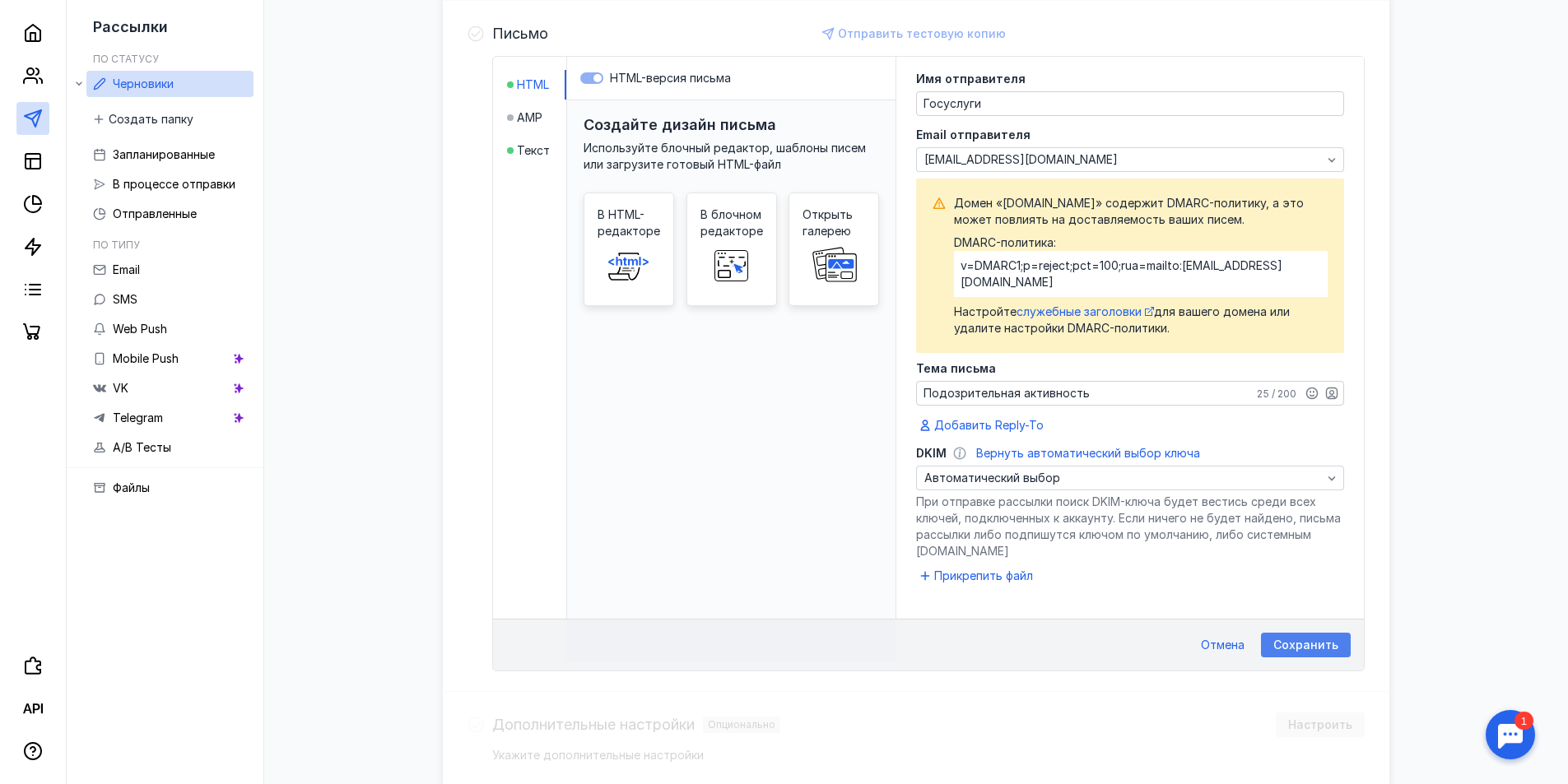
click at [1304, 638] on span "Сохранить" at bounding box center [1306, 645] width 65 height 14
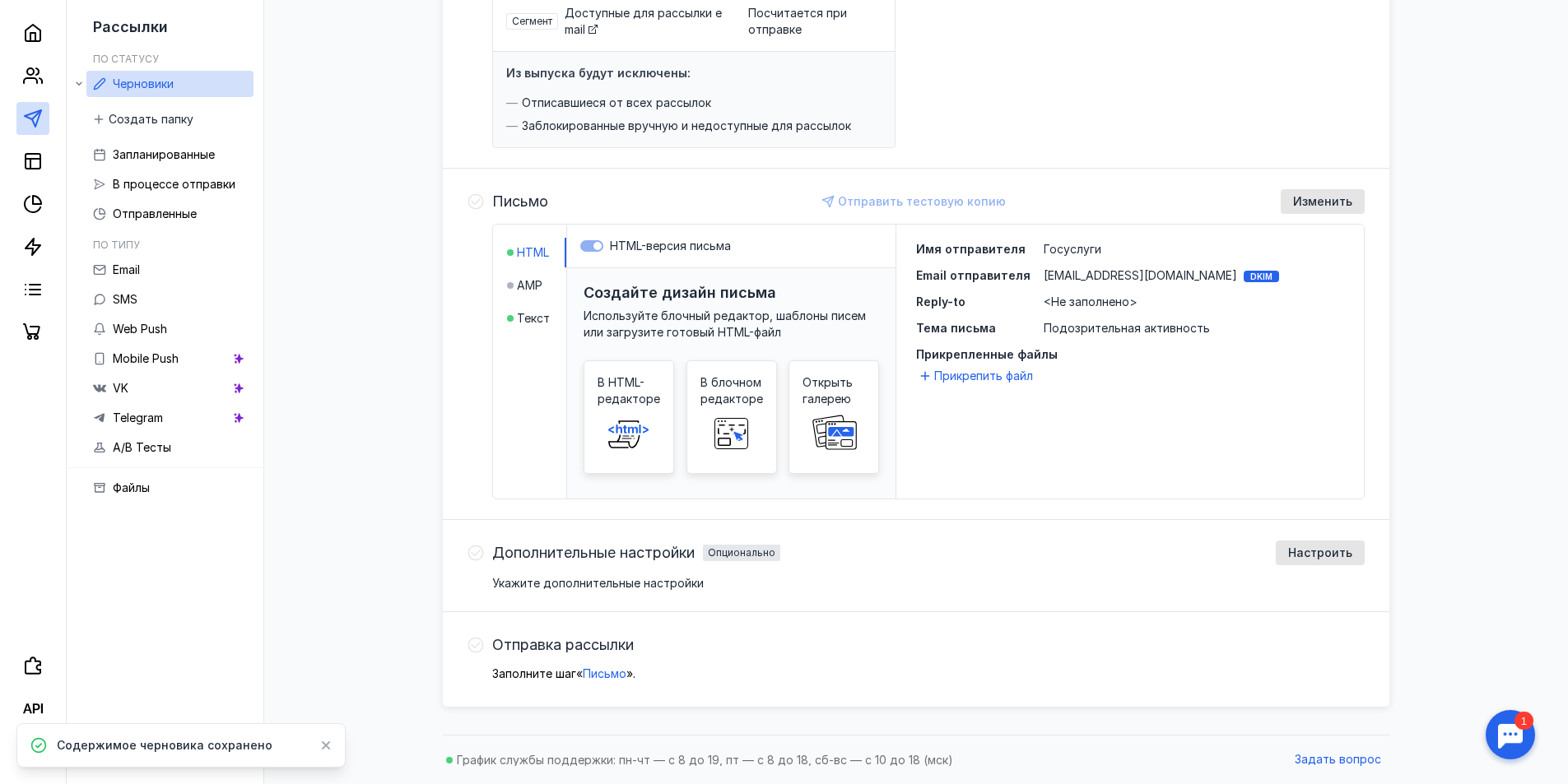
scroll to position [259, 0]
